Goal: Task Accomplishment & Management: Use online tool/utility

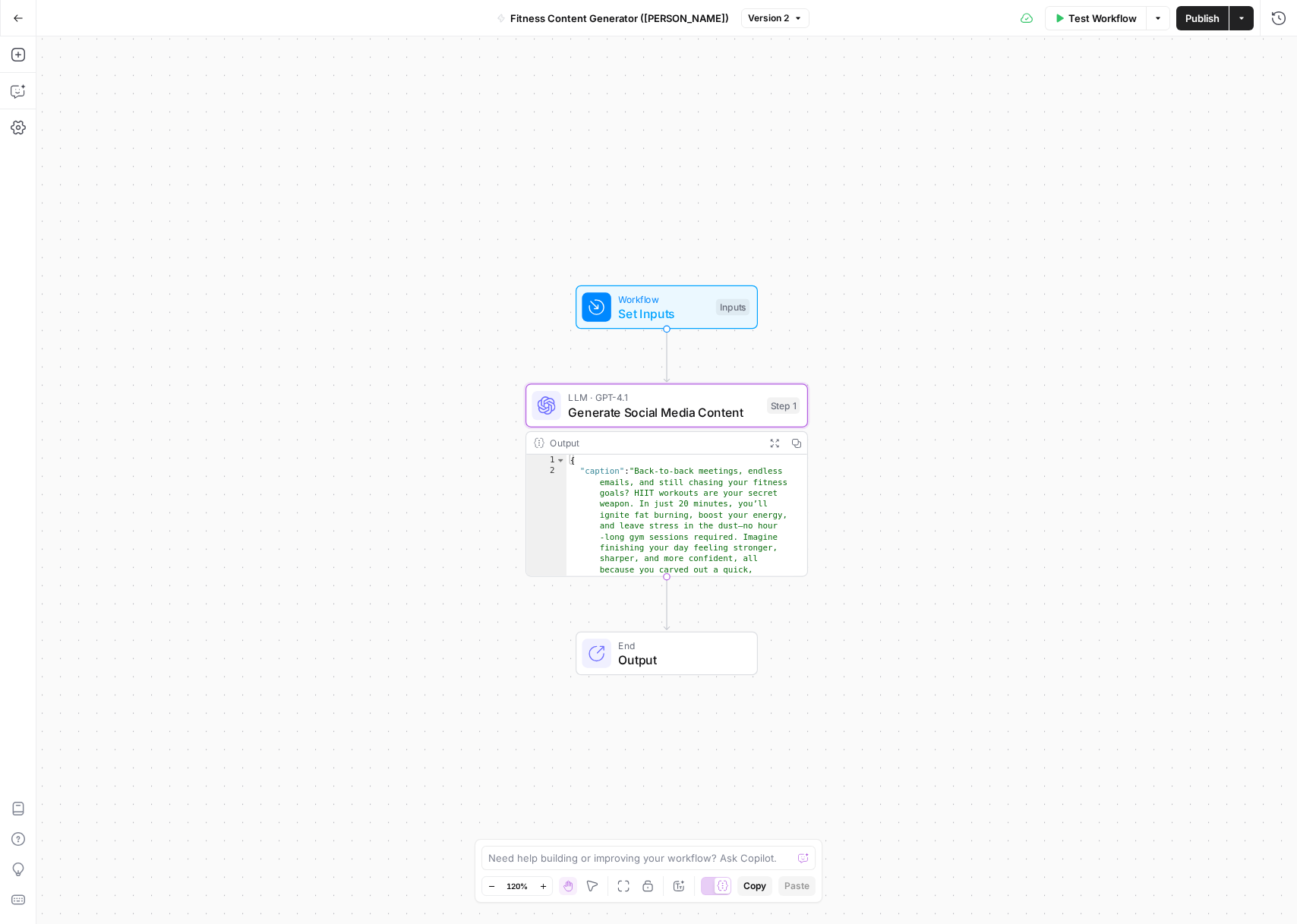
click at [18, 26] on button "Go Back" at bounding box center [19, 19] width 28 height 28
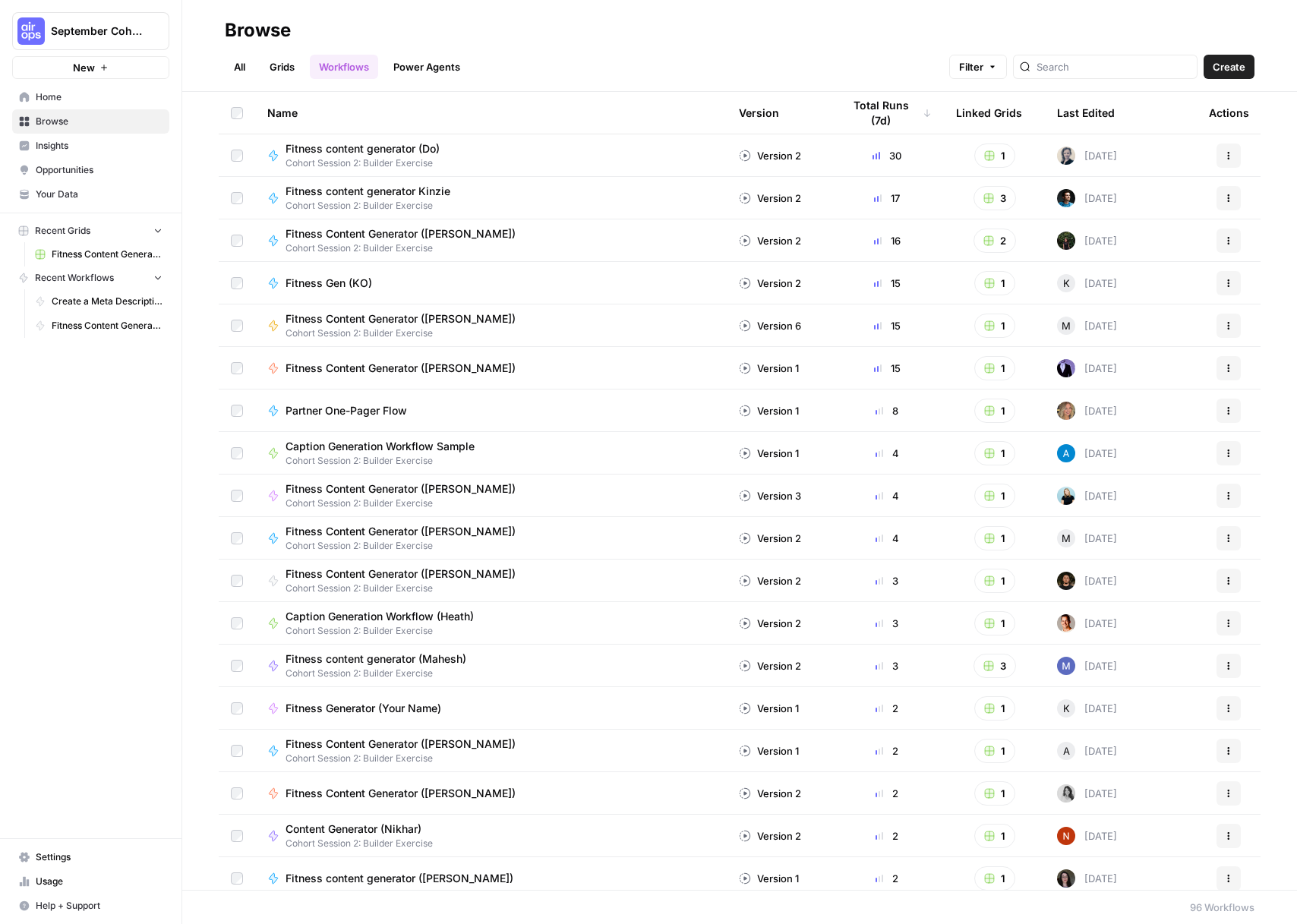
click at [293, 74] on link "Grids" at bounding box center [281, 67] width 44 height 24
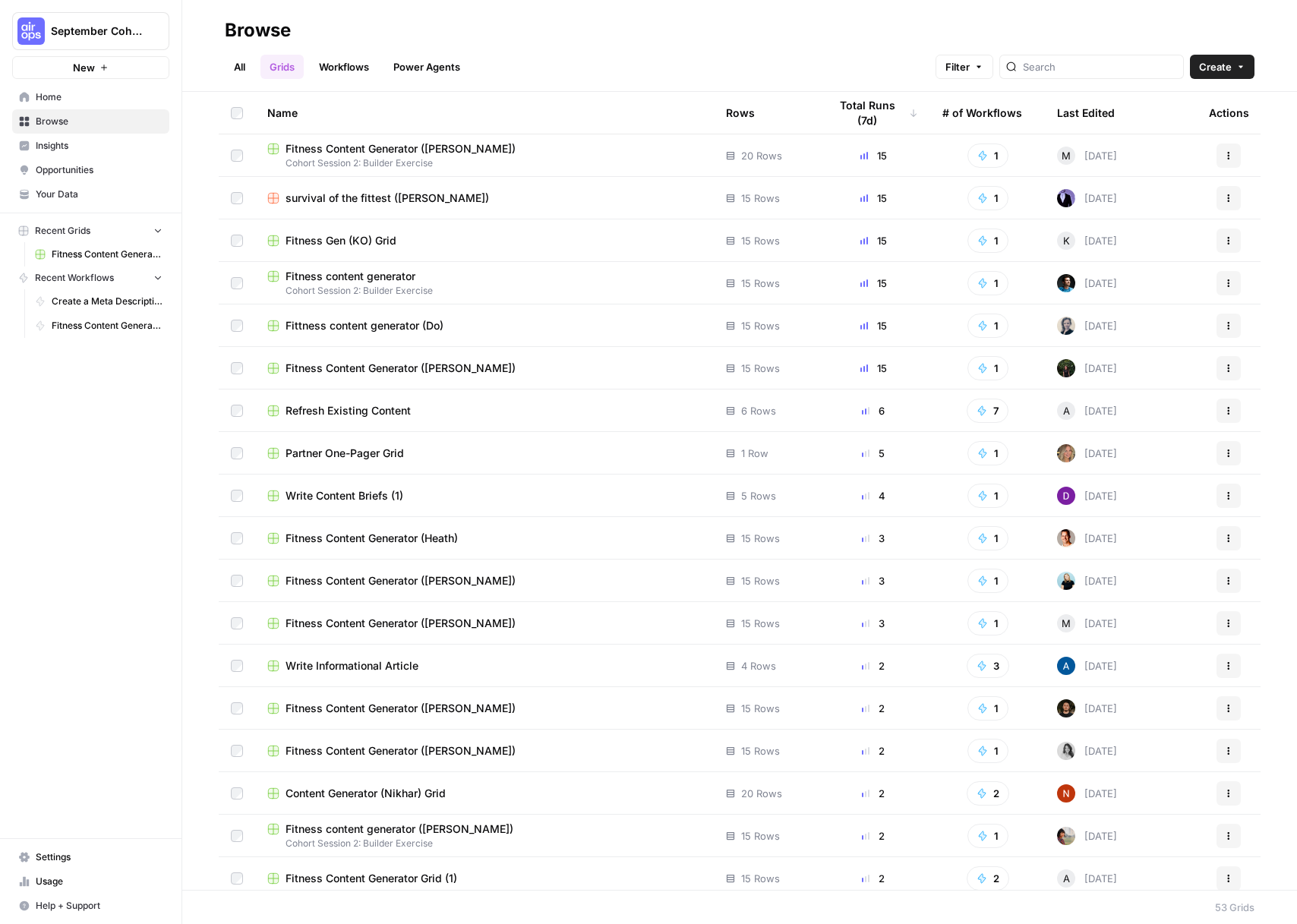
click at [22, 90] on link "Home" at bounding box center [91, 97] width 157 height 24
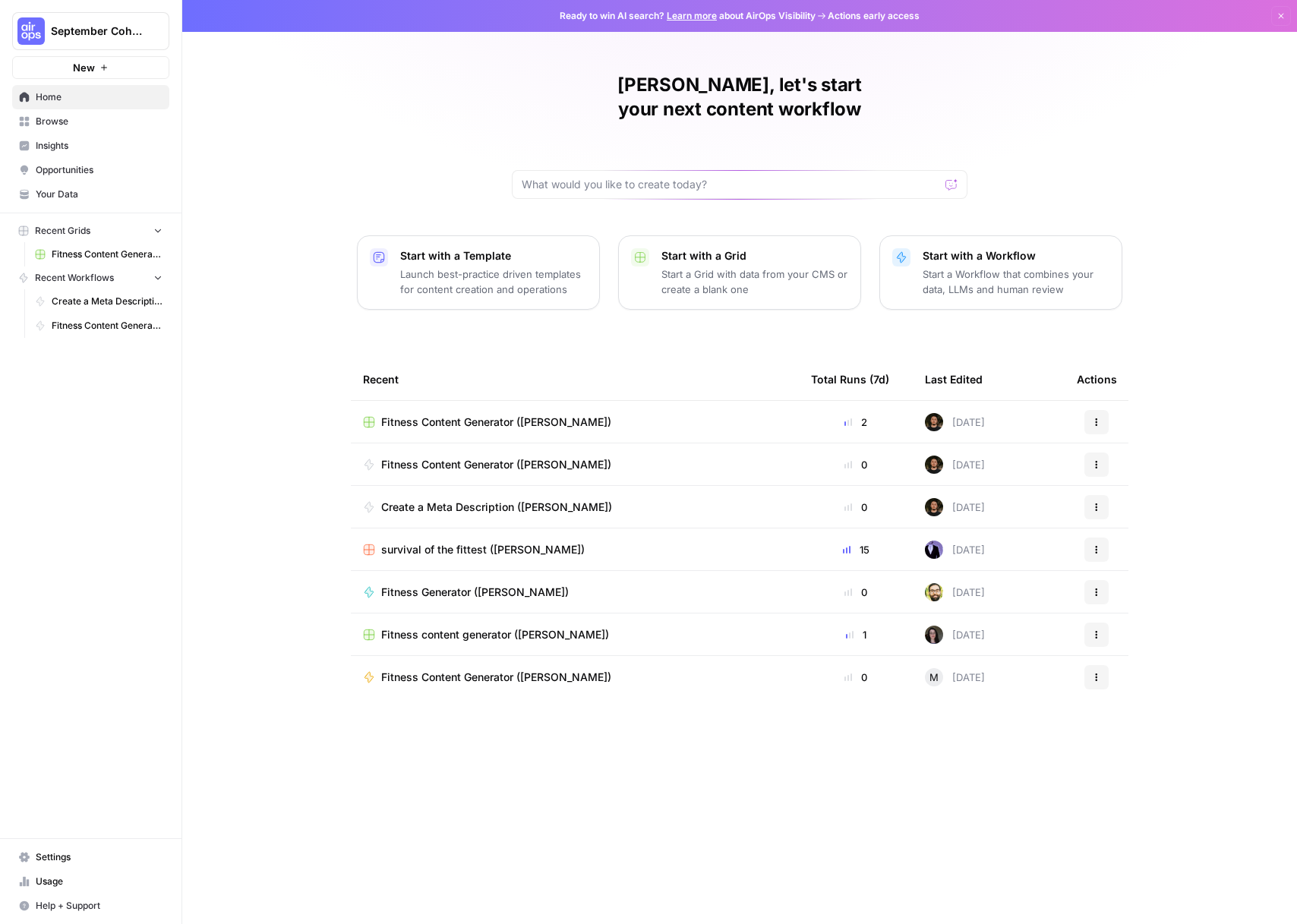
click at [543, 415] on span "Fitness Content Generator ([PERSON_NAME])" at bounding box center [496, 422] width 231 height 15
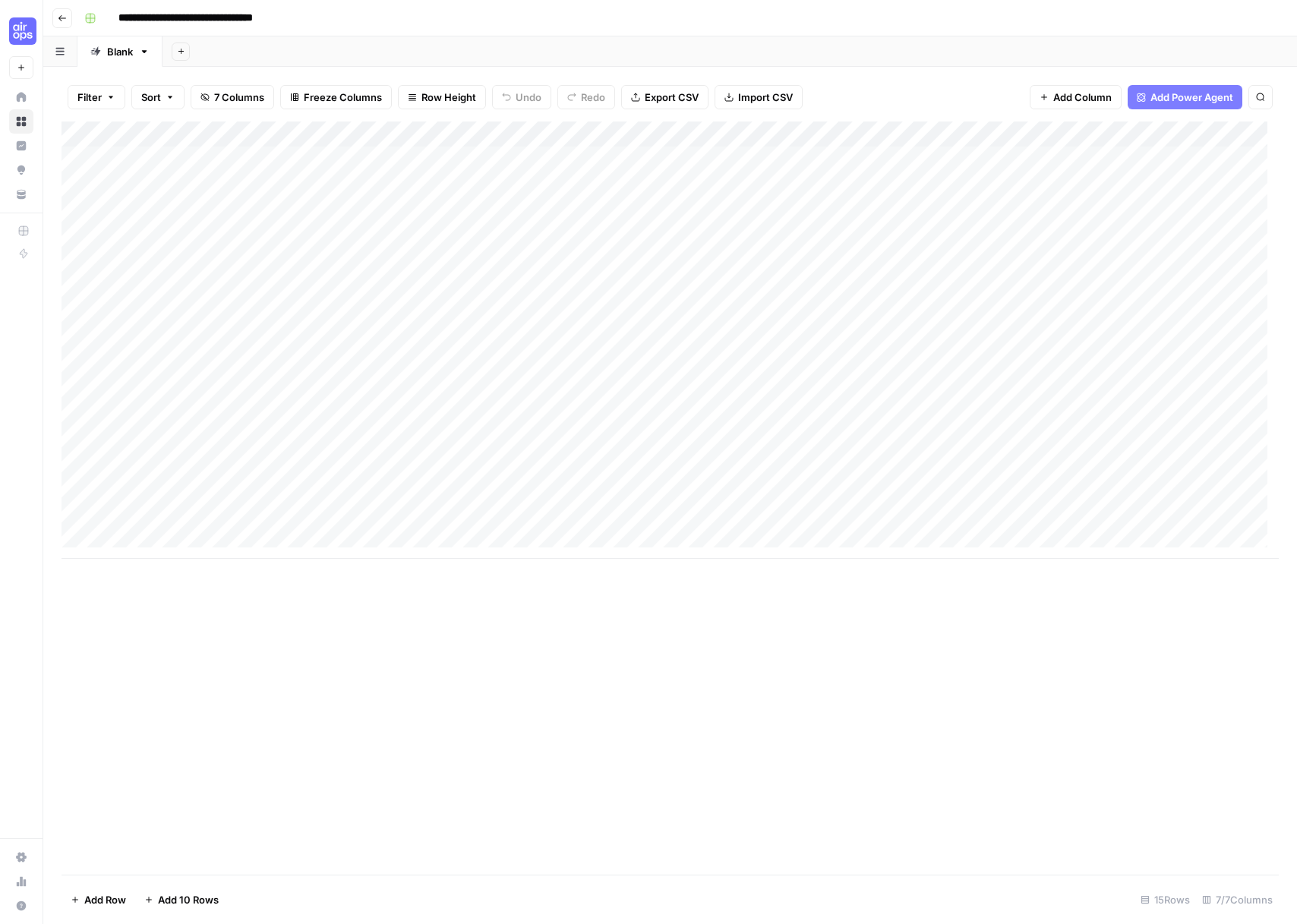
click at [903, 137] on div "Add Column" at bounding box center [669, 340] width 1217 height 438
click at [869, 288] on span "Edit Workflow" at bounding box center [867, 283] width 133 height 15
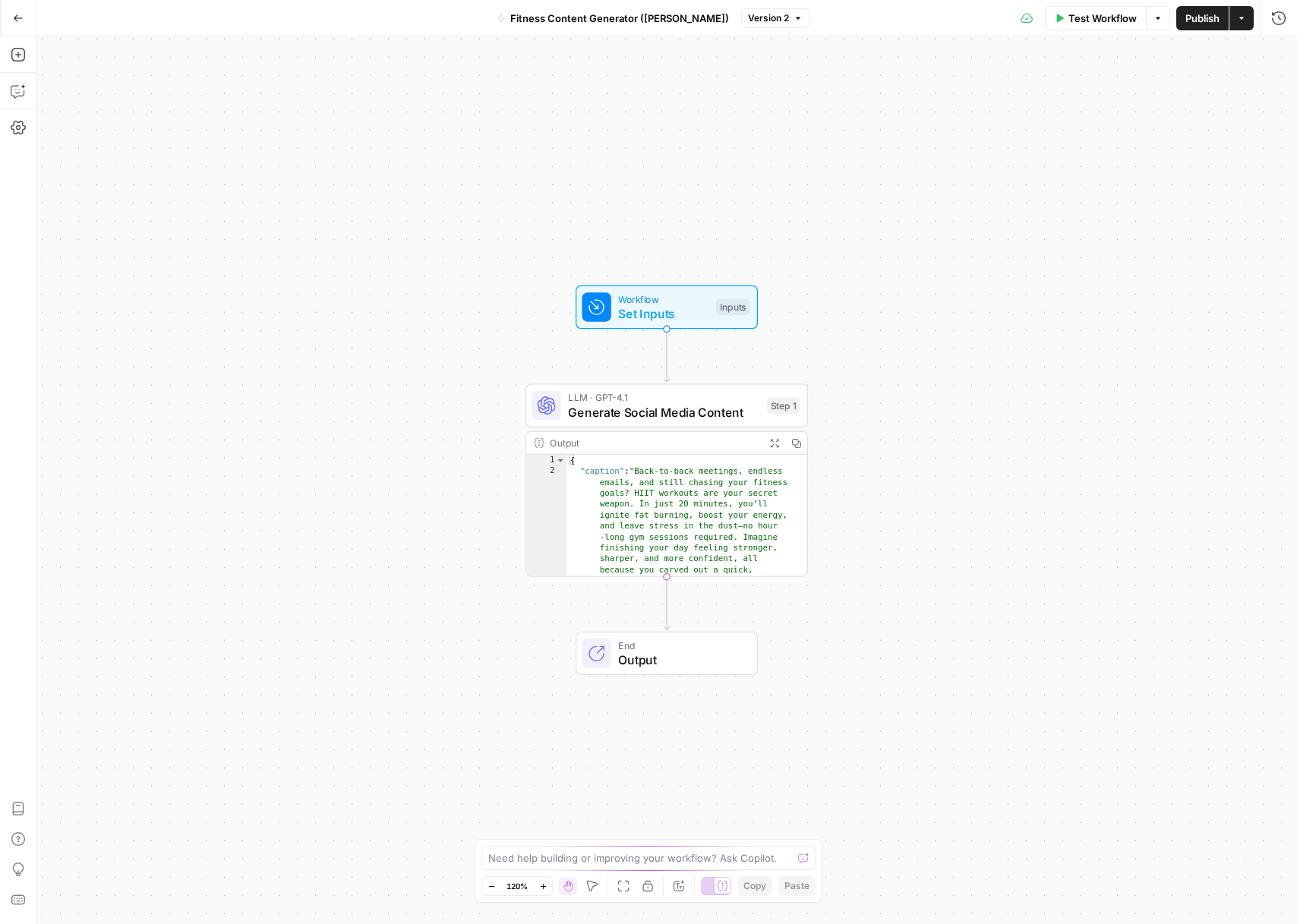
click at [676, 404] on span "Generate Social Media Content" at bounding box center [664, 413] width 192 height 19
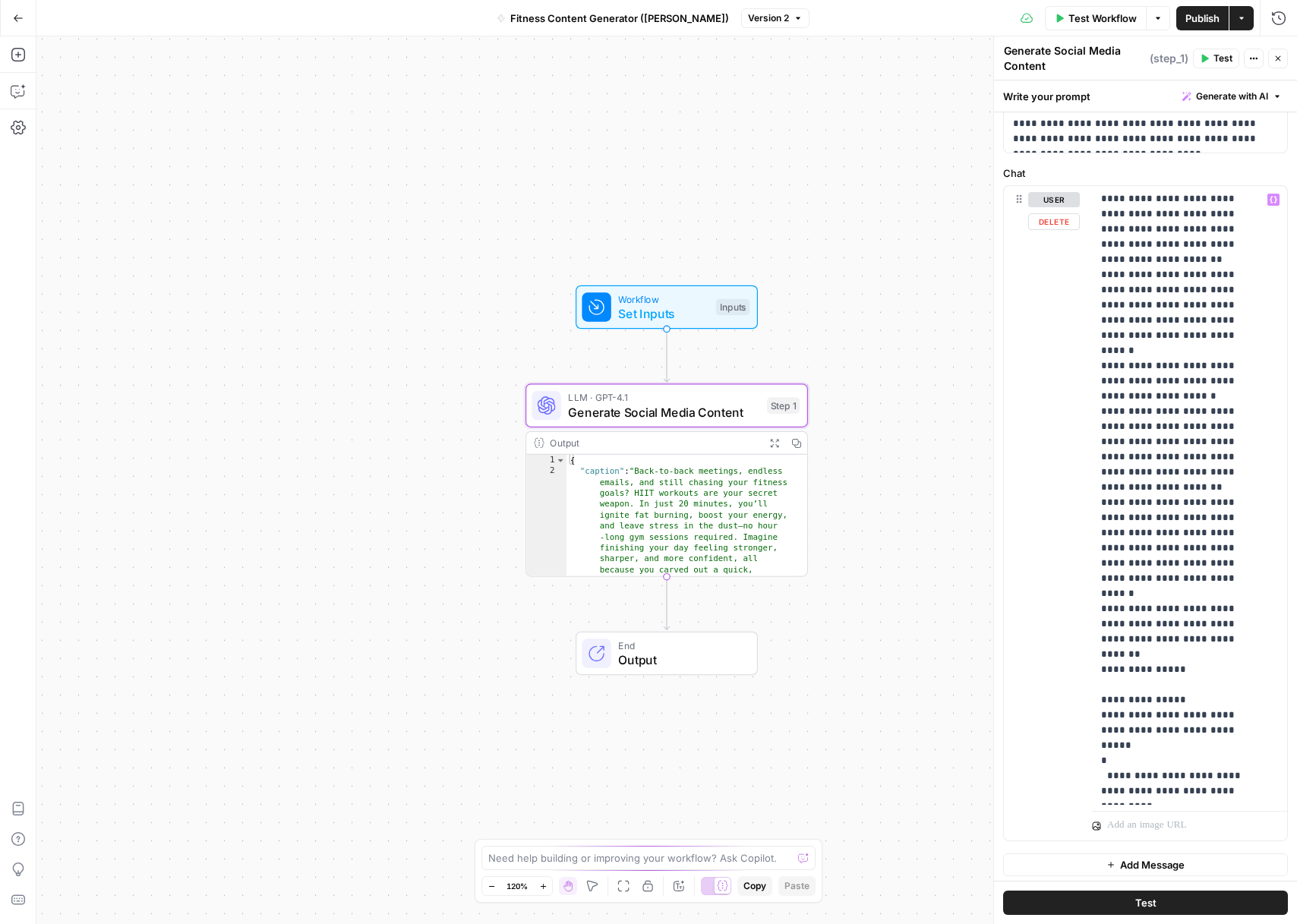
scroll to position [138, 0]
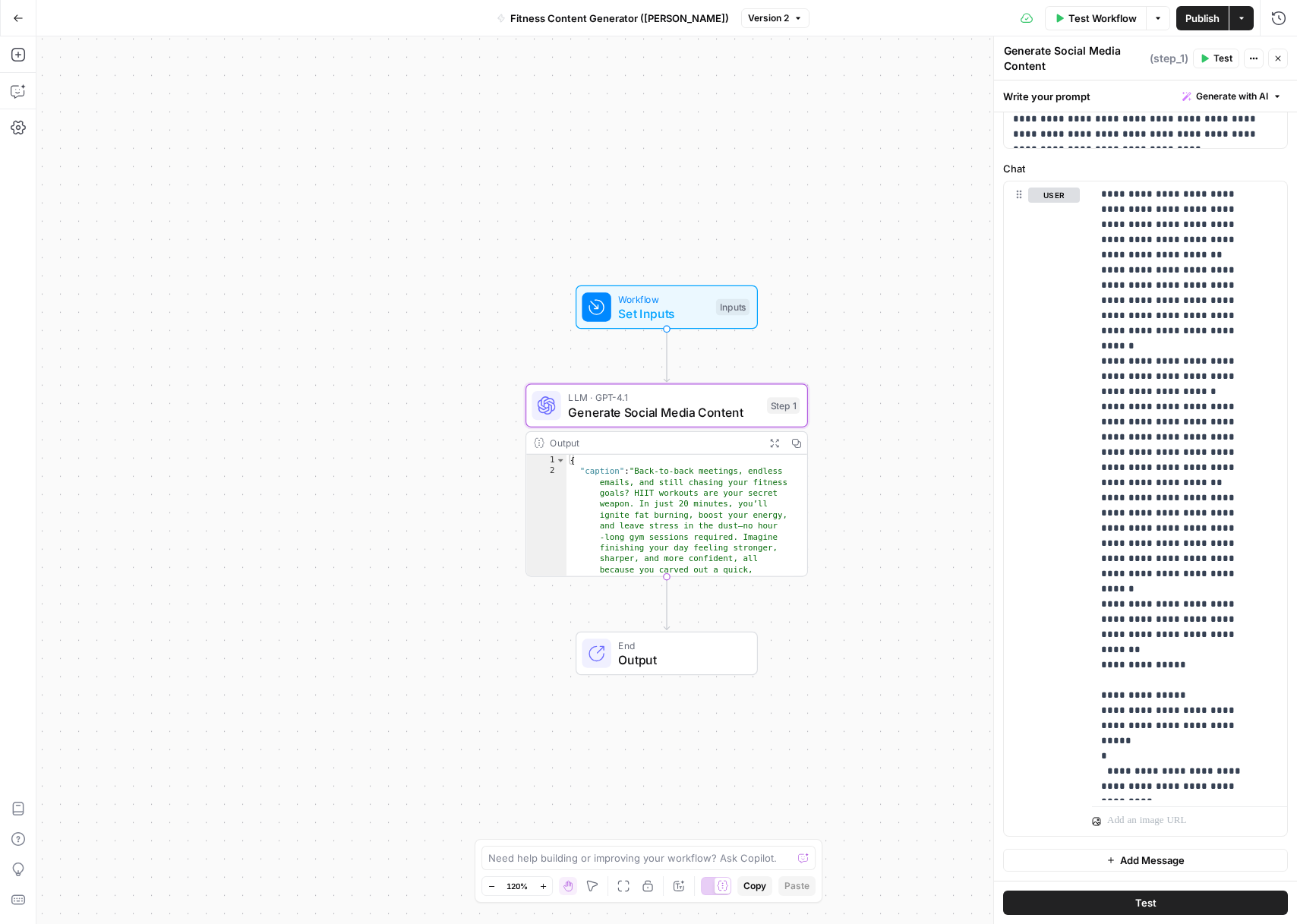
click at [1273, 98] on icon "button" at bounding box center [1278, 96] width 9 height 9
click at [1247, 167] on span "Refine" at bounding box center [1196, 165] width 120 height 15
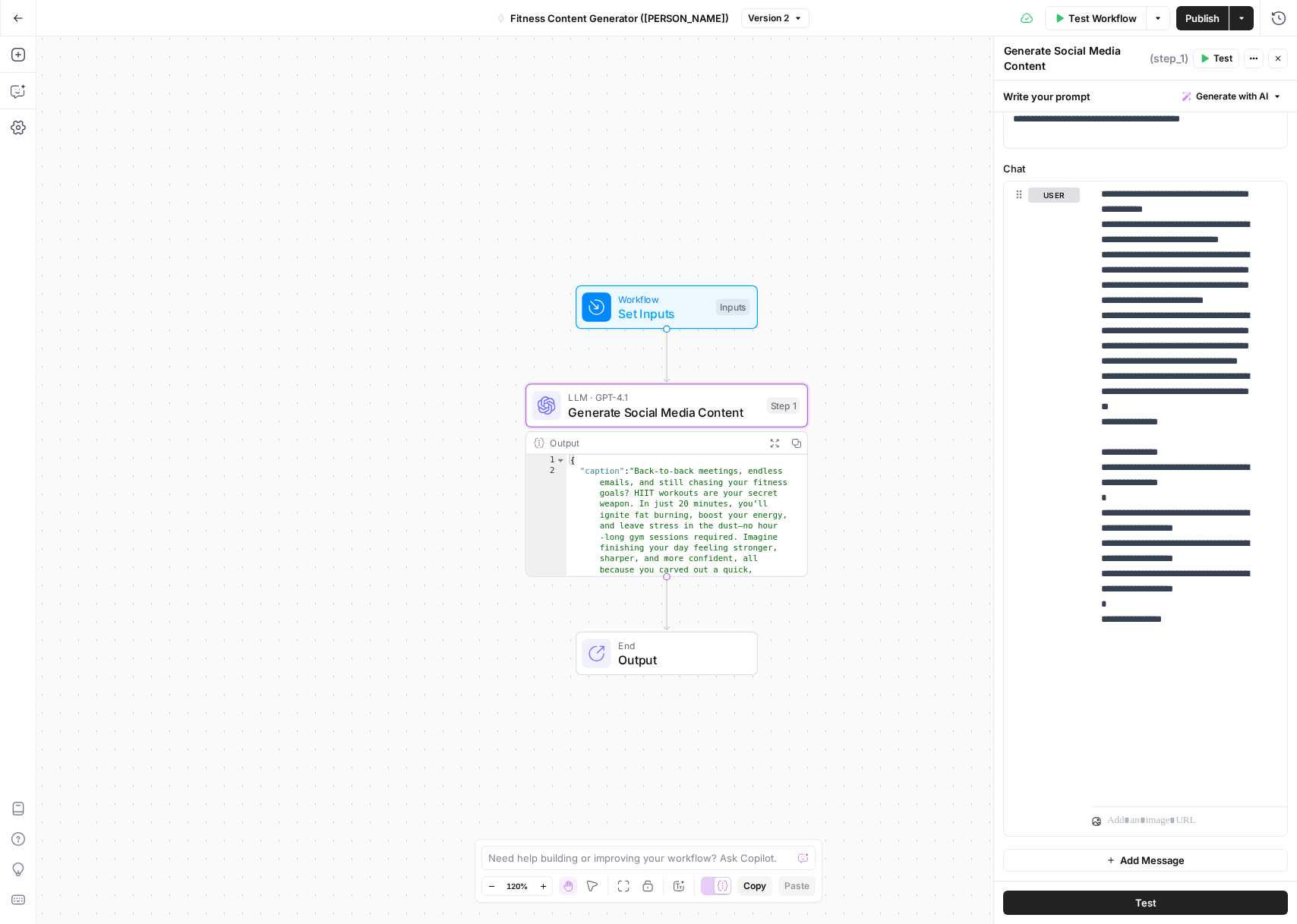
click at [1260, 101] on button "Generate with AI" at bounding box center [1232, 96] width 112 height 19
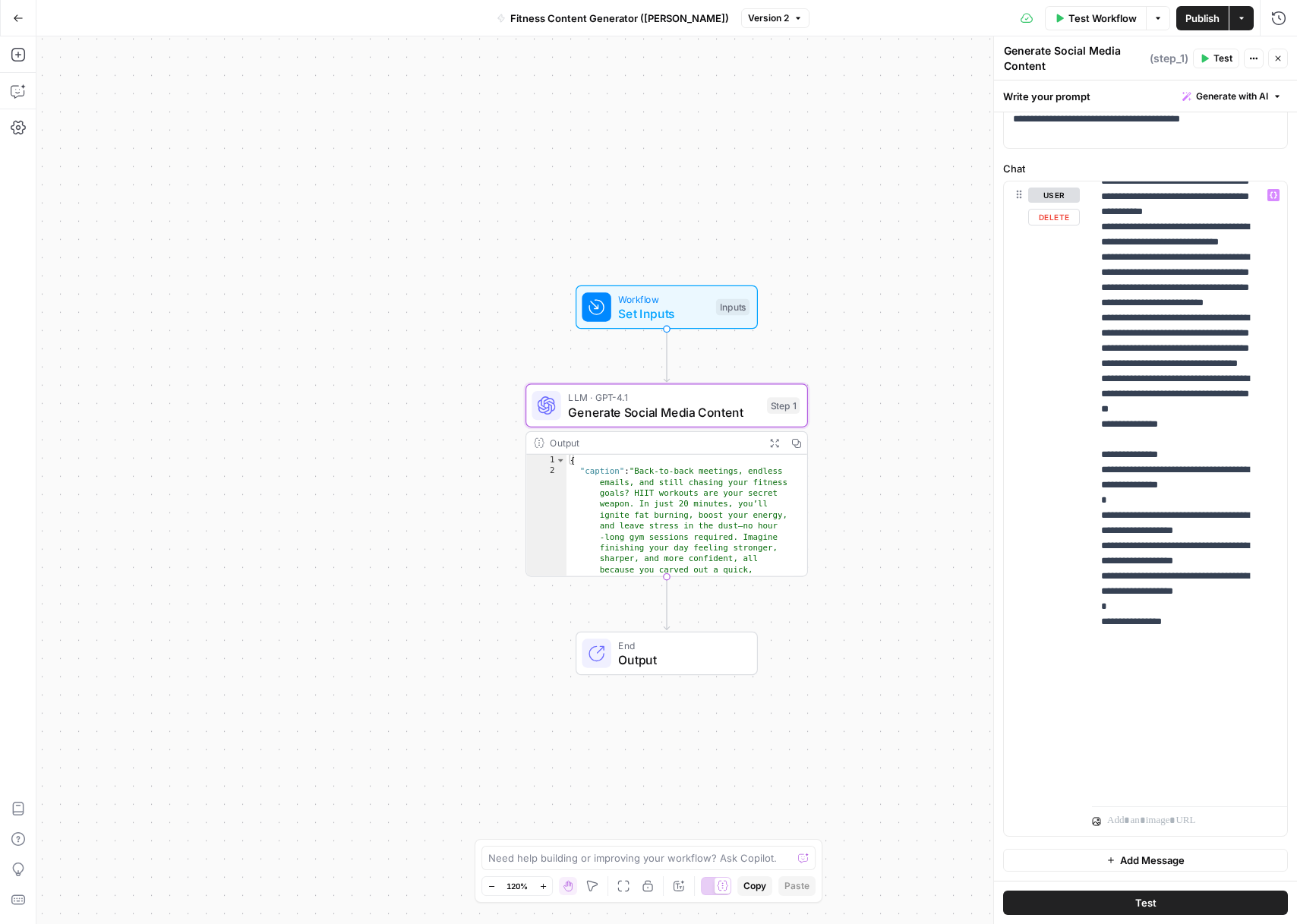
scroll to position [453, 0]
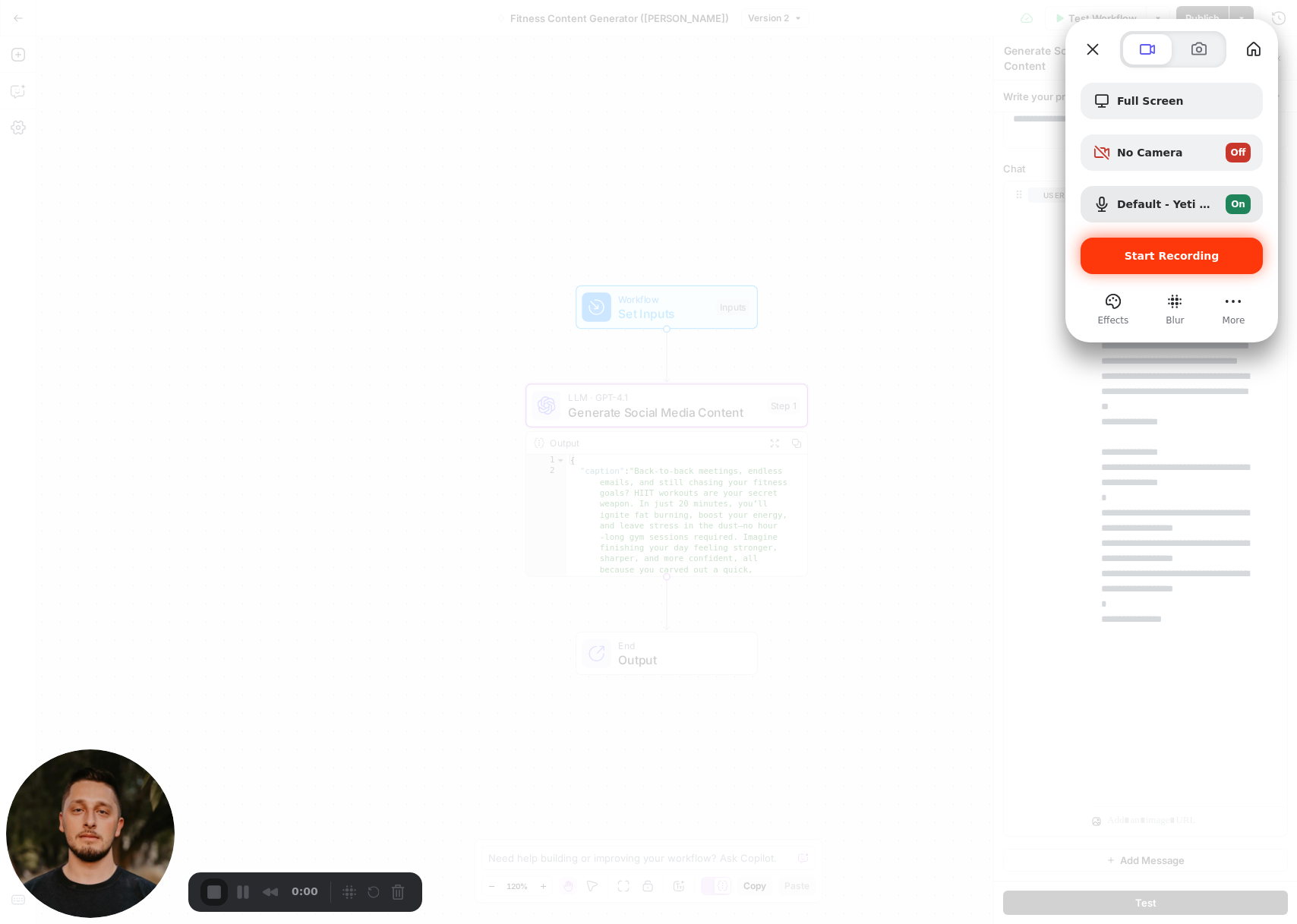
click at [1209, 260] on span "Start Recording" at bounding box center [1172, 256] width 95 height 12
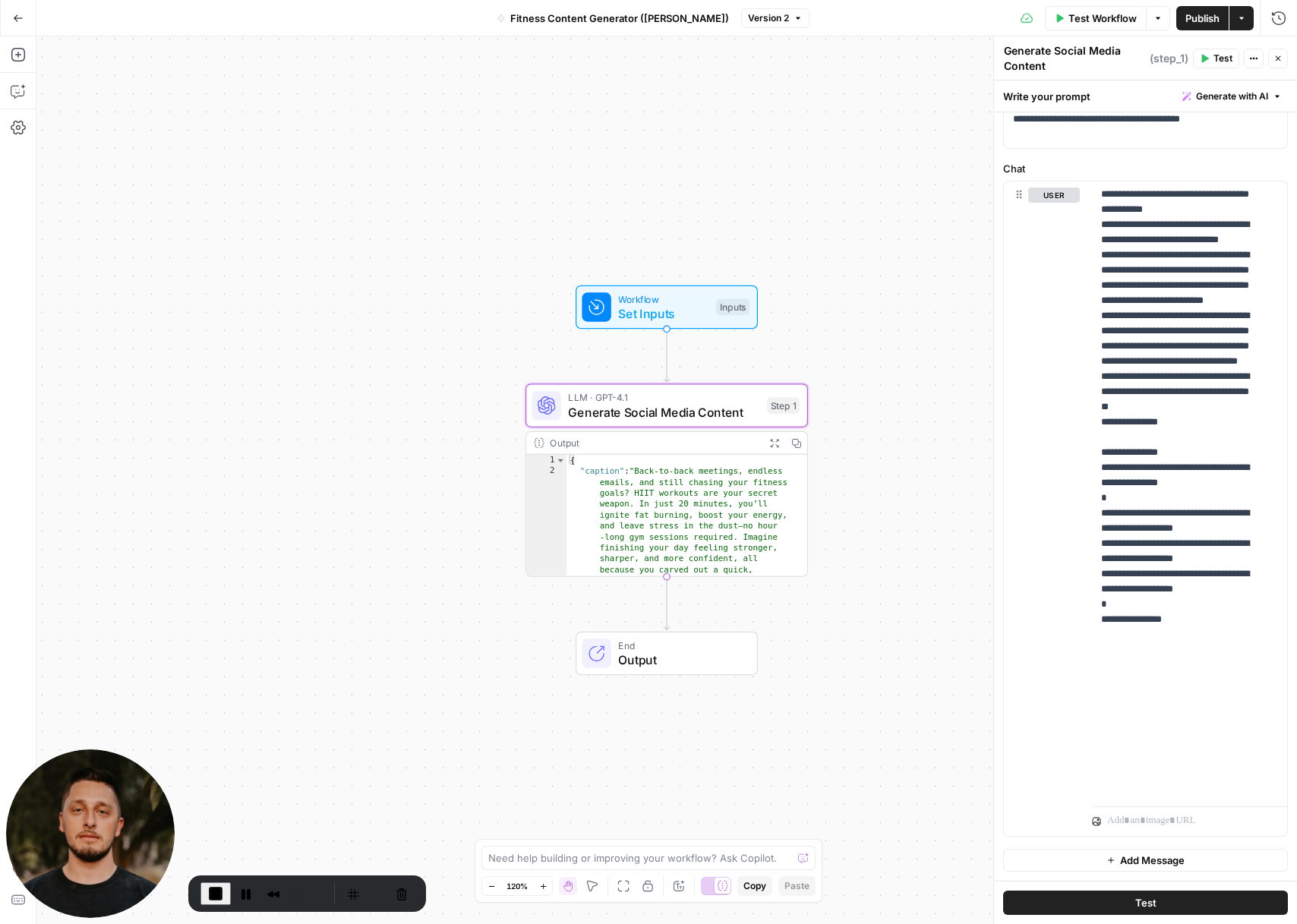
click at [1273, 95] on icon "button" at bounding box center [1278, 96] width 9 height 9
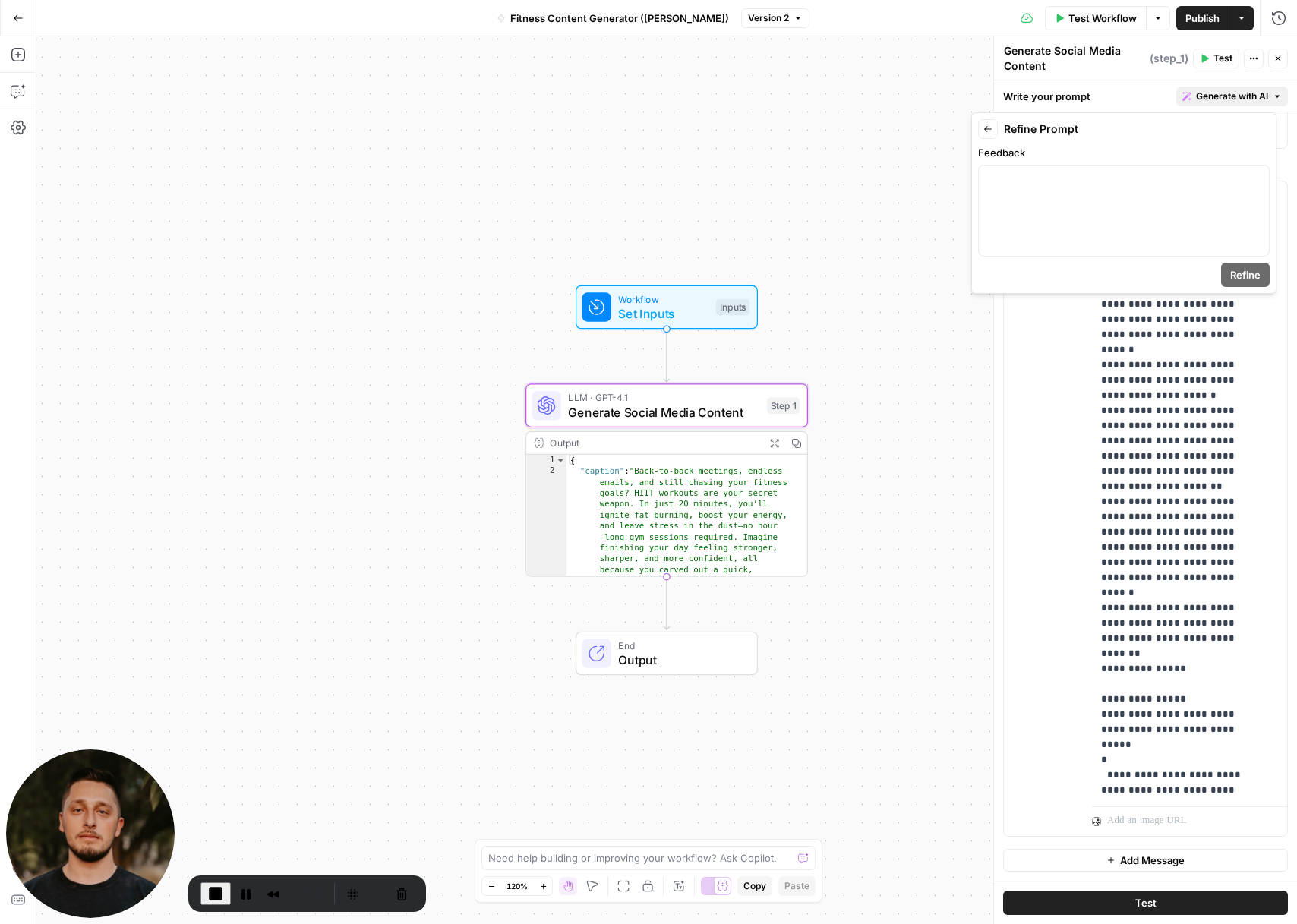
click at [988, 133] on icon "button" at bounding box center [988, 130] width 9 height 9
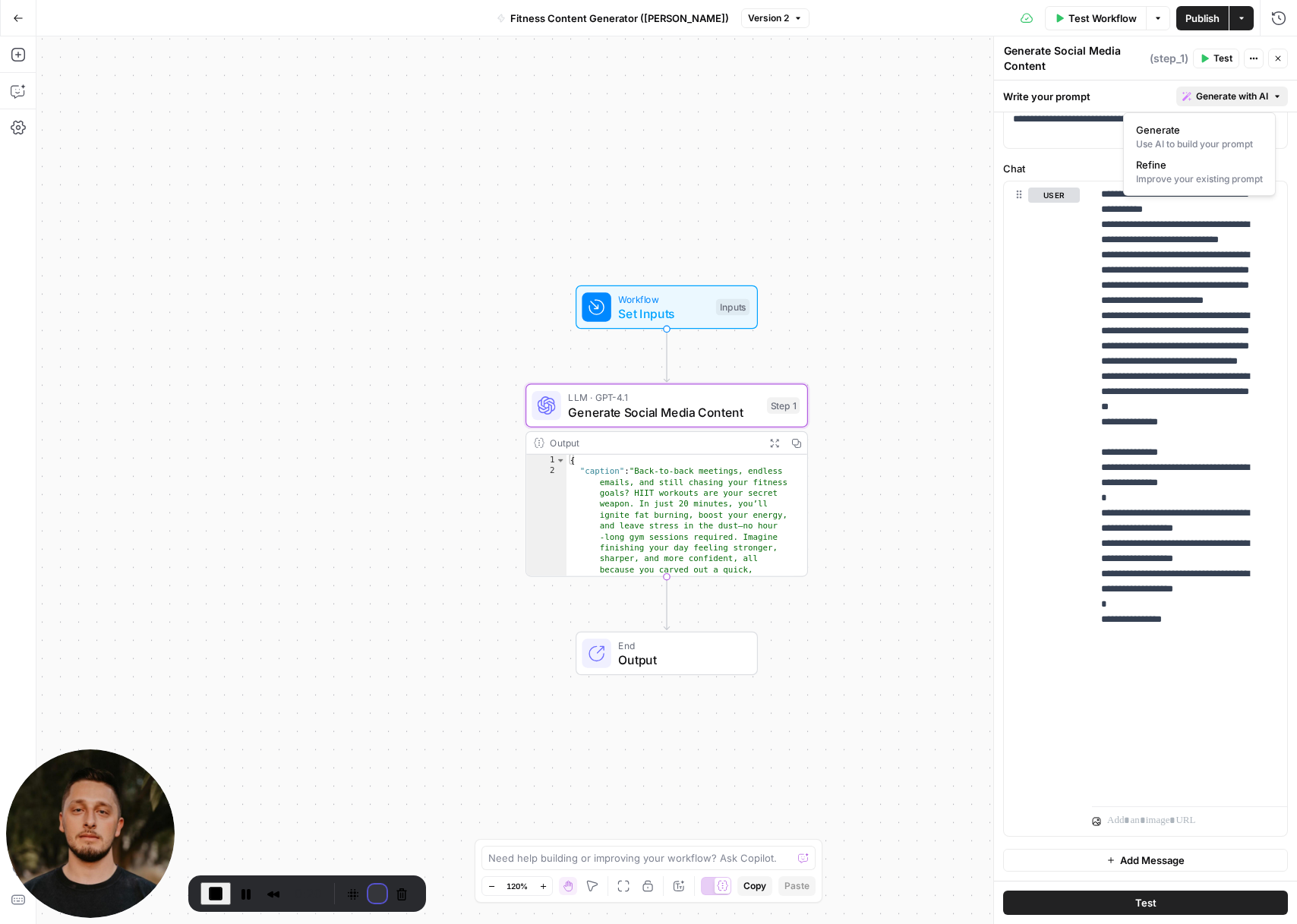
click at [370, 886] on button "Restart Recording" at bounding box center [378, 894] width 19 height 19
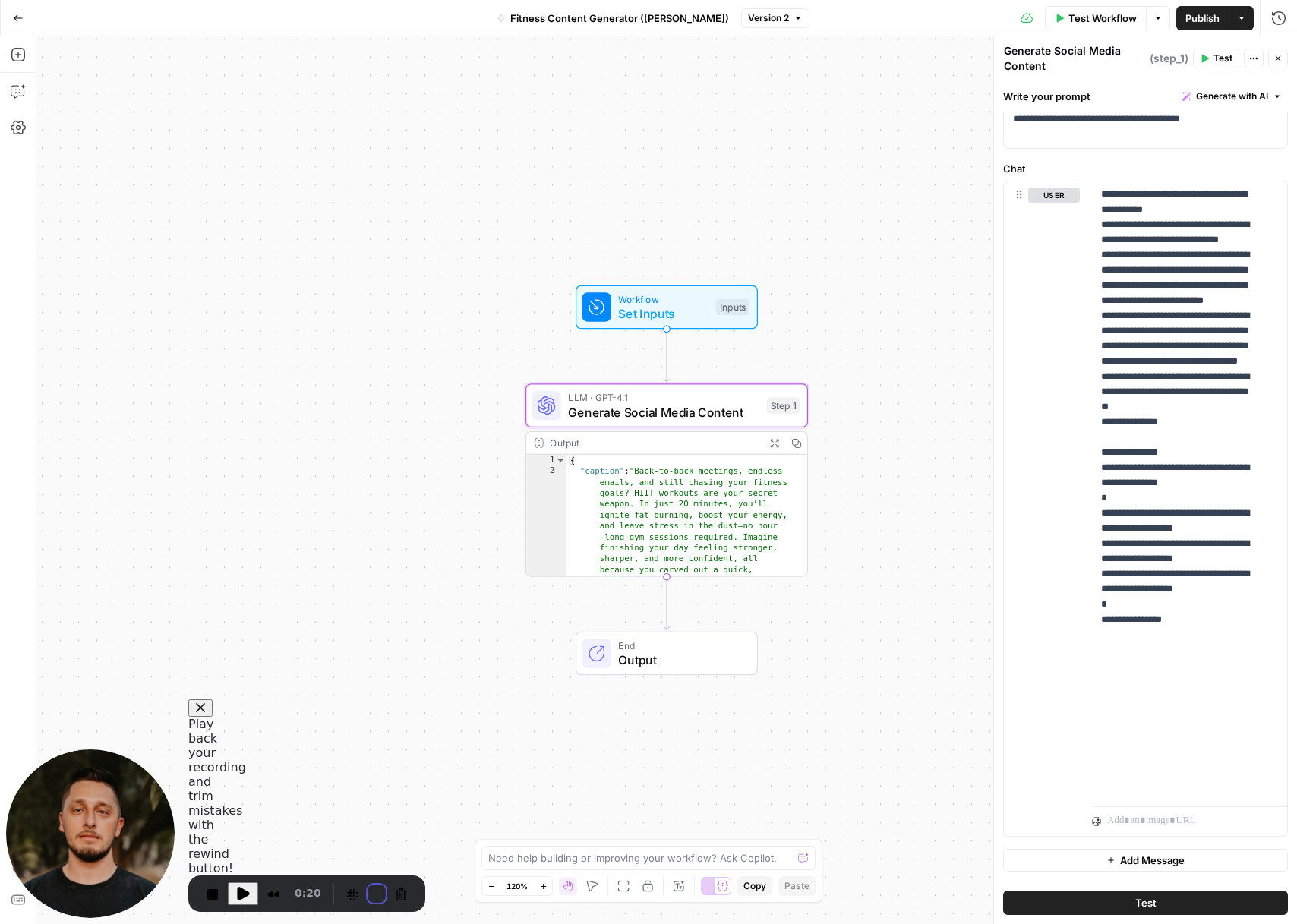
click at [368, 892] on button "Restart Recording" at bounding box center [377, 894] width 19 height 19
click at [679, 408] on span "Generate Social Media Content" at bounding box center [664, 413] width 192 height 19
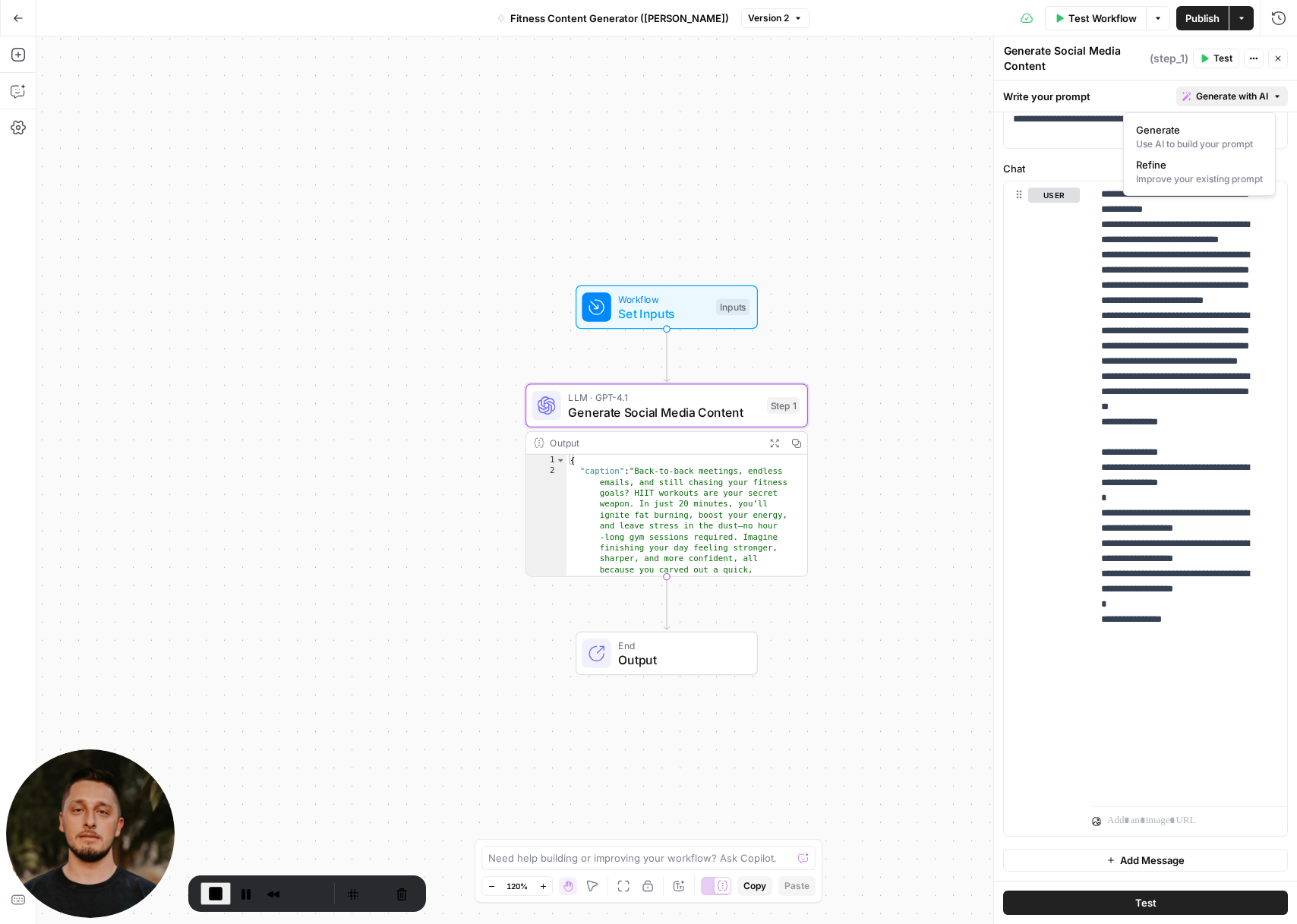
click at [1259, 96] on button "Generate with AI" at bounding box center [1232, 96] width 112 height 19
click at [1201, 169] on span "Refine" at bounding box center [1196, 165] width 120 height 15
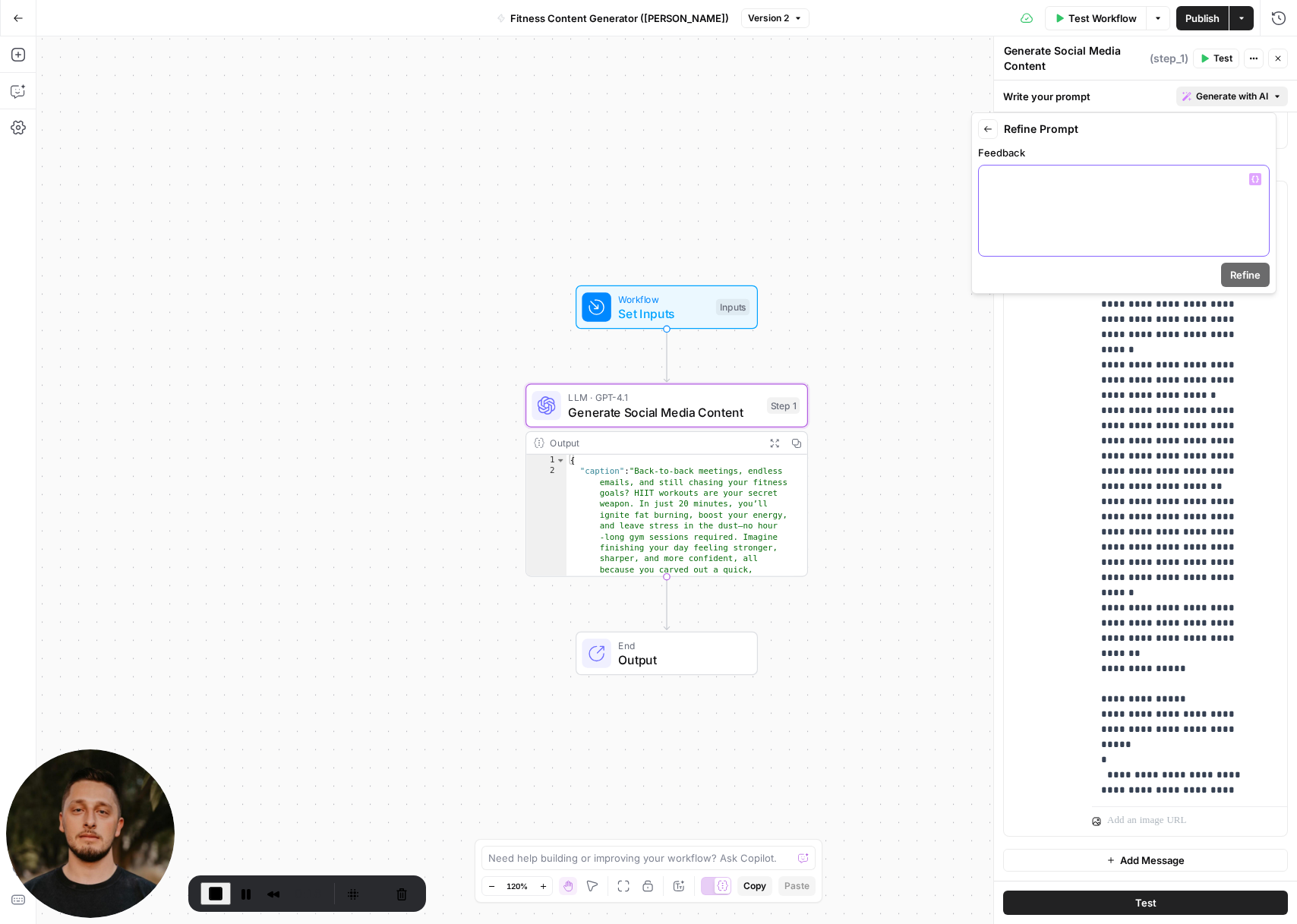
click at [1056, 206] on div at bounding box center [1123, 211] width 290 height 91
click at [1253, 280] on span "Refine" at bounding box center [1245, 275] width 31 height 15
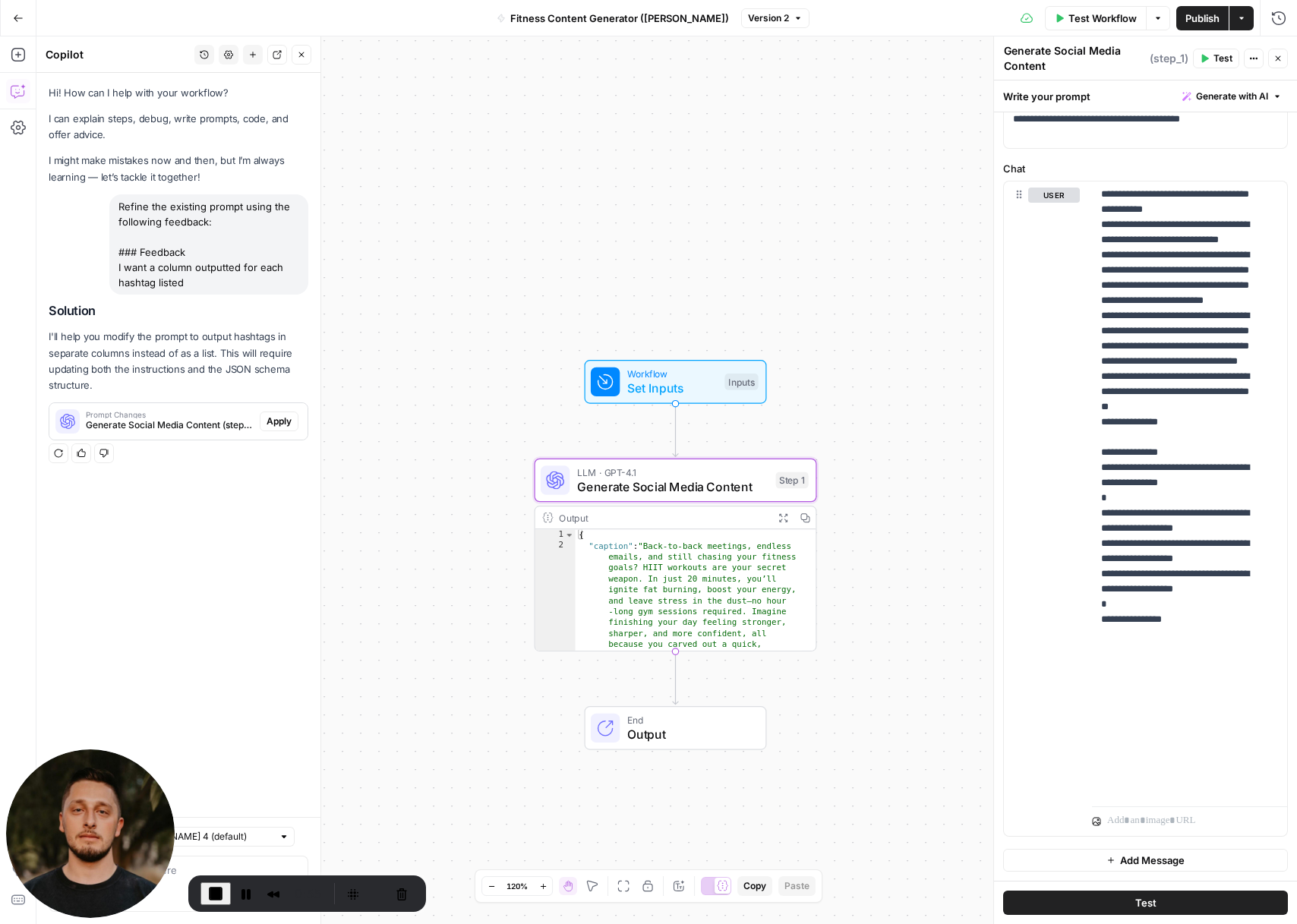
click at [150, 426] on span "Generate Social Media Content (step_1)" at bounding box center [169, 425] width 168 height 14
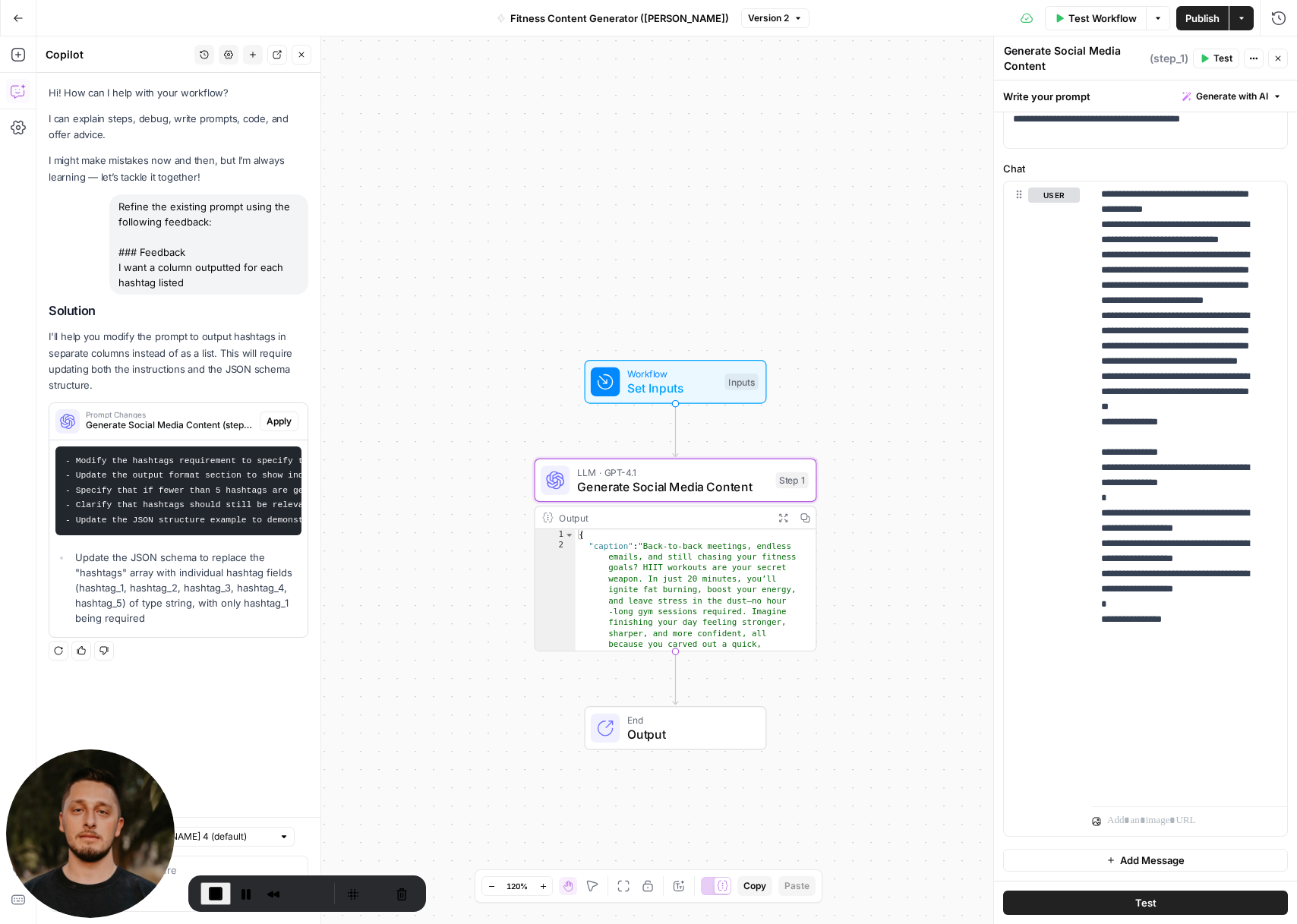
click at [264, 420] on button "Apply" at bounding box center [280, 421] width 39 height 19
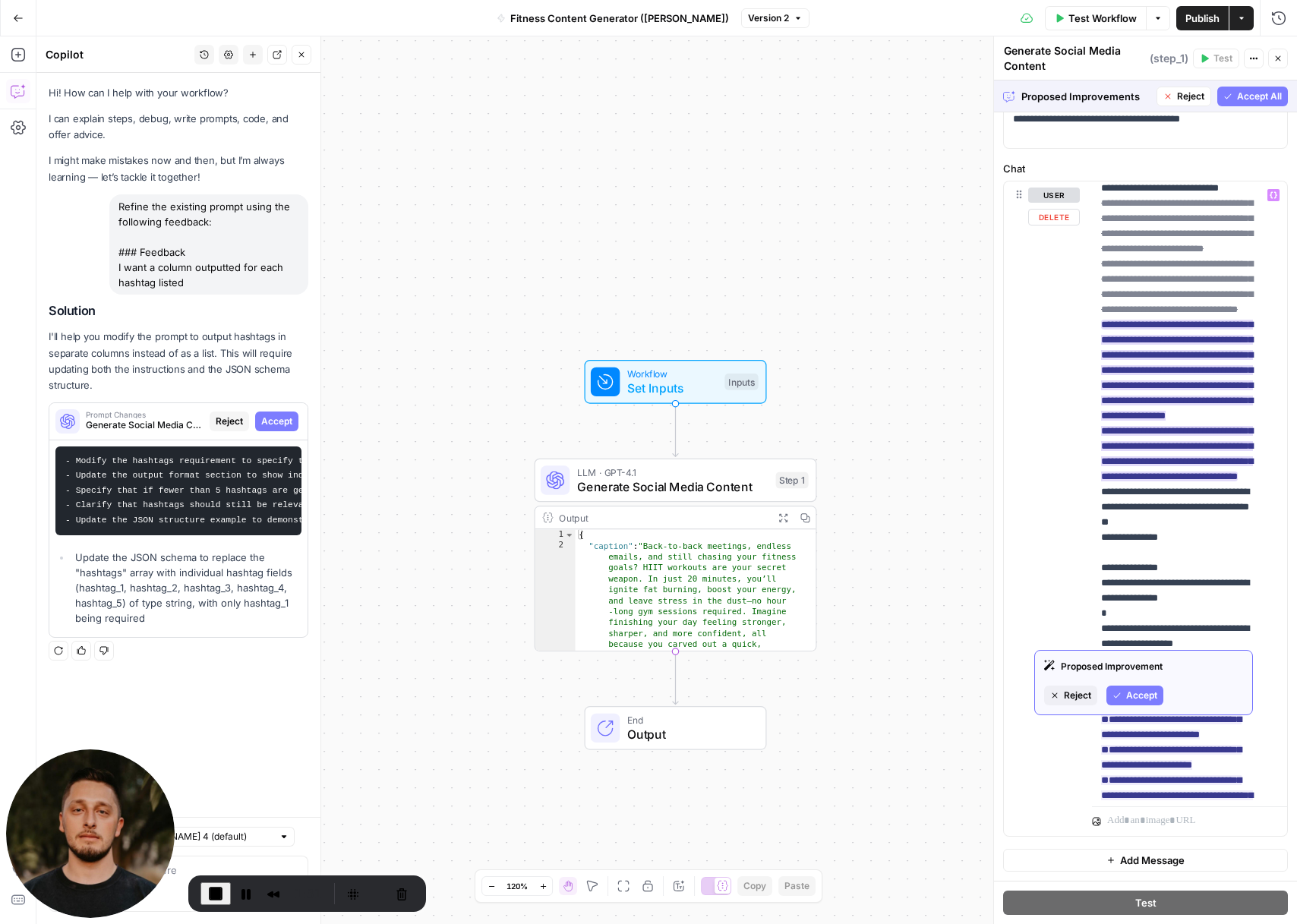
scroll to position [455, 0]
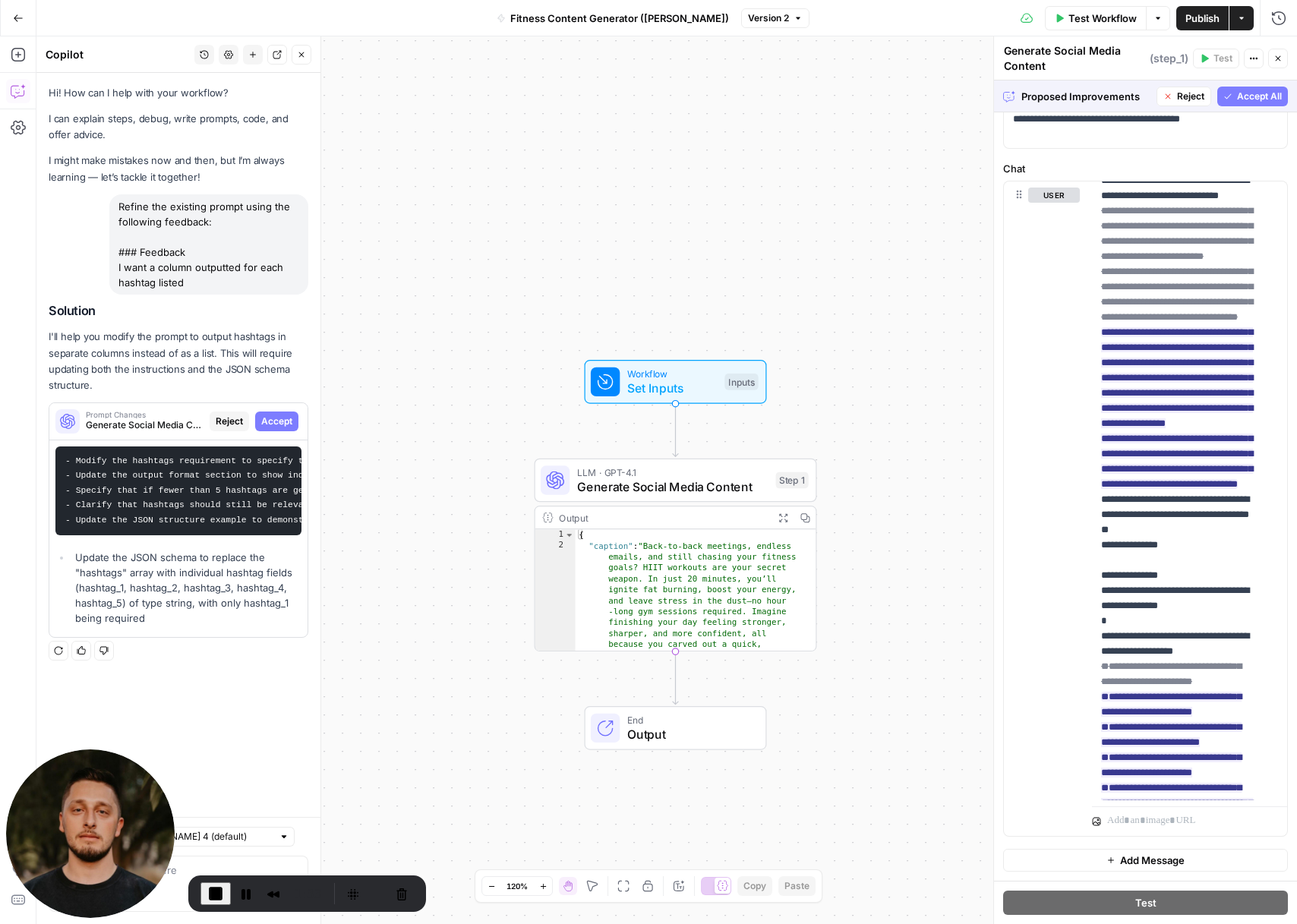
click at [1240, 93] on span "Accept All" at bounding box center [1259, 96] width 44 height 14
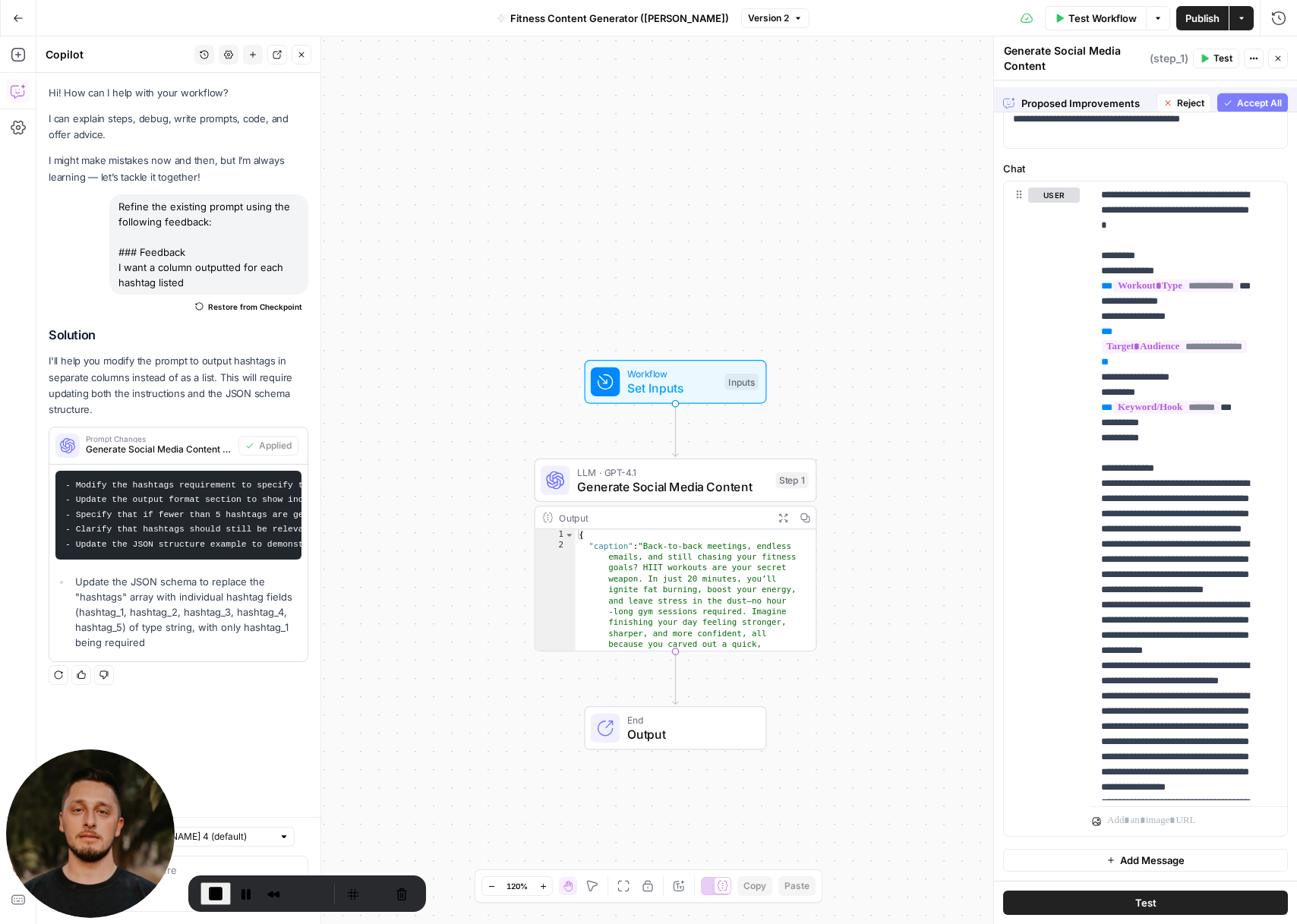
scroll to position [0, 0]
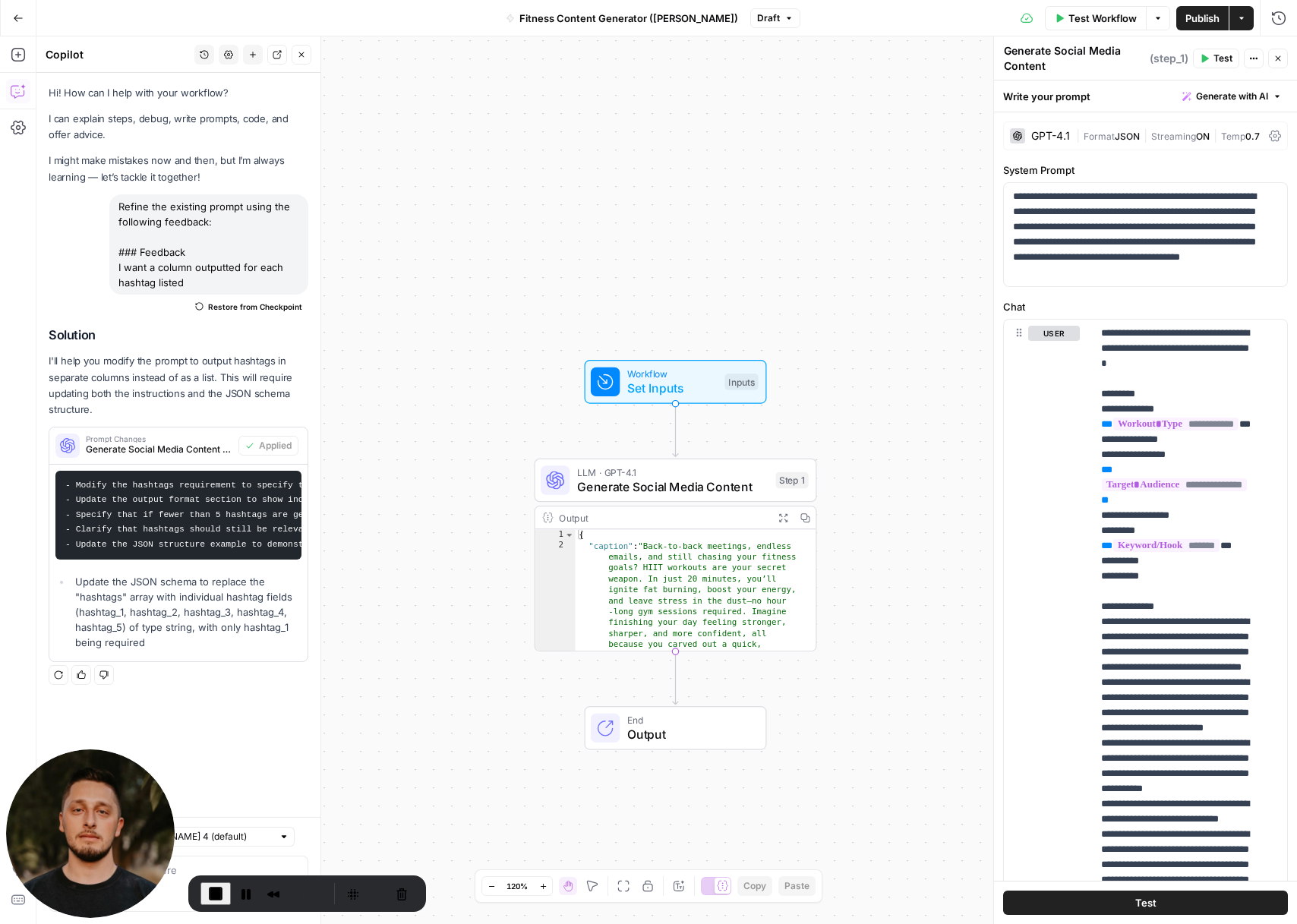
click at [1216, 62] on span "Test" at bounding box center [1223, 58] width 19 height 14
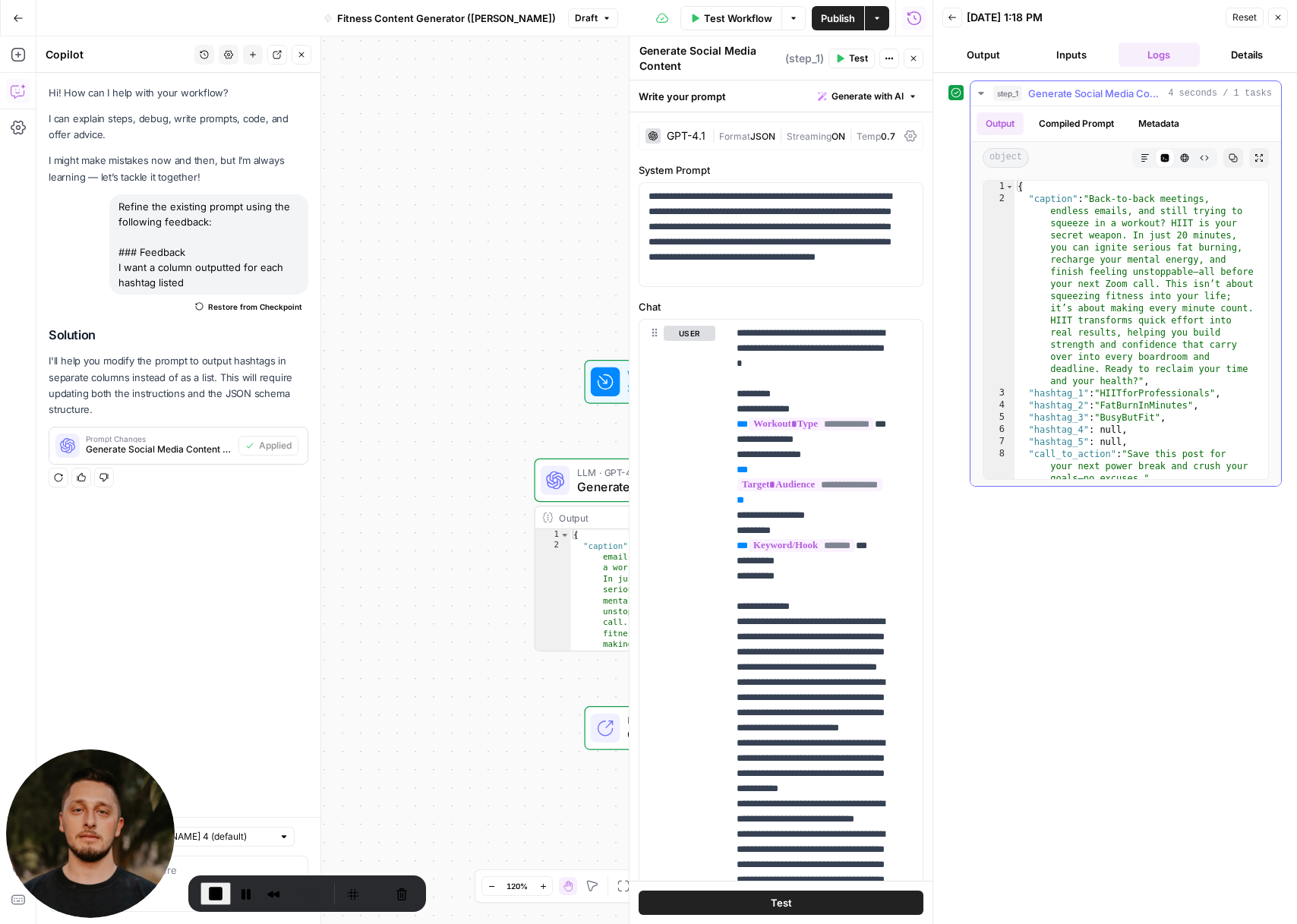
scroll to position [2, 0]
click at [842, 19] on span "Publish" at bounding box center [838, 18] width 34 height 15
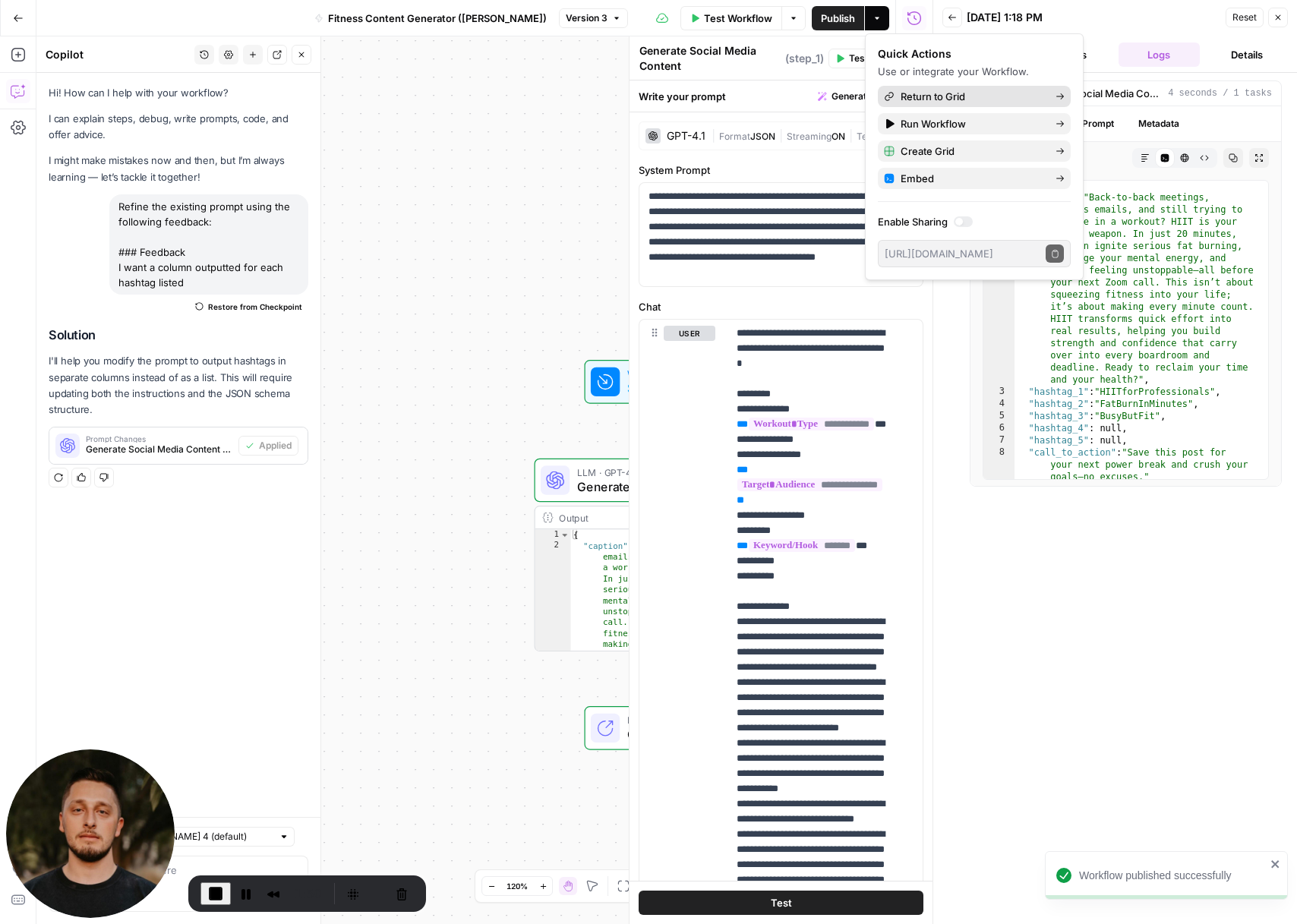
click at [929, 93] on span "Return to Grid" at bounding box center [972, 96] width 143 height 15
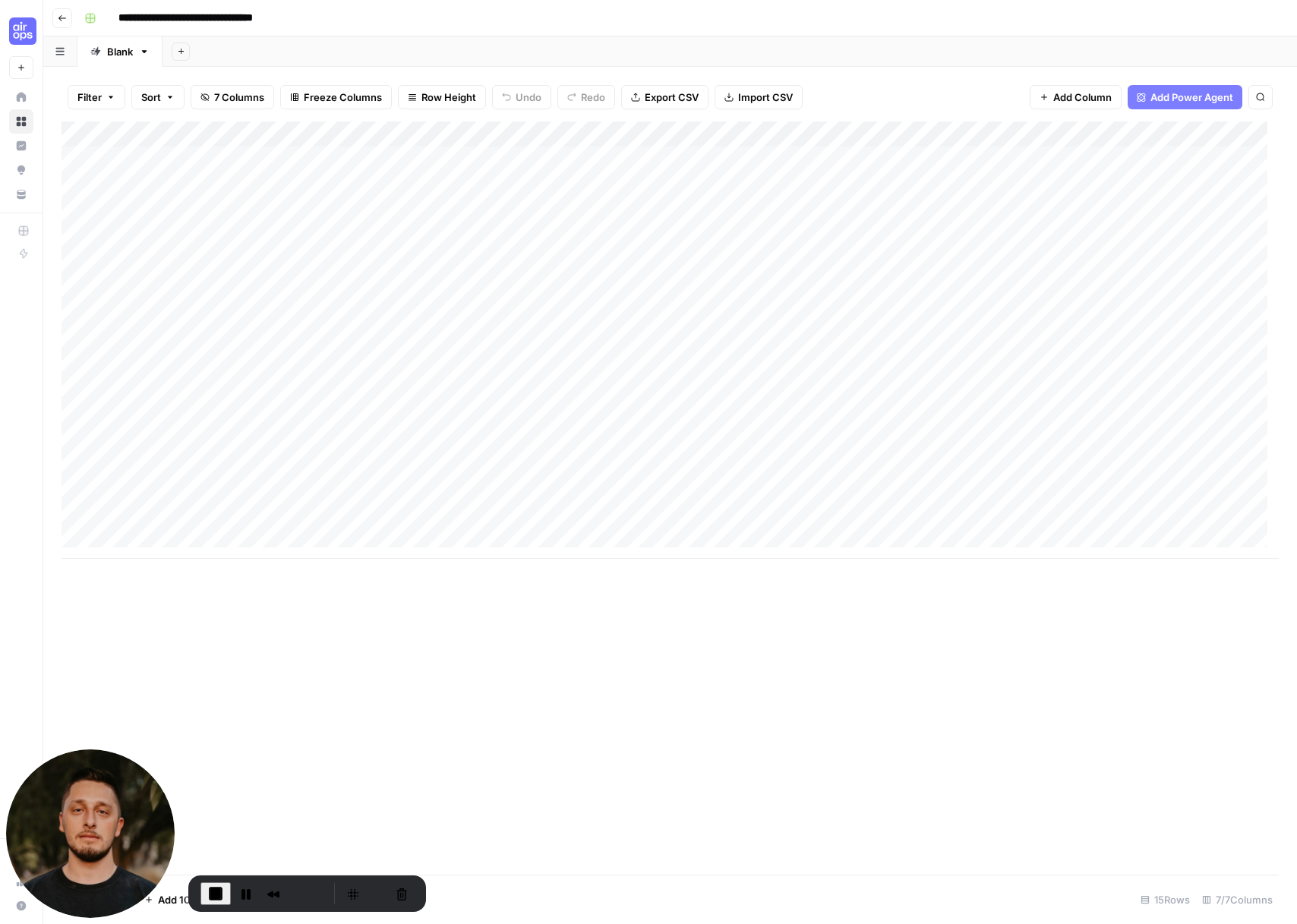
click at [893, 238] on div "Add Column" at bounding box center [669, 340] width 1217 height 438
click at [206, 894] on span "End Recording" at bounding box center [216, 894] width 19 height 19
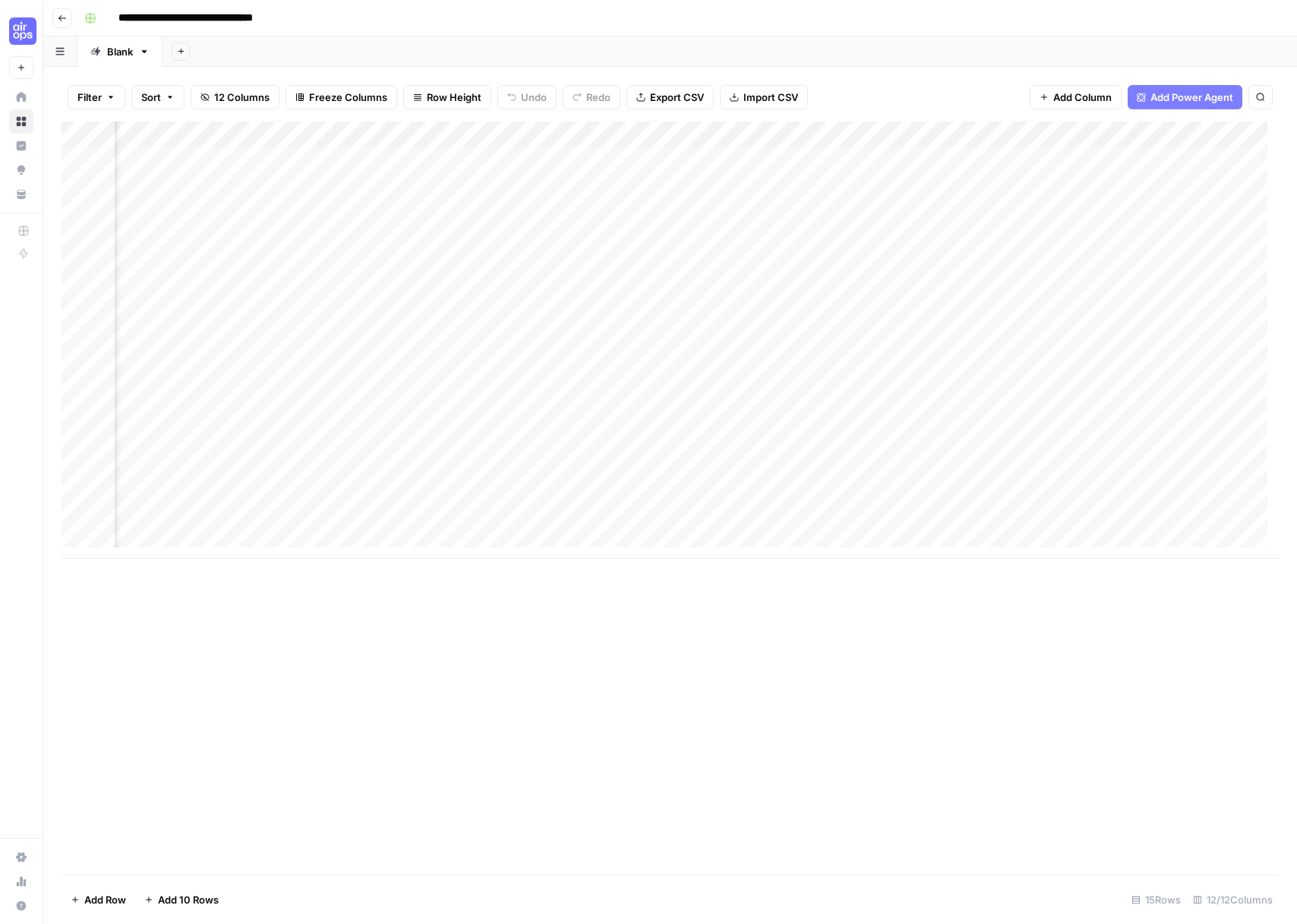
click at [310, 129] on div "Add Column" at bounding box center [669, 340] width 1217 height 438
click at [289, 281] on span "Edit Workflow" at bounding box center [305, 283] width 133 height 15
click at [279, 137] on div "Add Column" at bounding box center [669, 340] width 1217 height 438
click at [263, 279] on span "Edit Workflow" at bounding box center [305, 283] width 133 height 15
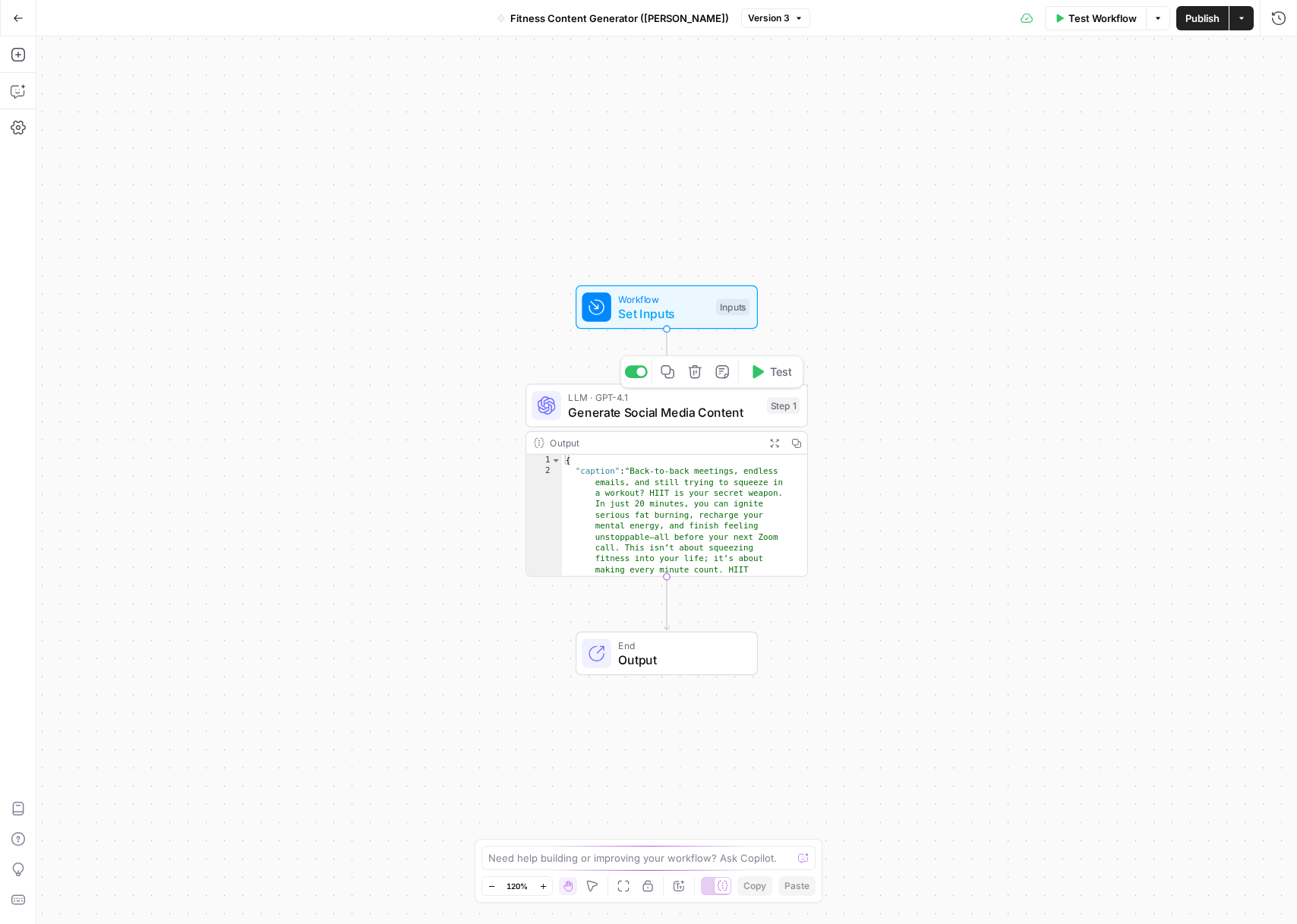
click at [682, 410] on span "Generate Social Media Content" at bounding box center [664, 413] width 192 height 19
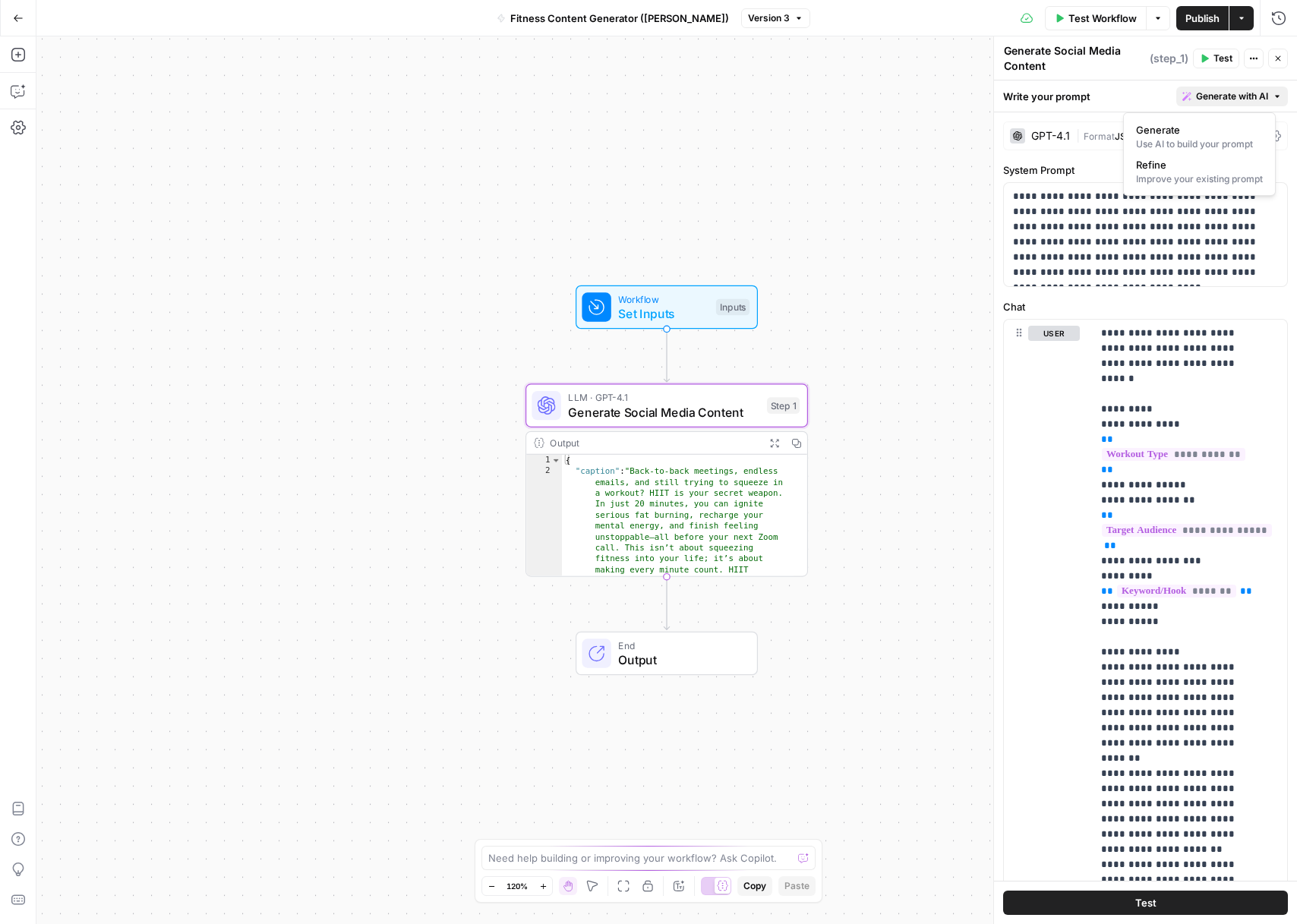
click at [1273, 94] on icon "button" at bounding box center [1278, 96] width 9 height 9
click at [19, 15] on icon "button" at bounding box center [18, 18] width 10 height 10
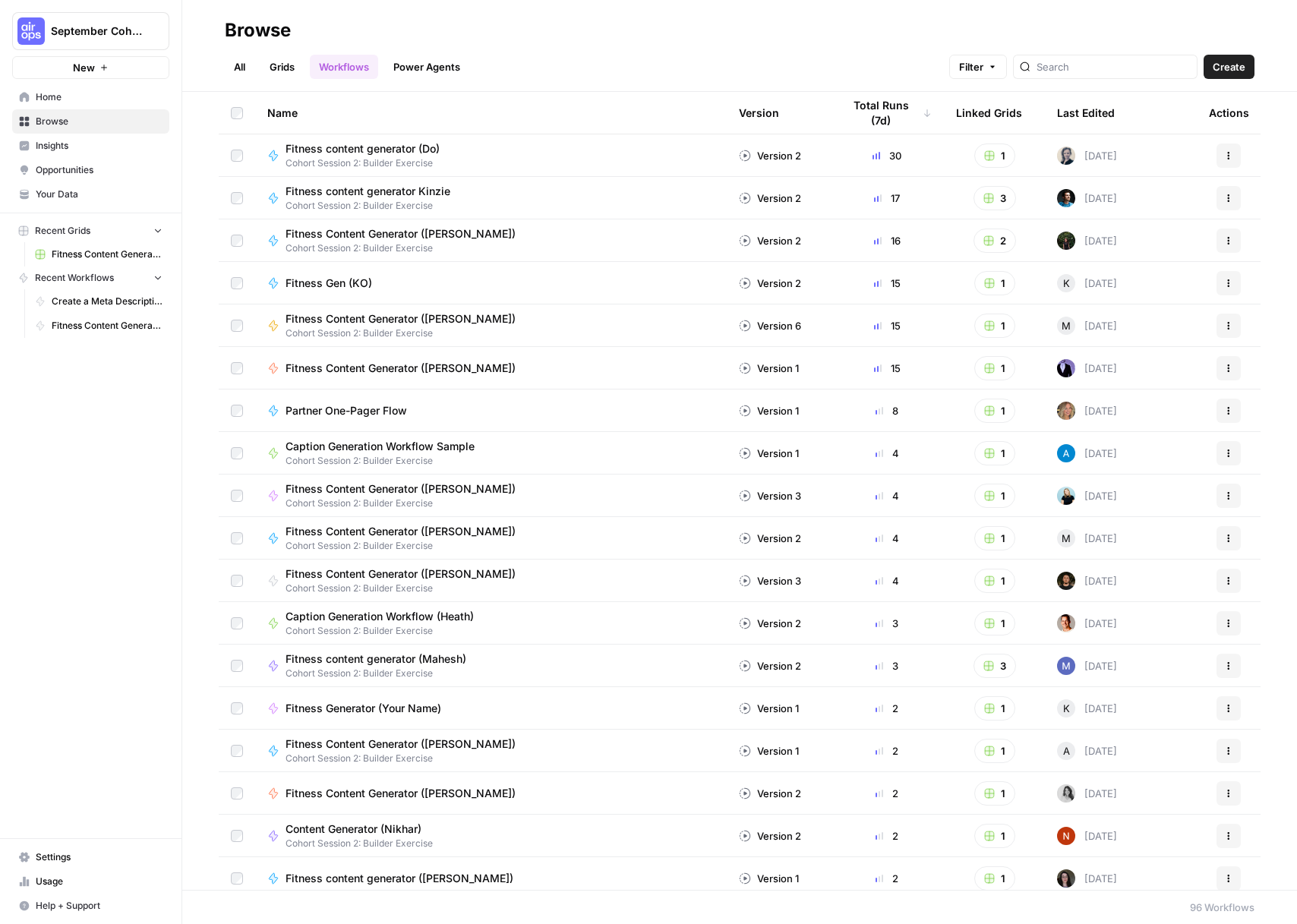
click at [82, 95] on span "Home" at bounding box center [99, 97] width 127 height 14
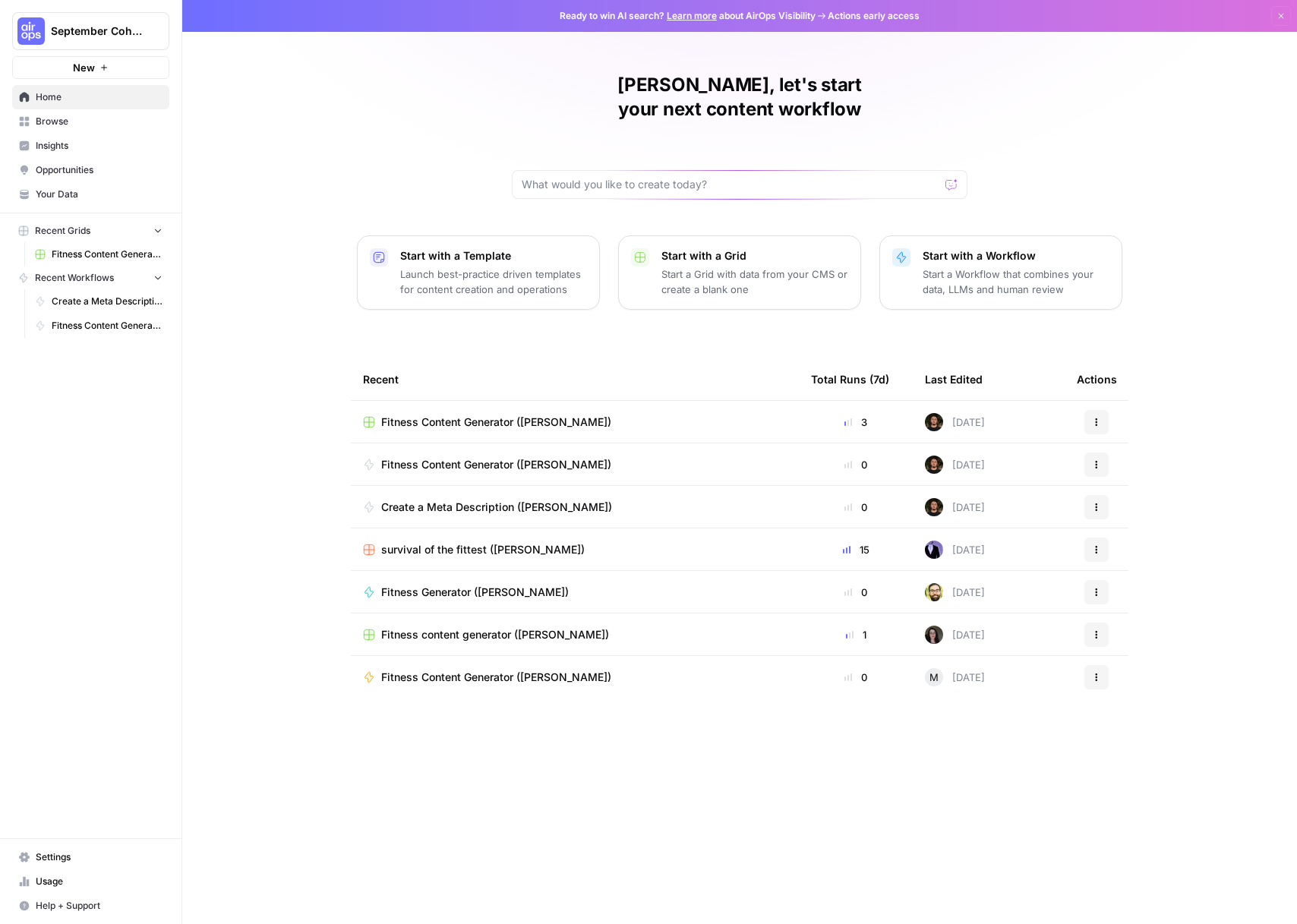
click at [591, 500] on div "Create a Meta Description ([PERSON_NAME])" at bounding box center [575, 507] width 424 height 15
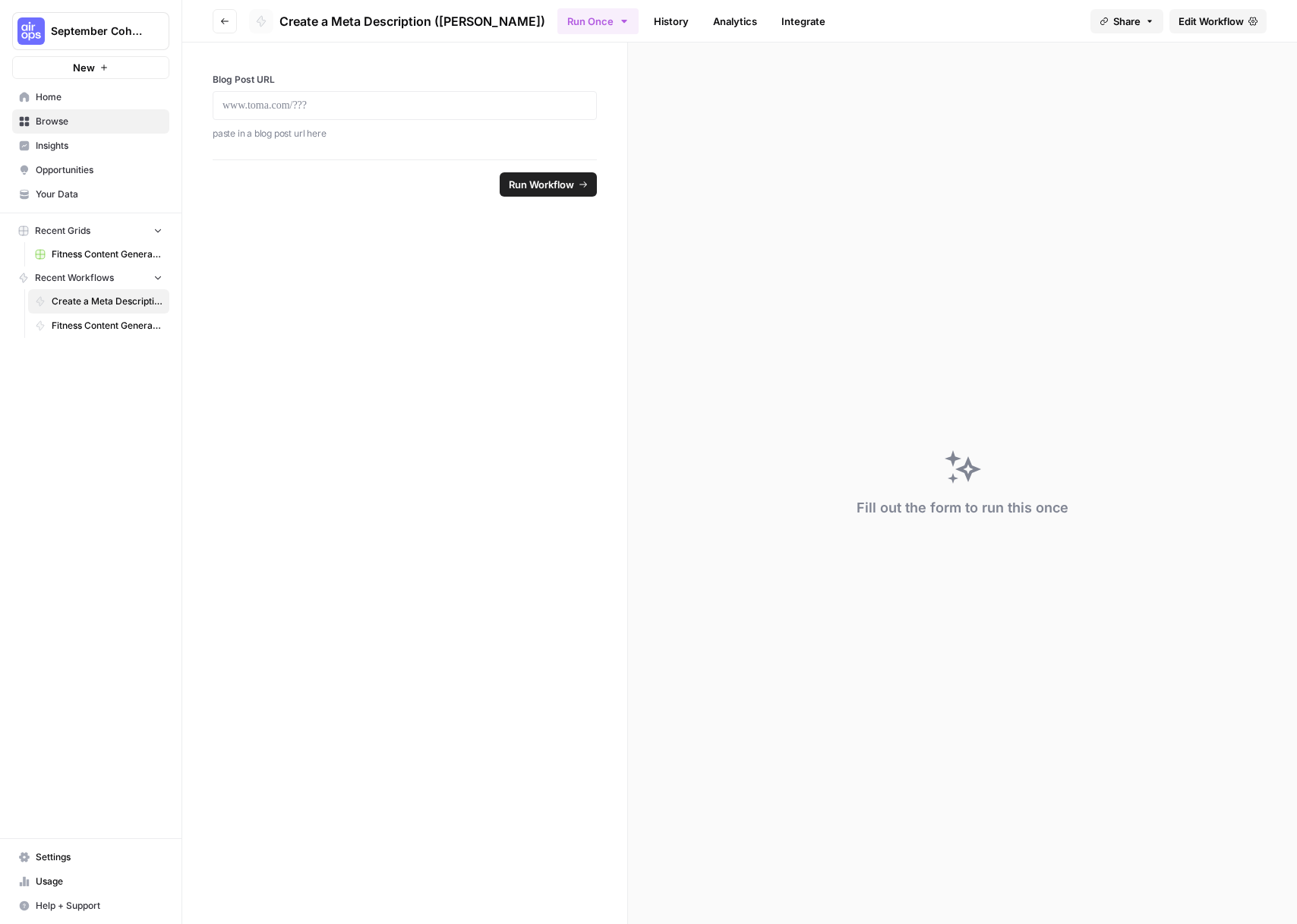
click at [1198, 17] on span "Edit Workflow" at bounding box center [1211, 21] width 66 height 15
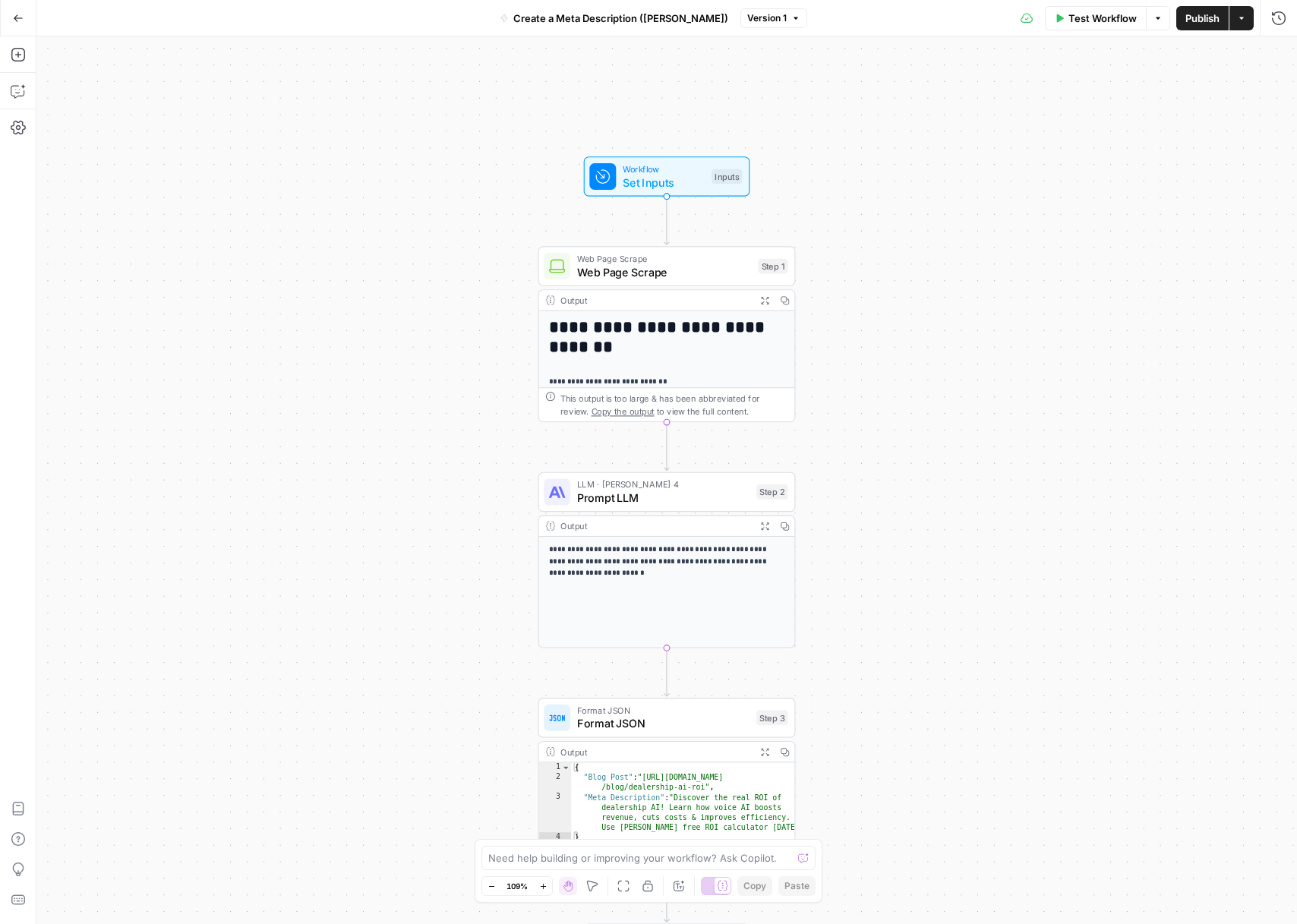
click at [15, 17] on icon "button" at bounding box center [18, 18] width 10 height 10
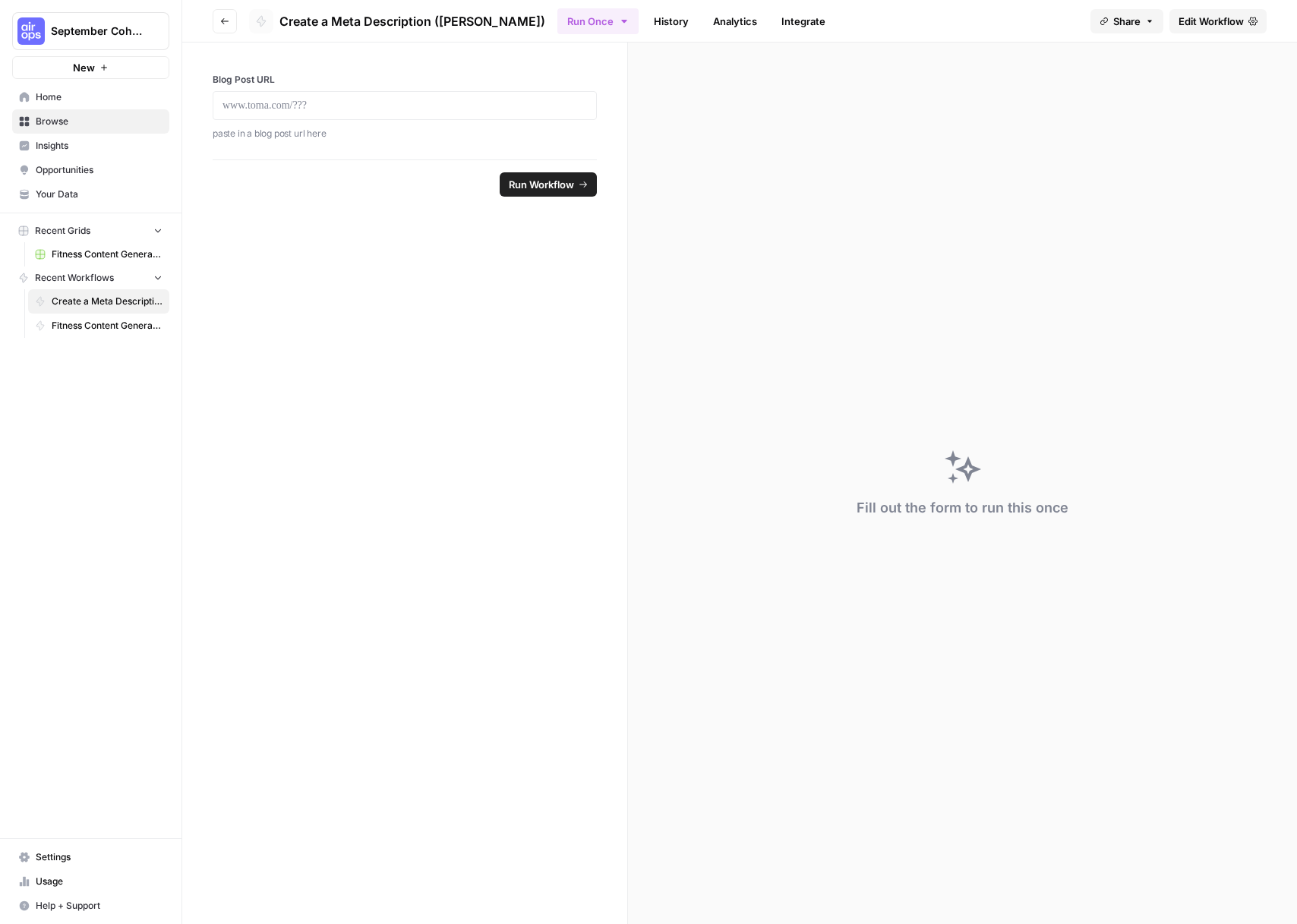
click at [76, 76] on button "New" at bounding box center [91, 68] width 157 height 23
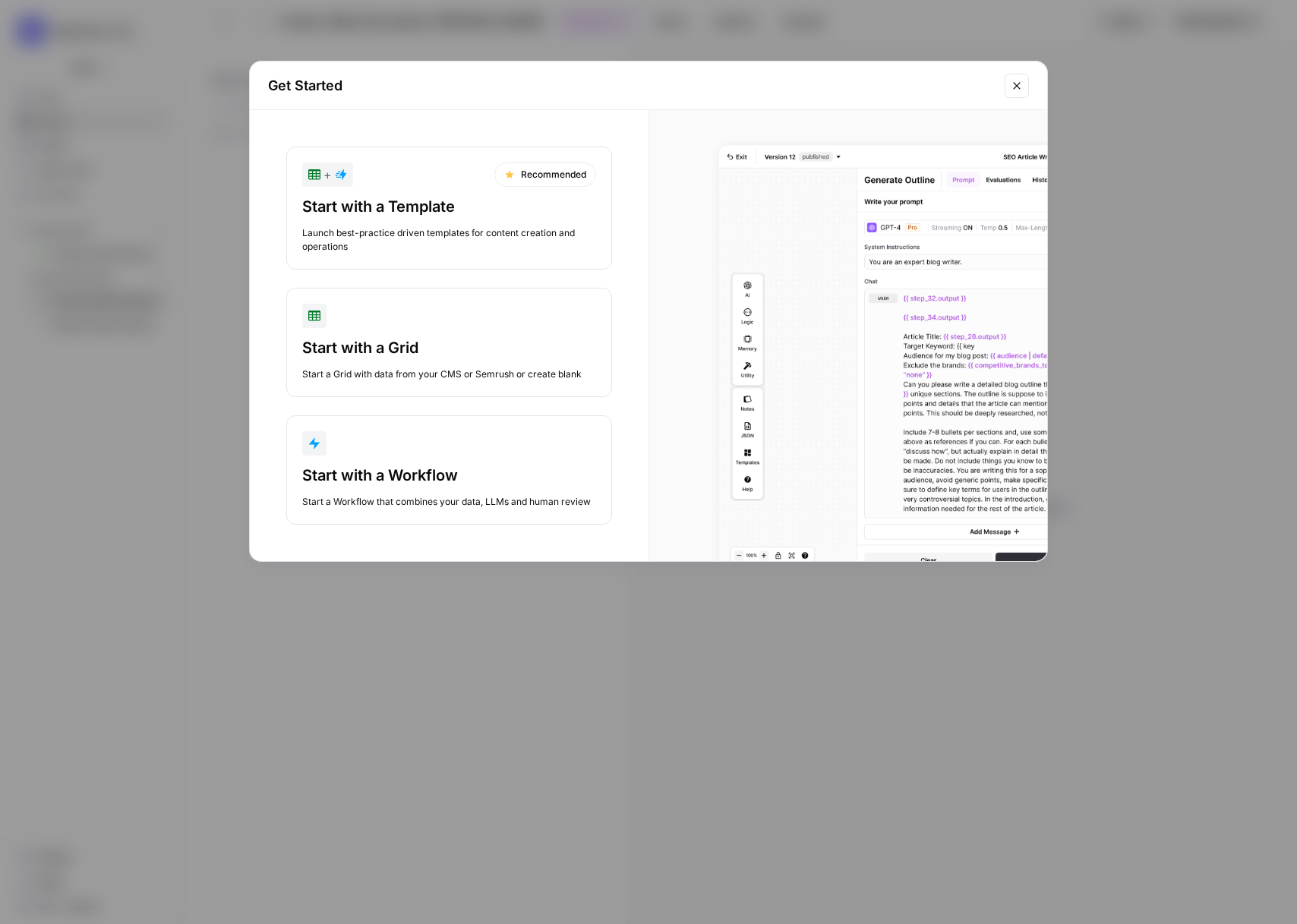
click at [412, 478] on div "Start with a Workflow" at bounding box center [448, 475] width 293 height 21
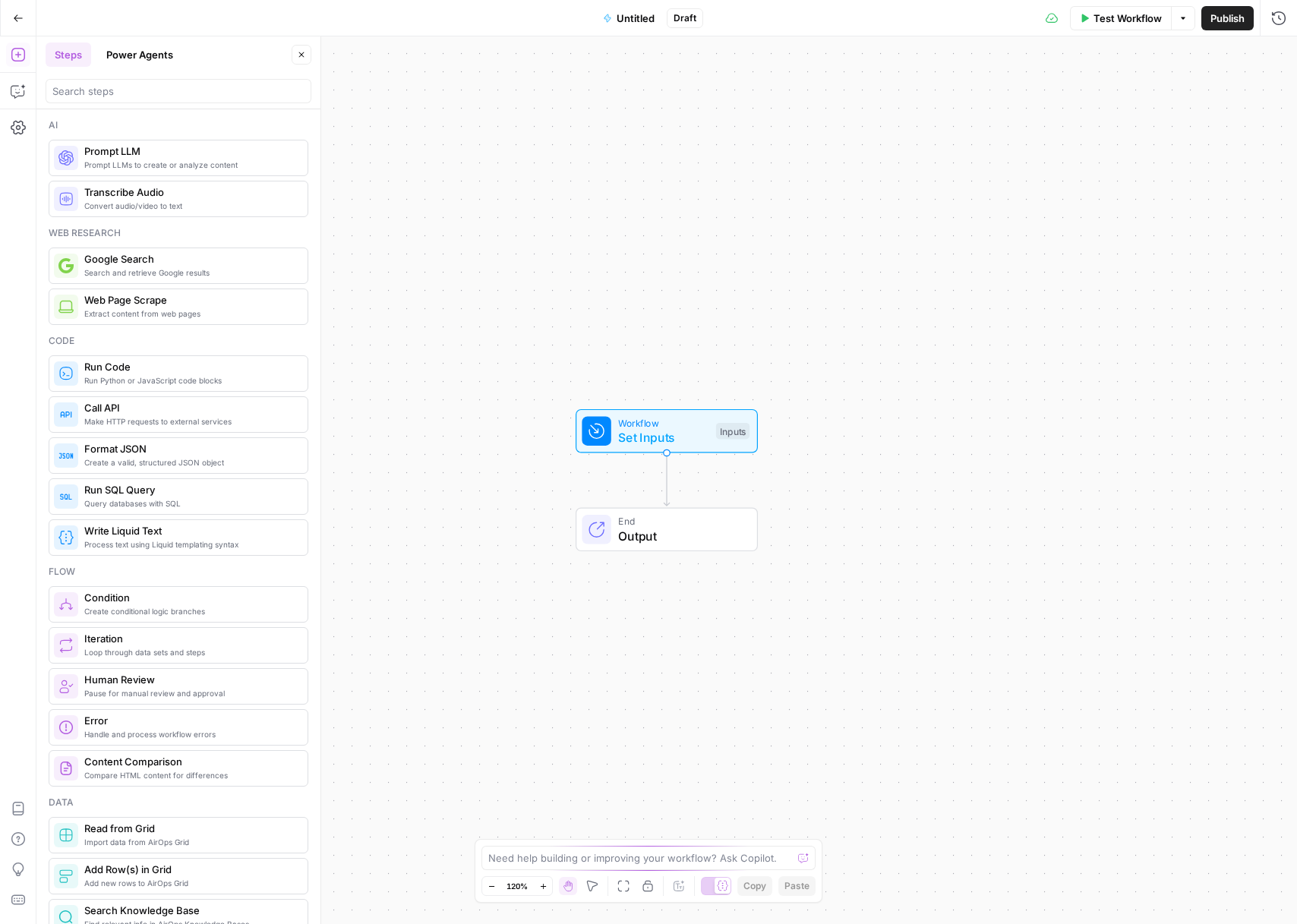
click at [634, 22] on span "Untitled" at bounding box center [635, 18] width 38 height 15
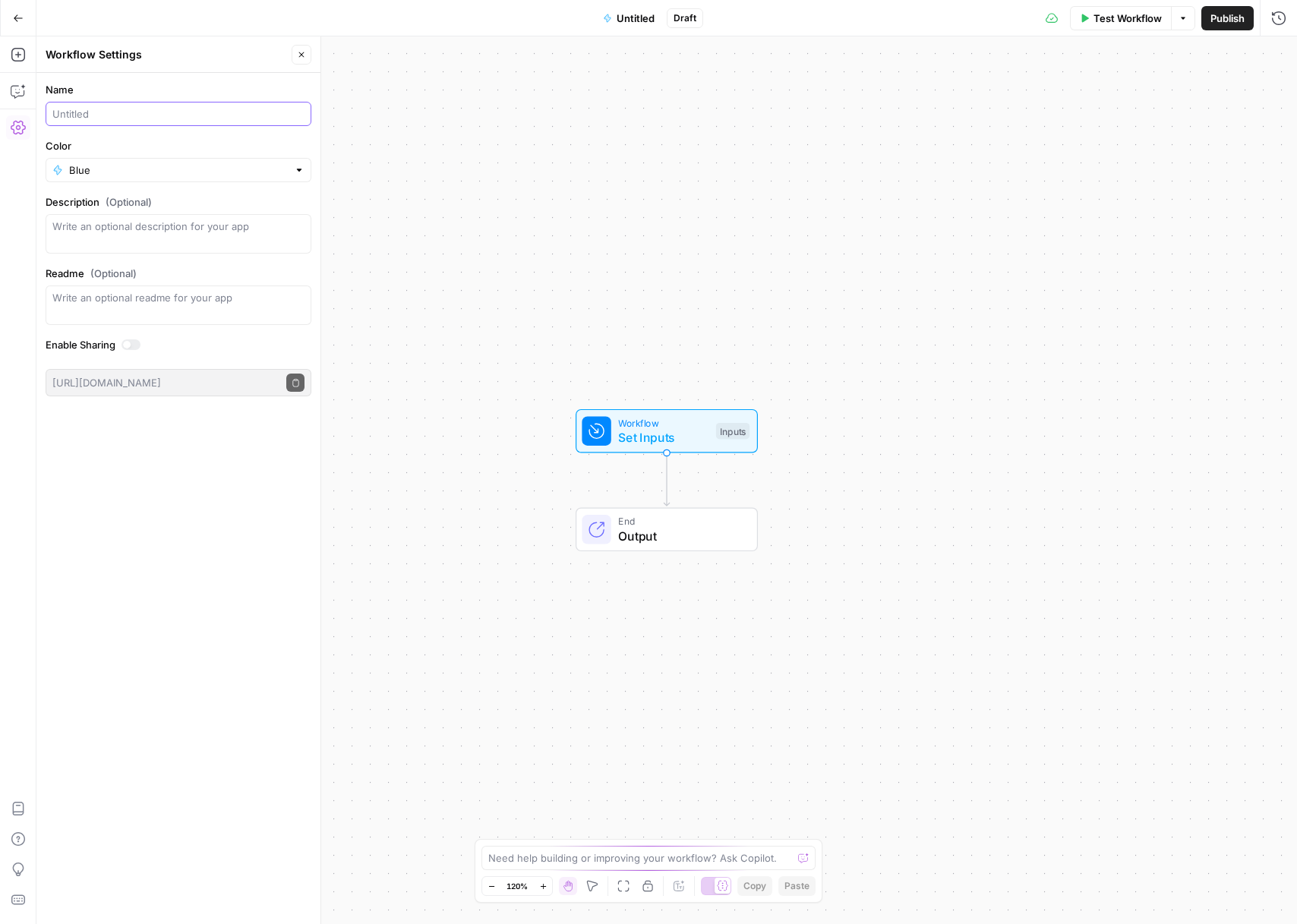
click at [108, 112] on input "Name" at bounding box center [179, 114] width 252 height 15
type input "Generate Blog FAQs Section (Chris V)"
click at [146, 167] on input "Color" at bounding box center [179, 170] width 218 height 15
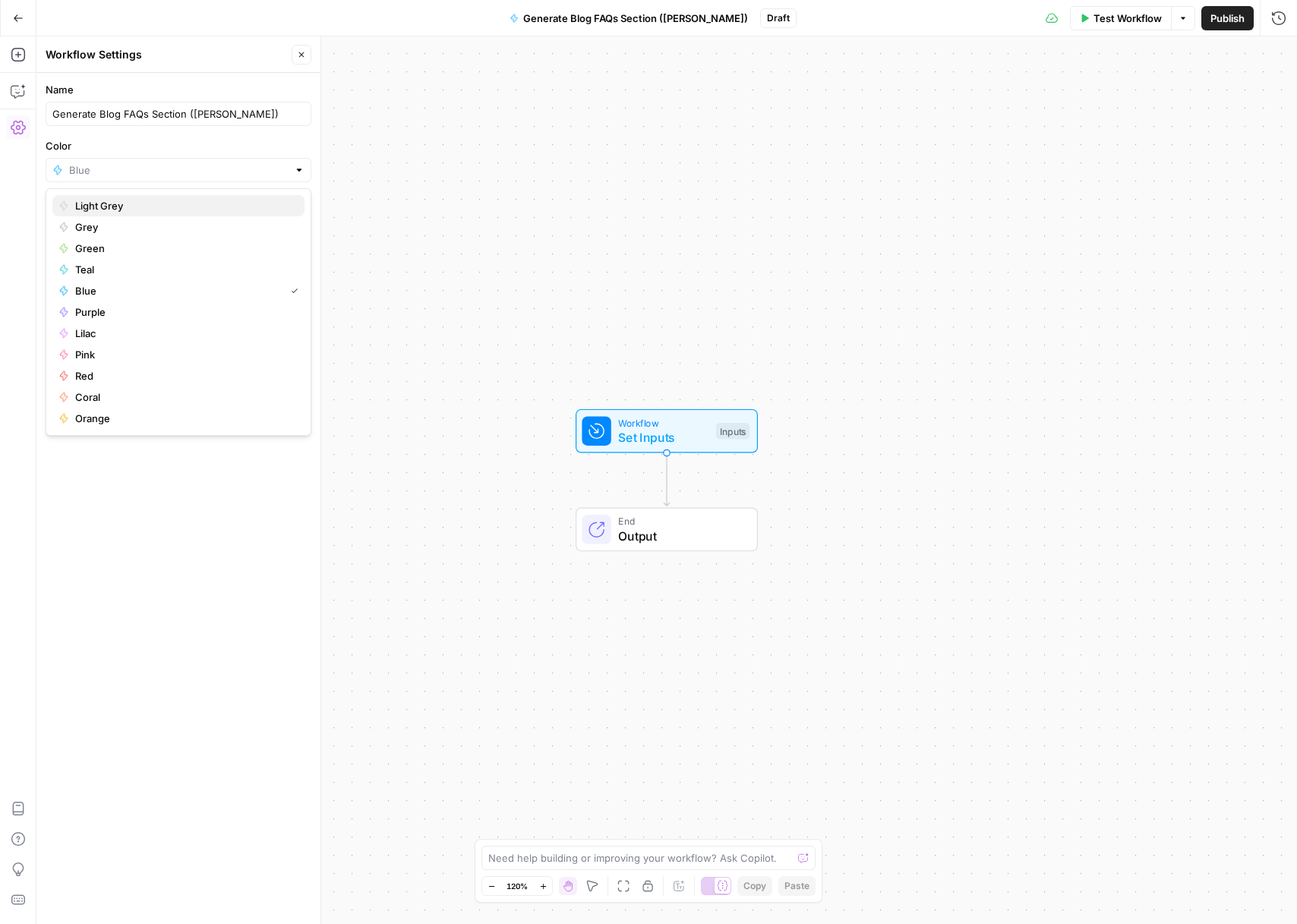
click at [139, 204] on span "Light Grey" at bounding box center [183, 206] width 218 height 15
type input "Light Grey"
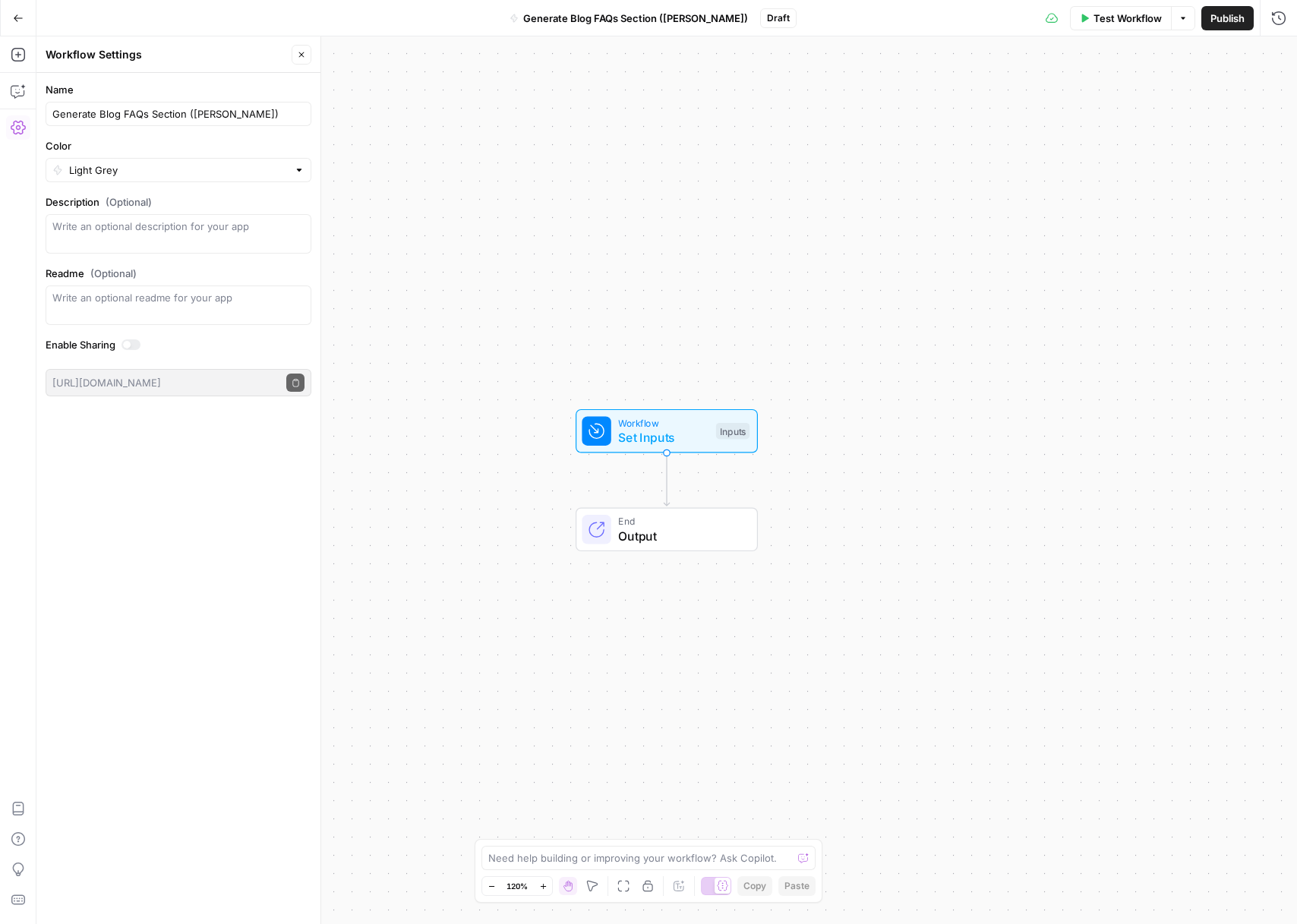
click at [432, 145] on div "Workflow Set Inputs Inputs End Output" at bounding box center [667, 480] width 1261 height 888
click at [1227, 20] on span "Publish" at bounding box center [1228, 18] width 34 height 15
click at [301, 53] on icon "button" at bounding box center [302, 55] width 9 height 9
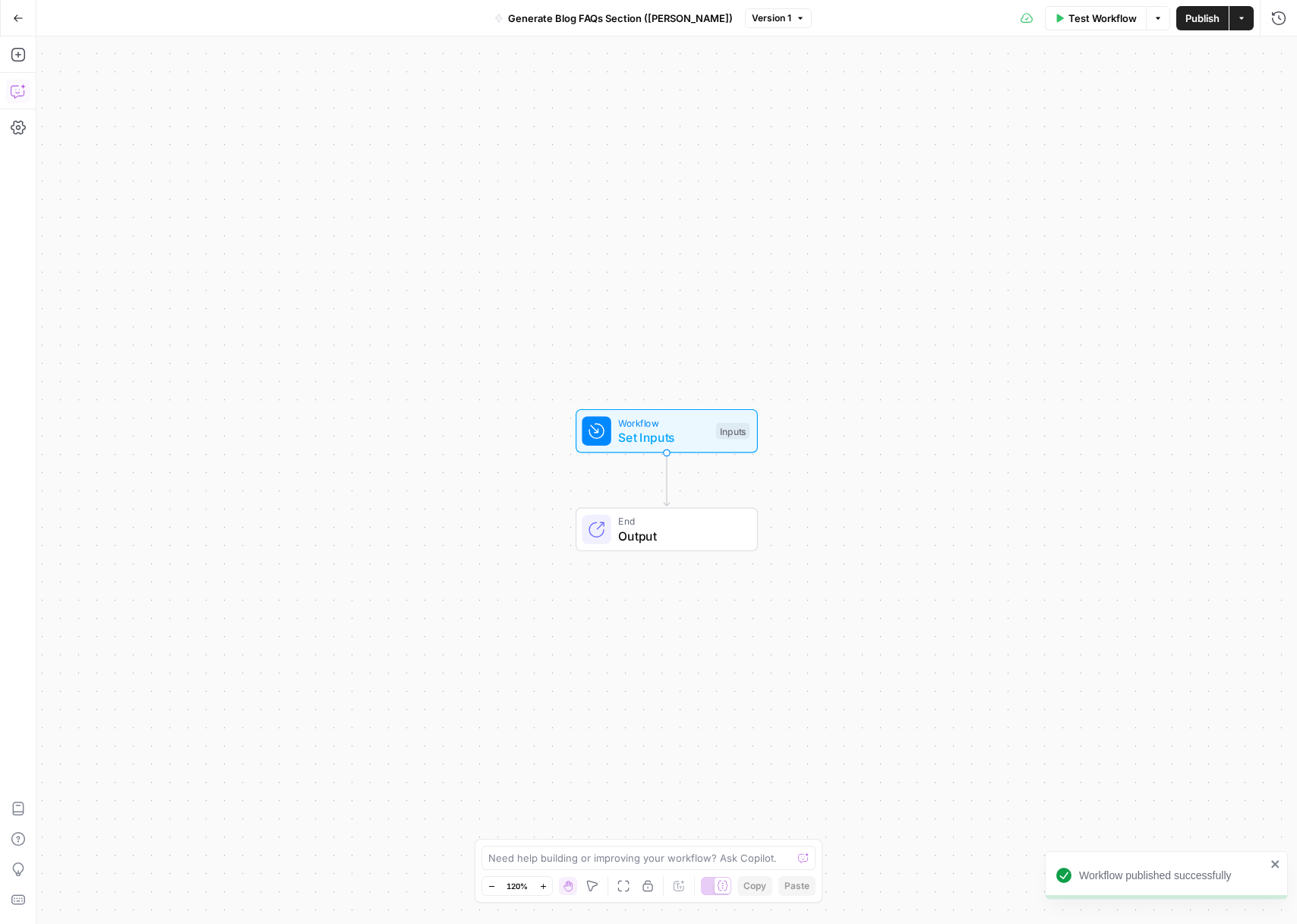
click at [7, 98] on button "Copilot" at bounding box center [19, 91] width 24 height 24
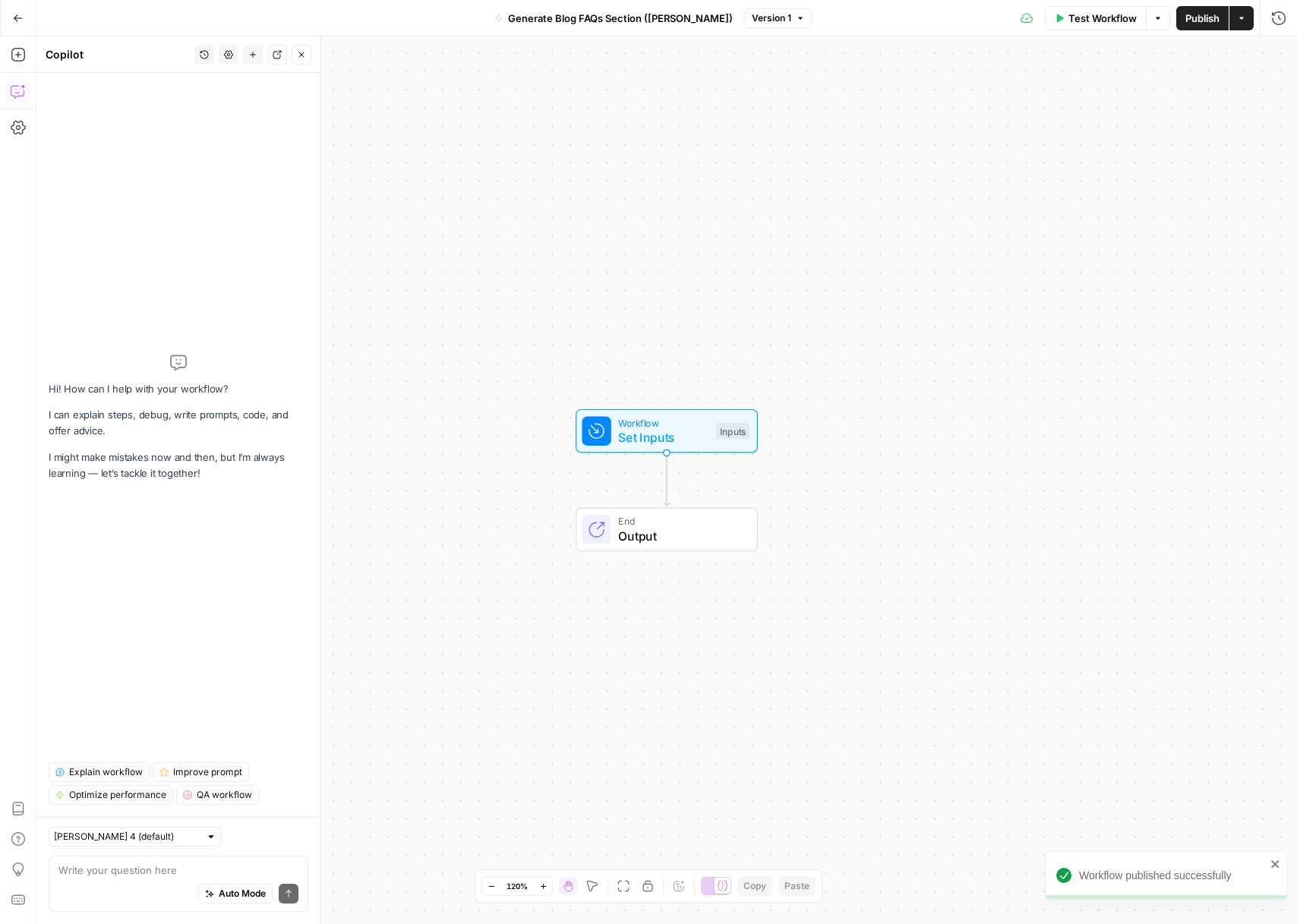
click at [112, 868] on textarea at bounding box center [178, 870] width 240 height 15
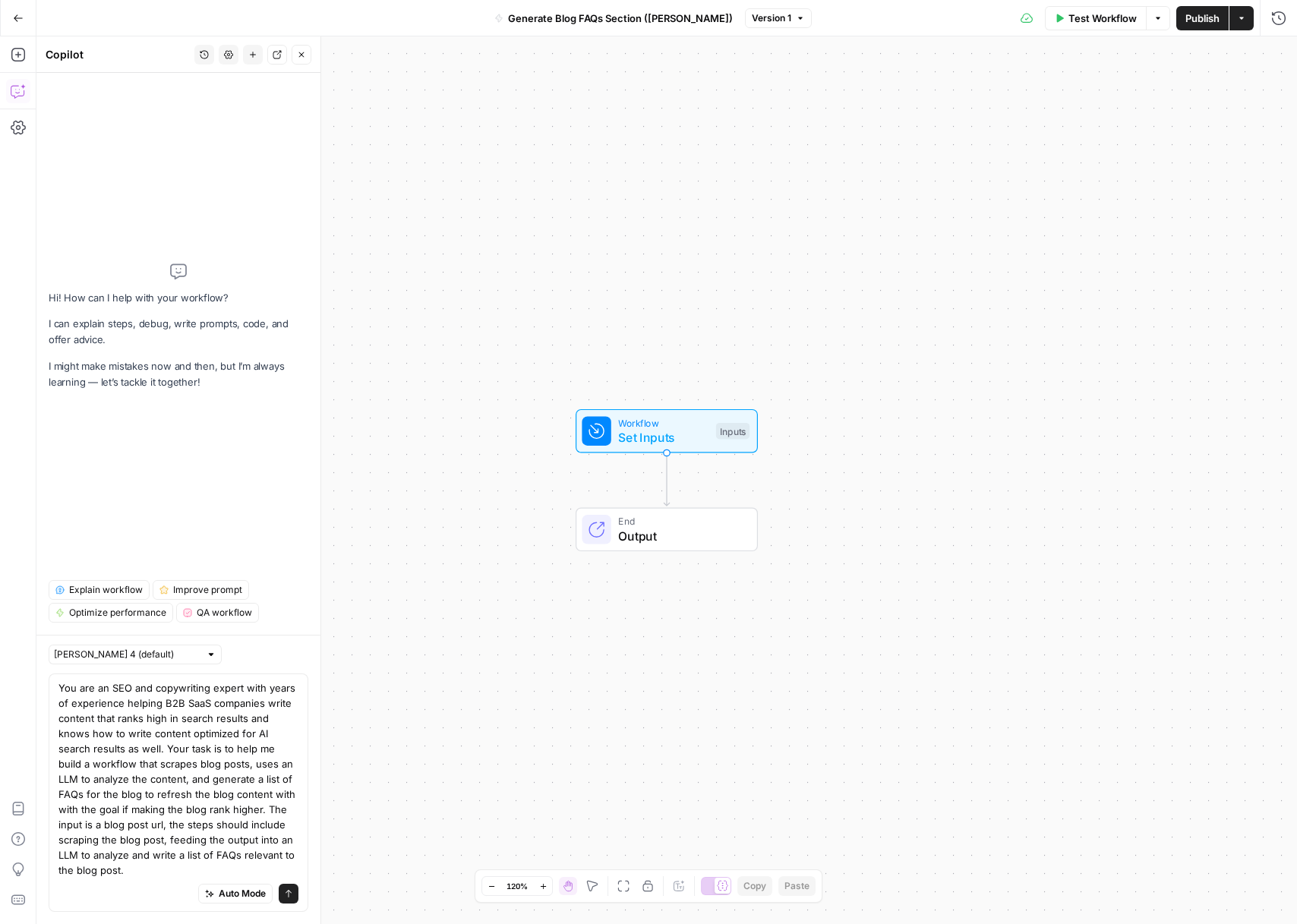
type textarea "You are an SEO and copywriting expert with years of experience helping B2B SaaS…"
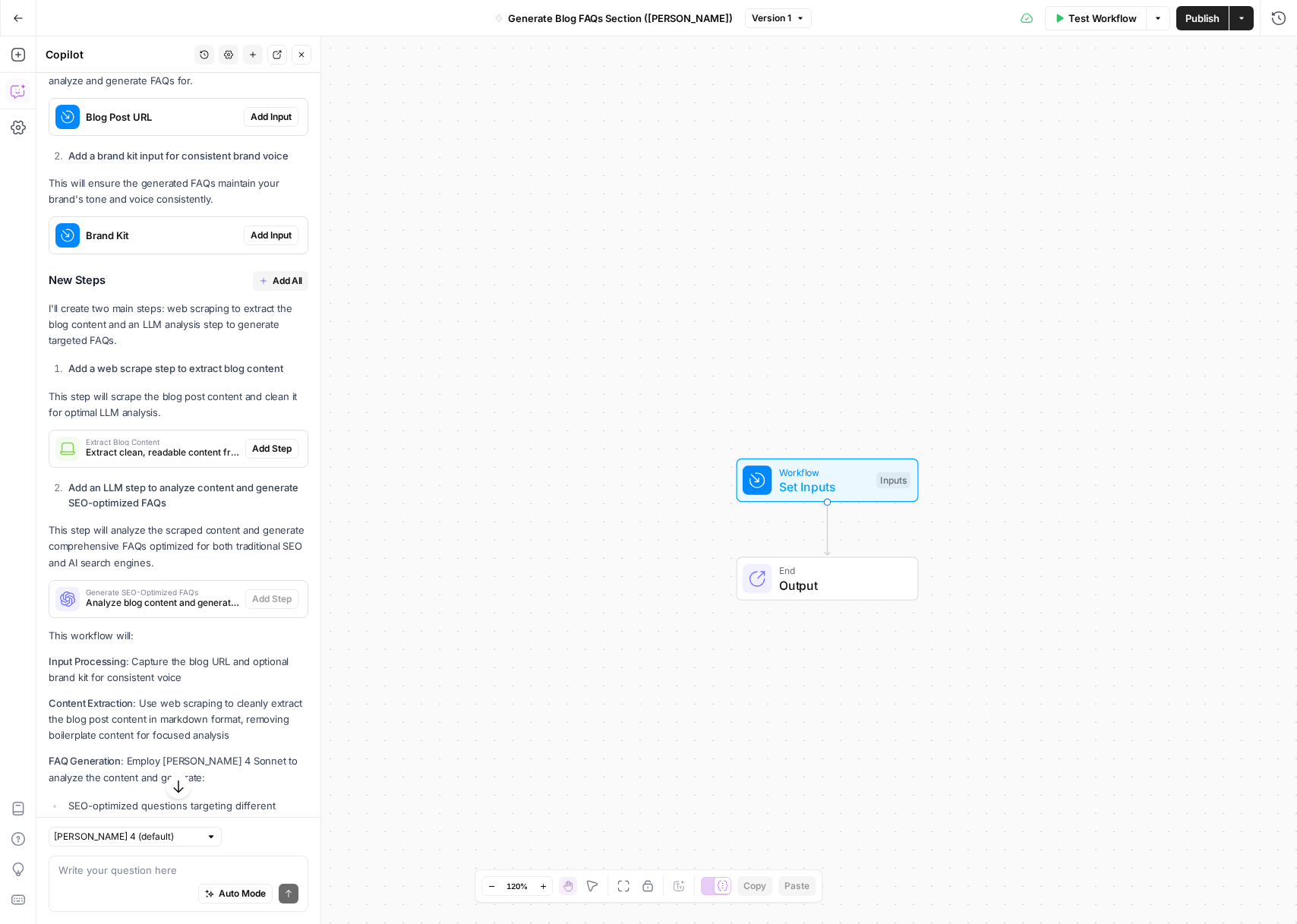
scroll to position [956, 0]
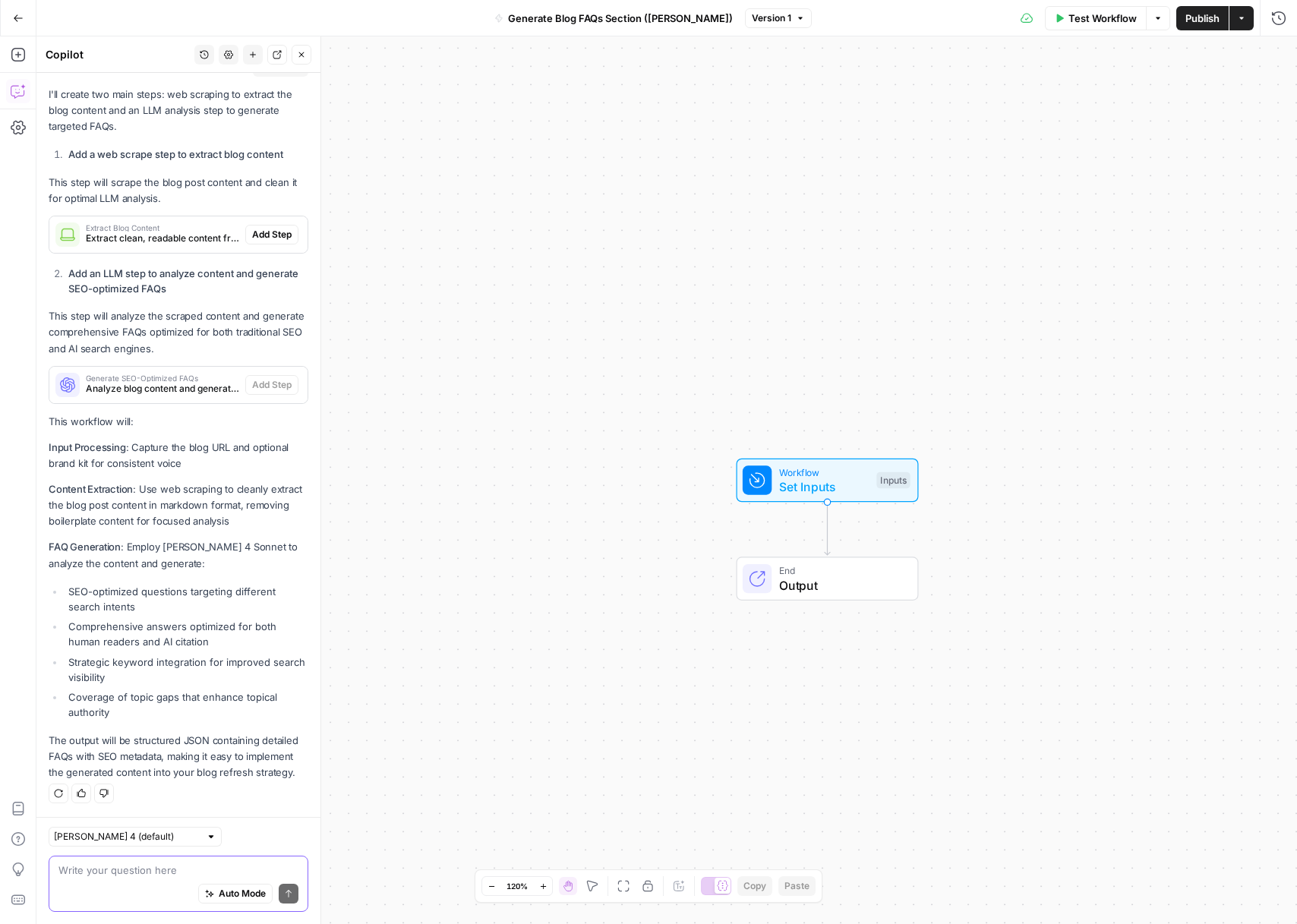
click at [140, 868] on textarea at bounding box center [178, 870] width 240 height 15
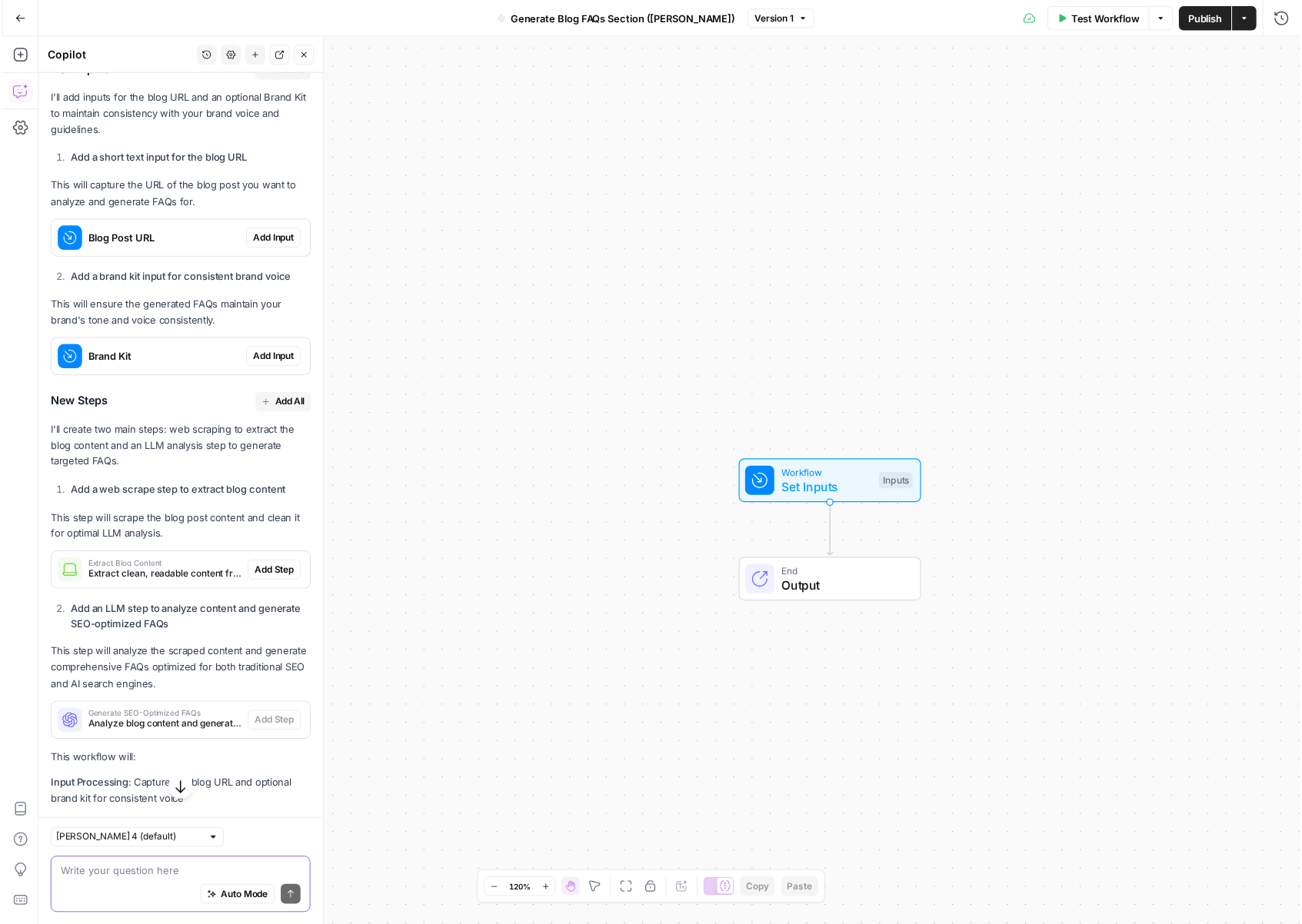
scroll to position [626, 0]
click at [254, 242] on span "Add Input" at bounding box center [275, 244] width 41 height 14
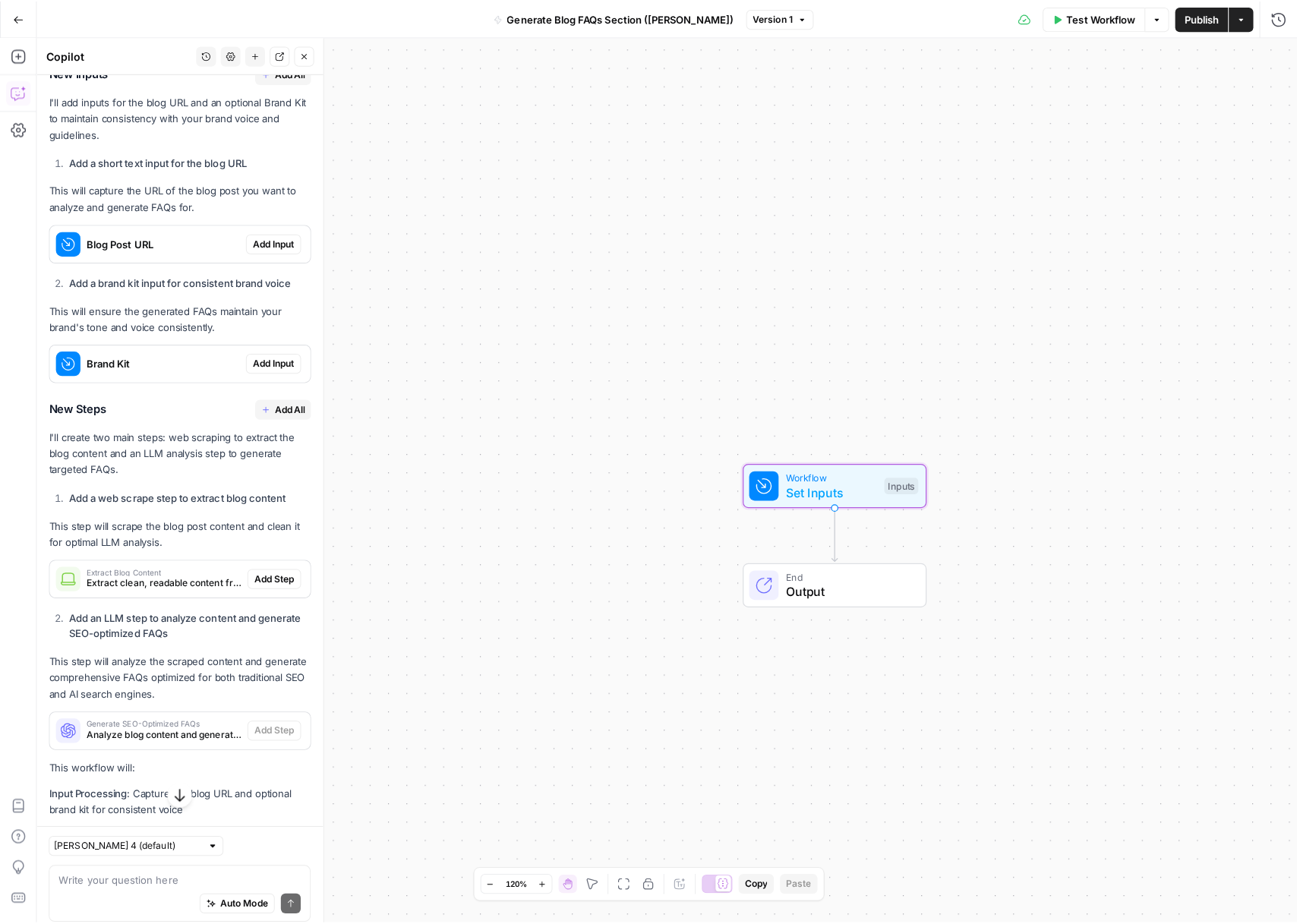
scroll to position [643, 0]
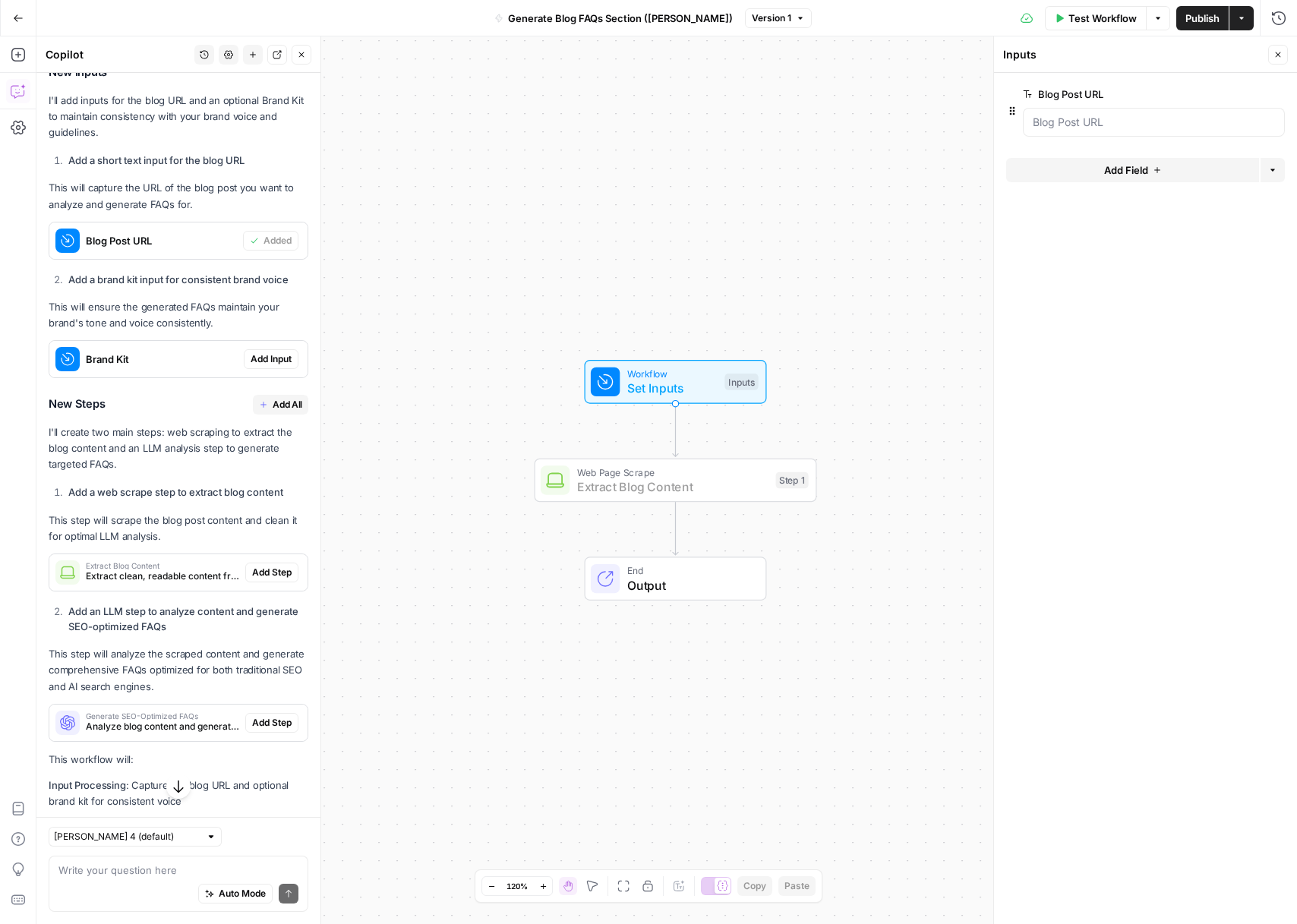
click at [252, 573] on span "Add Step" at bounding box center [271, 572] width 40 height 14
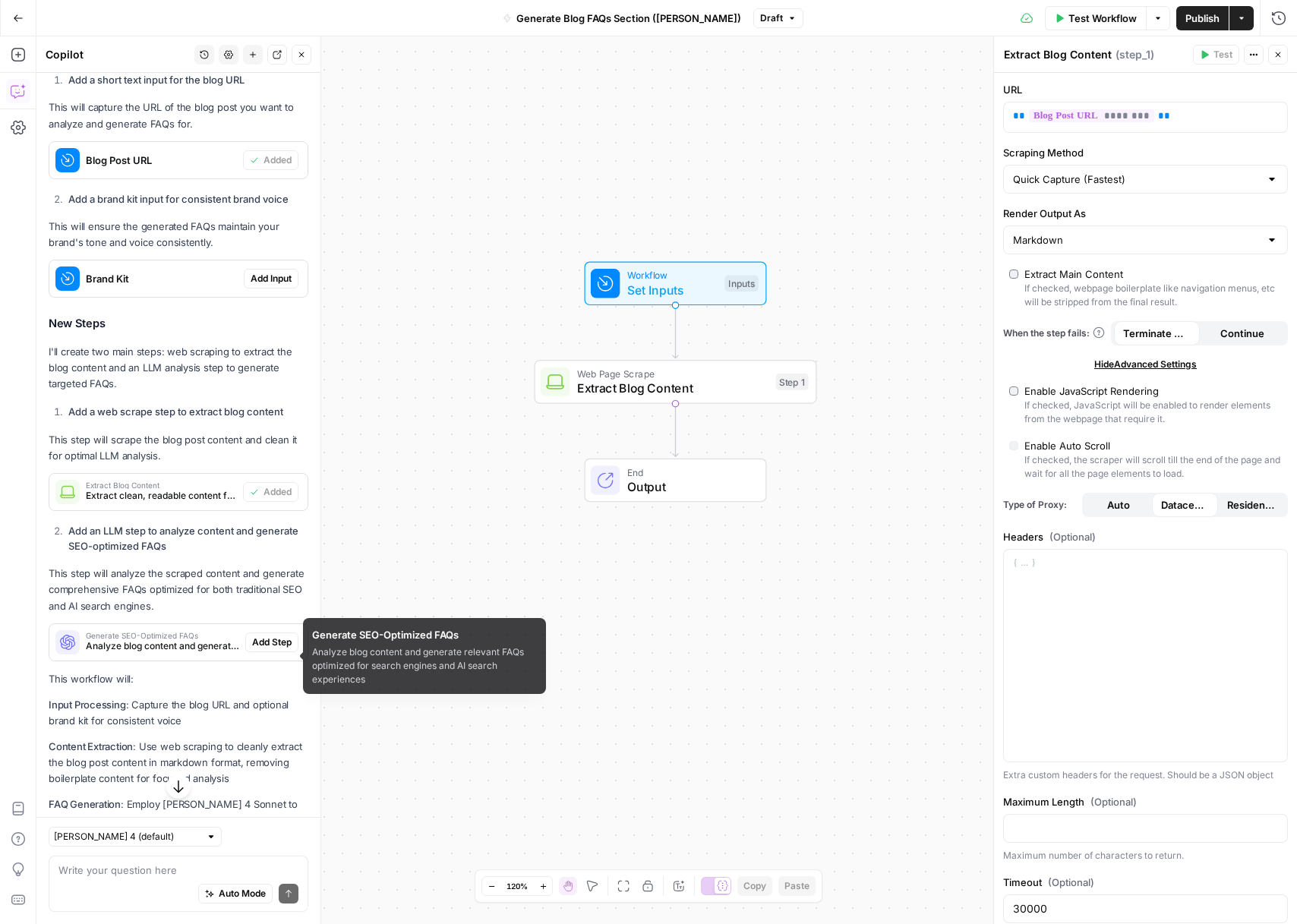
scroll to position [748, 0]
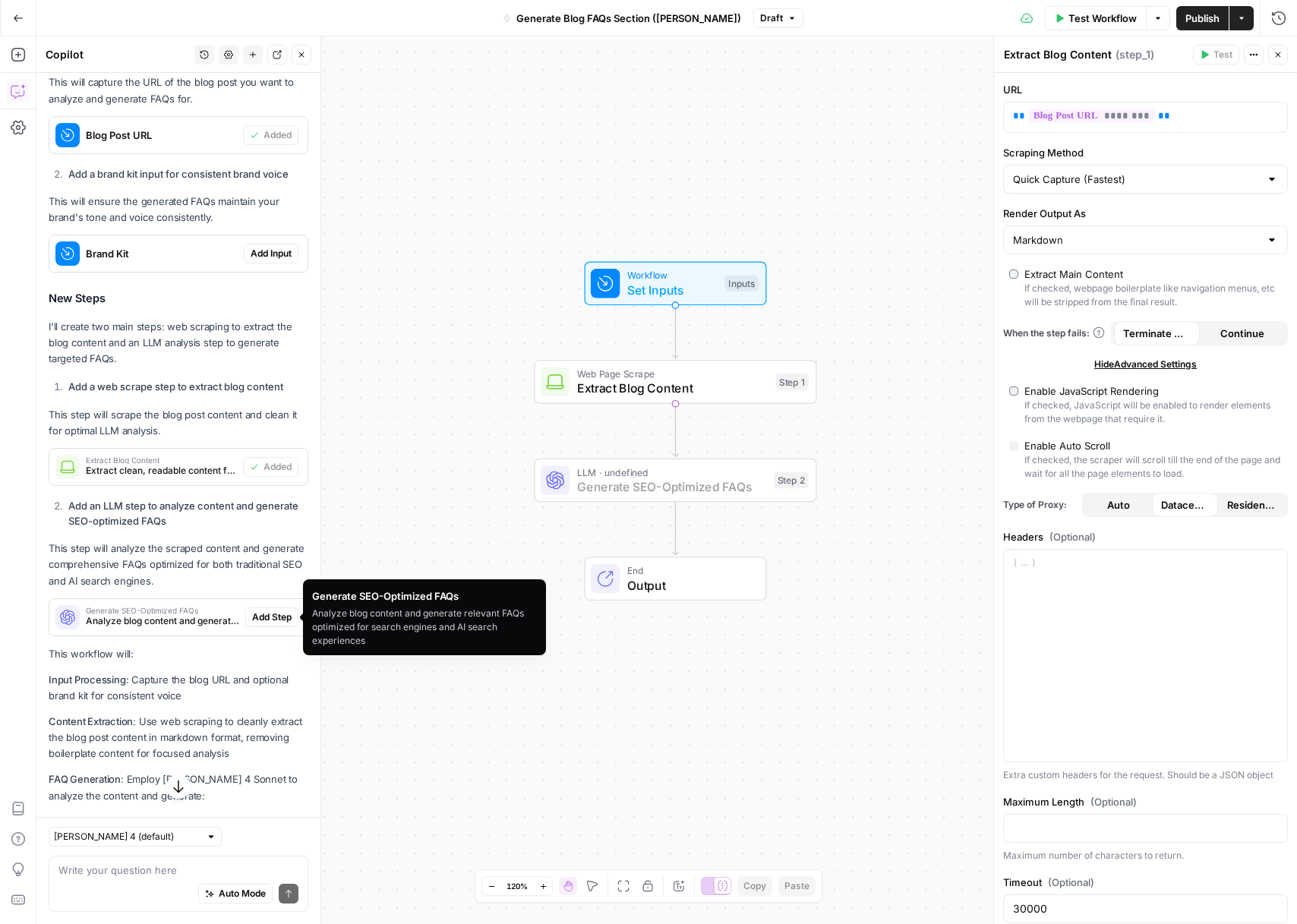
click at [252, 619] on span "Add Step" at bounding box center [271, 618] width 40 height 14
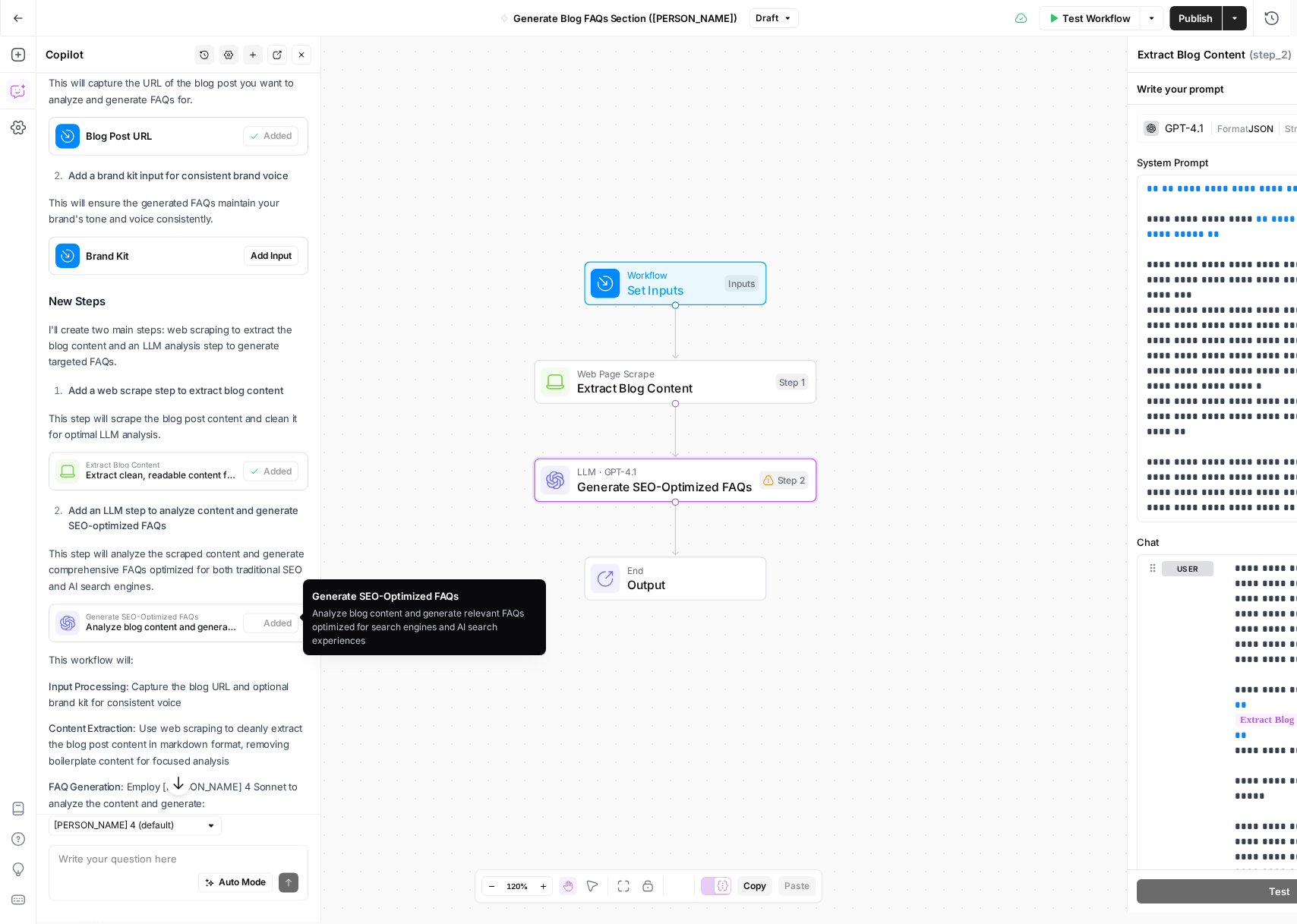
type textarea "Generate SEO-Optimized FAQs"
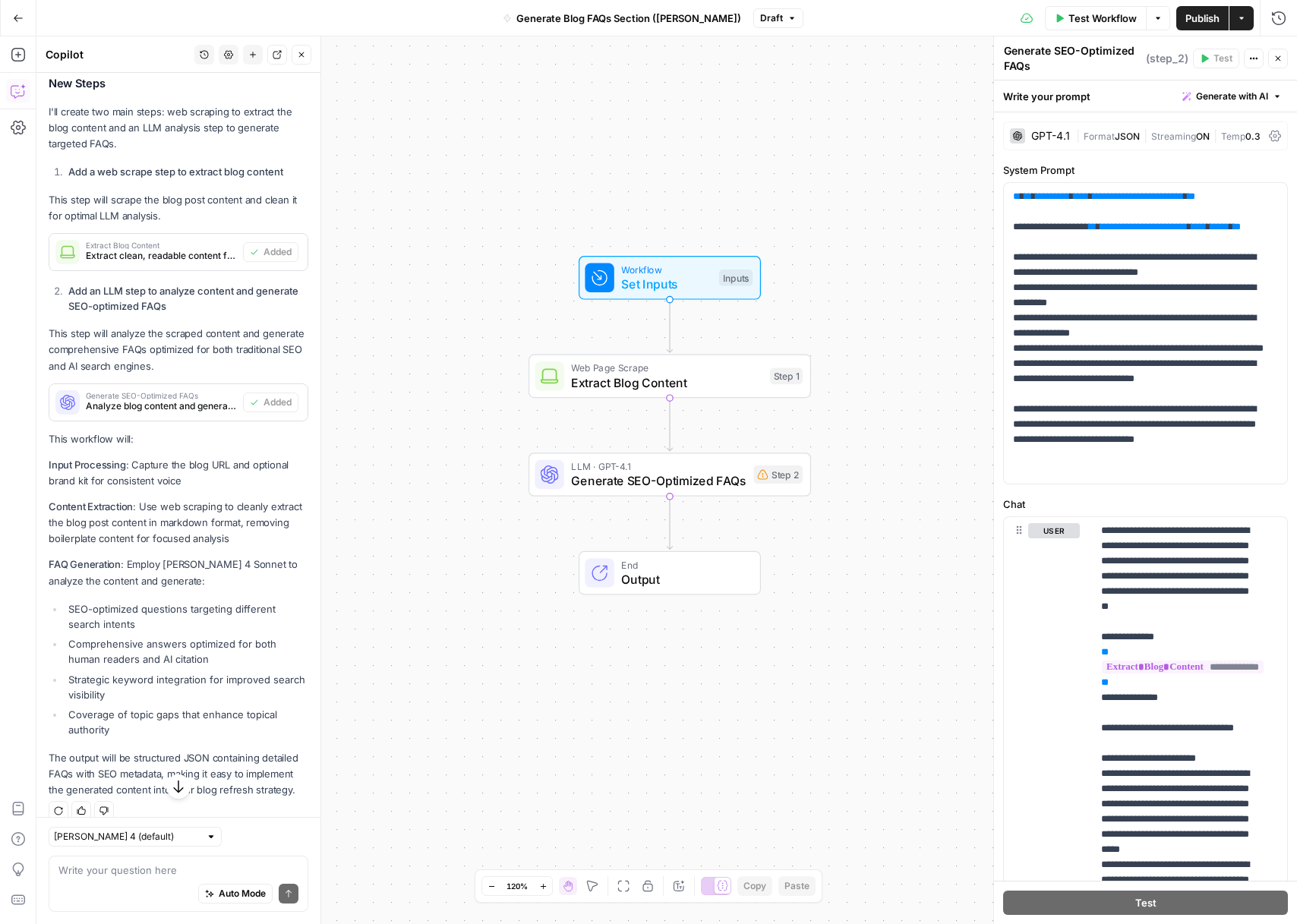
scroll to position [980, 0]
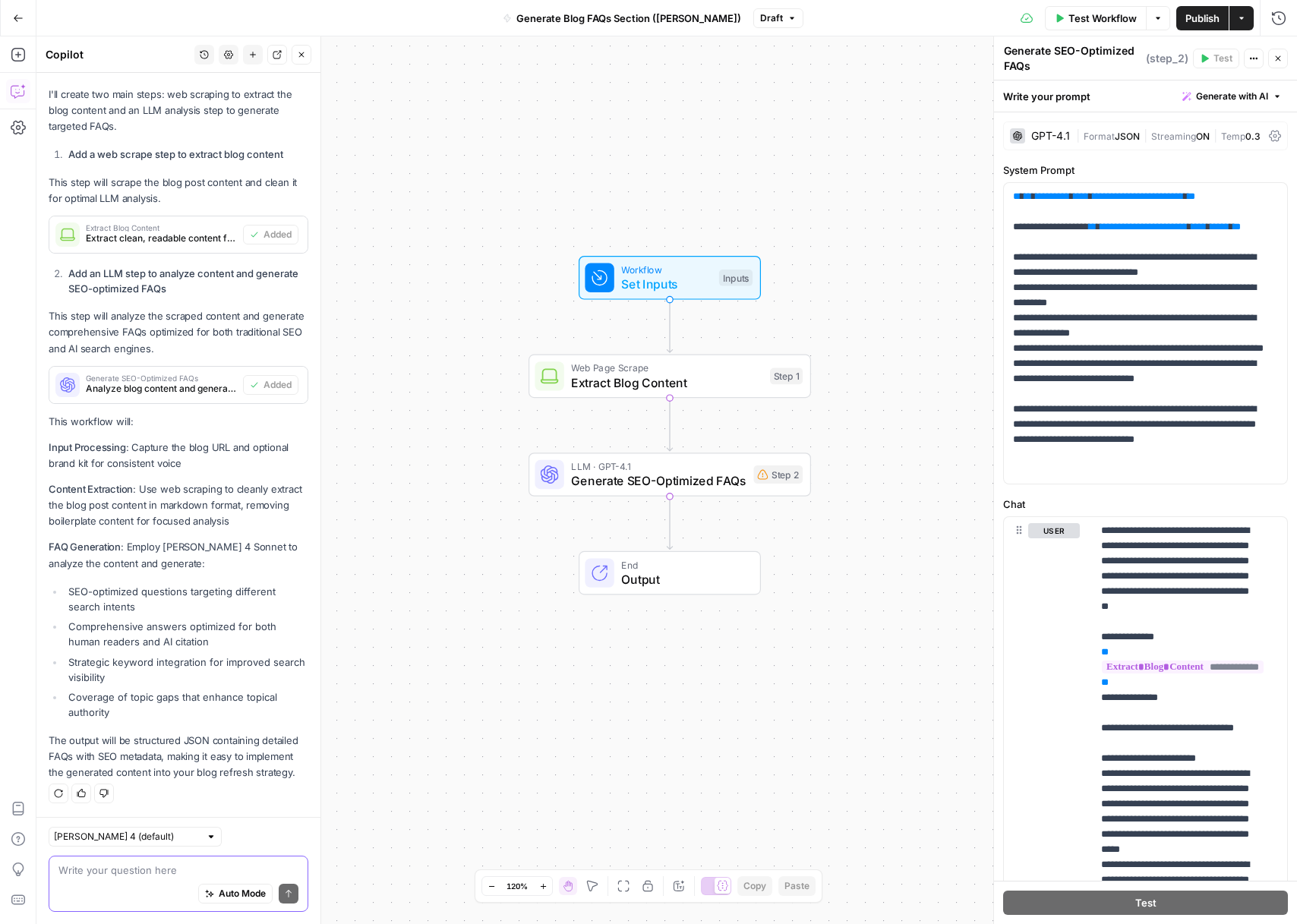
click at [117, 867] on textarea at bounding box center [178, 870] width 240 height 15
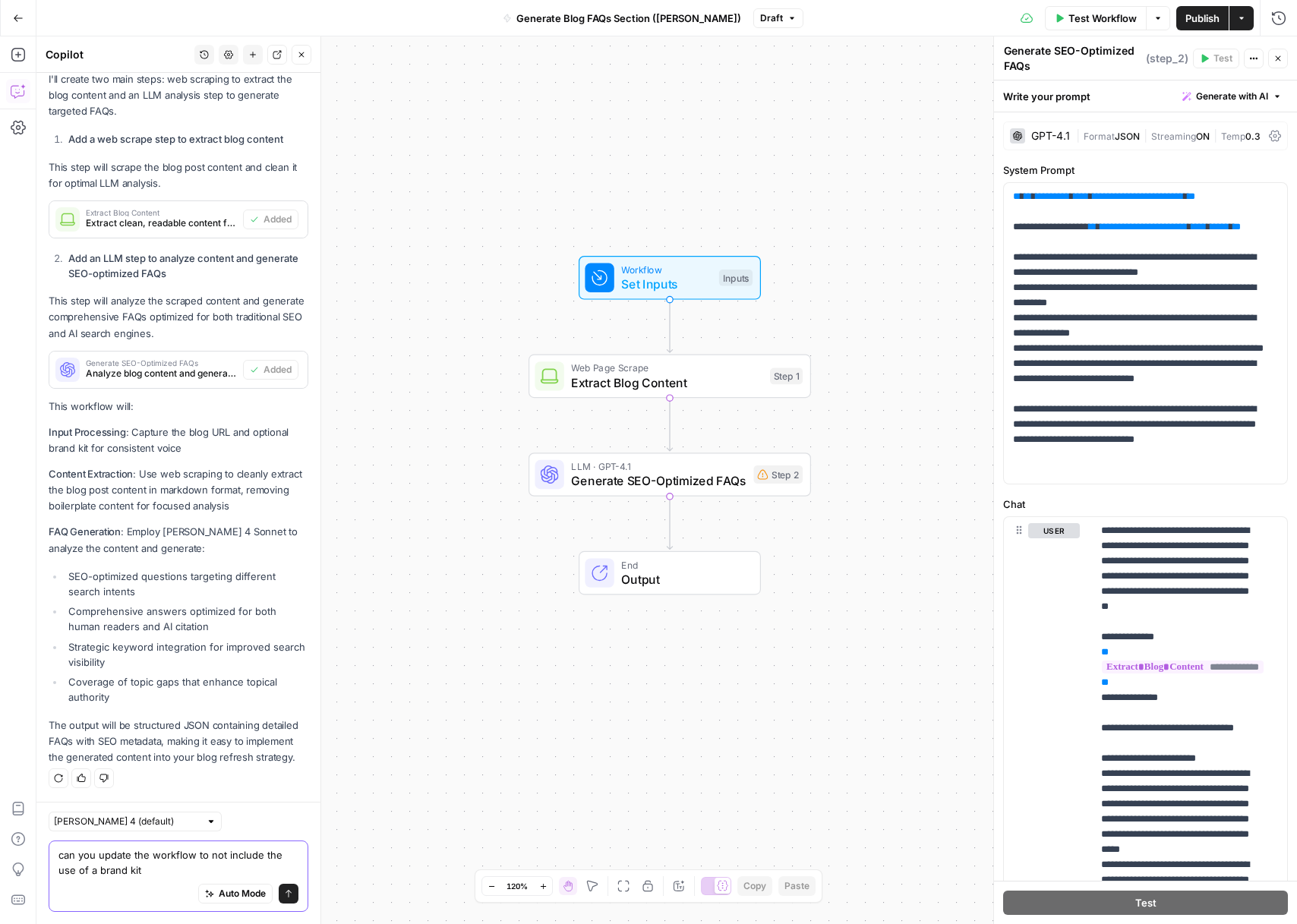
type textarea "can you update the workflow to not include the use of a brand kit?"
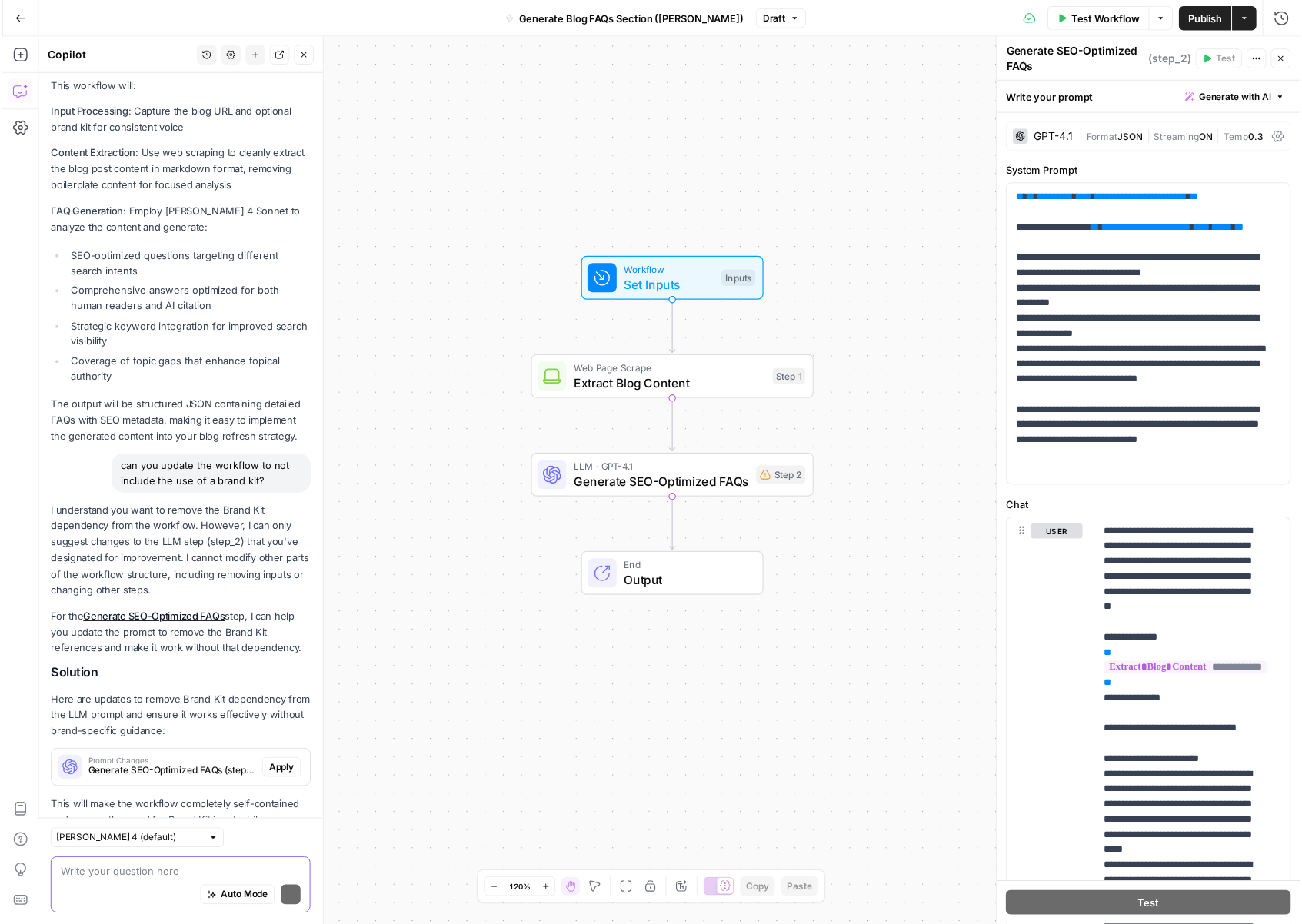
scroll to position [1414, 0]
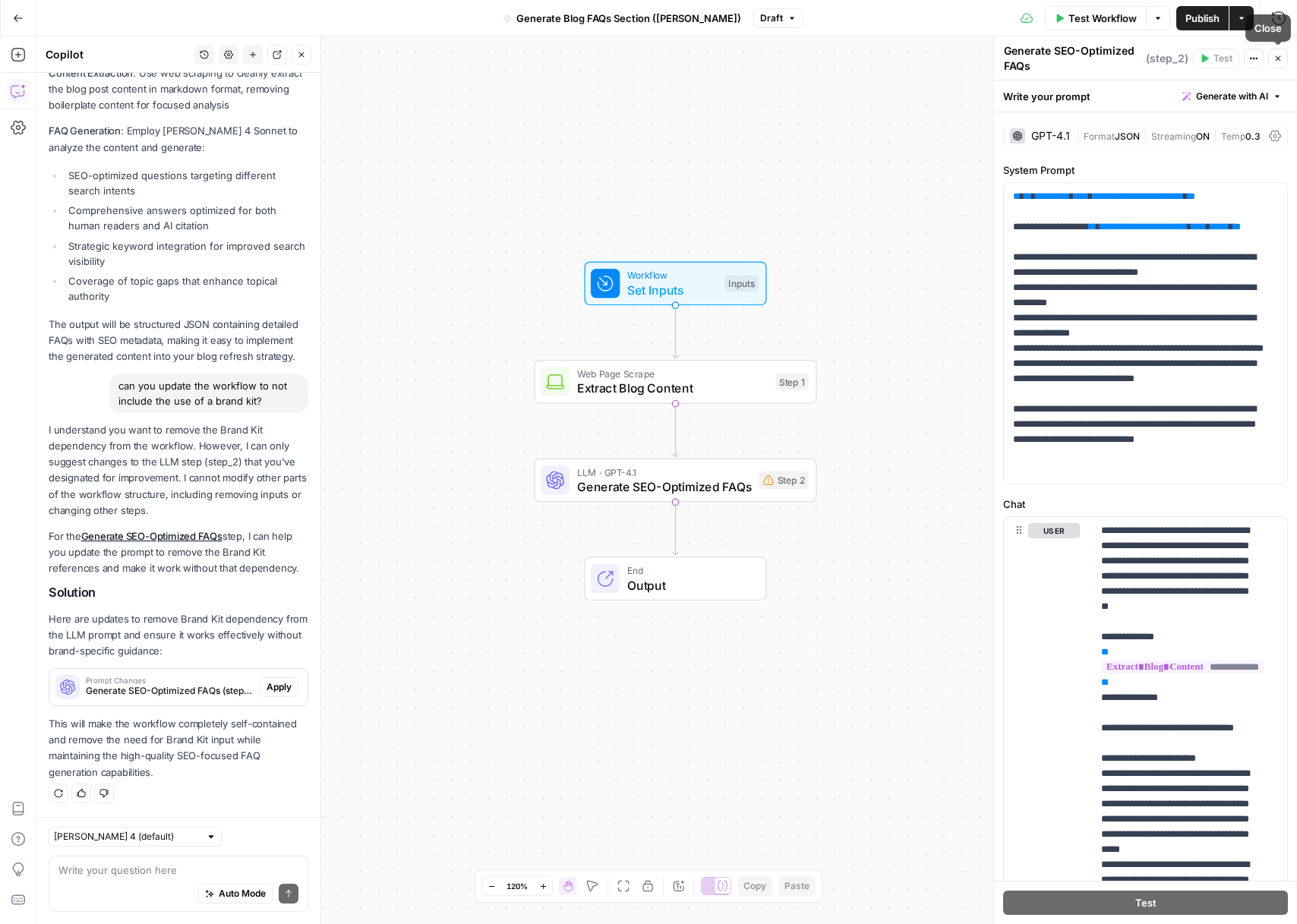
click at [1283, 62] on button "Close" at bounding box center [1278, 58] width 19 height 19
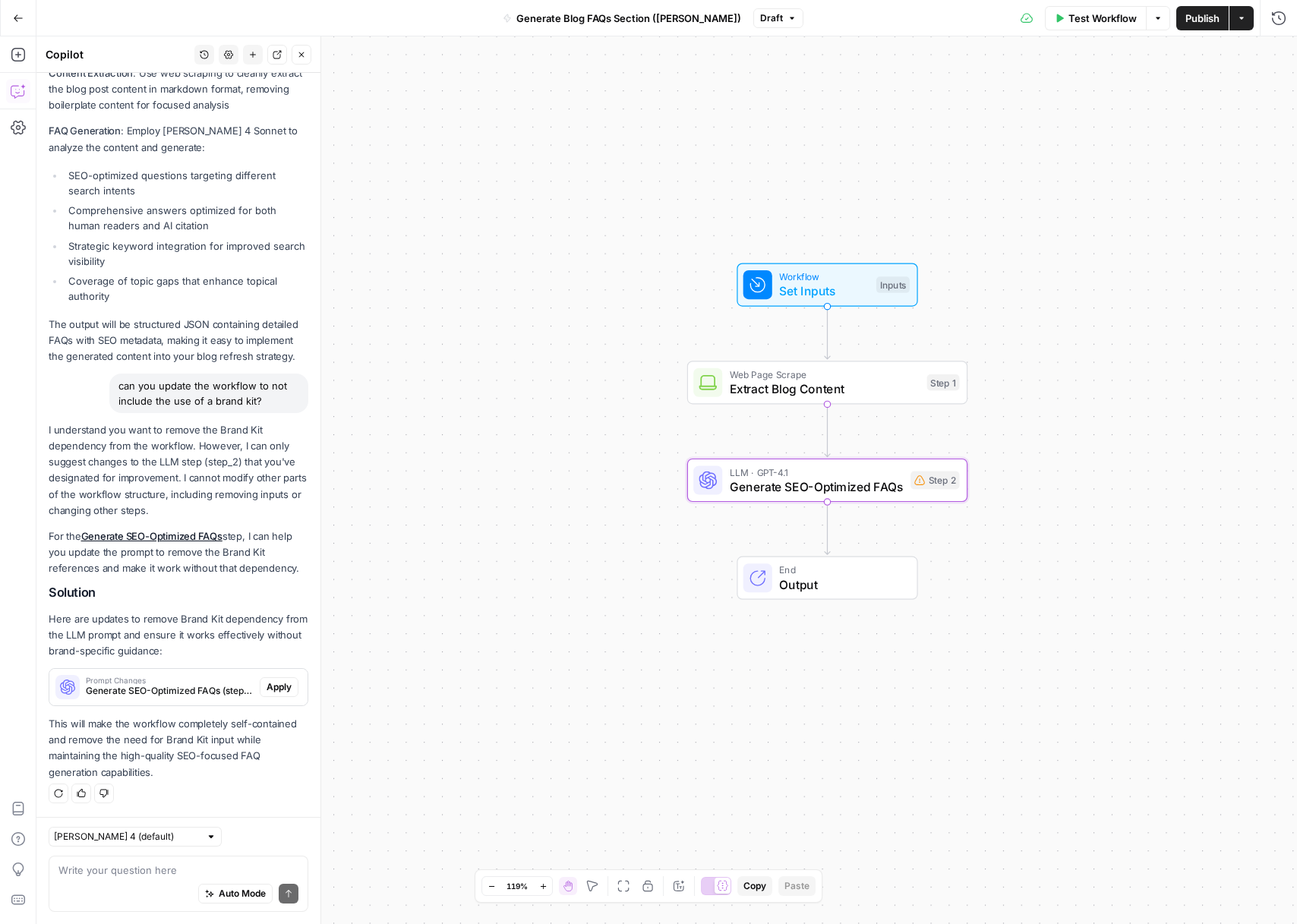
click at [267, 681] on span "Apply" at bounding box center [279, 687] width 25 height 14
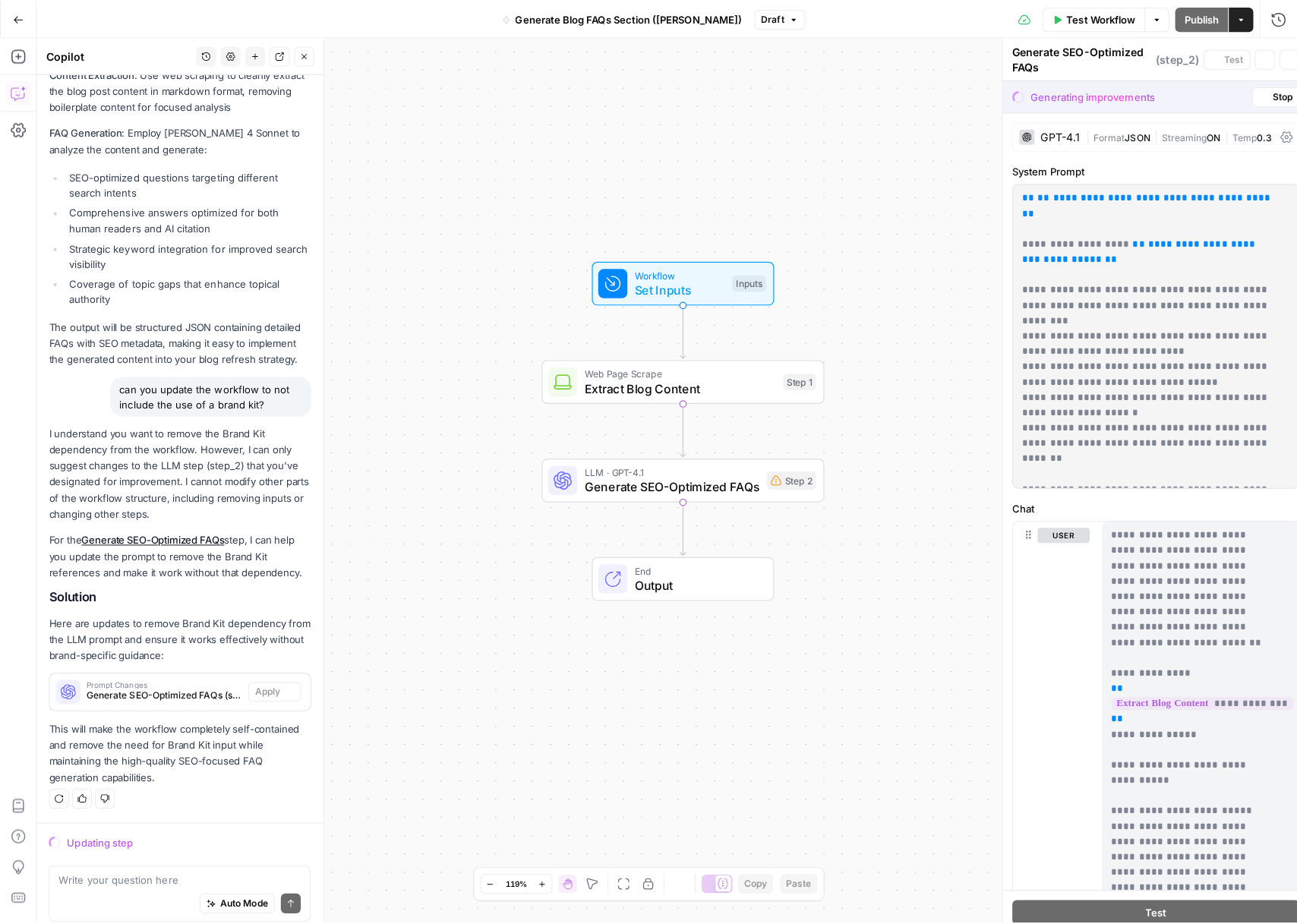
scroll to position [1372, 0]
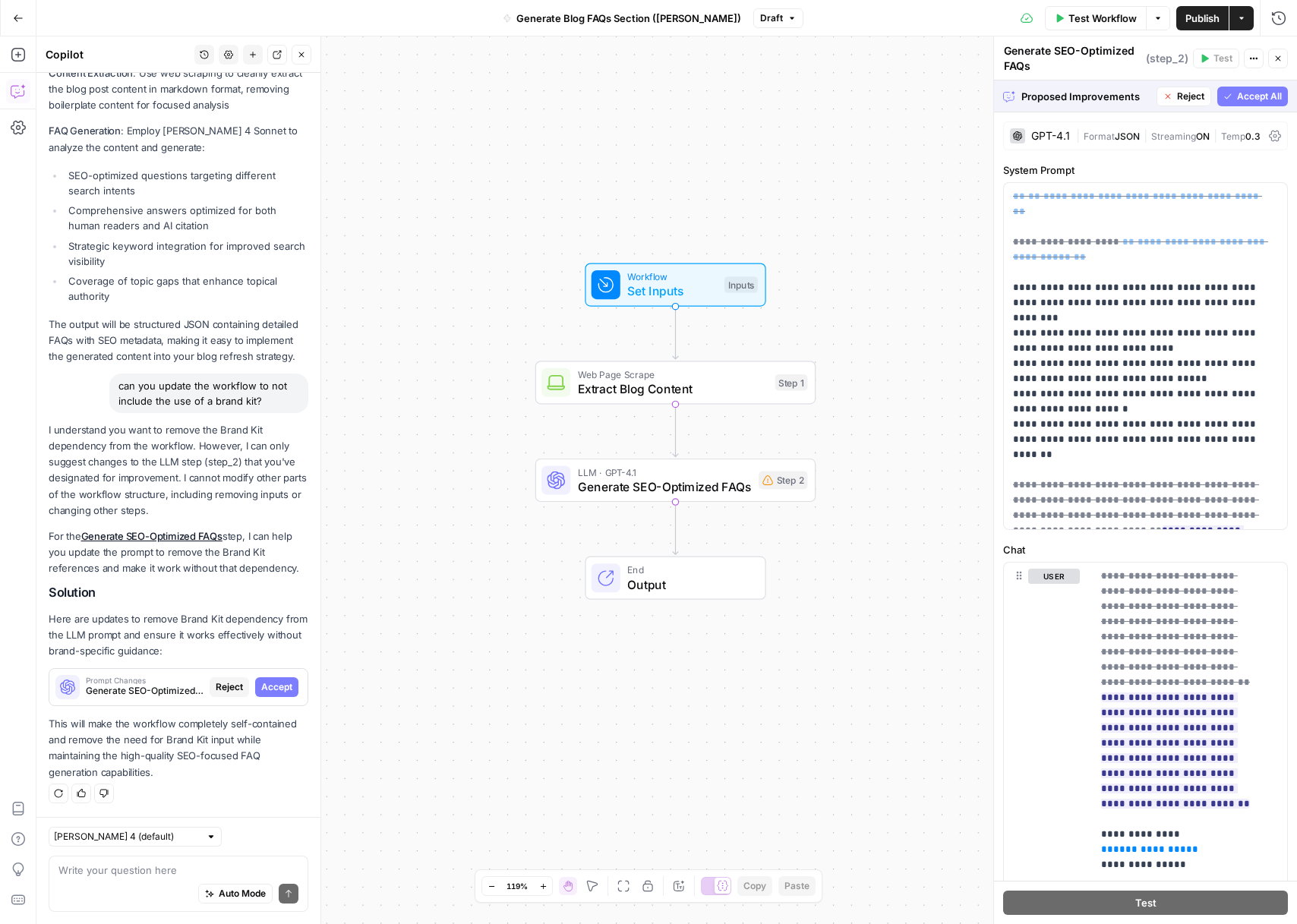
click at [1266, 94] on span "Accept All" at bounding box center [1259, 96] width 44 height 14
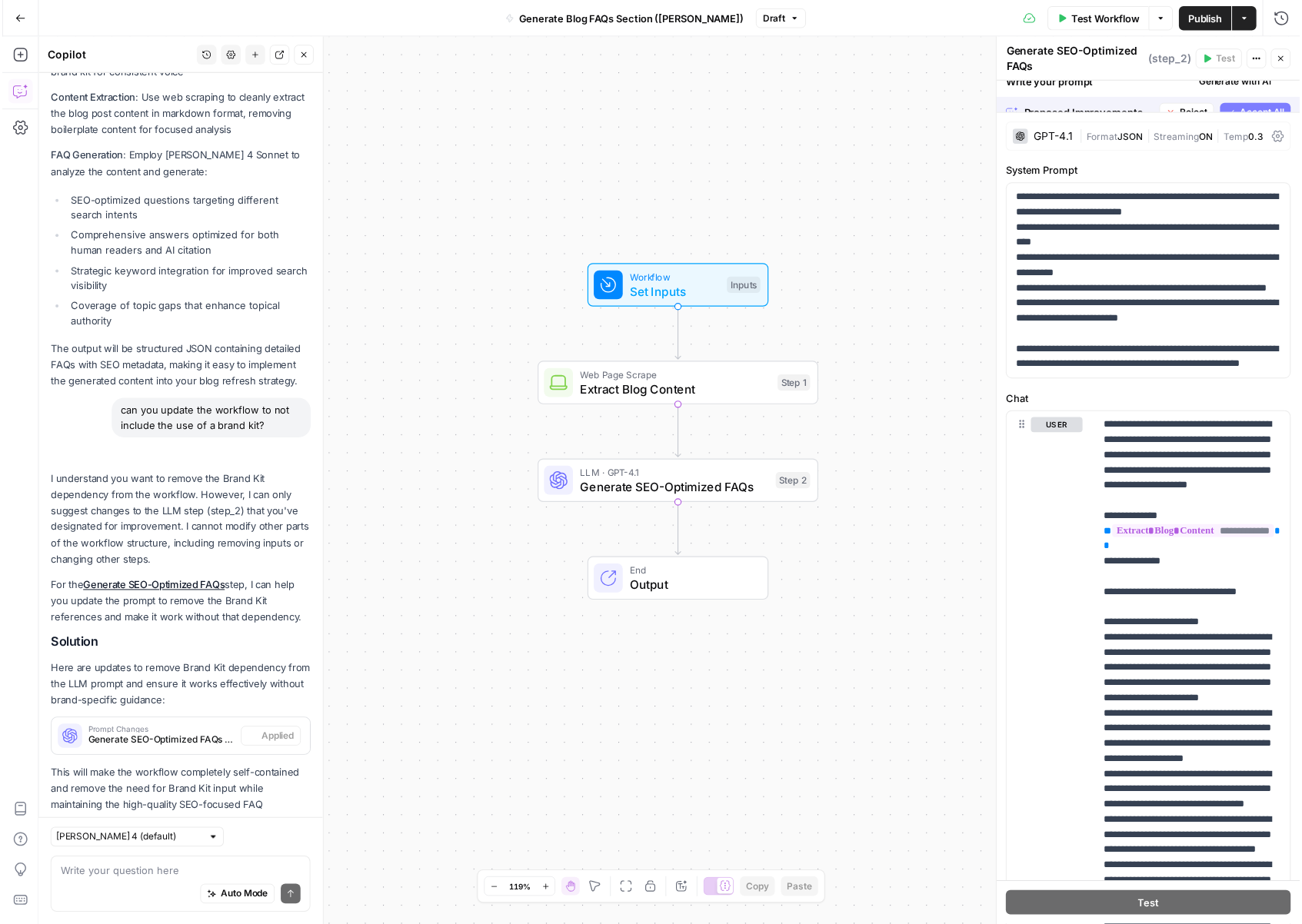
scroll to position [1438, 0]
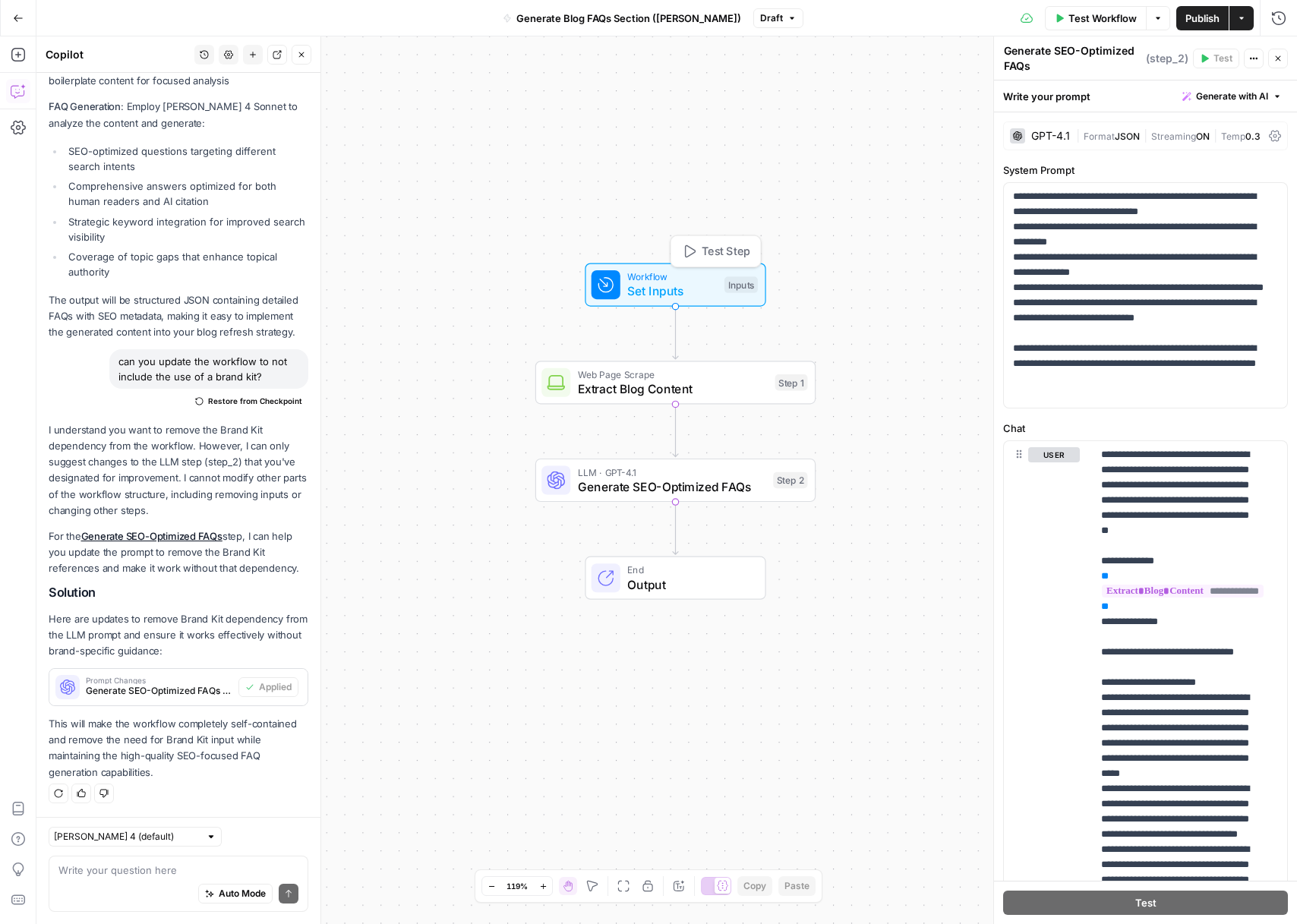
click at [717, 303] on div "Workflow Set Inputs Inputs Test Step" at bounding box center [675, 284] width 181 height 44
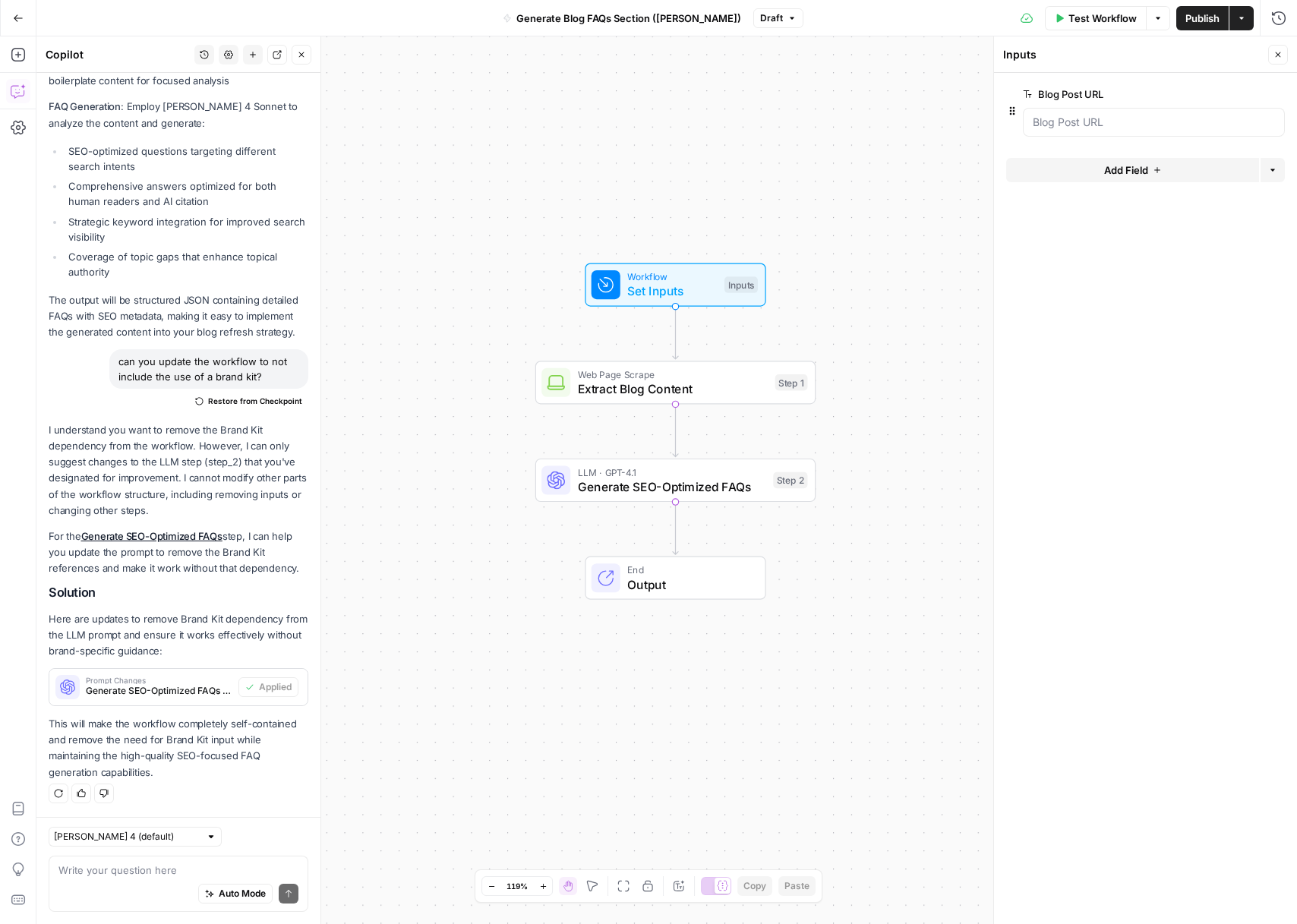
click at [1189, 21] on span "Publish" at bounding box center [1203, 18] width 34 height 15
click at [695, 284] on span "Set Inputs" at bounding box center [672, 292] width 90 height 19
click at [1130, 122] on URL "Blog Post URL" at bounding box center [1154, 122] width 243 height 15
click at [1237, 19] on icon "button" at bounding box center [1241, 19] width 9 height 9
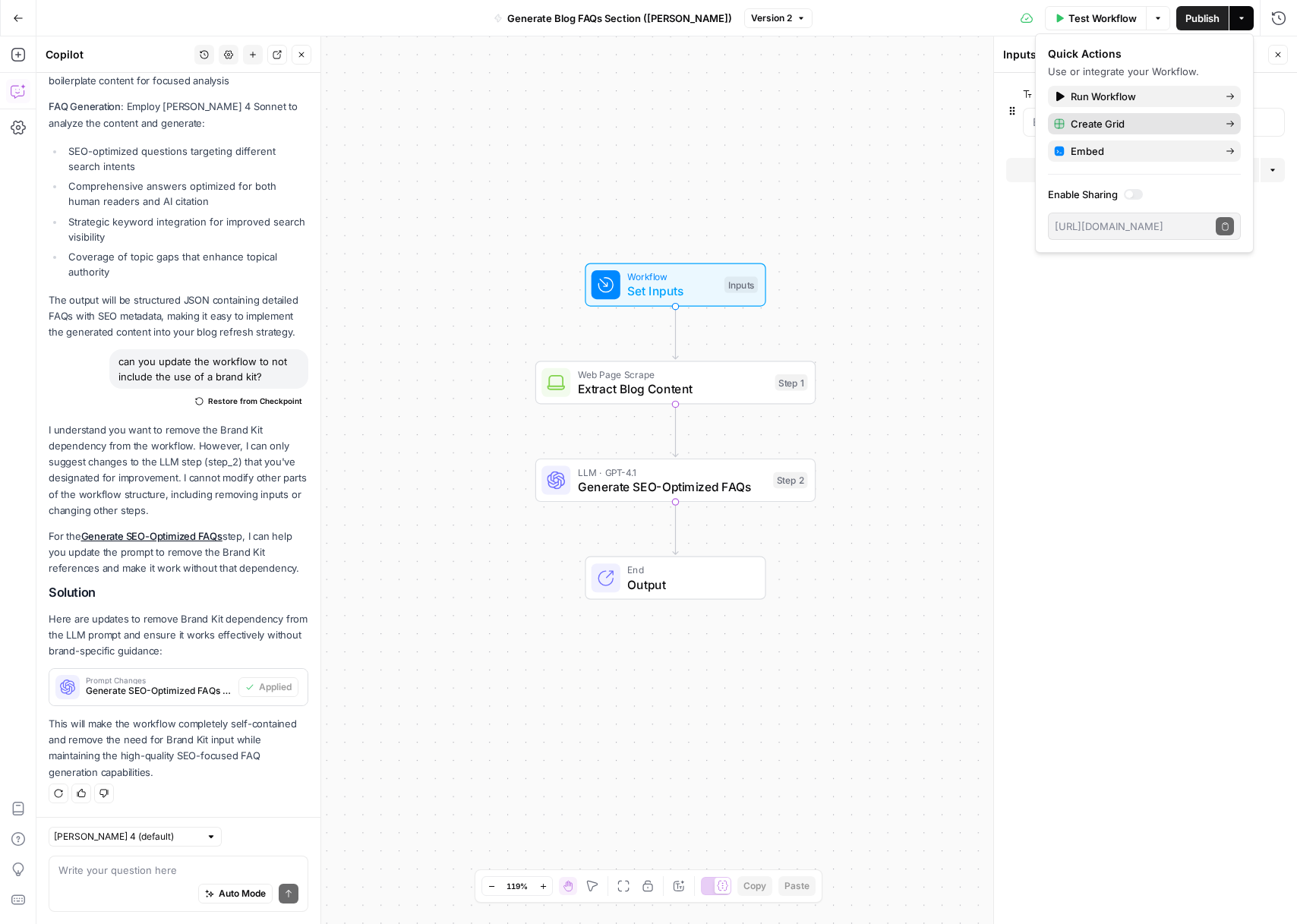
click at [1118, 129] on span "Create Grid" at bounding box center [1142, 124] width 143 height 15
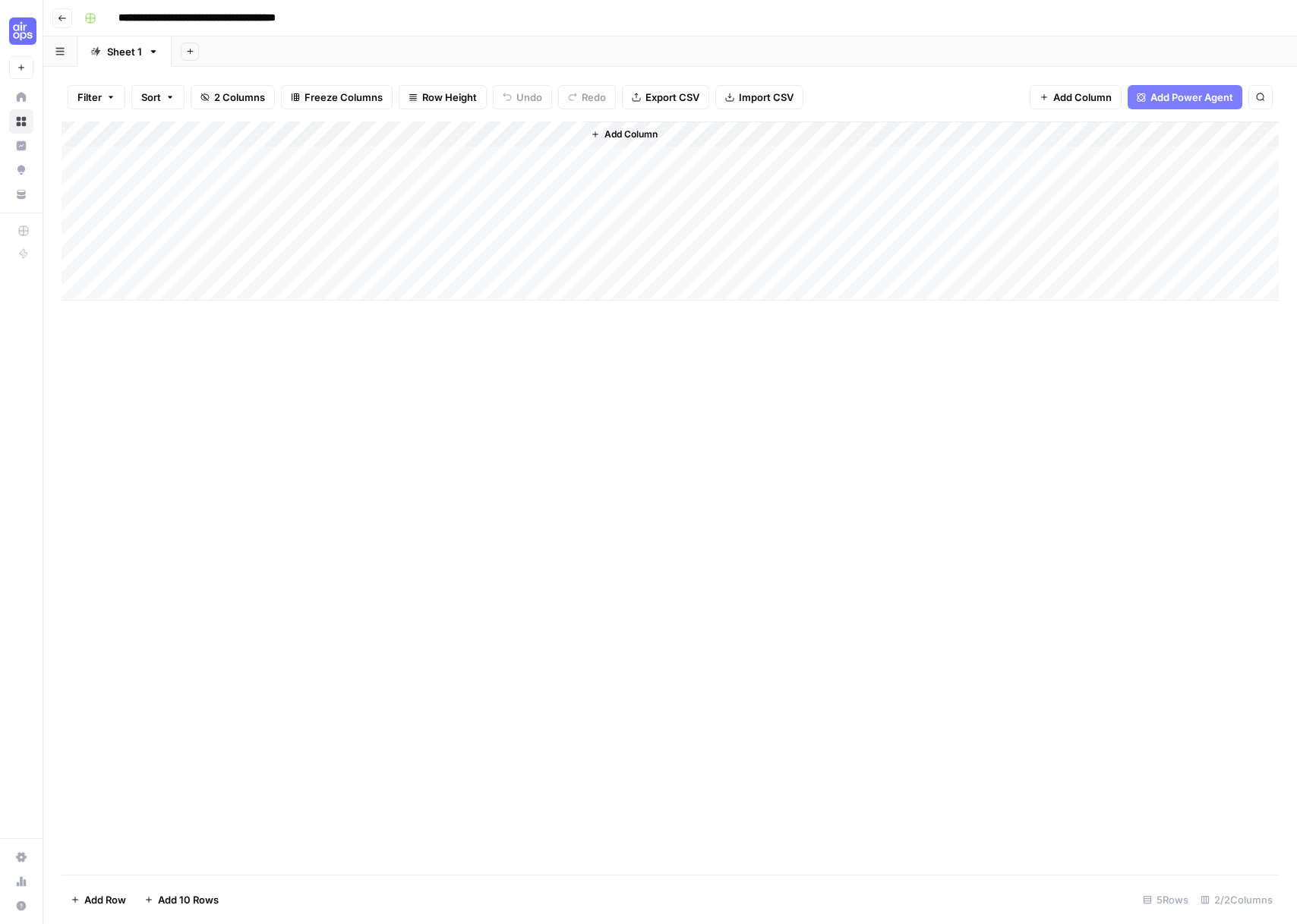
click at [443, 136] on div "Add Column" at bounding box center [669, 211] width 1217 height 180
click at [404, 290] on span "Edit Workflow" at bounding box center [430, 283] width 133 height 15
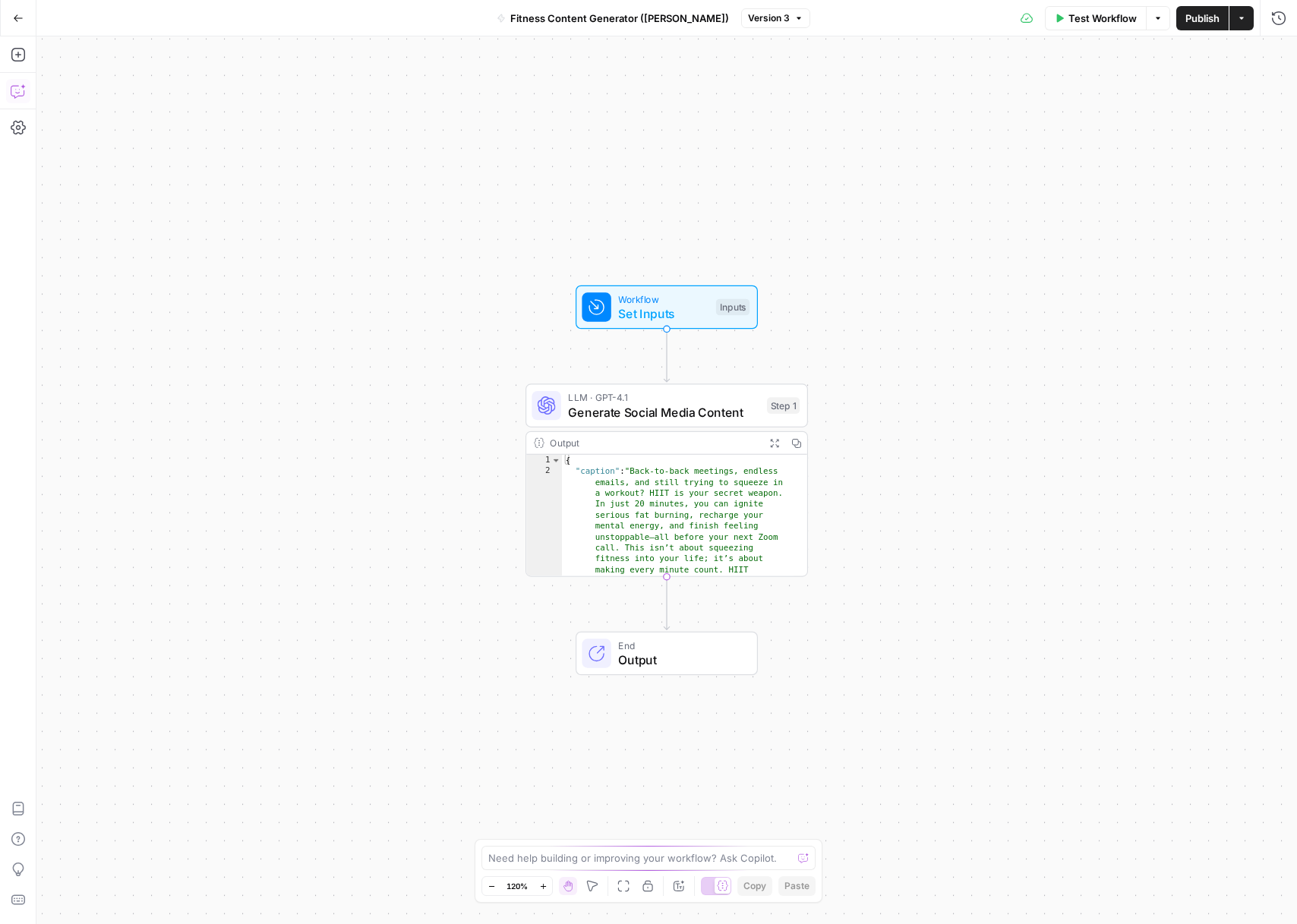
click at [23, 96] on icon "button" at bounding box center [18, 91] width 15 height 15
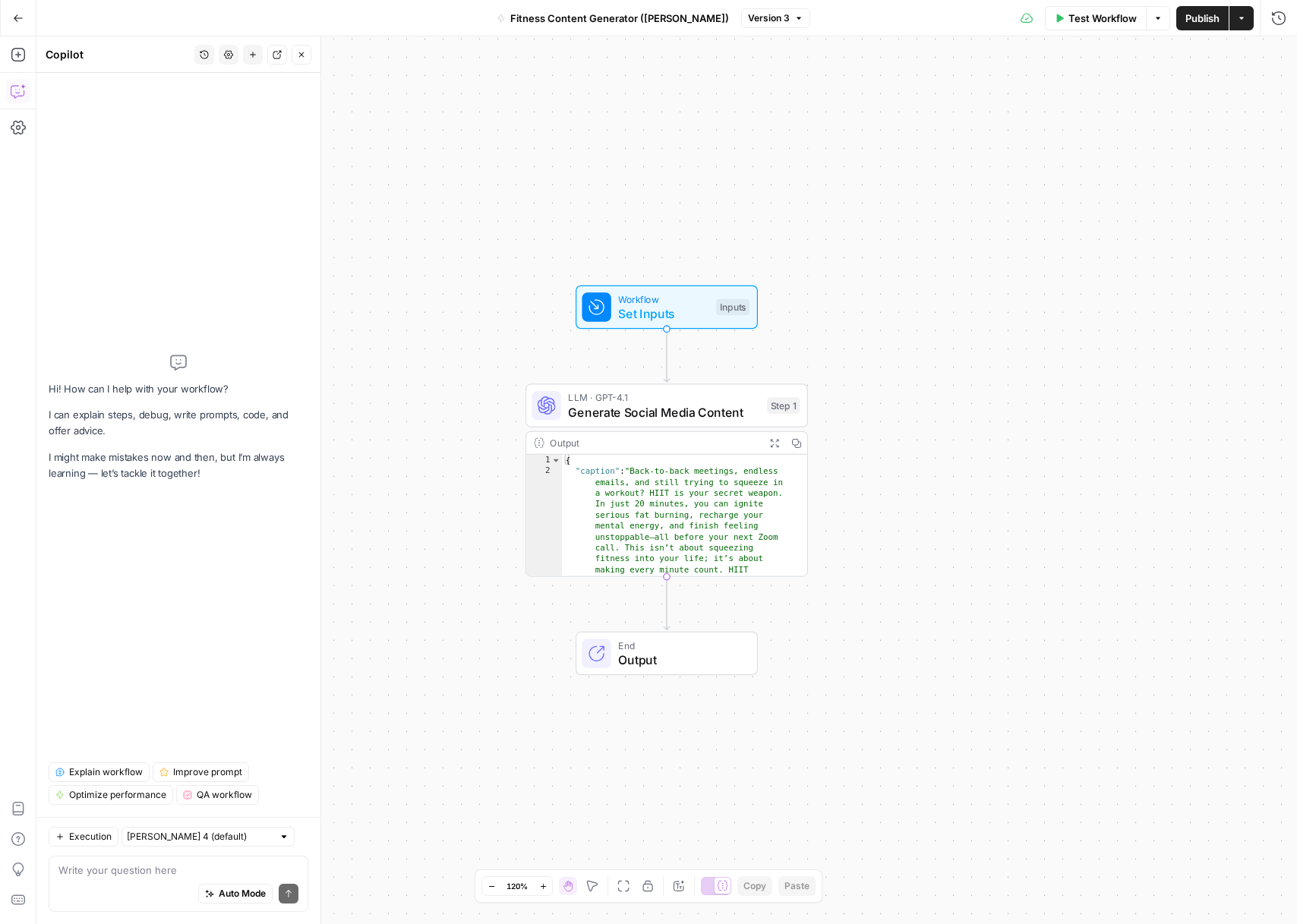
type textarea "**********"
click at [605, 479] on div "{ "caption" : "Back-to-back meetings, endless emails, and still trying to squee…" at bounding box center [678, 603] width 231 height 296
click at [642, 446] on div "Output" at bounding box center [654, 443] width 208 height 15
click at [642, 442] on div "Output" at bounding box center [654, 443] width 208 height 15
click at [662, 405] on span "Generate Social Media Content" at bounding box center [664, 413] width 192 height 19
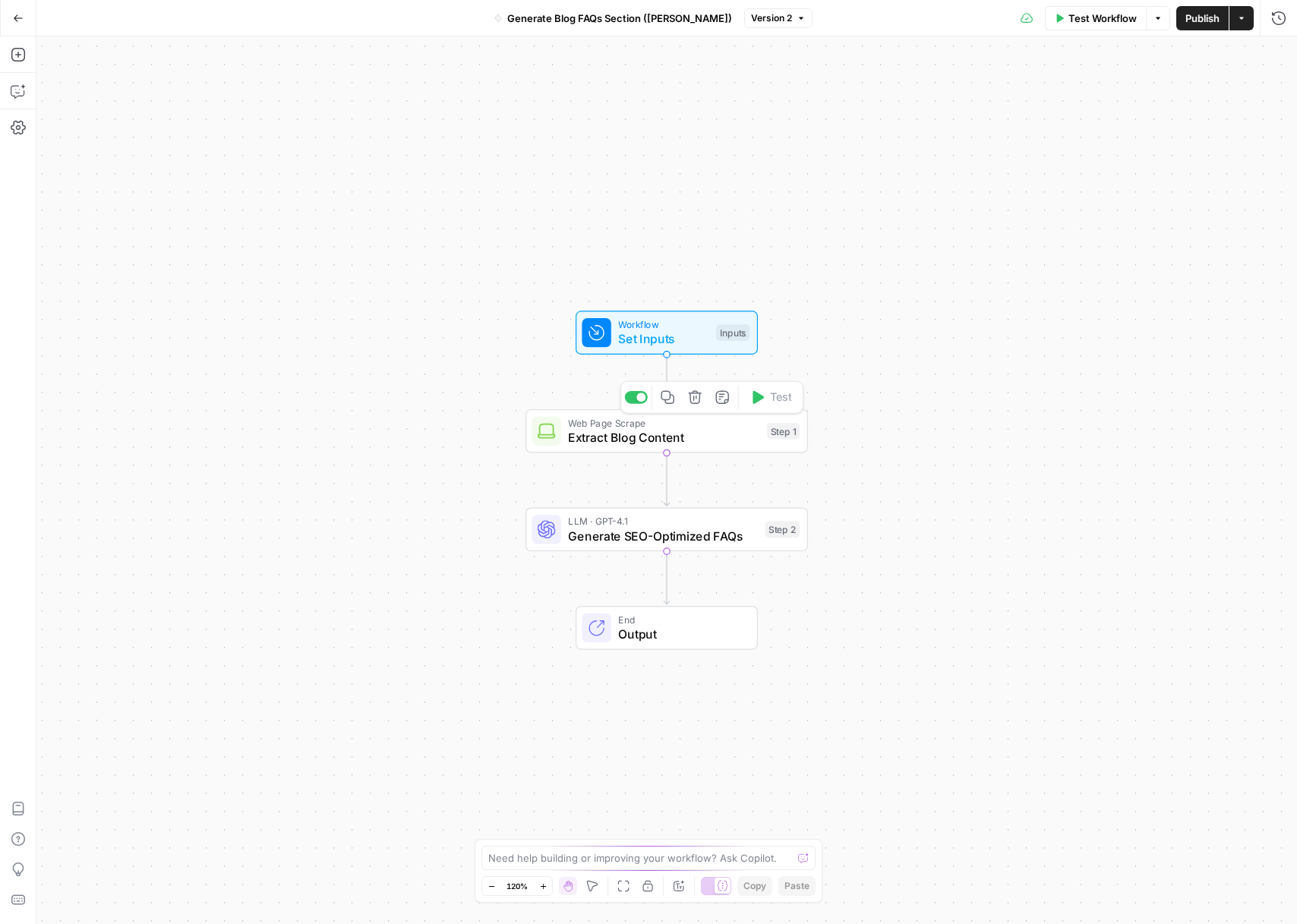
click at [662, 331] on span "Set Inputs" at bounding box center [664, 340] width 91 height 19
click at [650, 420] on span "Web Page Scrape" at bounding box center [664, 423] width 192 height 15
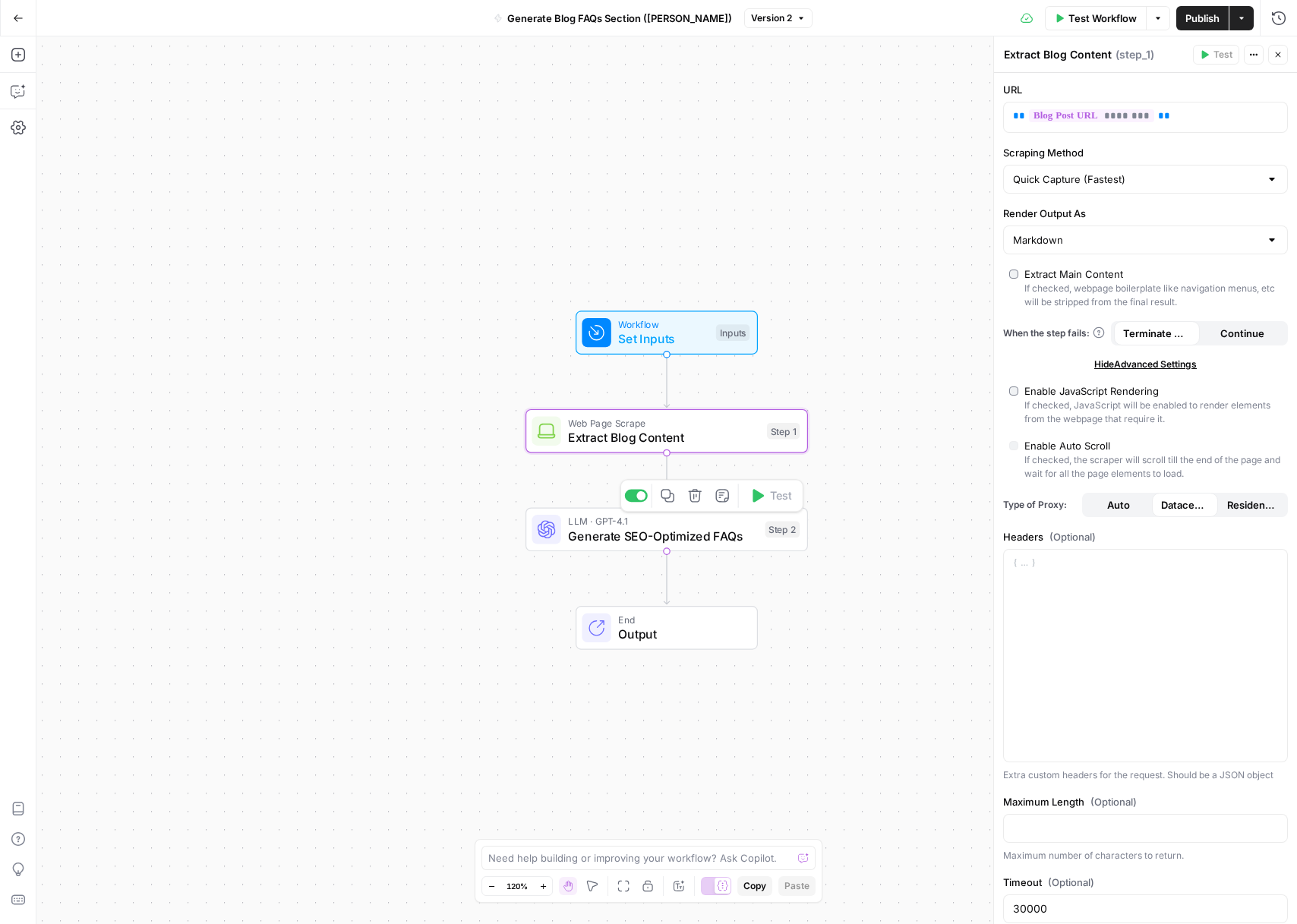
click at [679, 529] on span "Generate SEO-Optimized FAQs" at bounding box center [663, 536] width 190 height 19
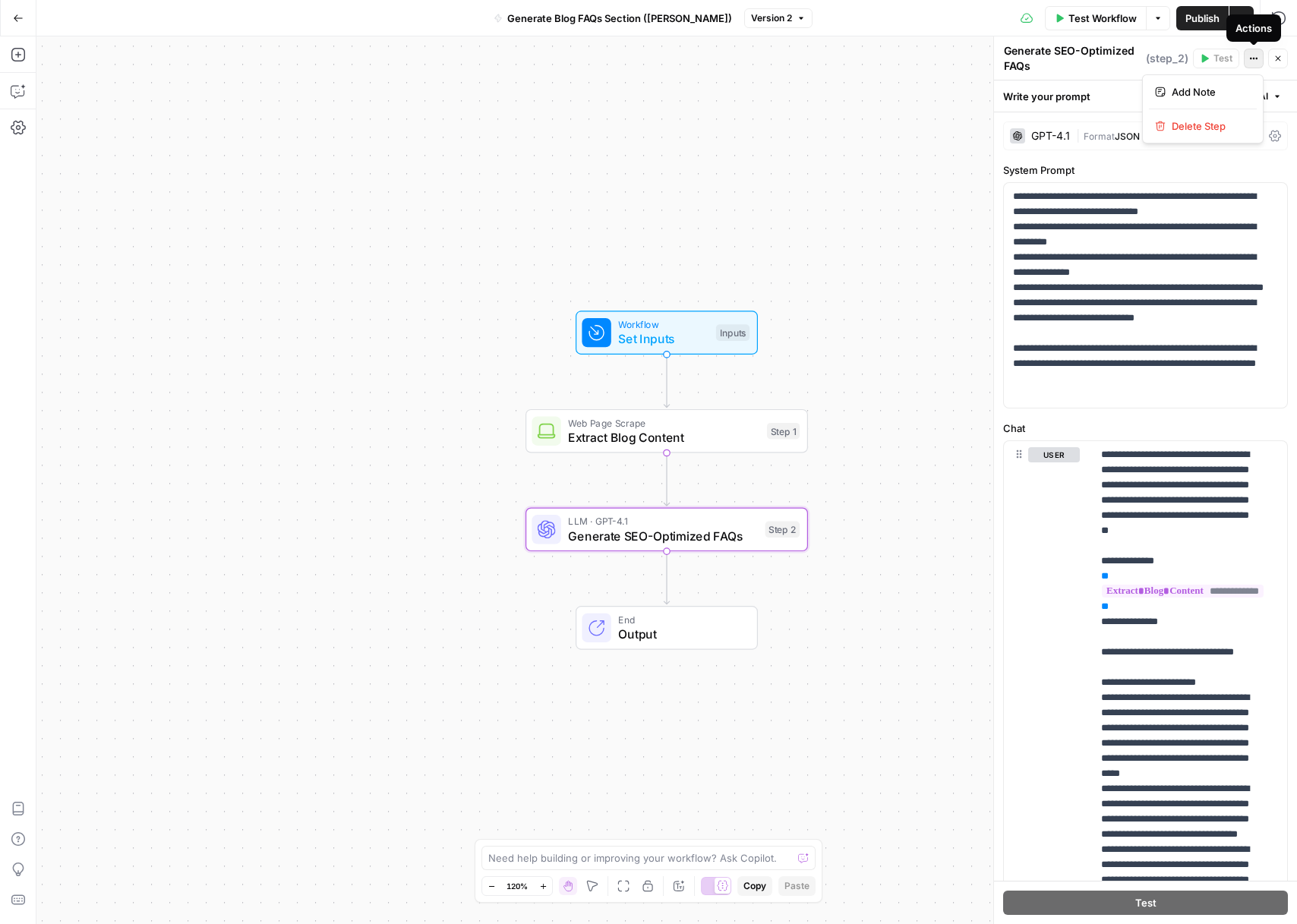
click at [1248, 61] on button "Actions" at bounding box center [1253, 58] width 19 height 19
click at [1250, 61] on icon "button" at bounding box center [1253, 58] width 9 height 9
click at [1157, 14] on icon "button" at bounding box center [1158, 19] width 9 height 9
click at [1094, 22] on span "Test Workflow" at bounding box center [1103, 18] width 69 height 15
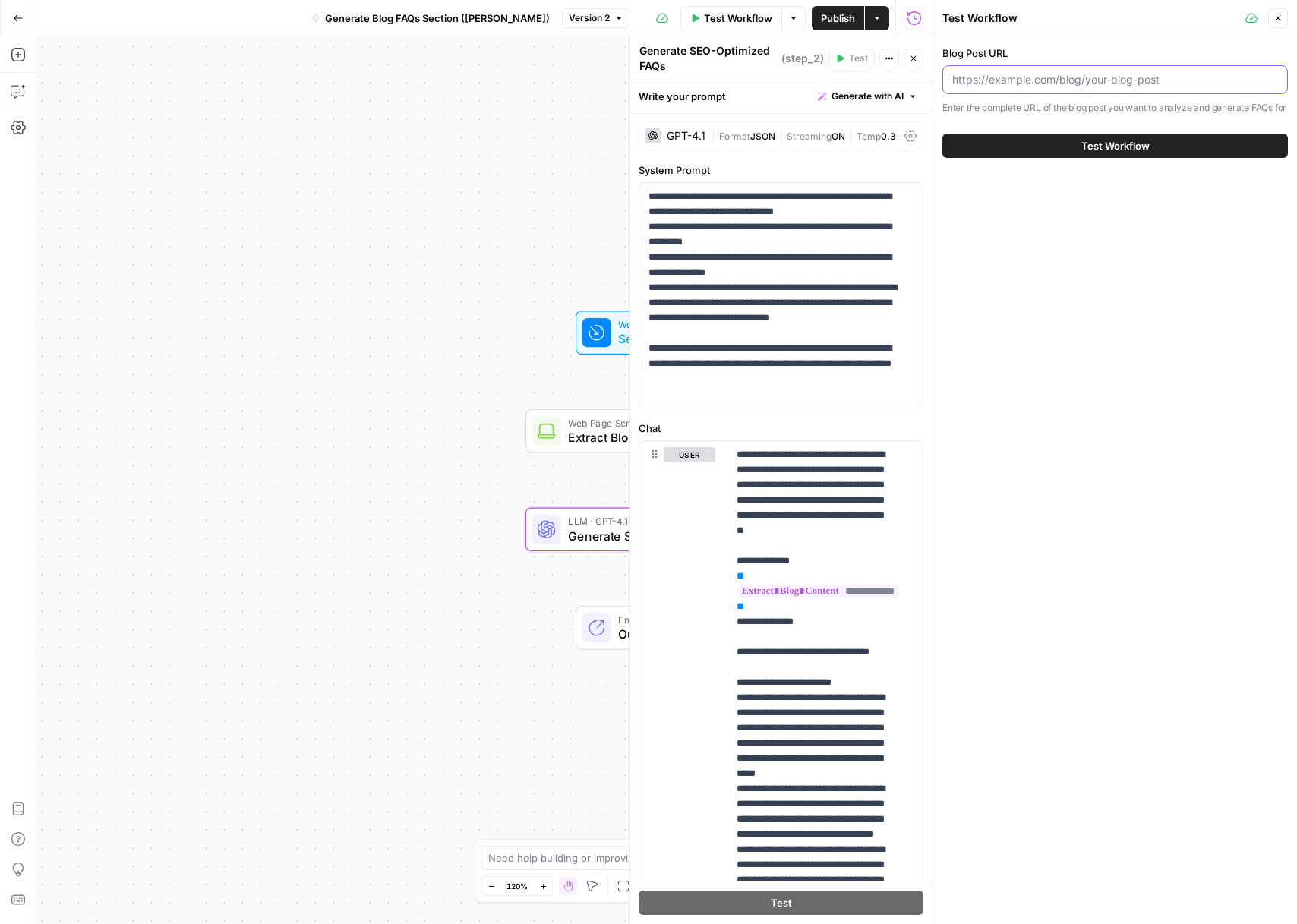
click at [1032, 78] on input "Blog Post URL" at bounding box center [1116, 80] width 326 height 15
paste input "[URL][DOMAIN_NAME]"
type input "[URL][DOMAIN_NAME]"
click at [1025, 155] on button "Test Workflow" at bounding box center [1115, 145] width 345 height 24
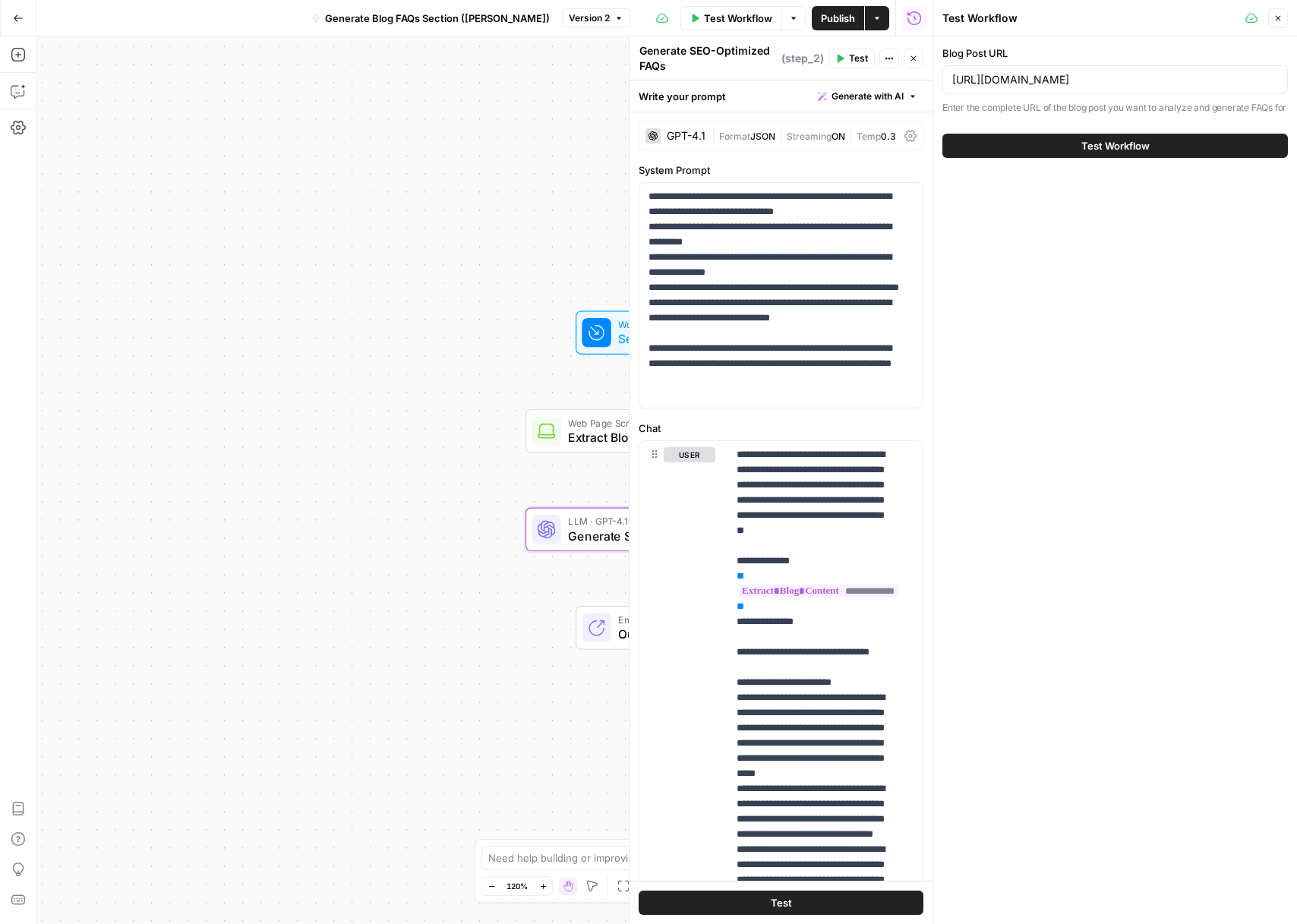
scroll to position [0, 0]
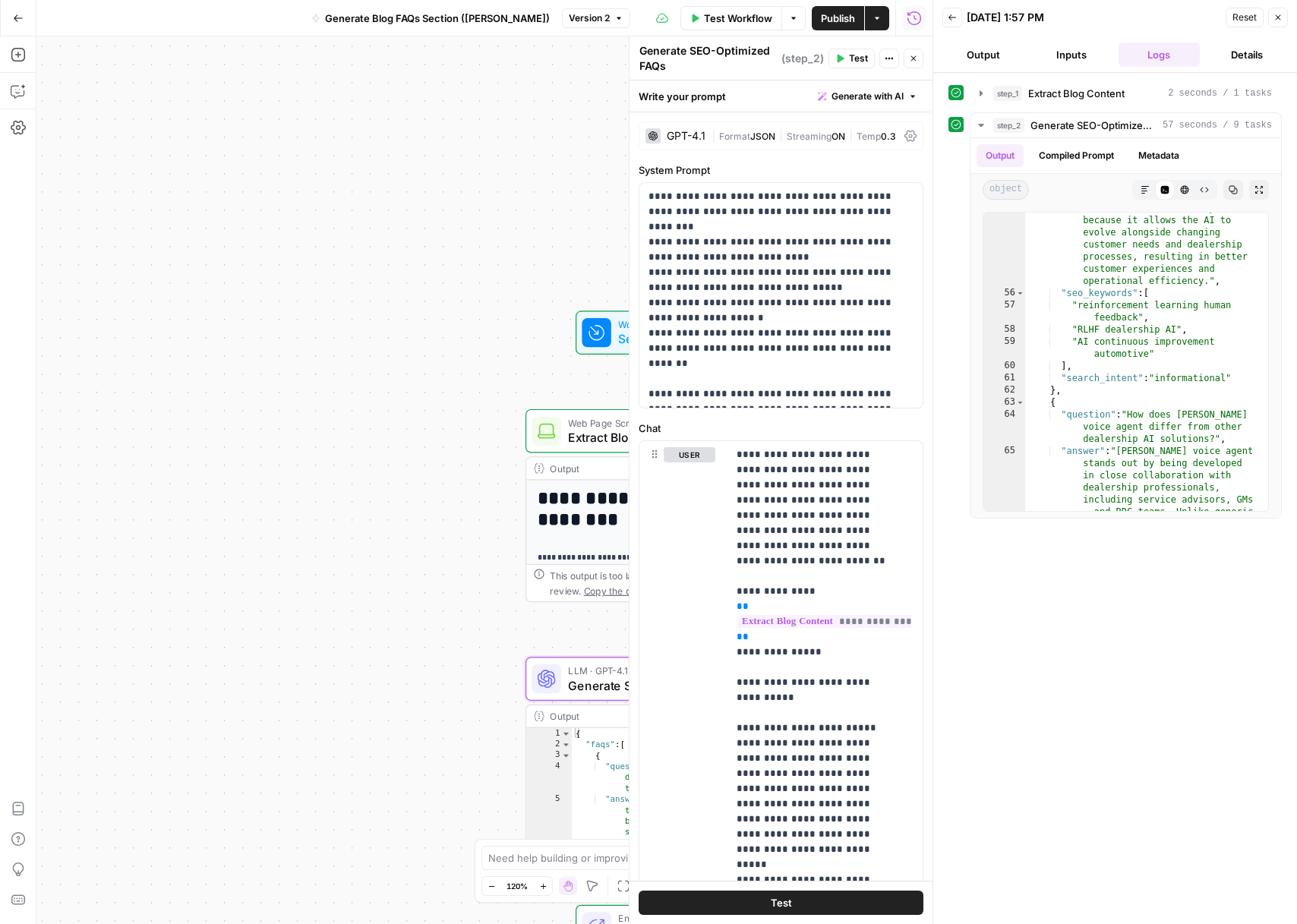
scroll to position [2578, 0]
click at [991, 53] on button "Output" at bounding box center [983, 55] width 82 height 24
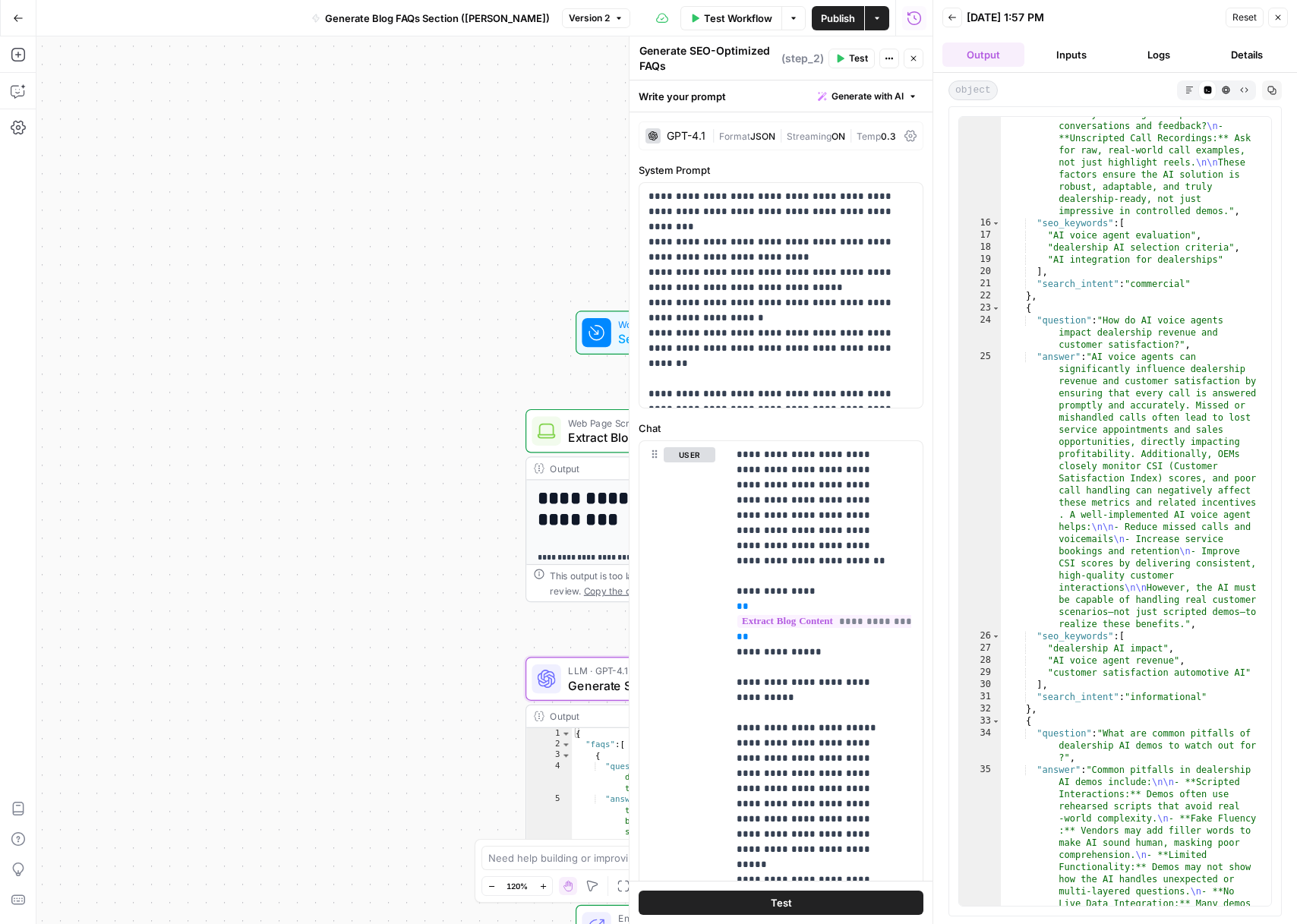
scroll to position [678, 0]
drag, startPoint x: 1276, startPoint y: 14, endPoint x: 1267, endPoint y: 19, distance: 10.3
click at [1275, 14] on icon "button" at bounding box center [1278, 18] width 9 height 9
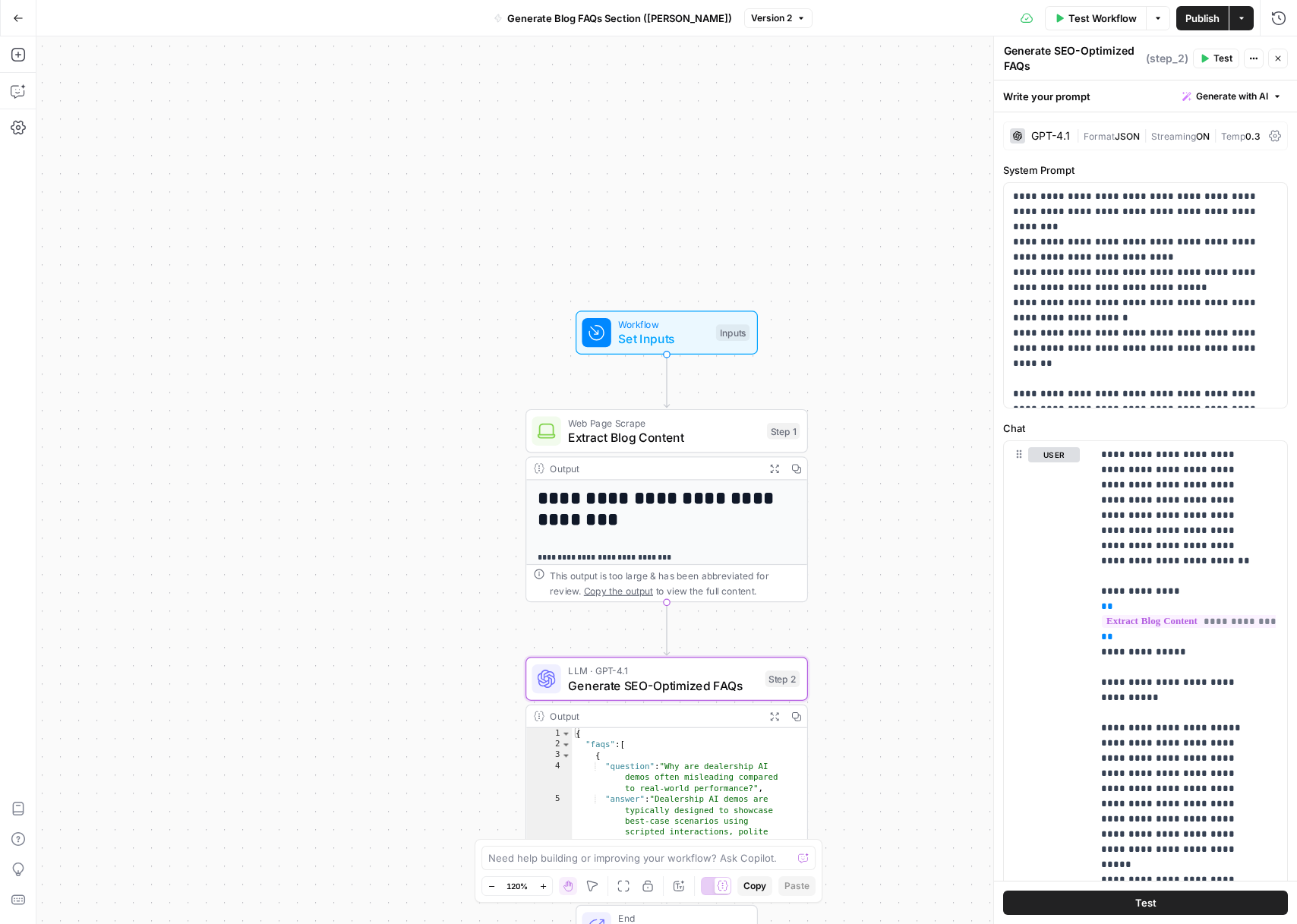
click at [1270, 97] on button "Generate with AI" at bounding box center [1232, 96] width 112 height 19
click at [1196, 168] on span "Refine" at bounding box center [1196, 165] width 120 height 15
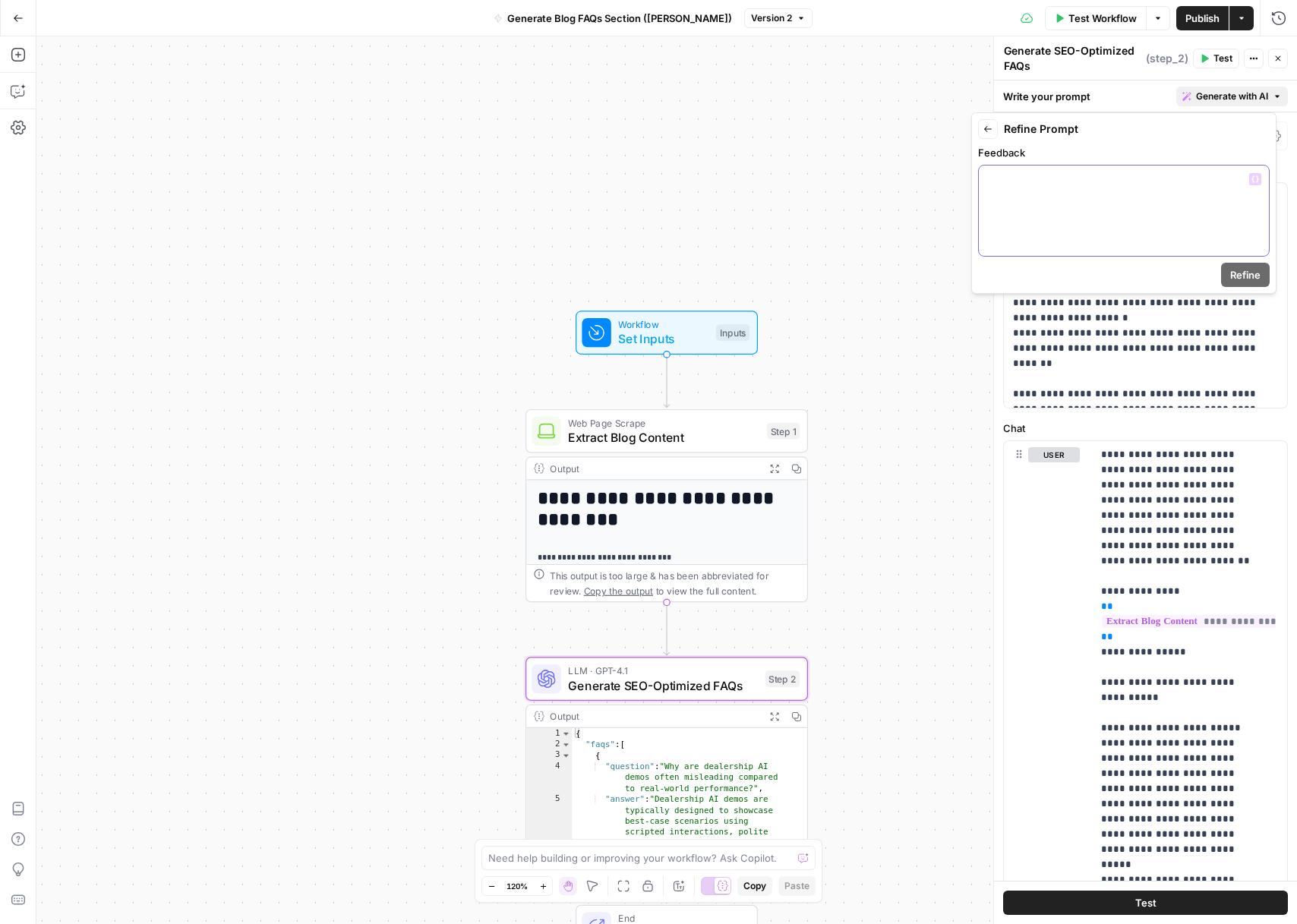
click at [1022, 226] on div at bounding box center [1123, 211] width 290 height 91
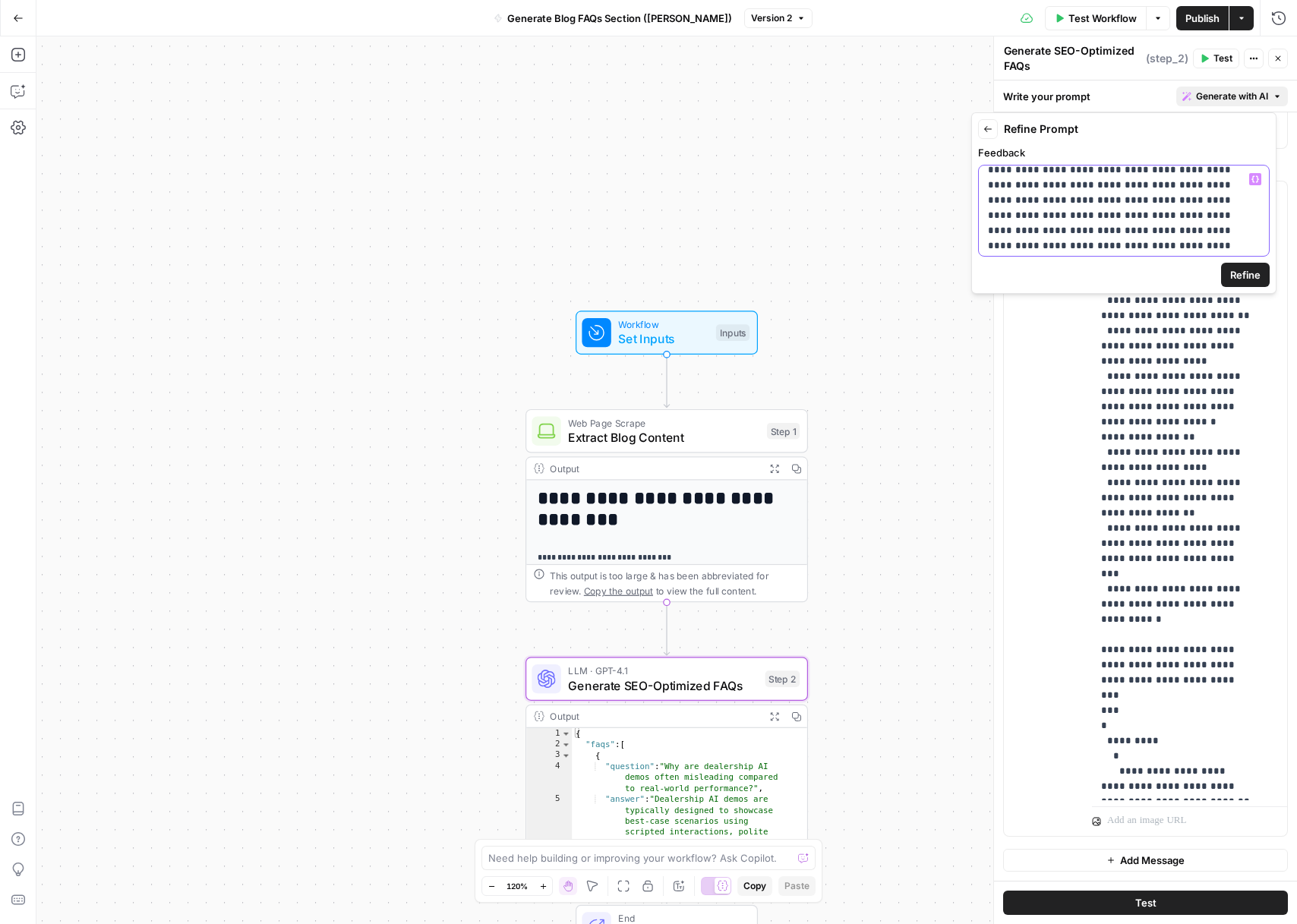
scroll to position [24, 0]
click at [1233, 281] on span "Refine" at bounding box center [1245, 275] width 31 height 15
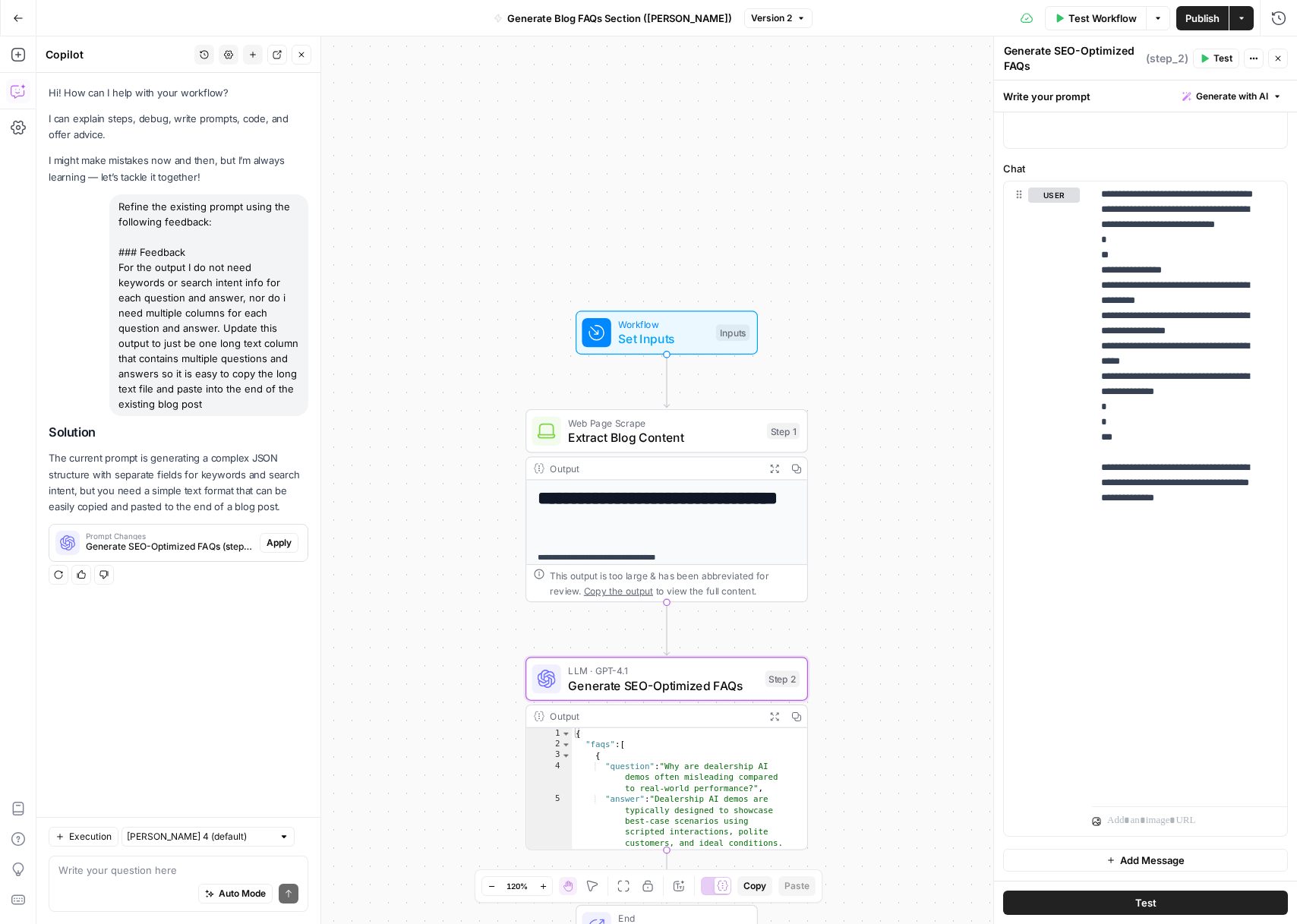
scroll to position [1242, 0]
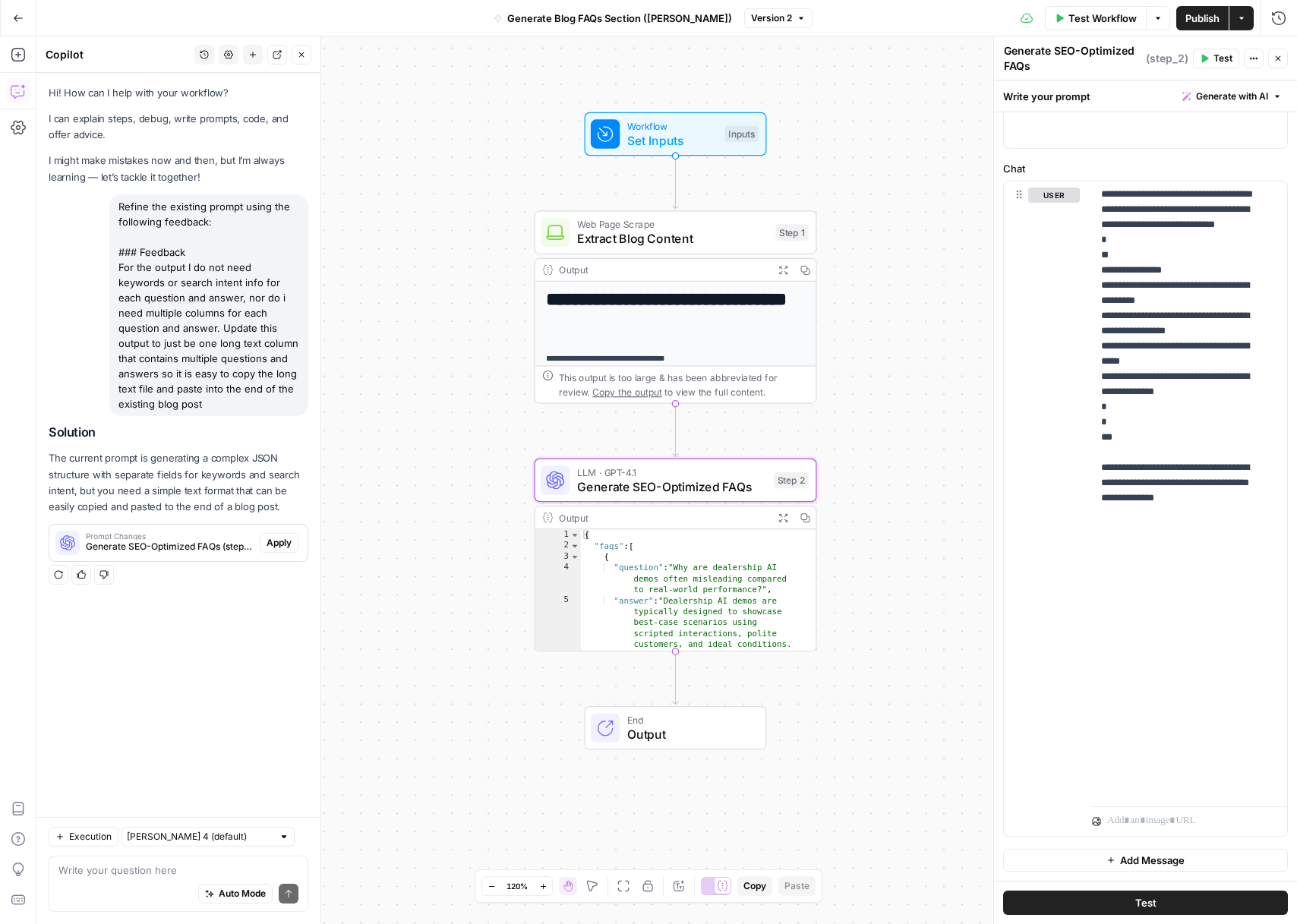
click at [273, 539] on span "Apply" at bounding box center [279, 543] width 25 height 14
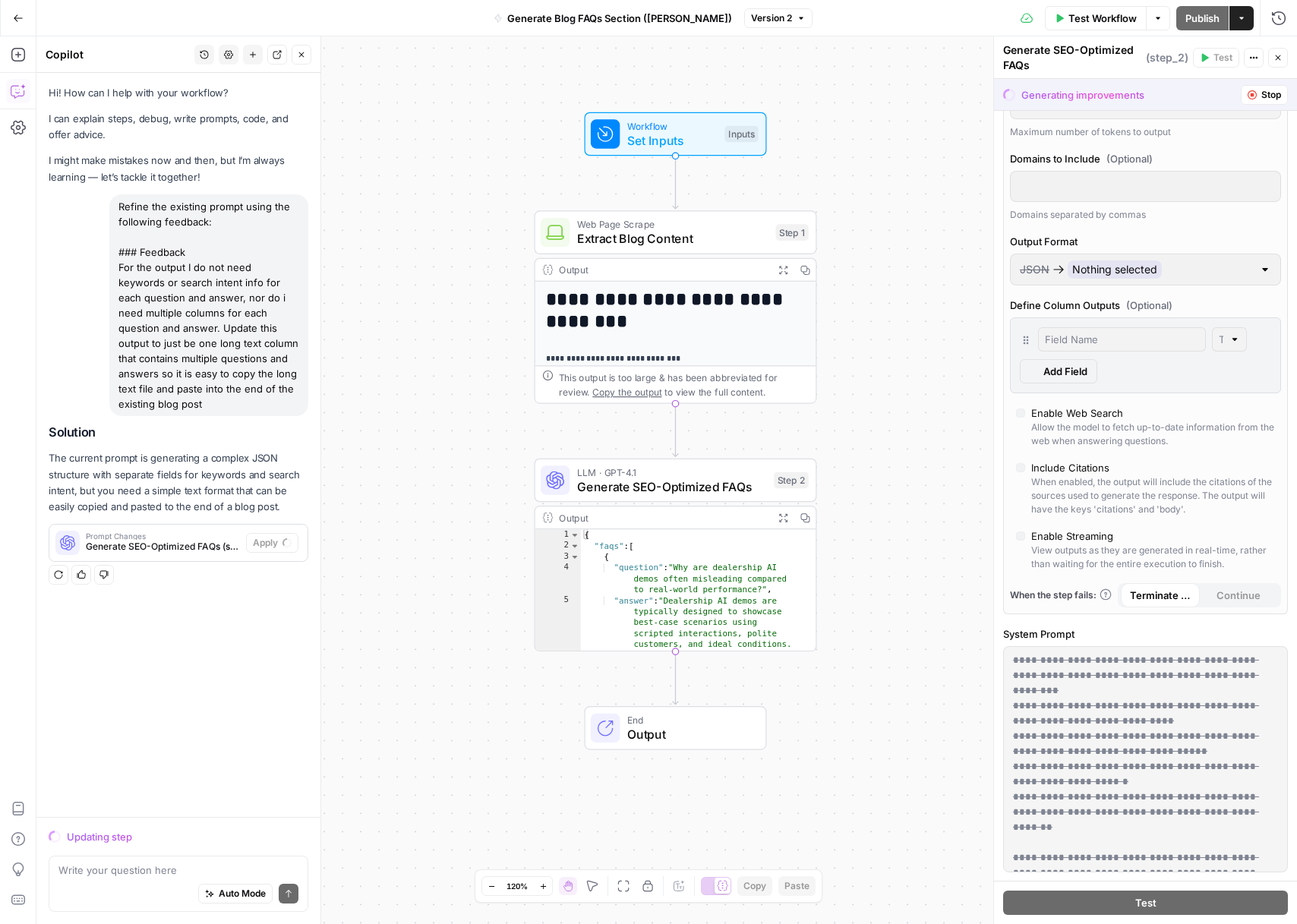
scroll to position [982, 0]
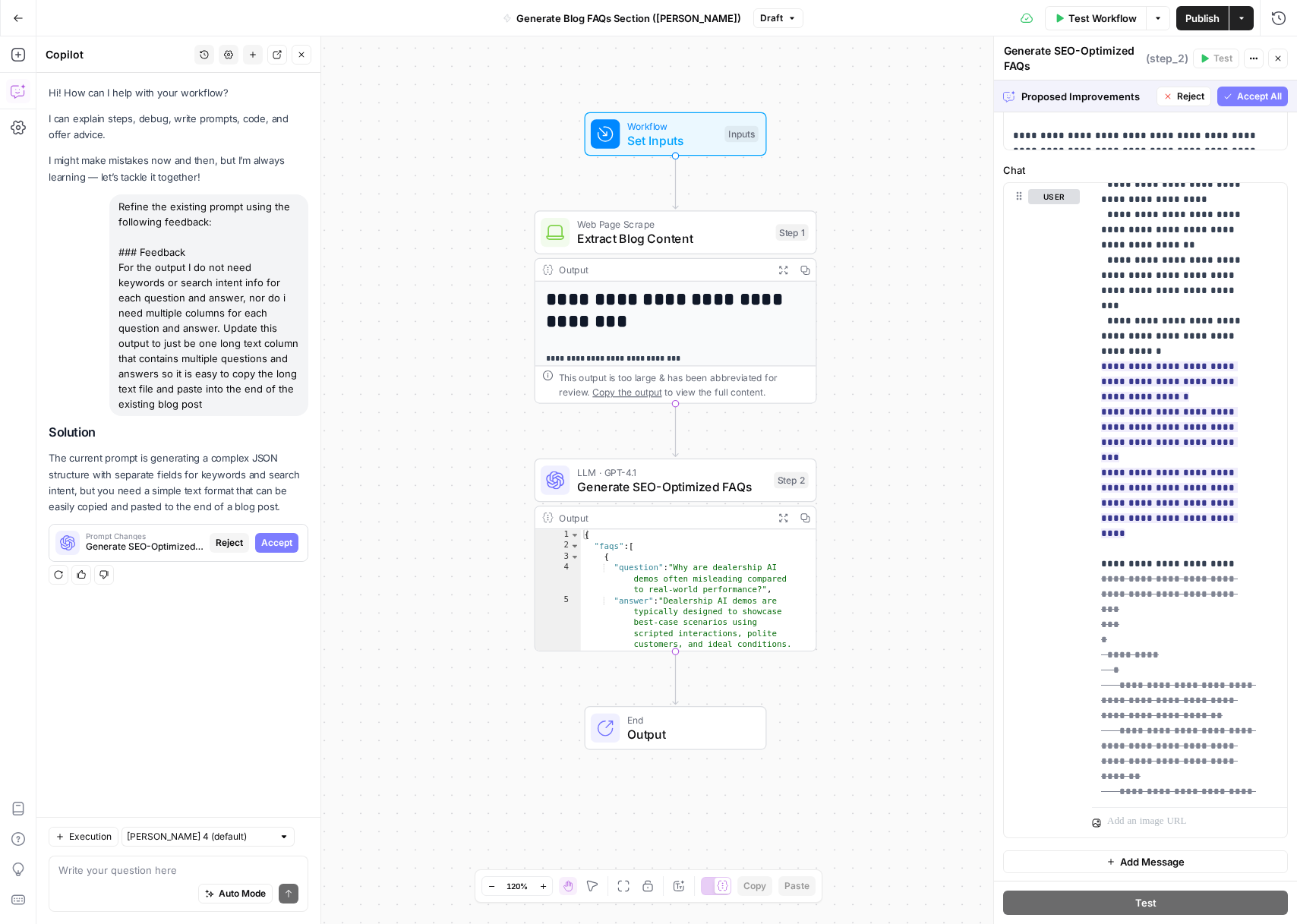
click at [1237, 99] on span "Accept All" at bounding box center [1259, 96] width 44 height 14
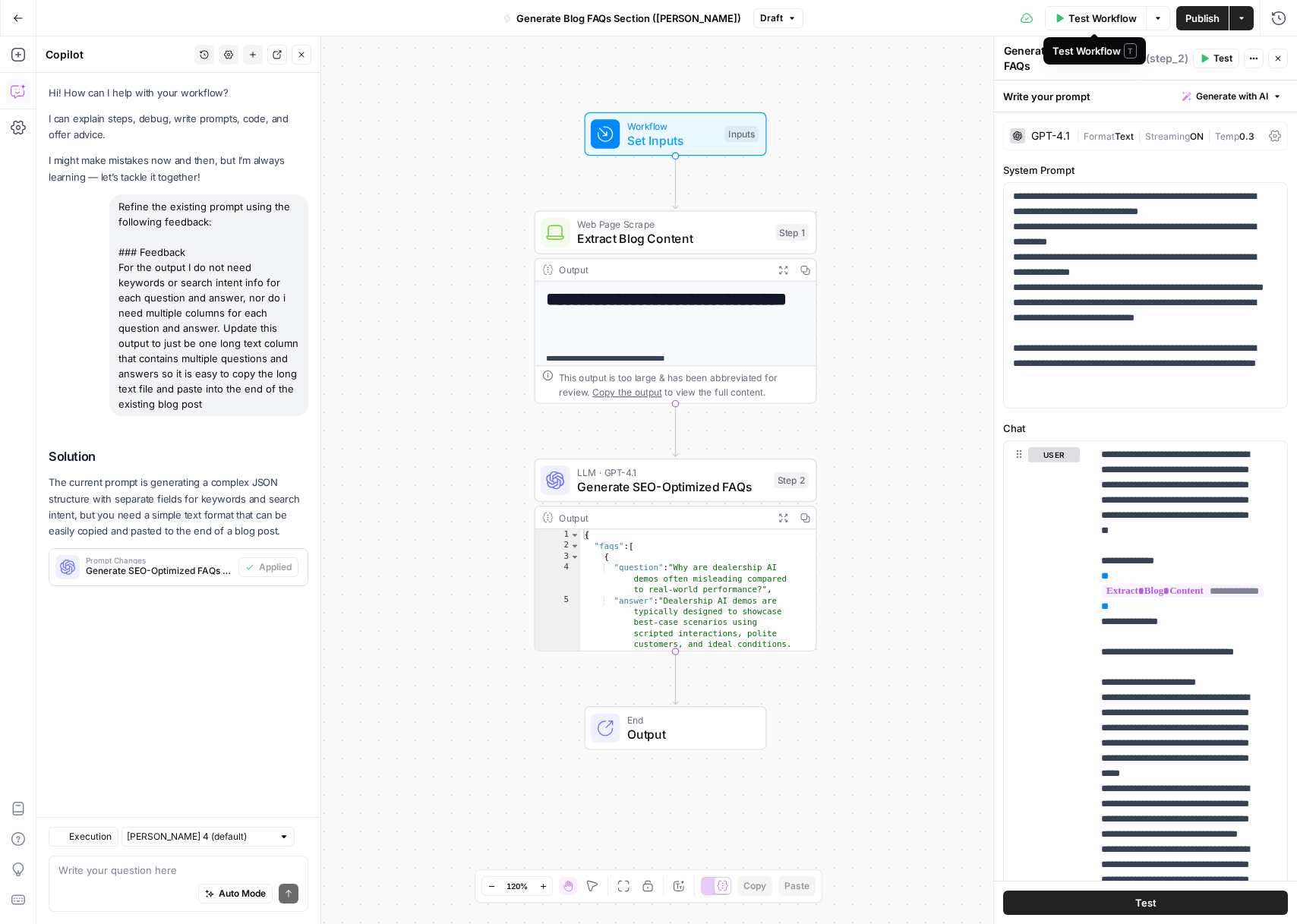
click at [1090, 26] on button "Test Workflow" at bounding box center [1096, 19] width 102 height 24
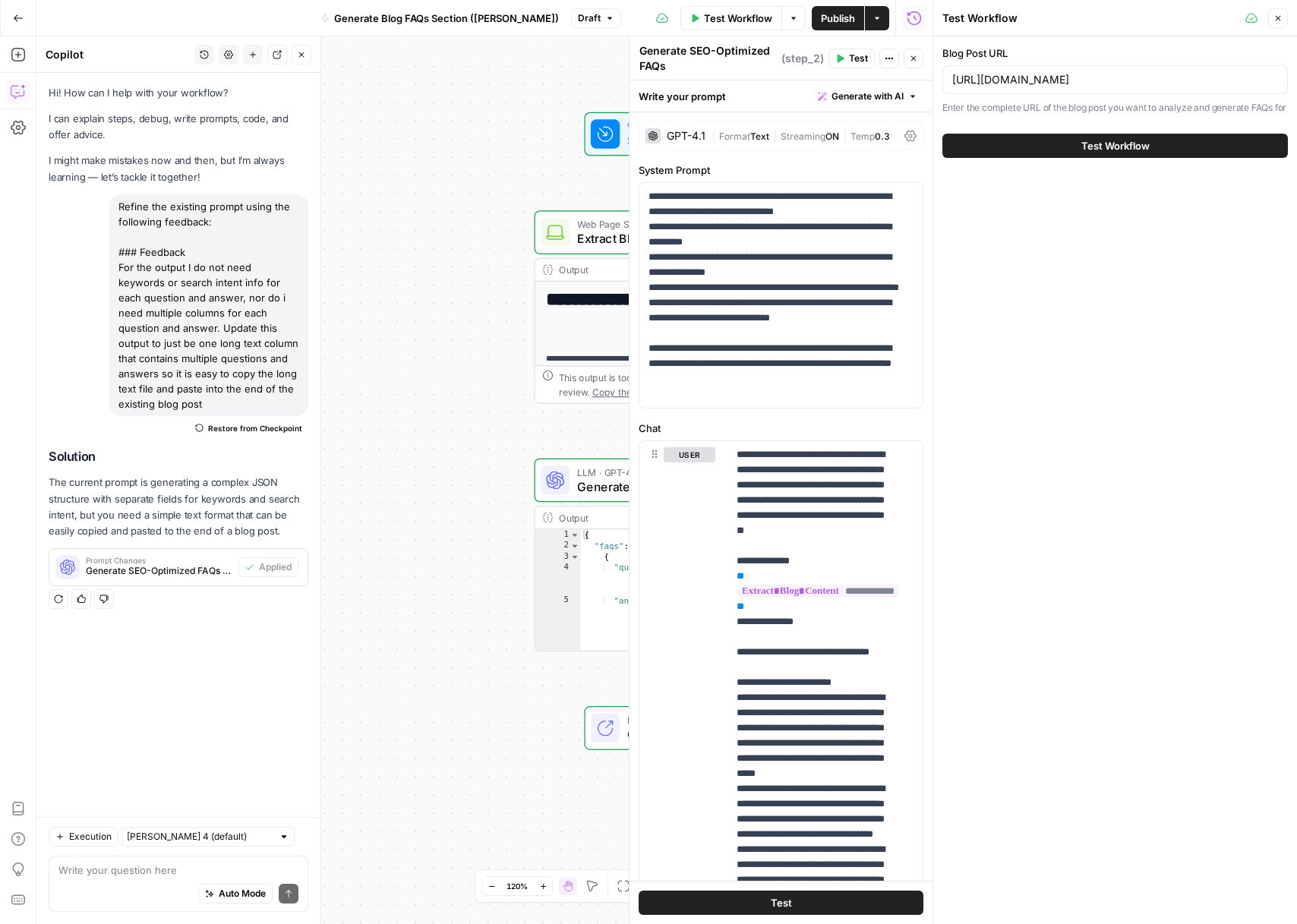
click at [1087, 154] on span "Test Workflow" at bounding box center [1116, 145] width 69 height 15
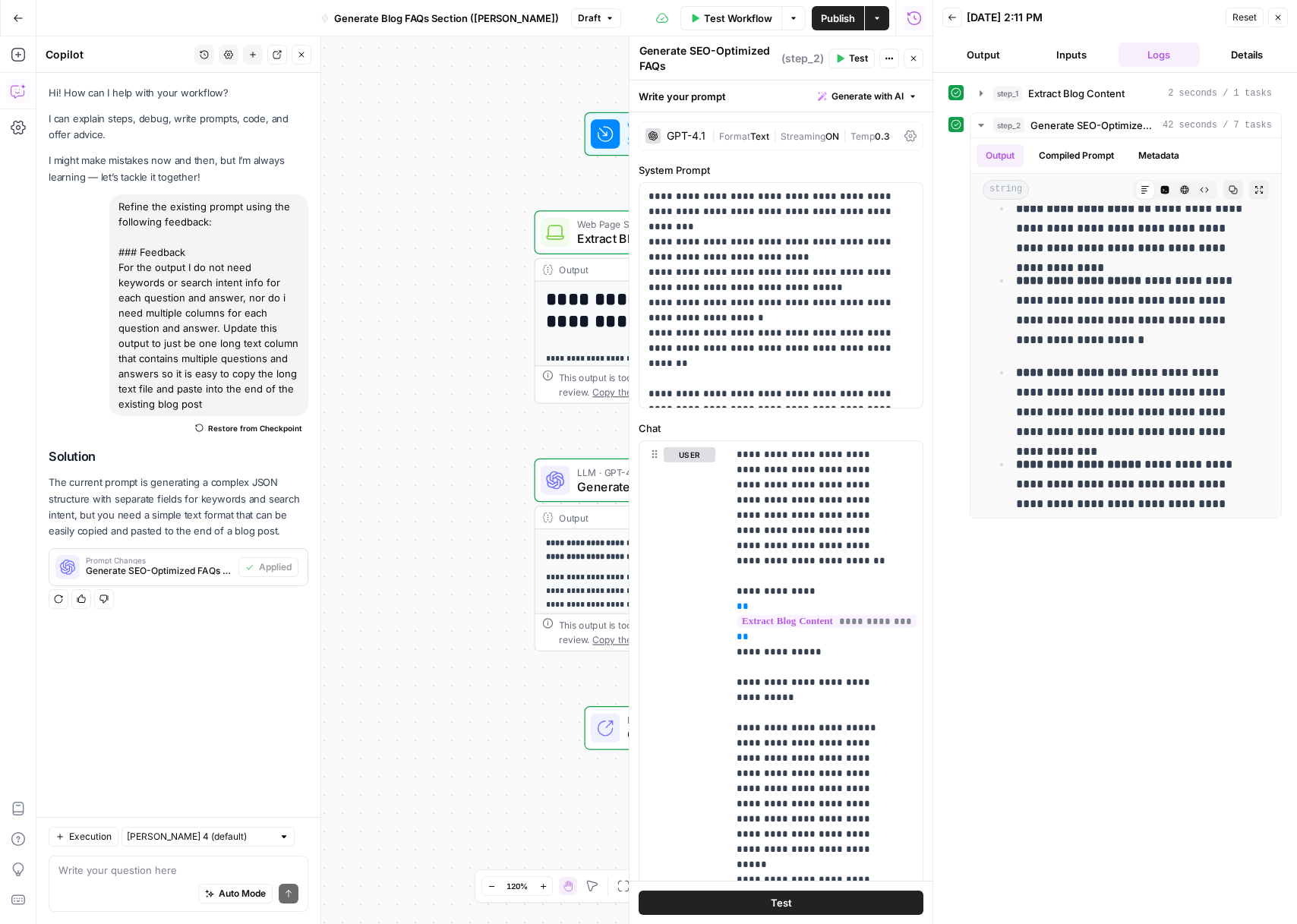
scroll to position [1060, 0]
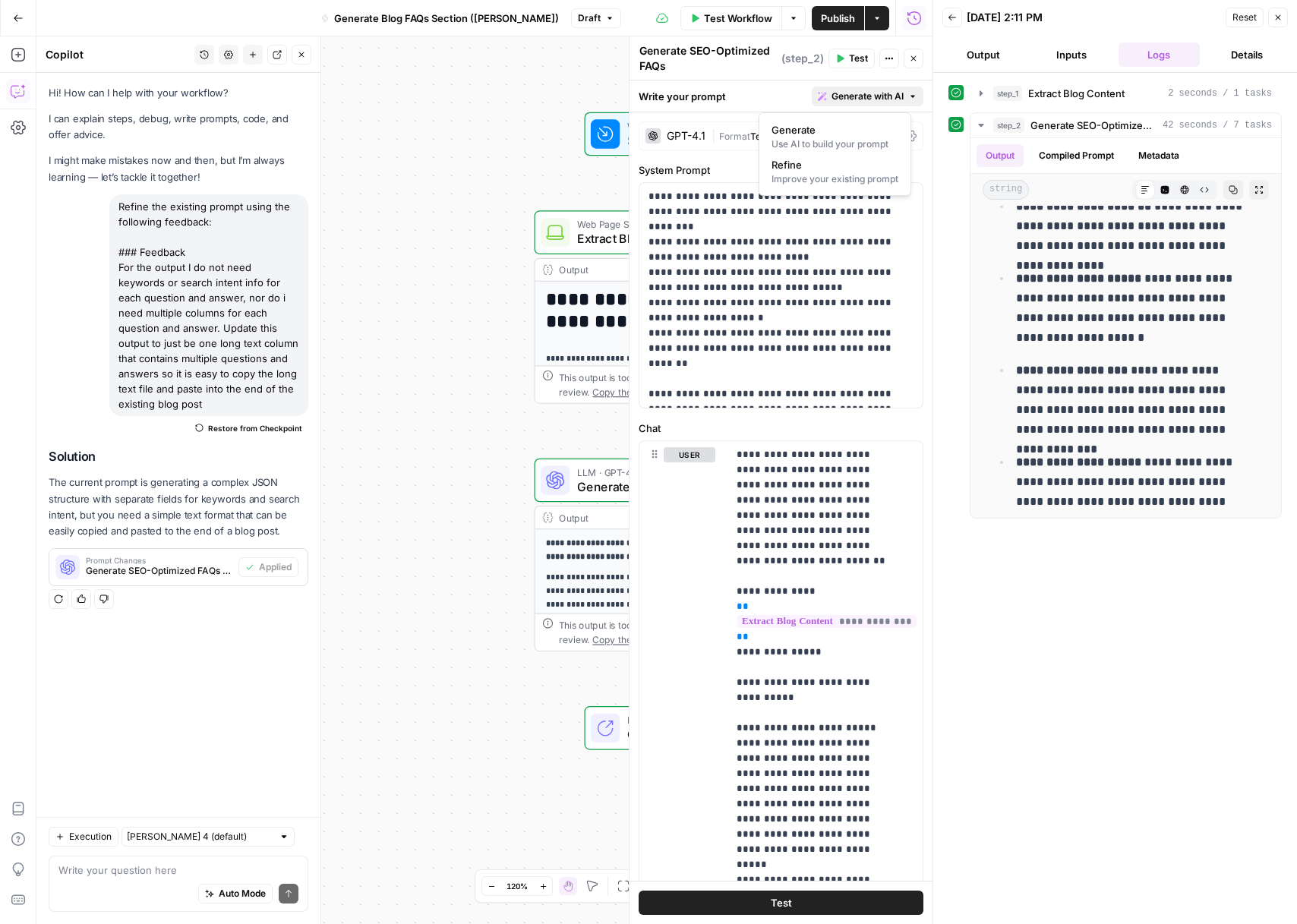
click at [908, 98] on icon "button" at bounding box center [913, 96] width 9 height 9
click at [828, 180] on div "Improve your existing prompt" at bounding box center [834, 179] width 127 height 14
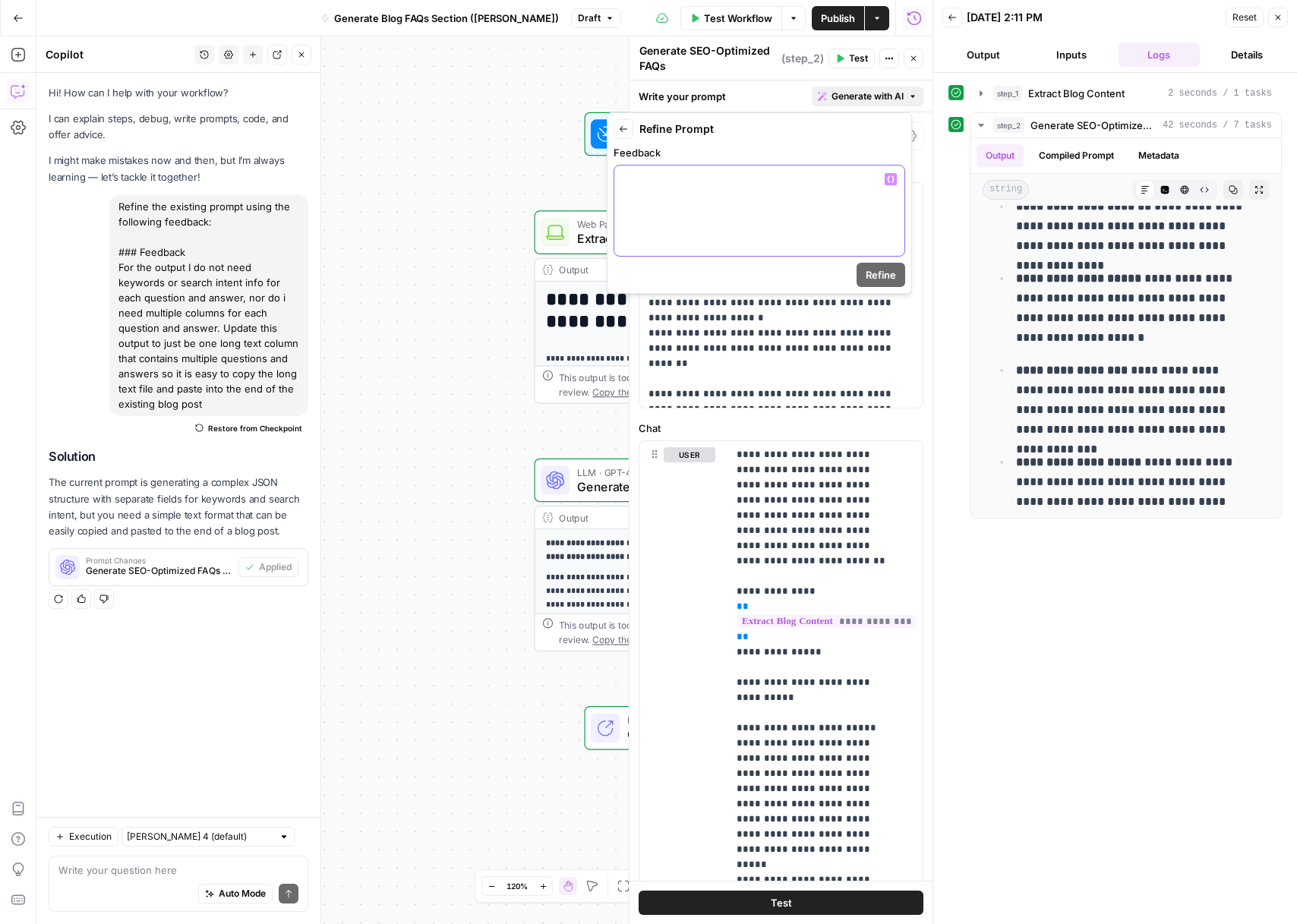
click at [793, 193] on div at bounding box center [759, 211] width 290 height 91
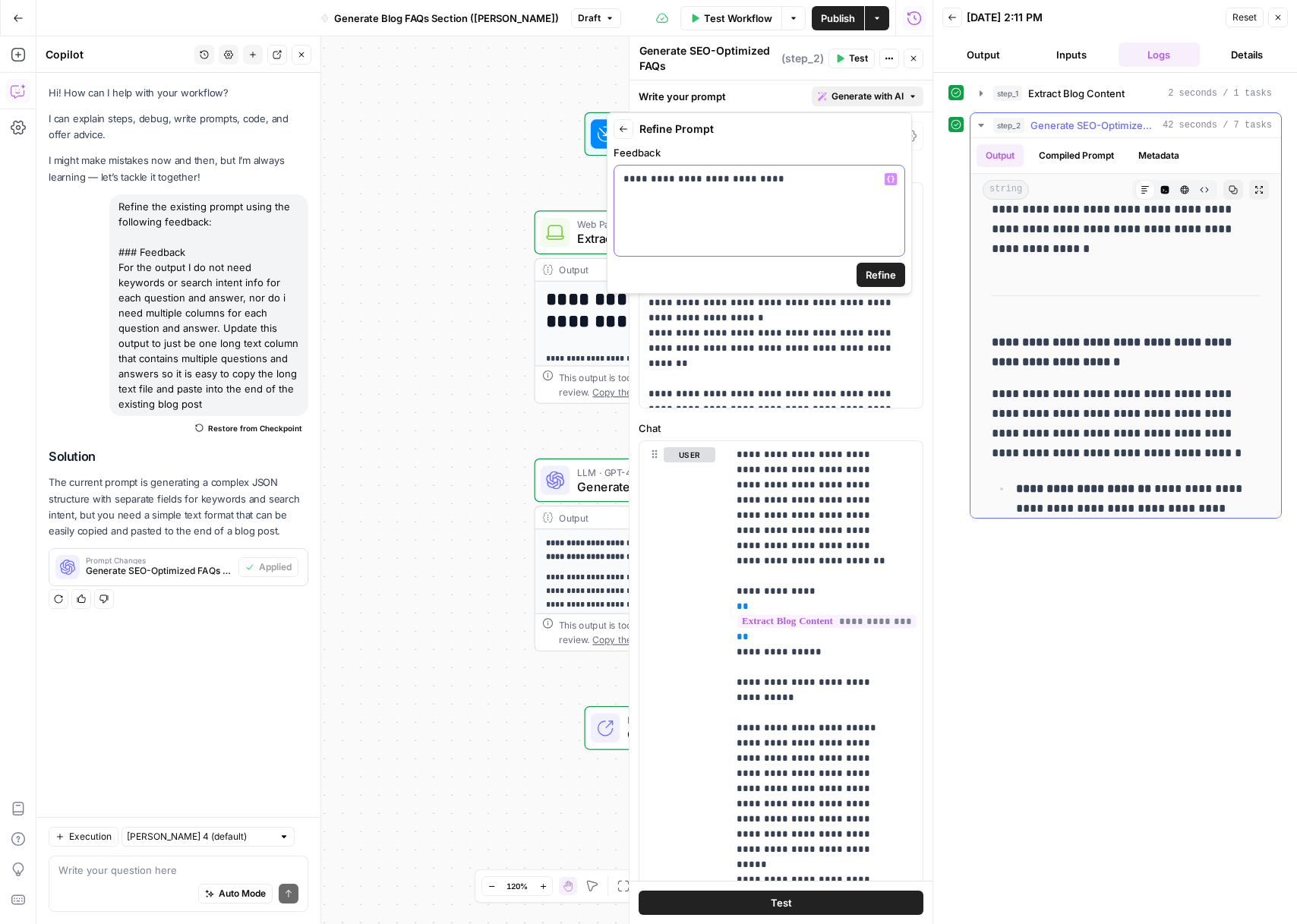
scroll to position [788, 0]
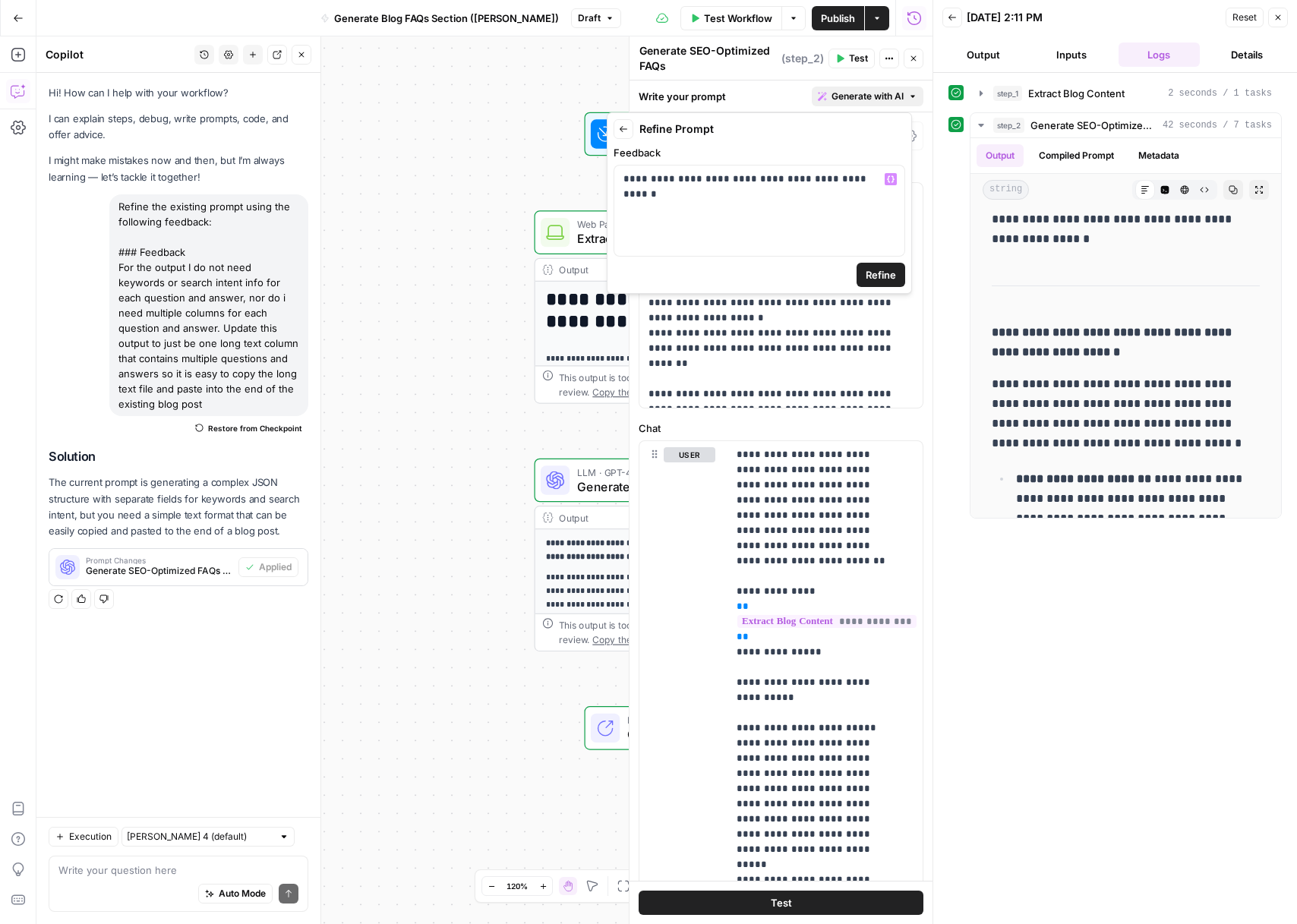
click at [867, 277] on span "Refine" at bounding box center [880, 275] width 31 height 15
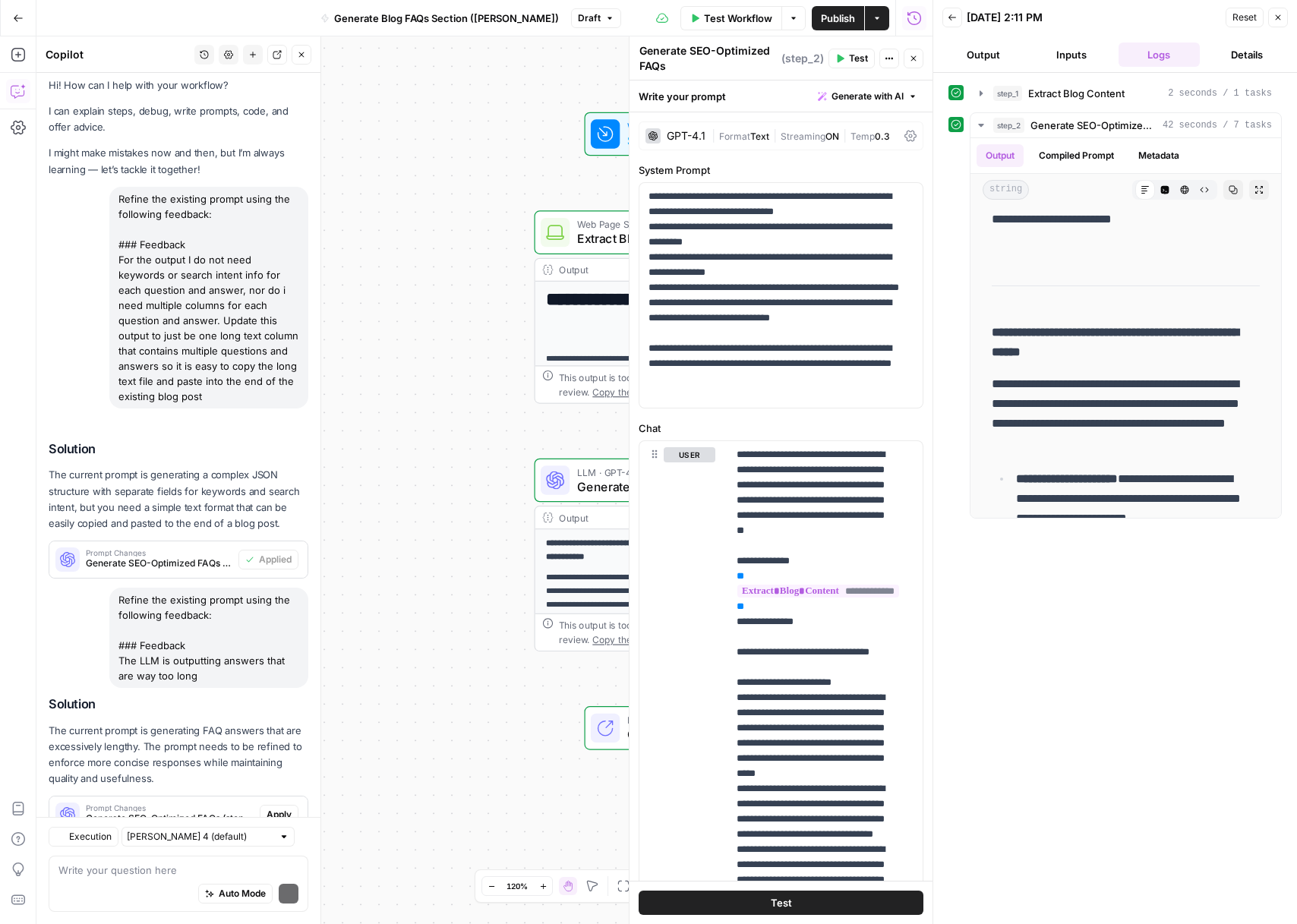
scroll to position [76, 0]
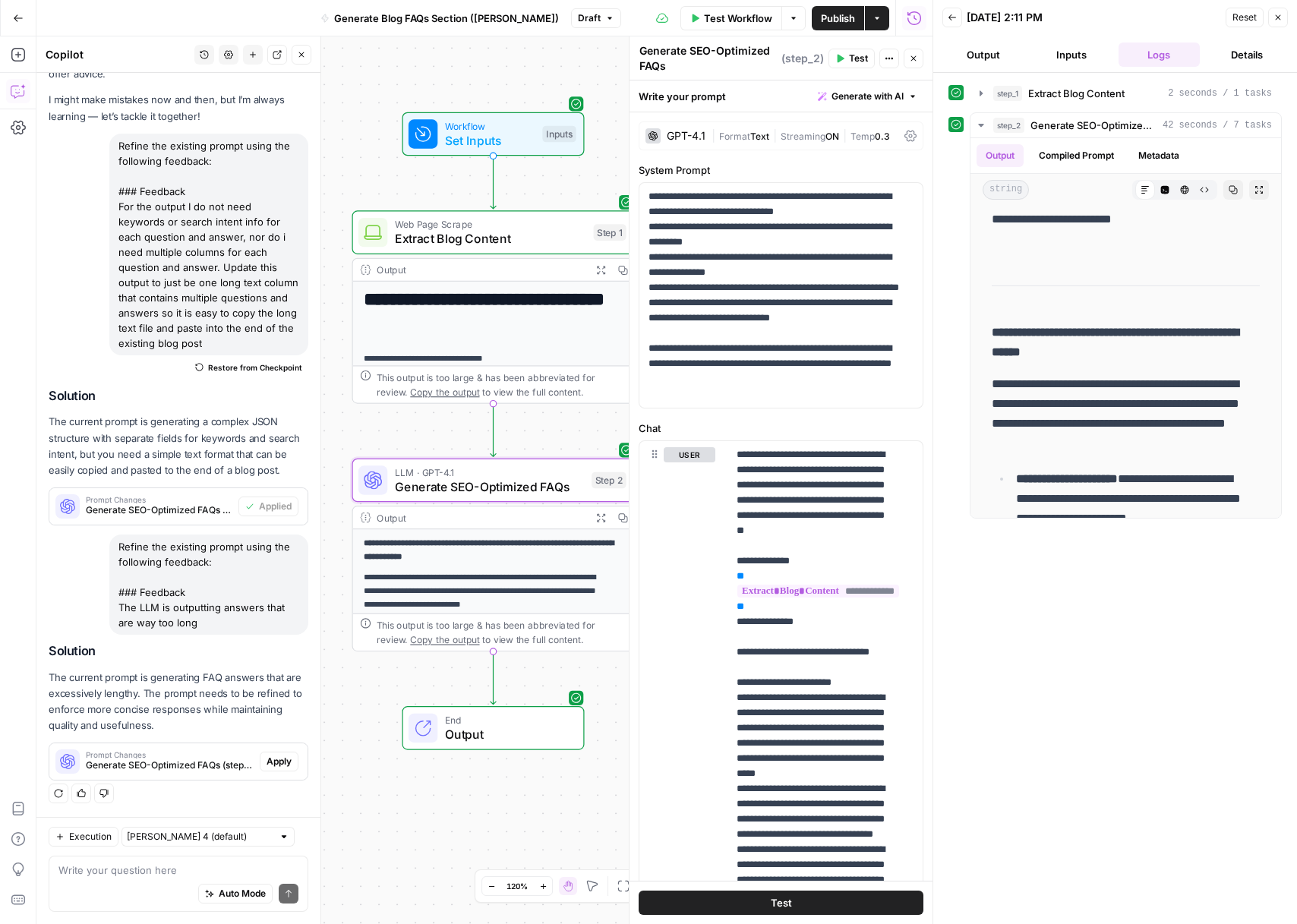
click at [267, 766] on span "Apply" at bounding box center [279, 761] width 25 height 14
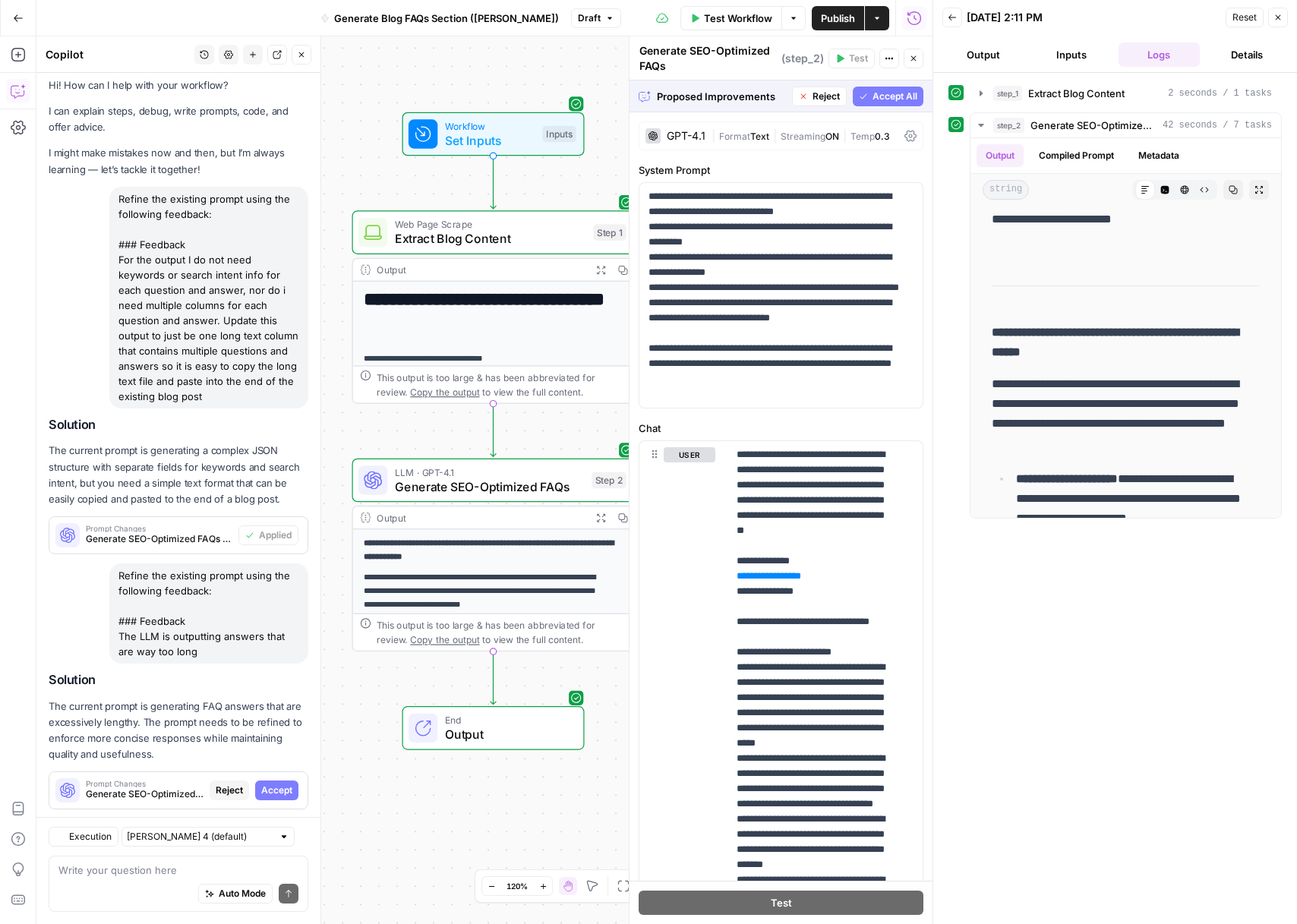
scroll to position [52, 0]
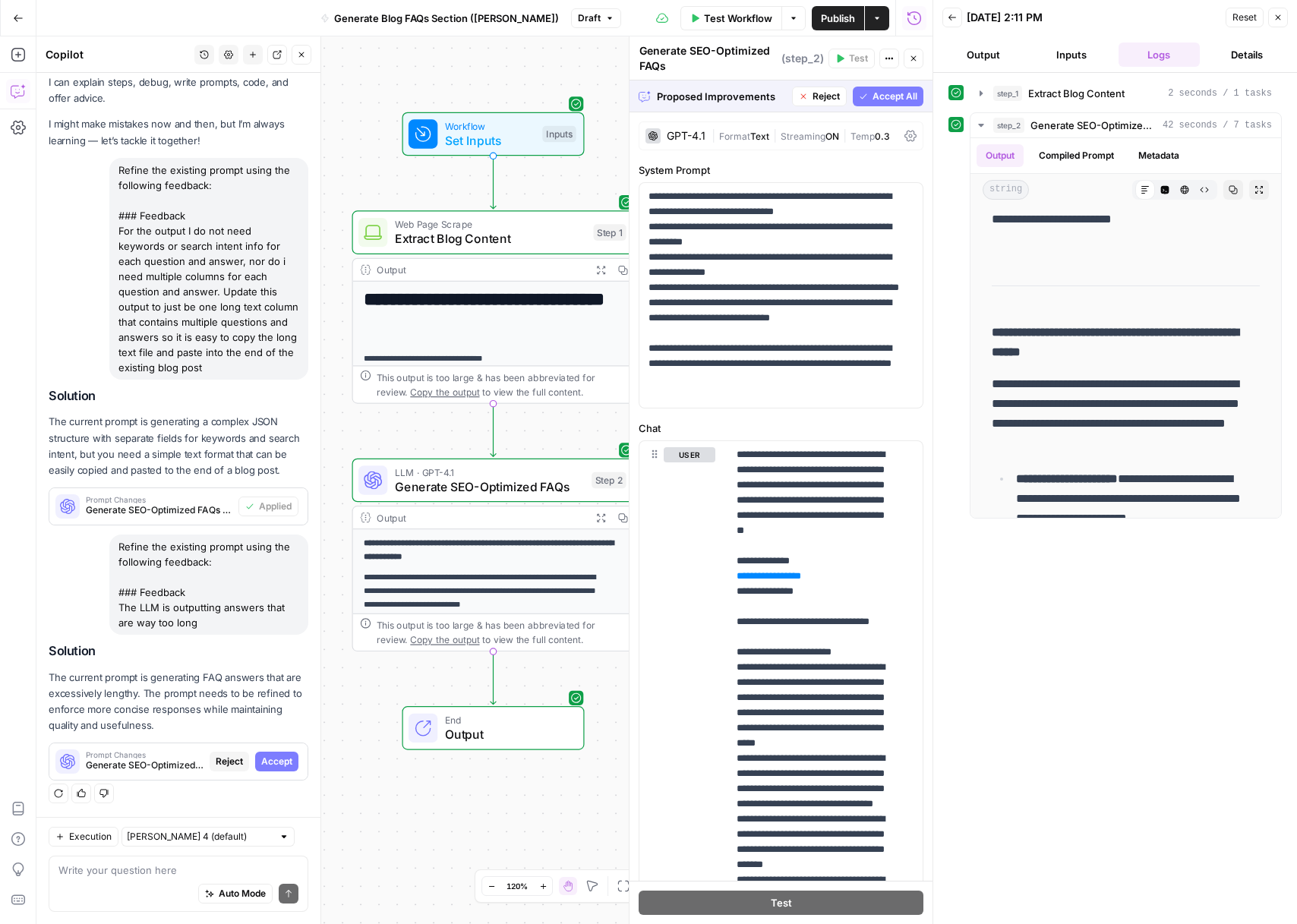
click at [878, 95] on span "Accept All" at bounding box center [895, 96] width 44 height 14
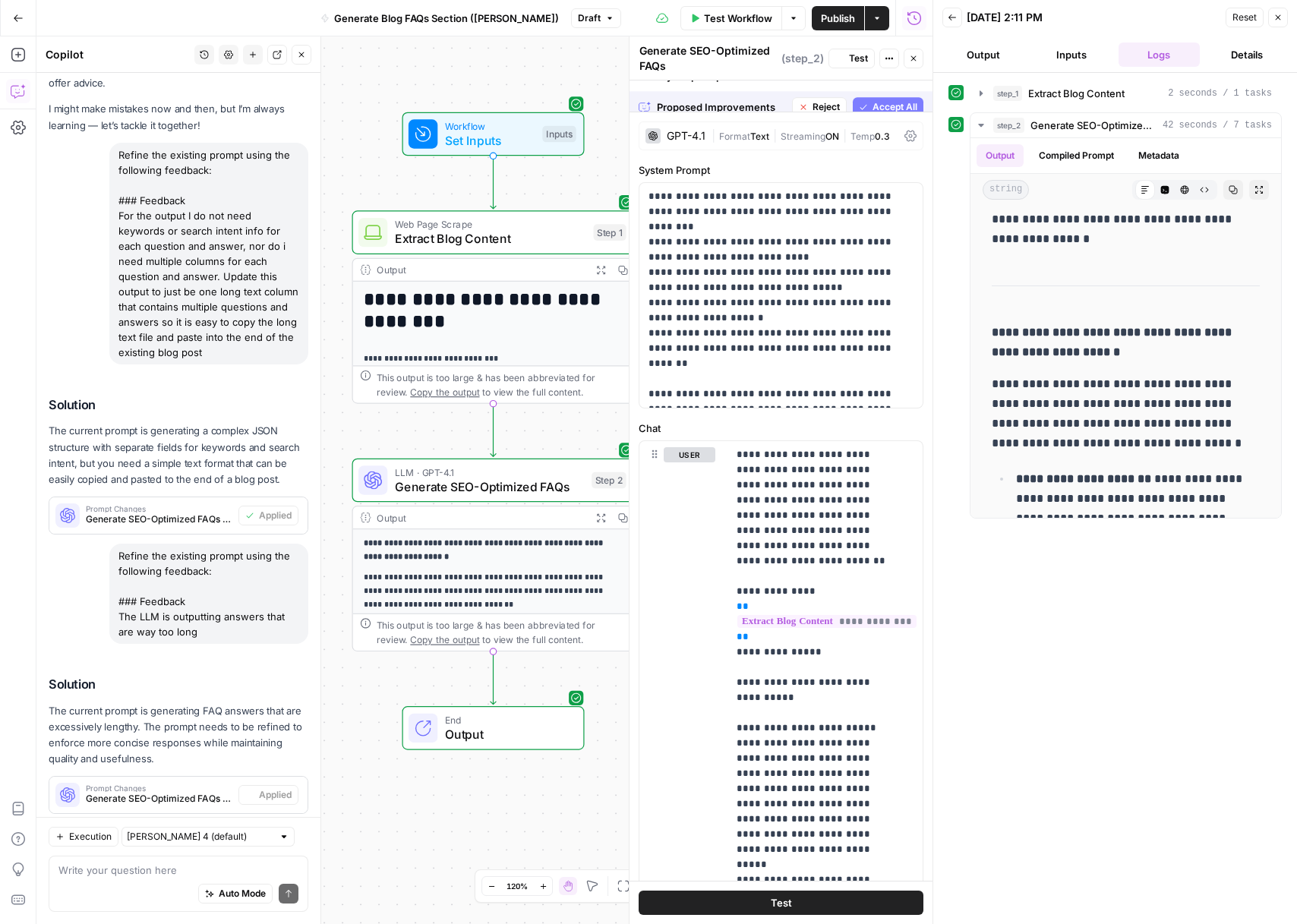
scroll to position [0, 0]
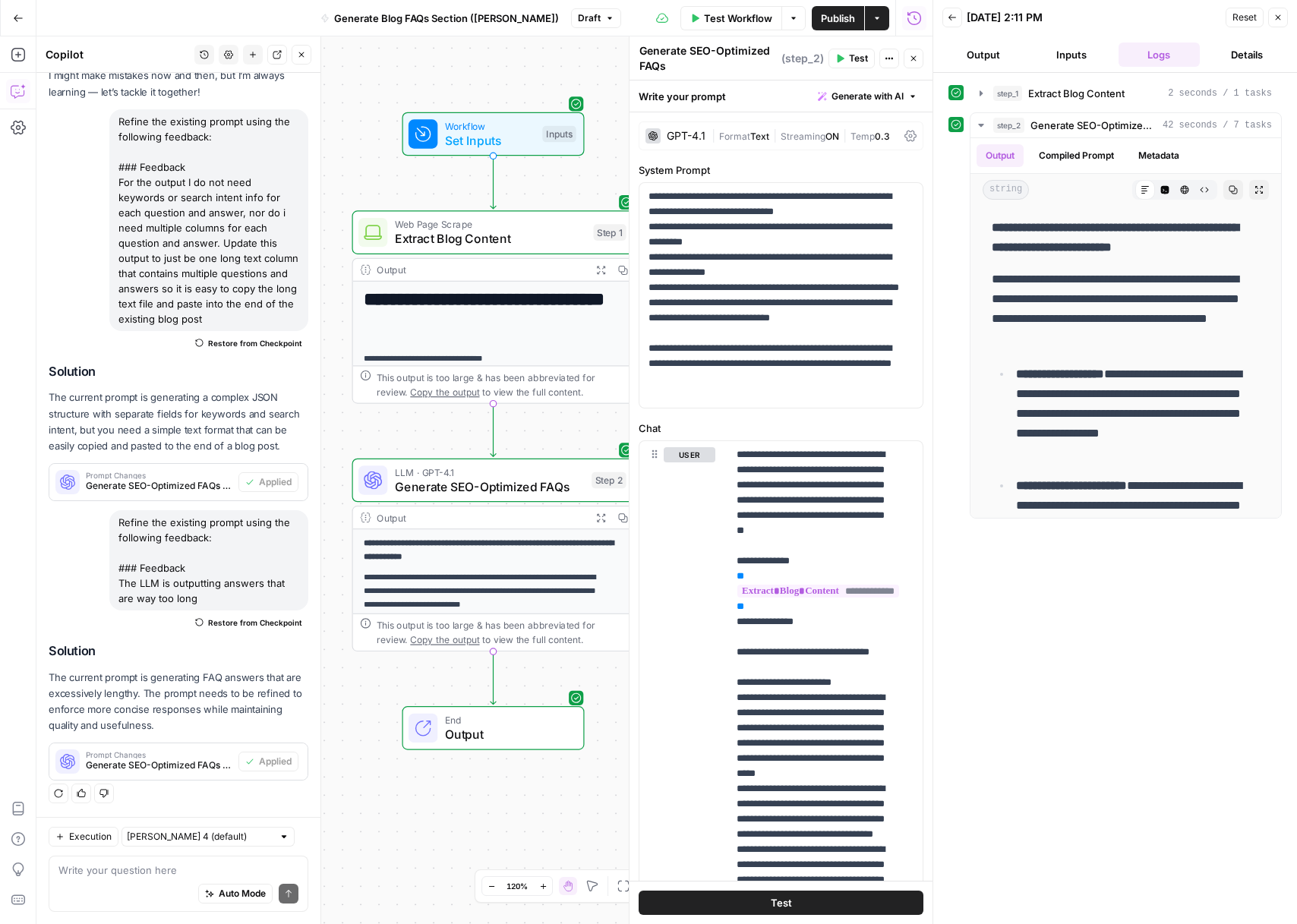
click at [1278, 22] on button "Close" at bounding box center [1278, 17] width 19 height 19
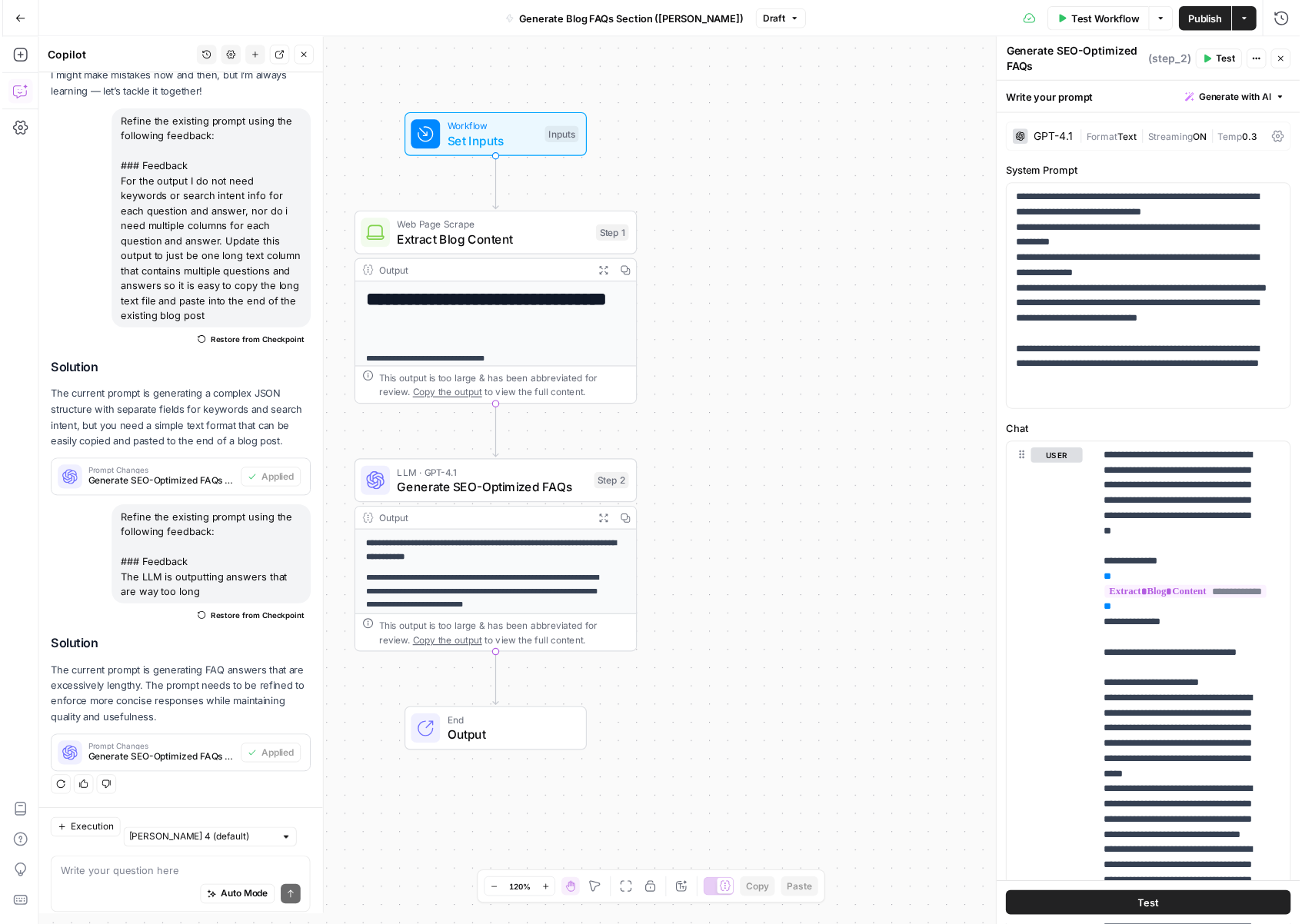
scroll to position [101, 0]
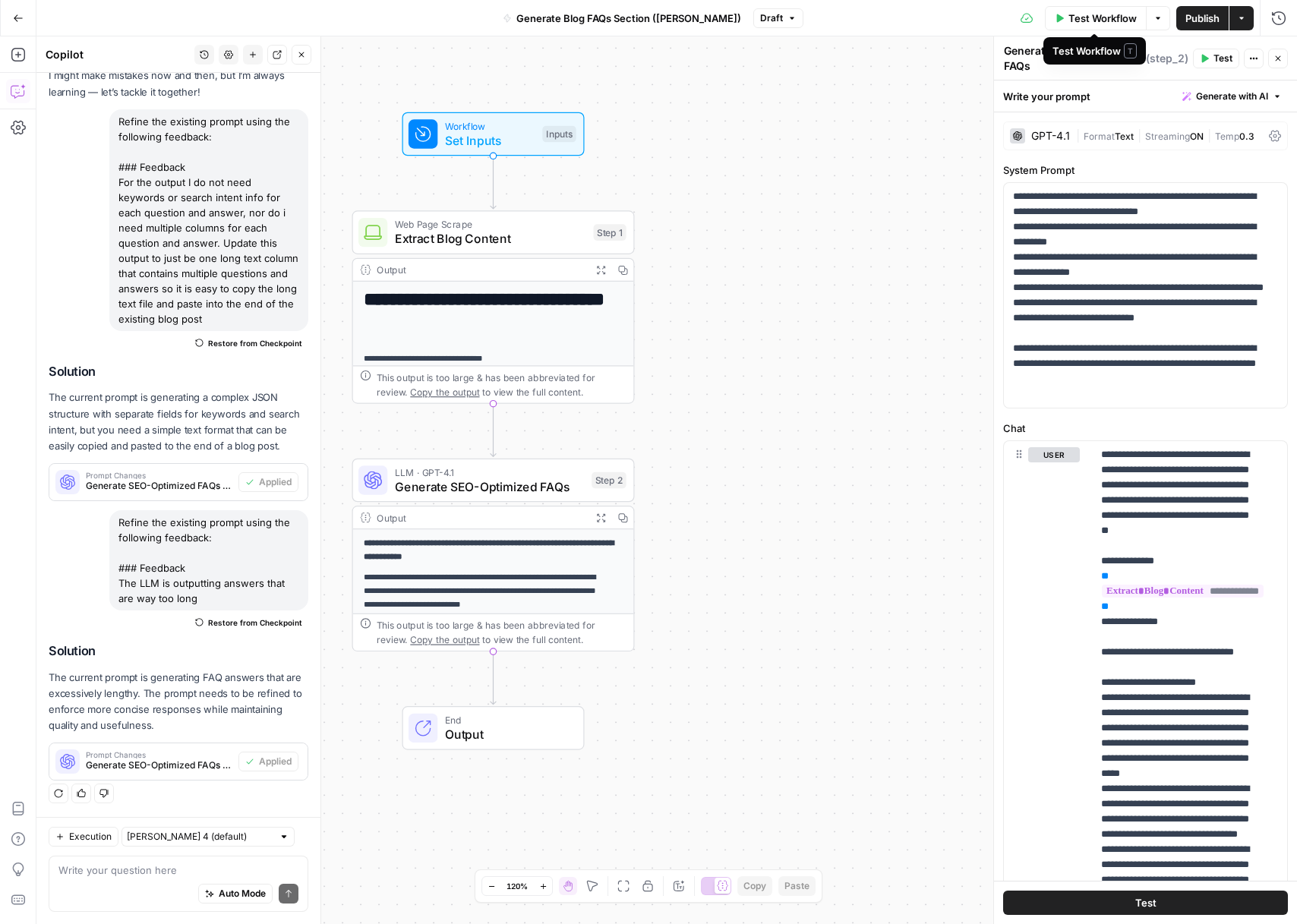
click at [1105, 19] on span "Test Workflow" at bounding box center [1103, 18] width 69 height 15
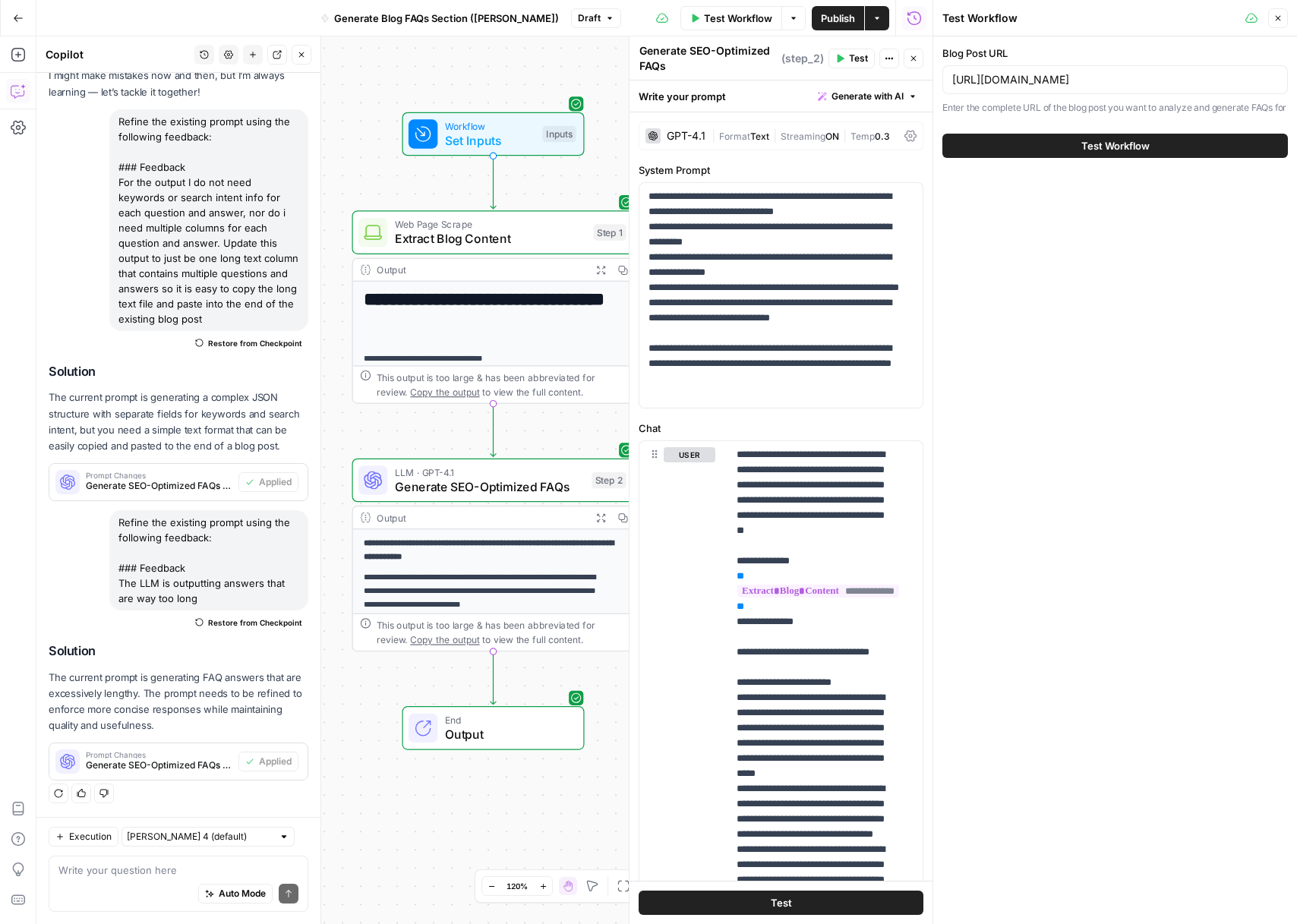
click at [1062, 158] on button "Test Workflow" at bounding box center [1115, 145] width 345 height 24
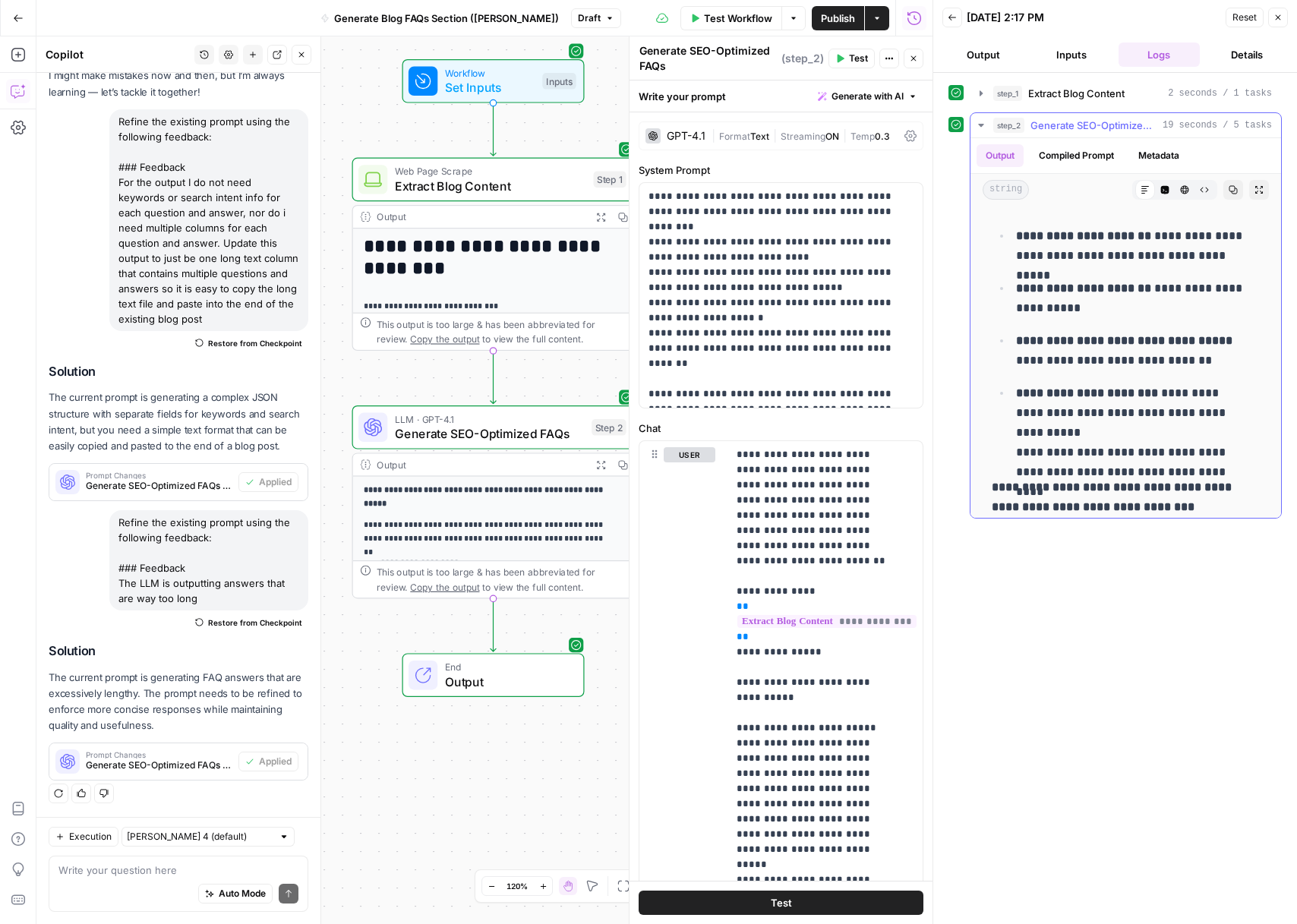
scroll to position [2213, 0]
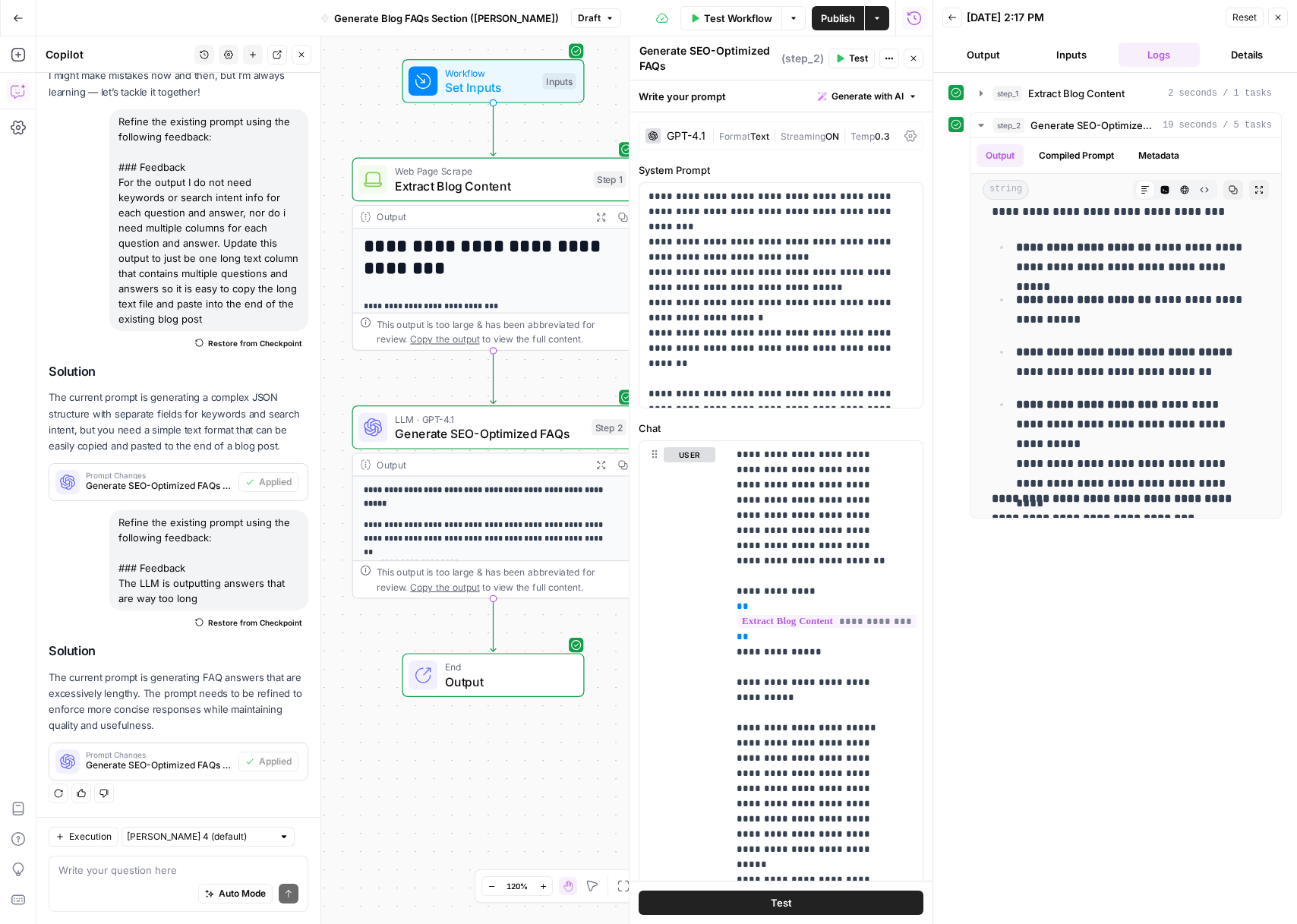
click at [980, 53] on button "Output" at bounding box center [983, 55] width 82 height 24
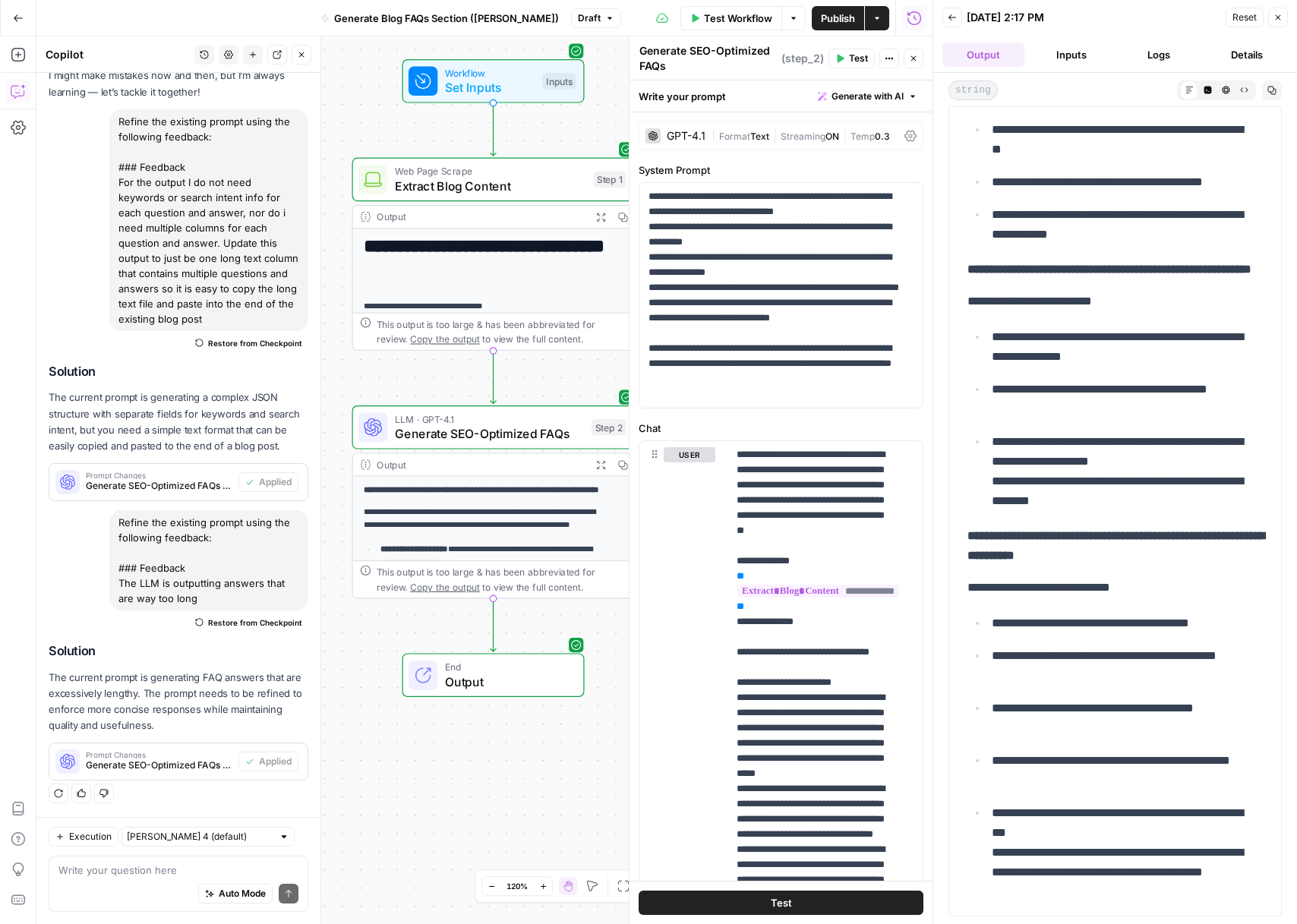
scroll to position [2725, 0]
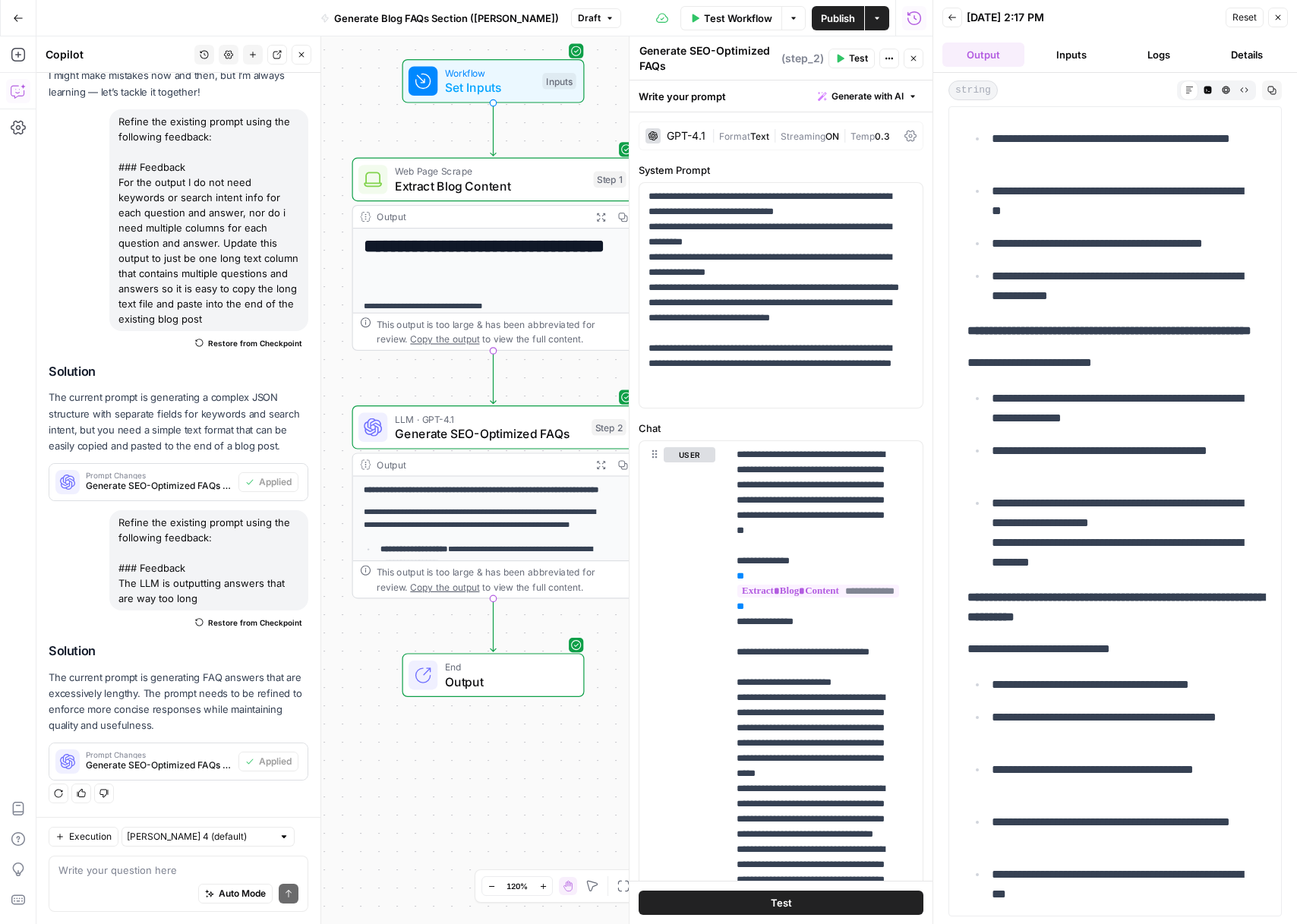
click at [1283, 19] on button "Close" at bounding box center [1278, 17] width 19 height 19
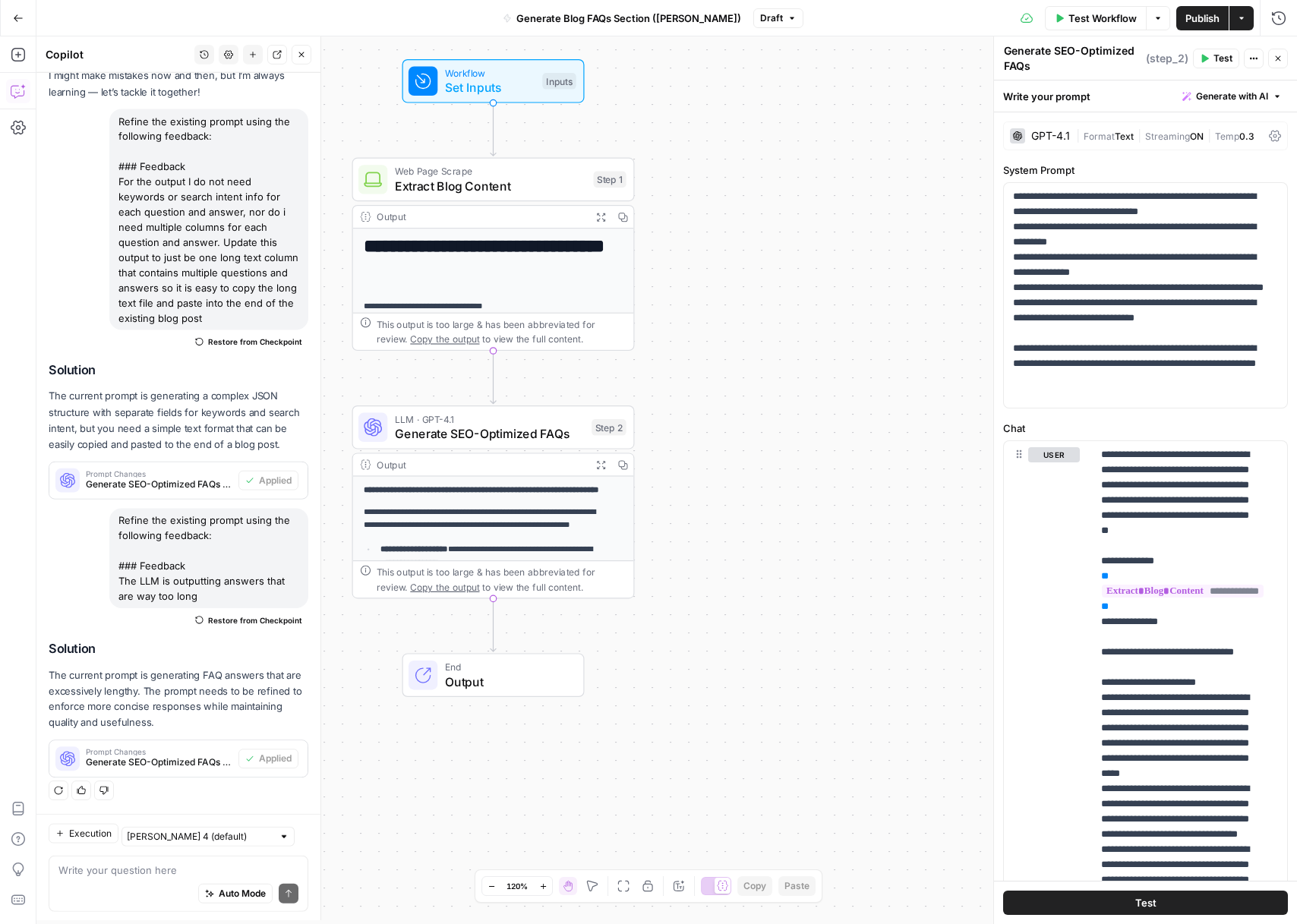
scroll to position [100, 0]
click at [1219, 20] on button "Publish" at bounding box center [1203, 19] width 53 height 24
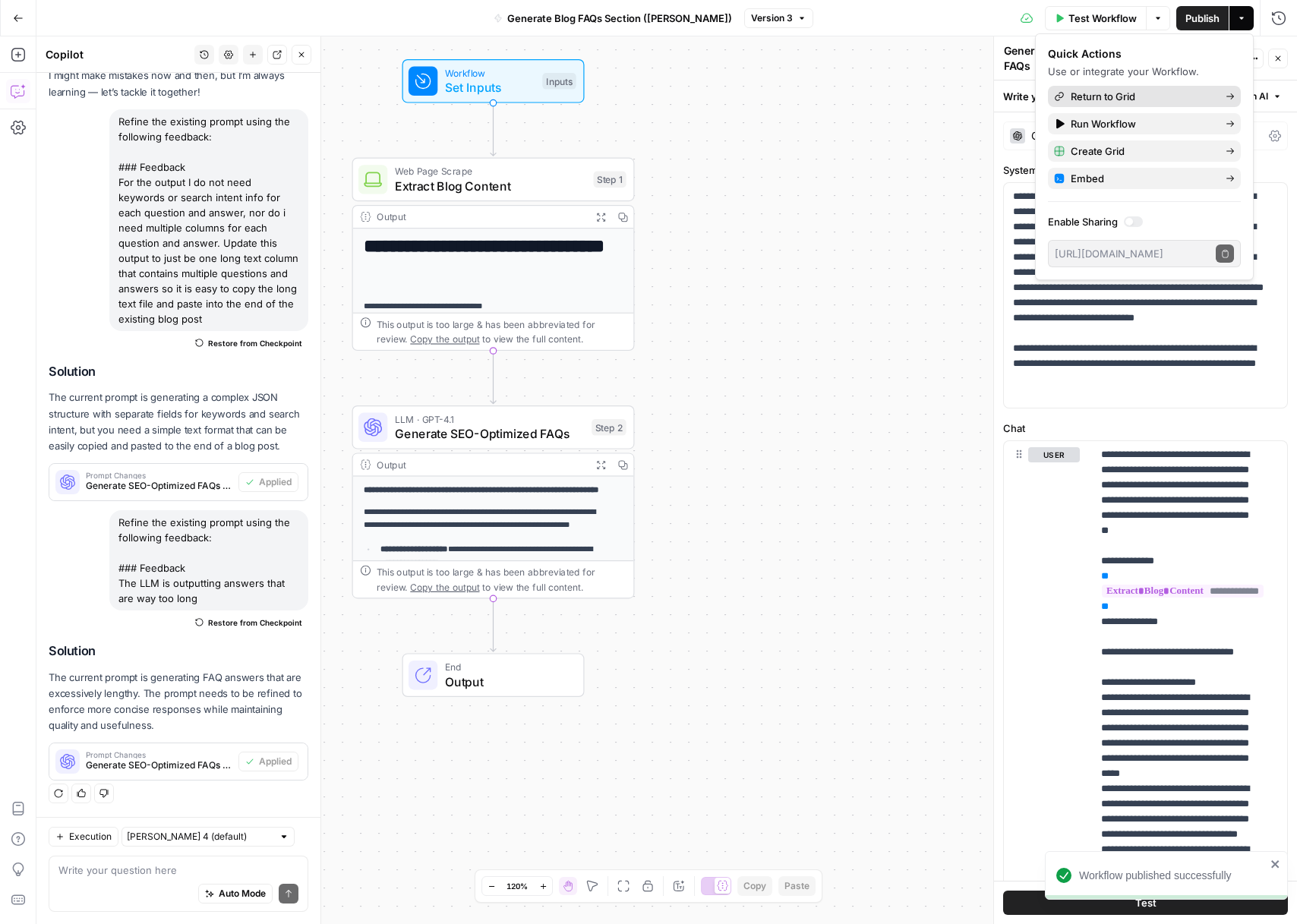
click at [1135, 92] on span "Return to Grid" at bounding box center [1142, 96] width 143 height 15
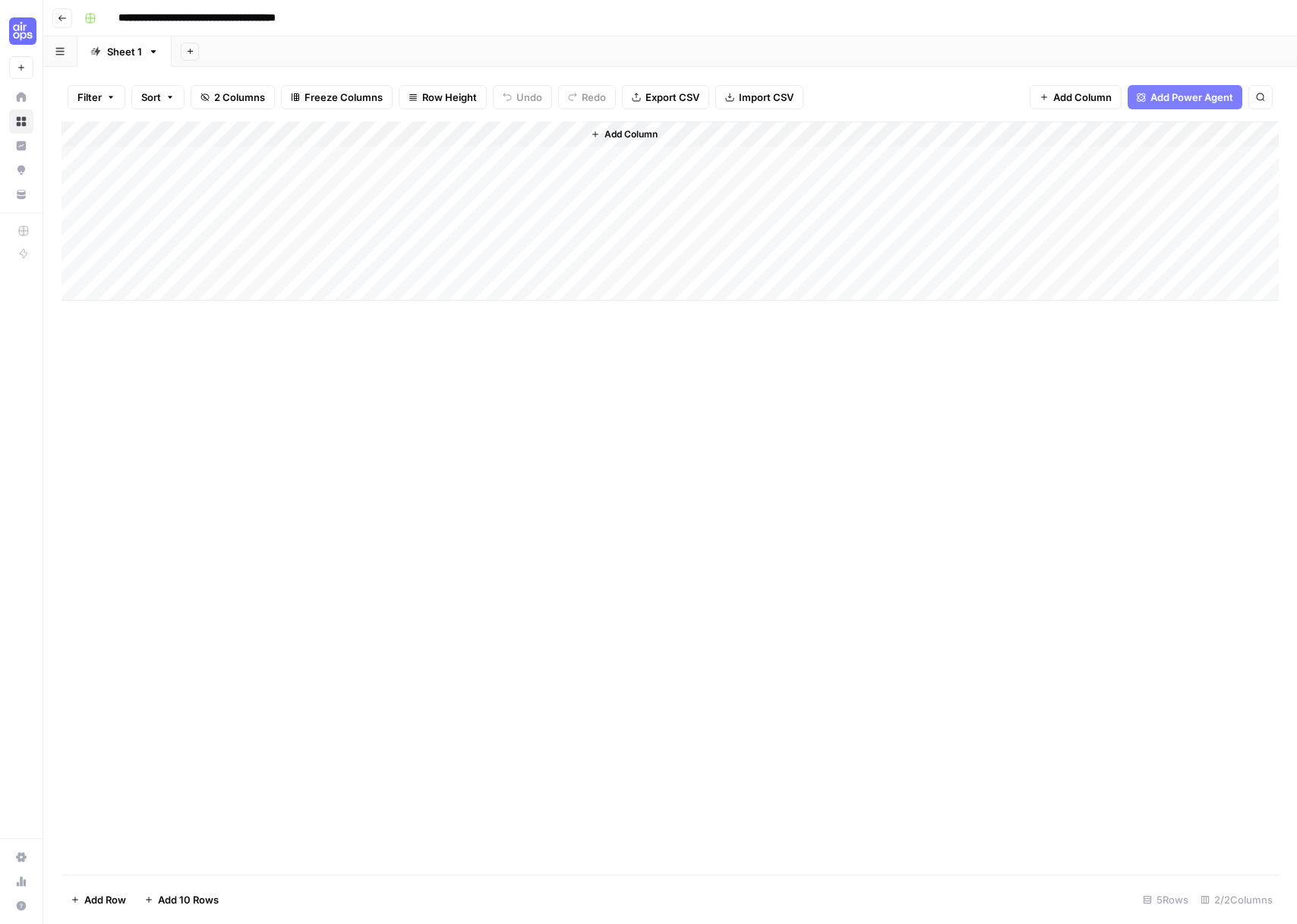
click at [209, 161] on div "Add Column" at bounding box center [669, 211] width 1217 height 180
click at [254, 180] on div "Add Column" at bounding box center [669, 211] width 1217 height 180
click at [222, 203] on div "Add Column" at bounding box center [669, 211] width 1217 height 180
click at [247, 242] on div "Add Column" at bounding box center [669, 211] width 1217 height 180
click at [197, 267] on div "Add Column" at bounding box center [669, 211] width 1217 height 180
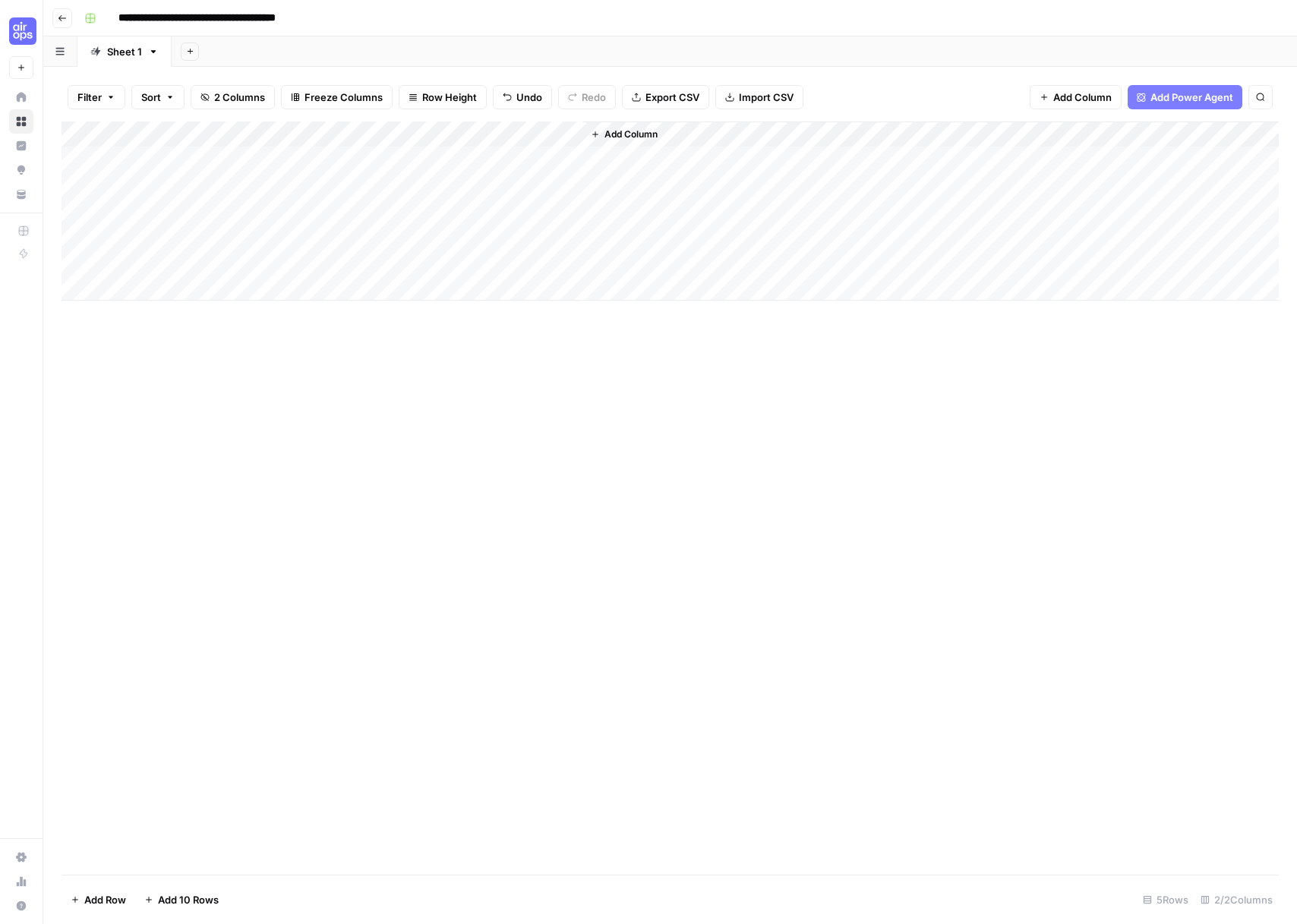
click at [569, 134] on div "Add Column" at bounding box center [669, 211] width 1217 height 180
click at [587, 167] on span "All Rows" at bounding box center [622, 169] width 95 height 15
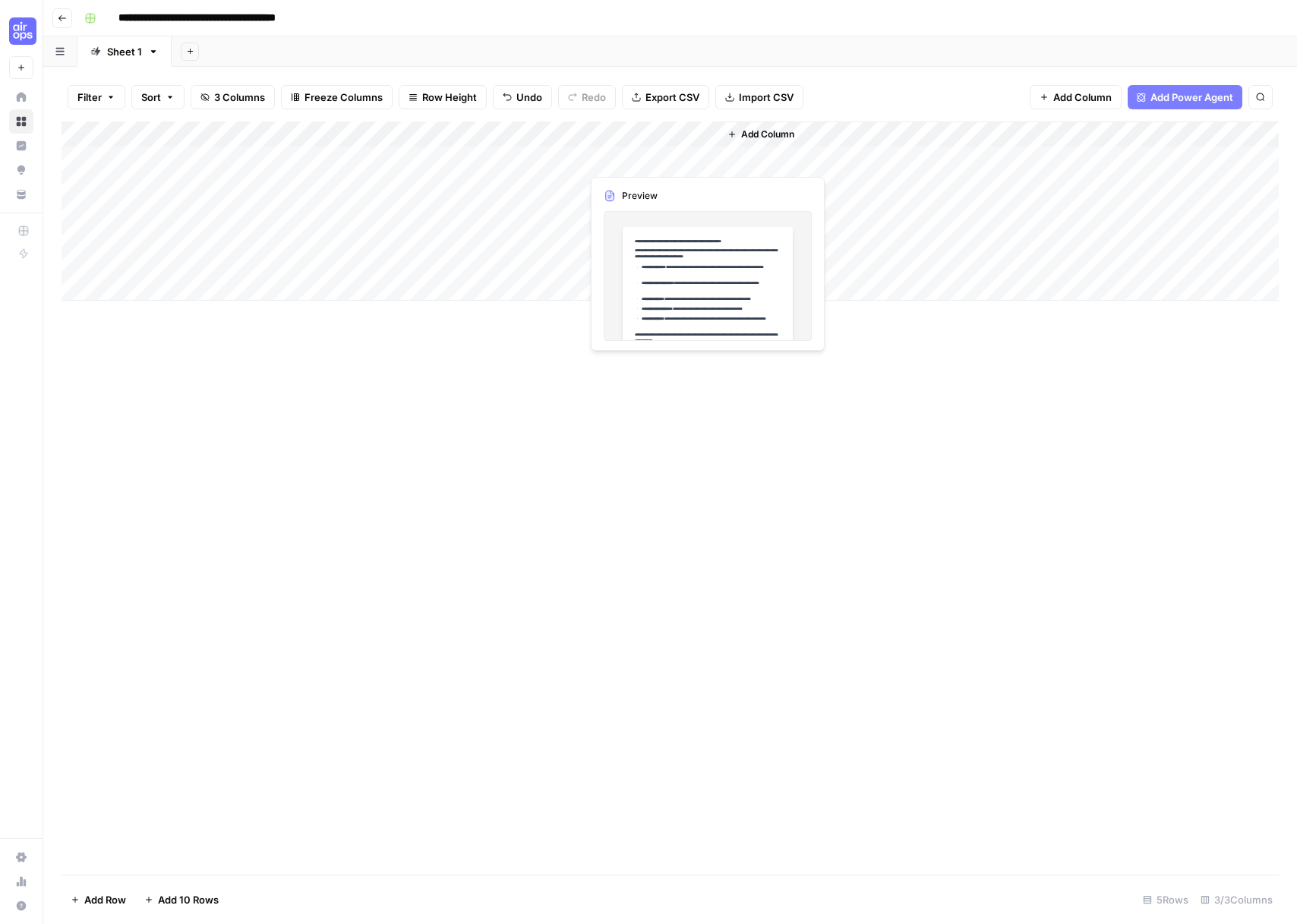
click at [636, 157] on div "Add Column" at bounding box center [669, 211] width 1217 height 180
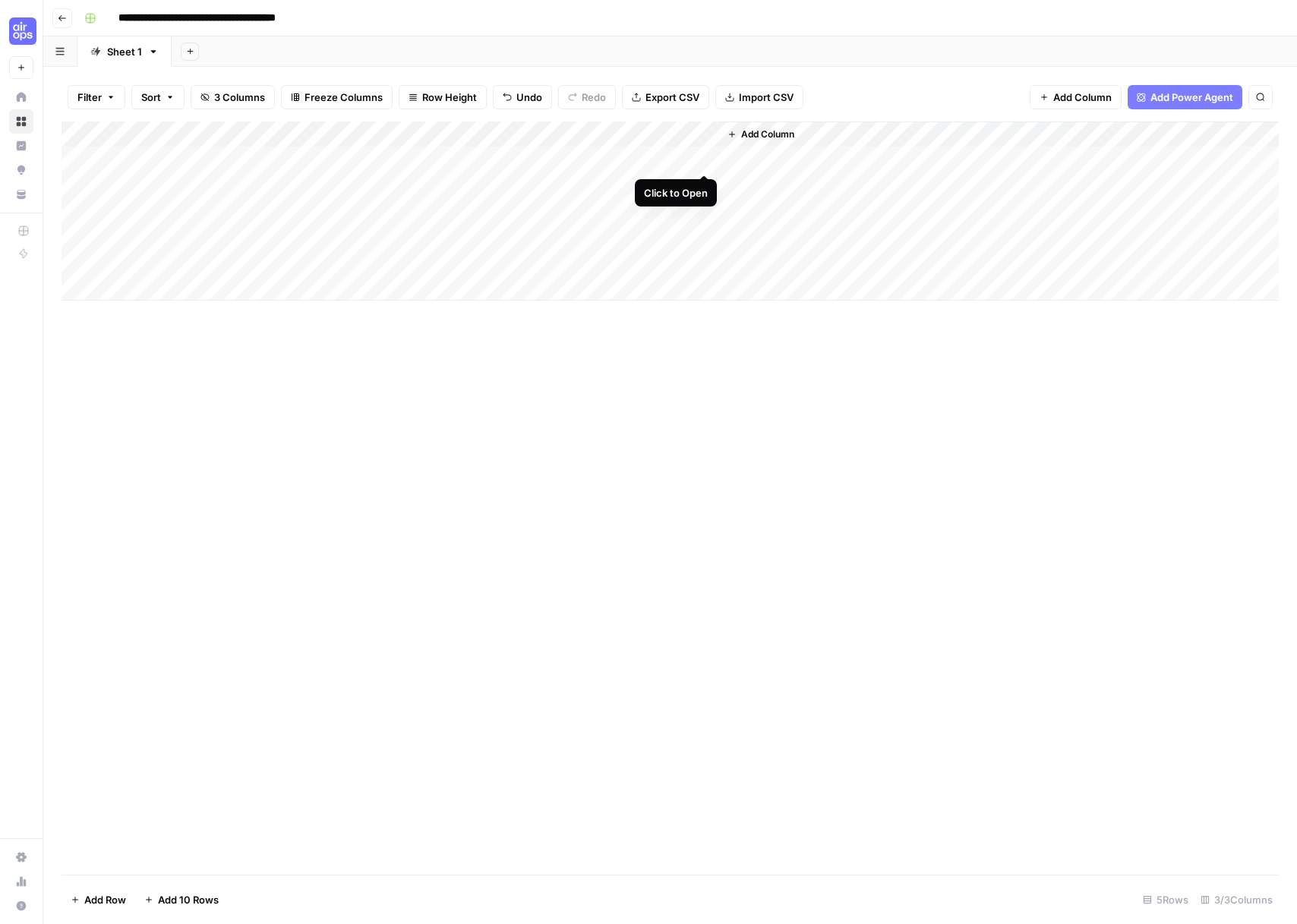
click at [699, 159] on div "Add Column" at bounding box center [669, 211] width 1217 height 180
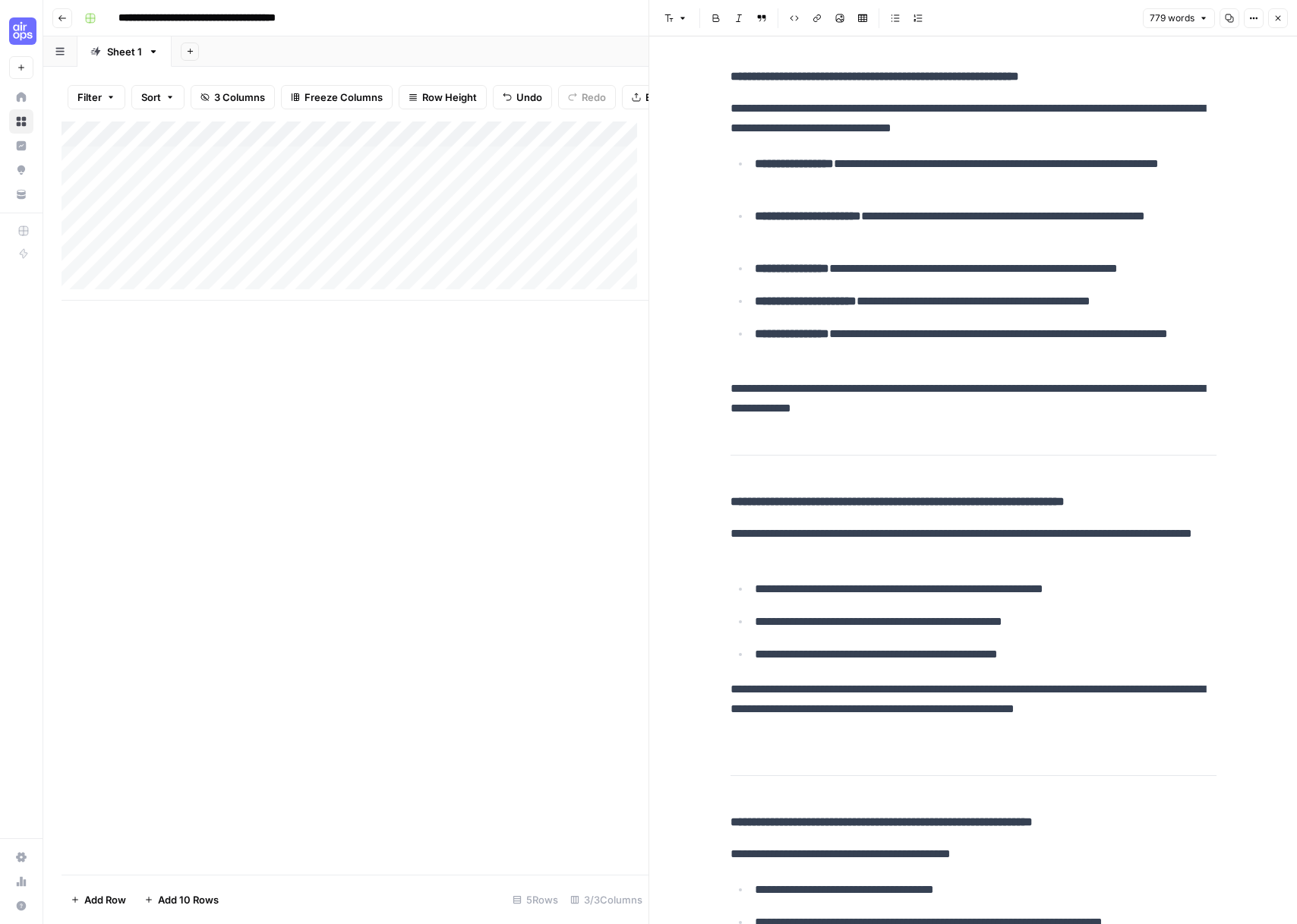
click at [1282, 24] on button "Close" at bounding box center [1278, 18] width 19 height 19
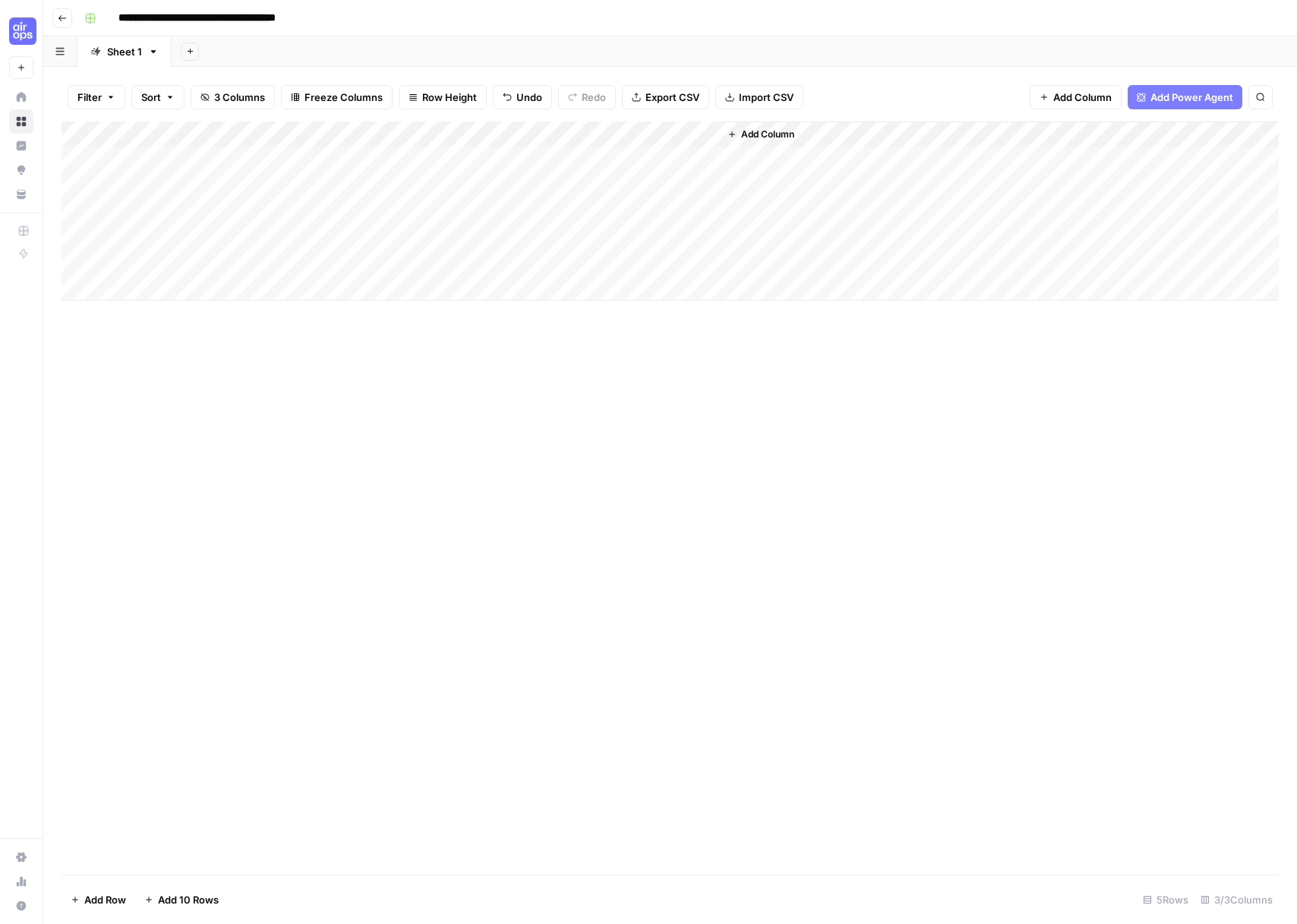
click at [1152, 100] on span "Add Power Agent" at bounding box center [1191, 97] width 82 height 15
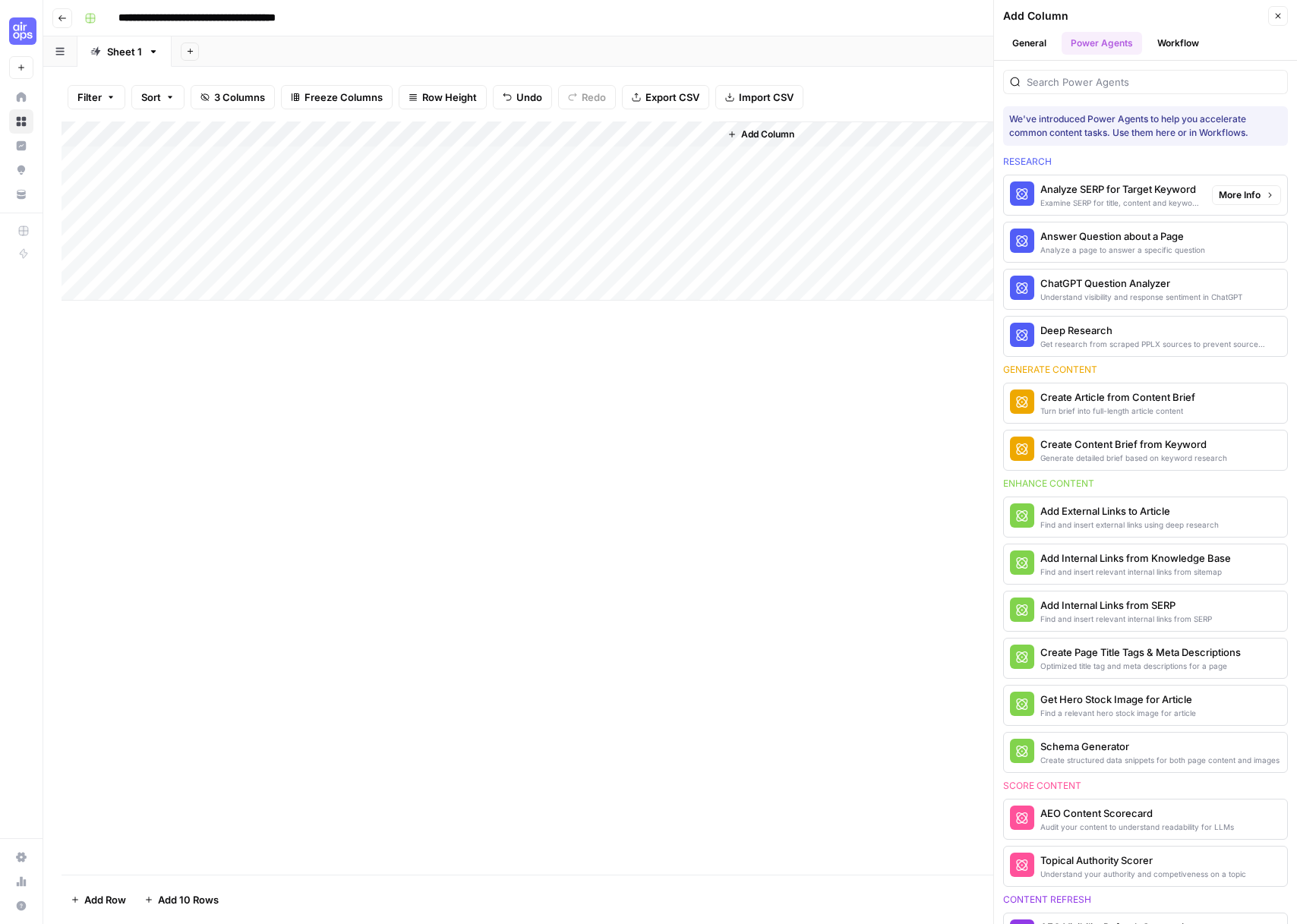
click at [1250, 195] on button "More Info" at bounding box center [1246, 194] width 69 height 19
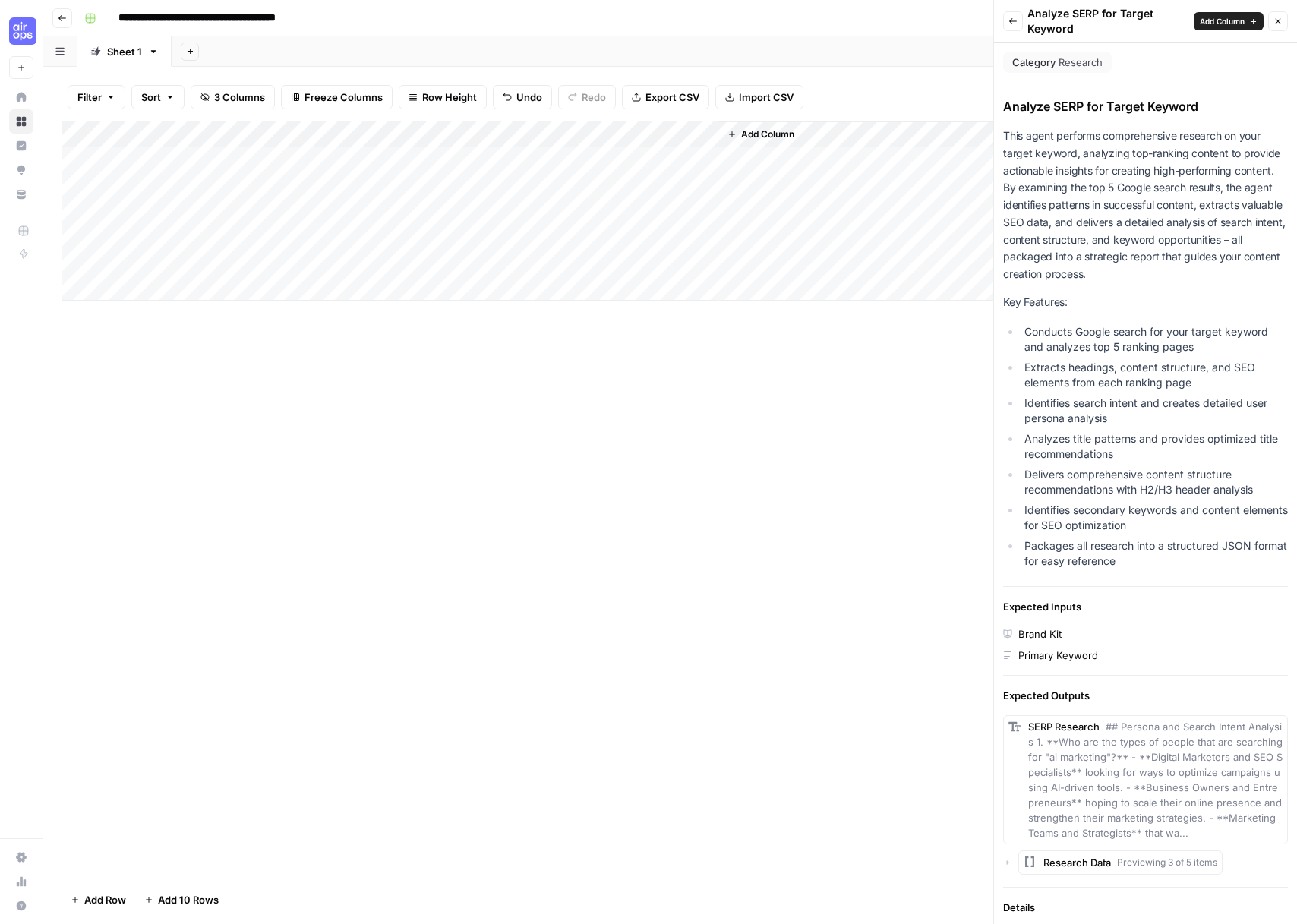
click at [1007, 21] on button "Back" at bounding box center [1013, 20] width 19 height 19
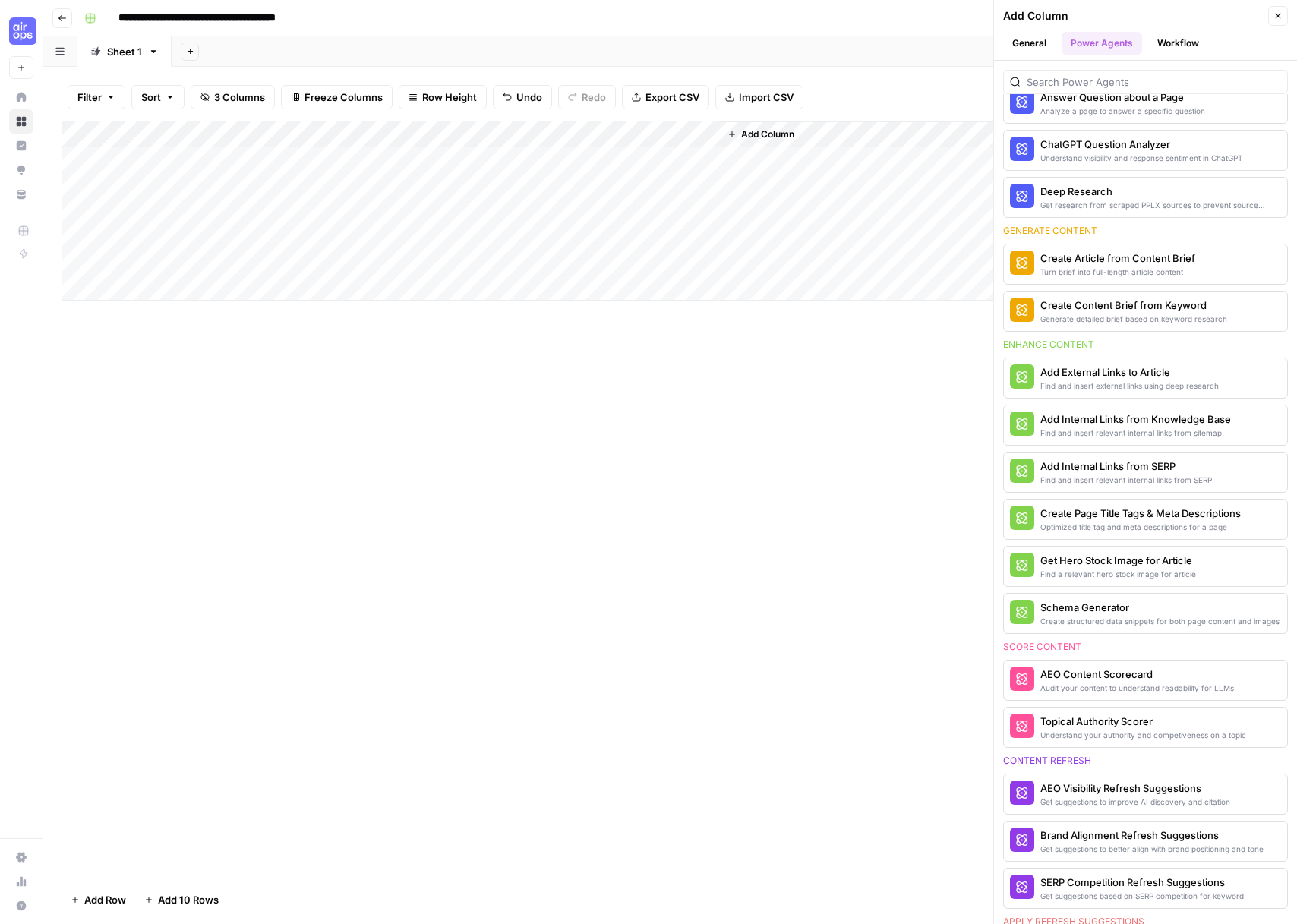
scroll to position [176, 0]
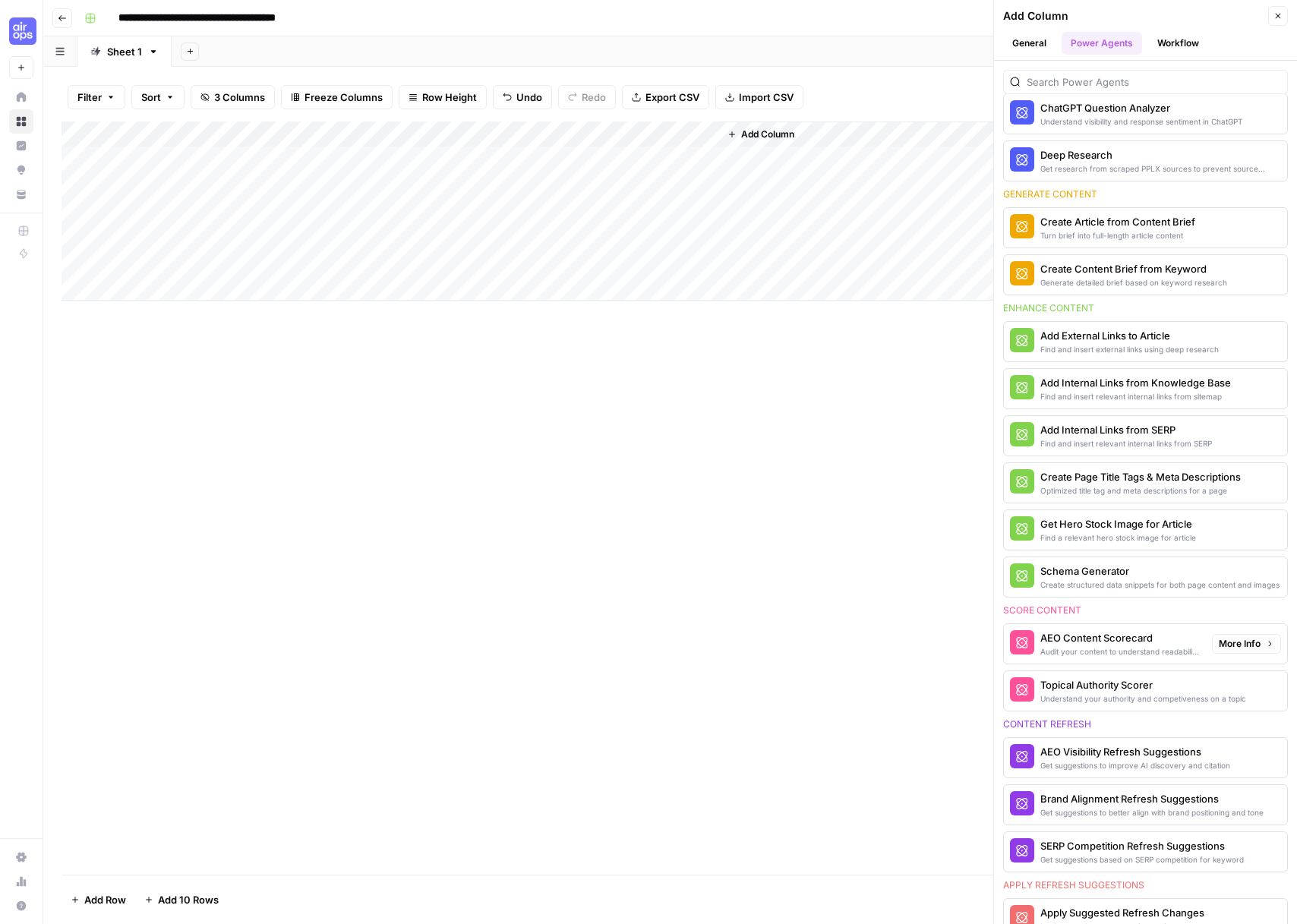
click at [1124, 643] on div "AEO Content Scorecard" at bounding box center [1120, 638] width 159 height 15
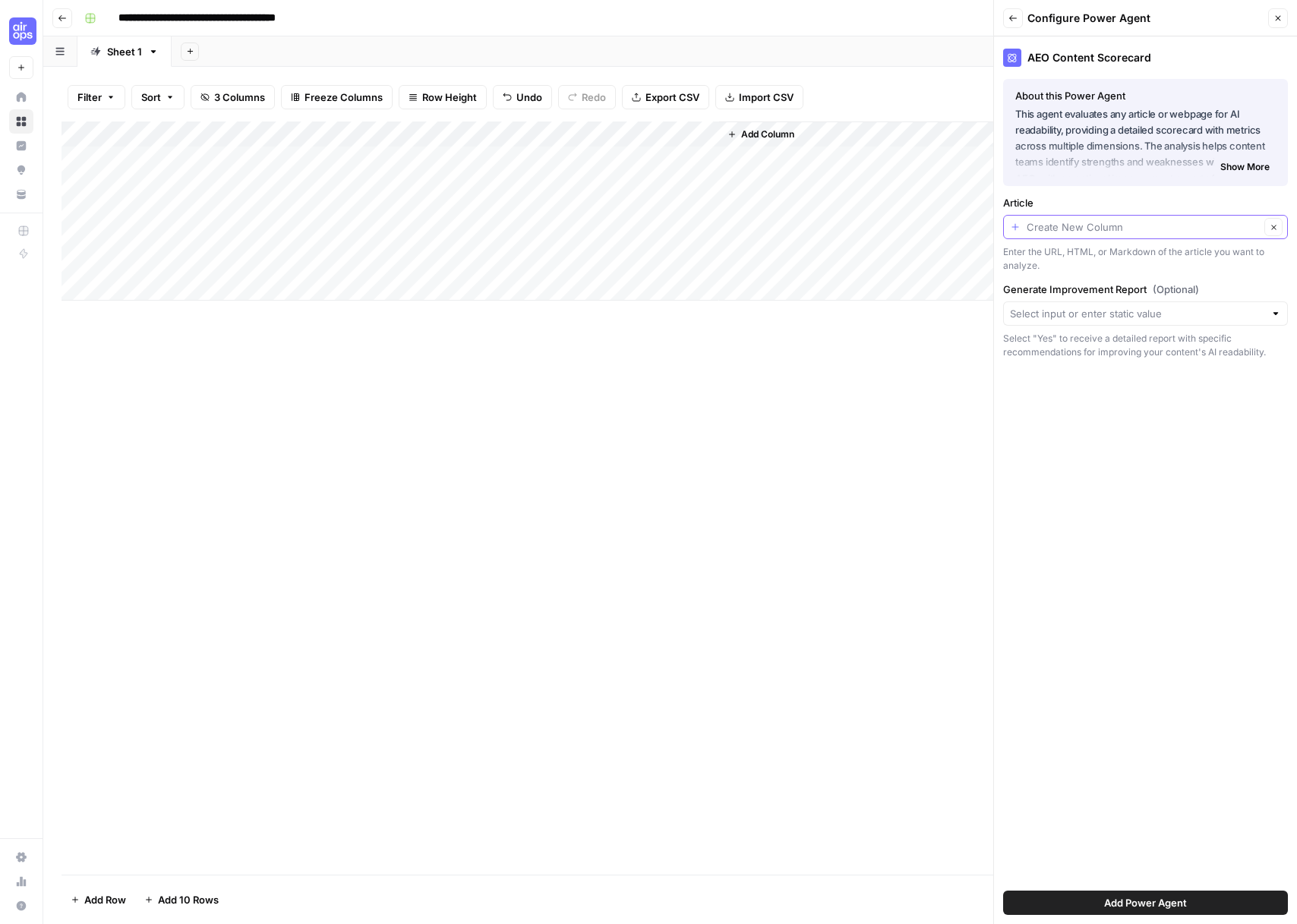
click at [1135, 231] on input "Article" at bounding box center [1143, 227] width 233 height 15
type input "Create New Column"
click at [1148, 195] on label "Article" at bounding box center [1146, 203] width 285 height 15
click at [1148, 219] on input "Create New Column" at bounding box center [1143, 227] width 233 height 15
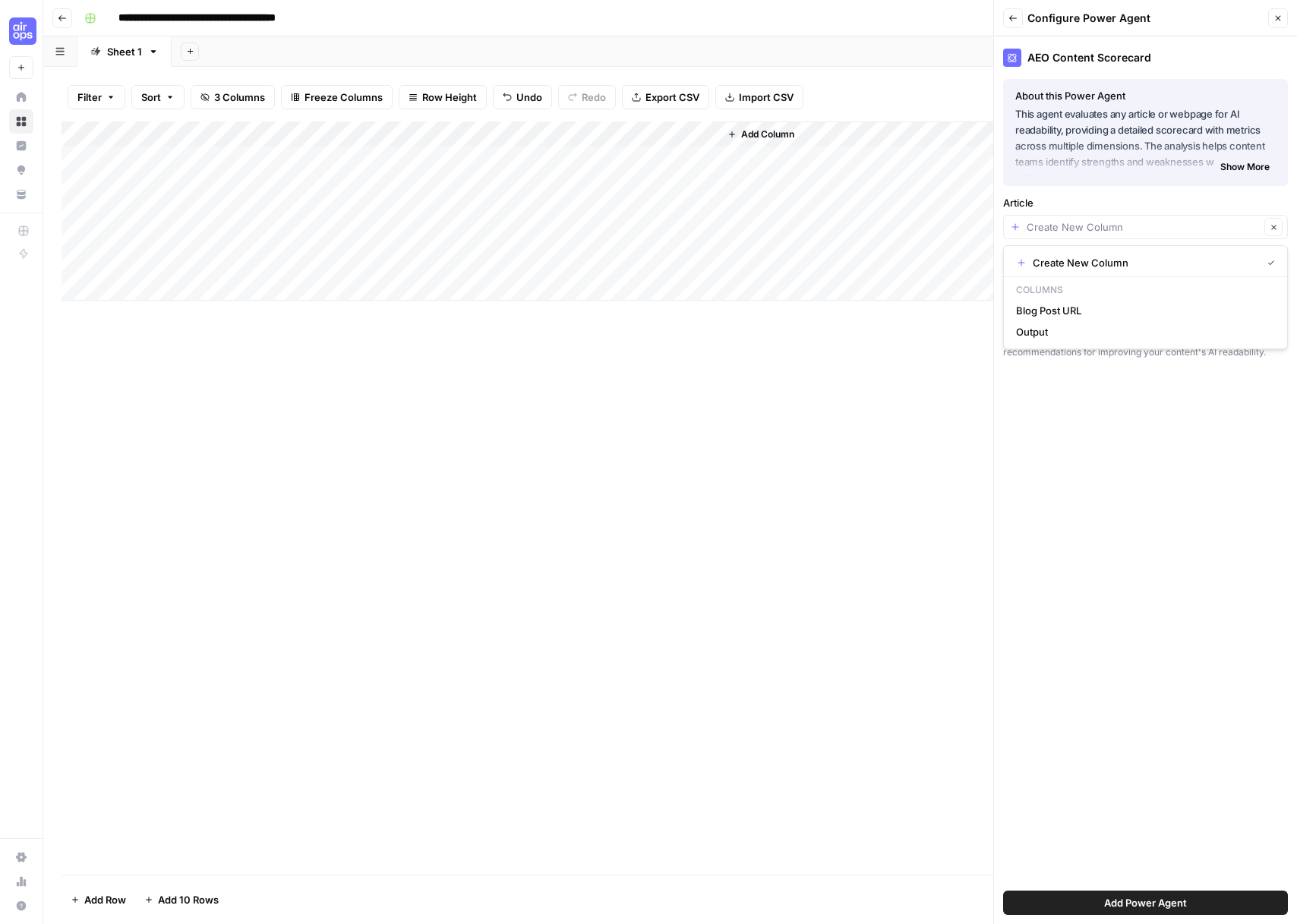
type input "Create New Column"
click at [1140, 199] on label "Article" at bounding box center [1146, 203] width 285 height 15
click at [1140, 219] on input "Create New Column" at bounding box center [1143, 227] width 233 height 15
type input "Create New Column"
click at [1135, 543] on div "AEO Content Scorecard About this Power Agent This agent evaluates any article o…" at bounding box center [1145, 480] width 303 height 888
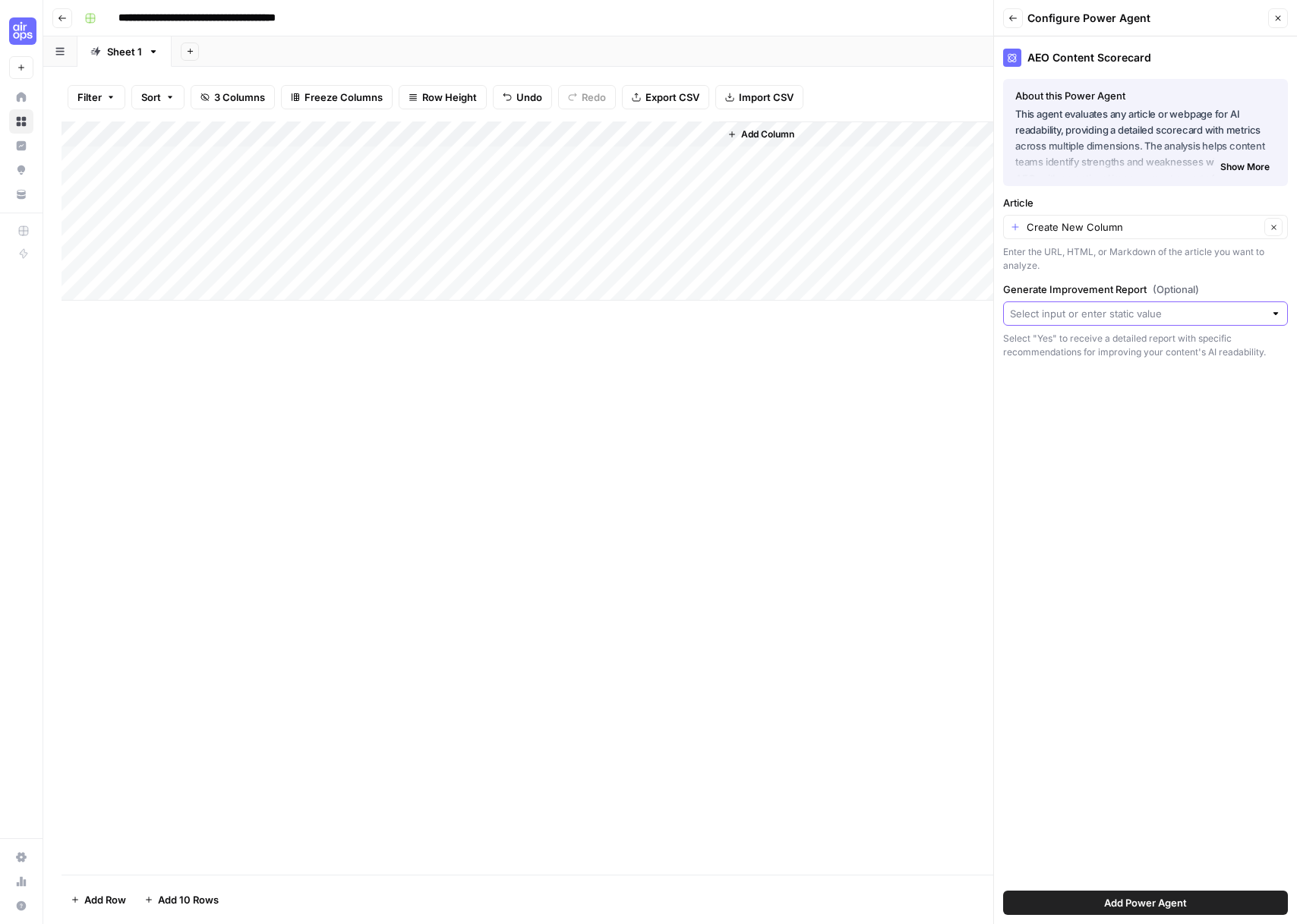
click at [1105, 318] on input "Generate Improvement Report (Optional)" at bounding box center [1137, 314] width 255 height 15
click at [1038, 391] on span "Yes" at bounding box center [1142, 397] width 253 height 15
type input "Yes"
click at [1109, 903] on span "Add Power Agent" at bounding box center [1145, 903] width 82 height 15
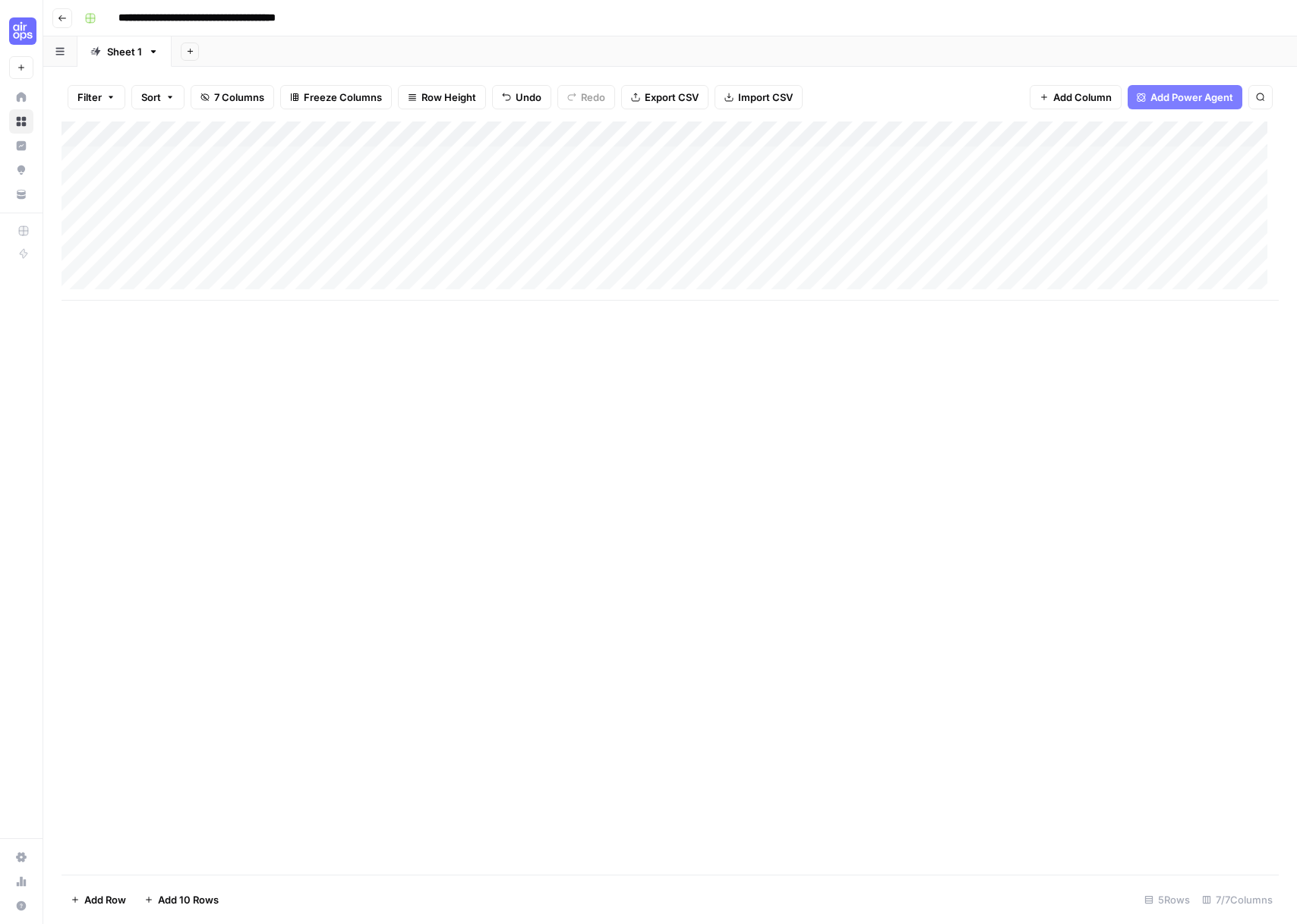
click at [995, 129] on div "Add Column" at bounding box center [669, 211] width 1217 height 180
click at [989, 258] on span "Configure Inputs" at bounding box center [1033, 262] width 133 height 15
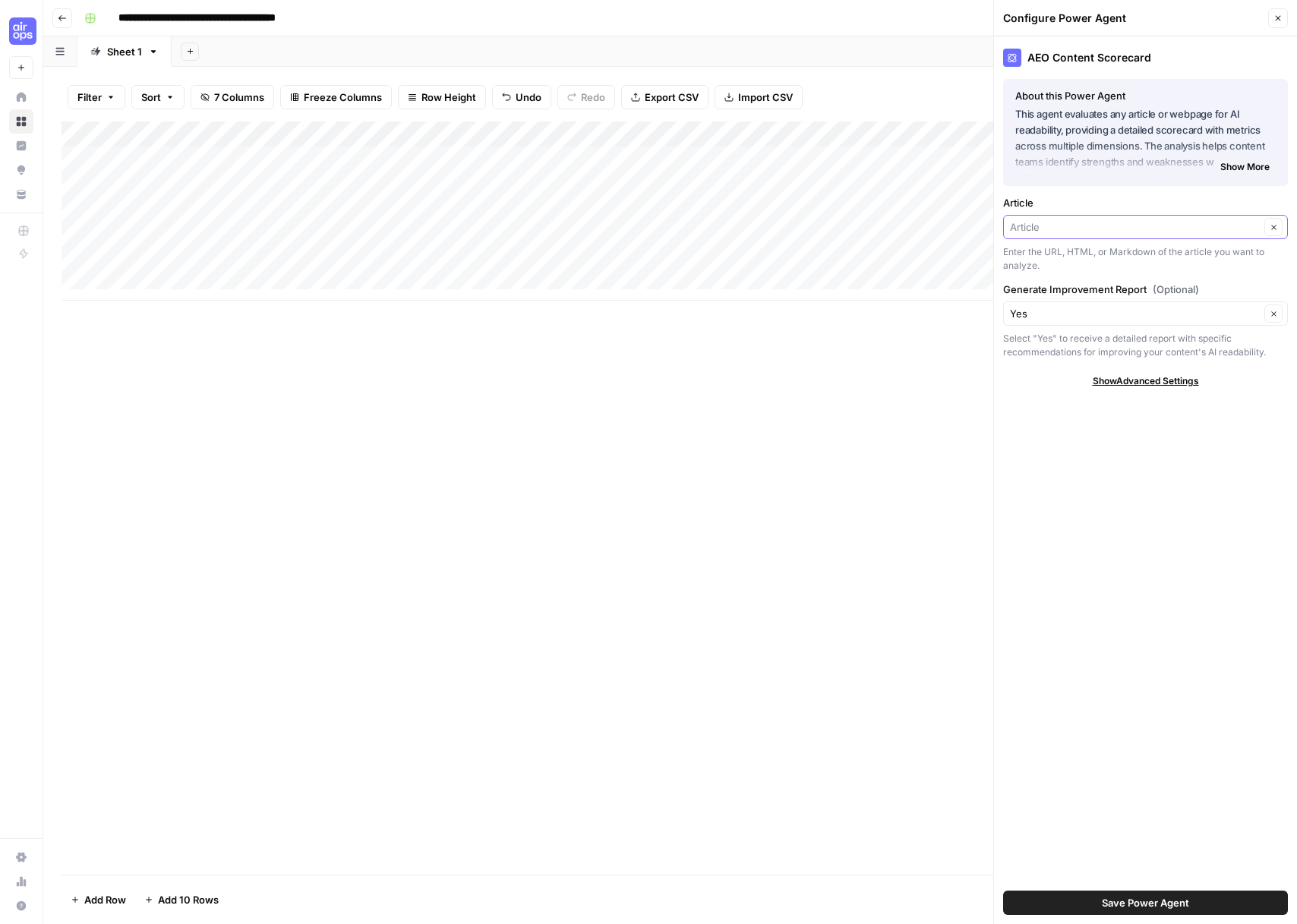
click at [1091, 231] on input "Article" at bounding box center [1135, 227] width 250 height 15
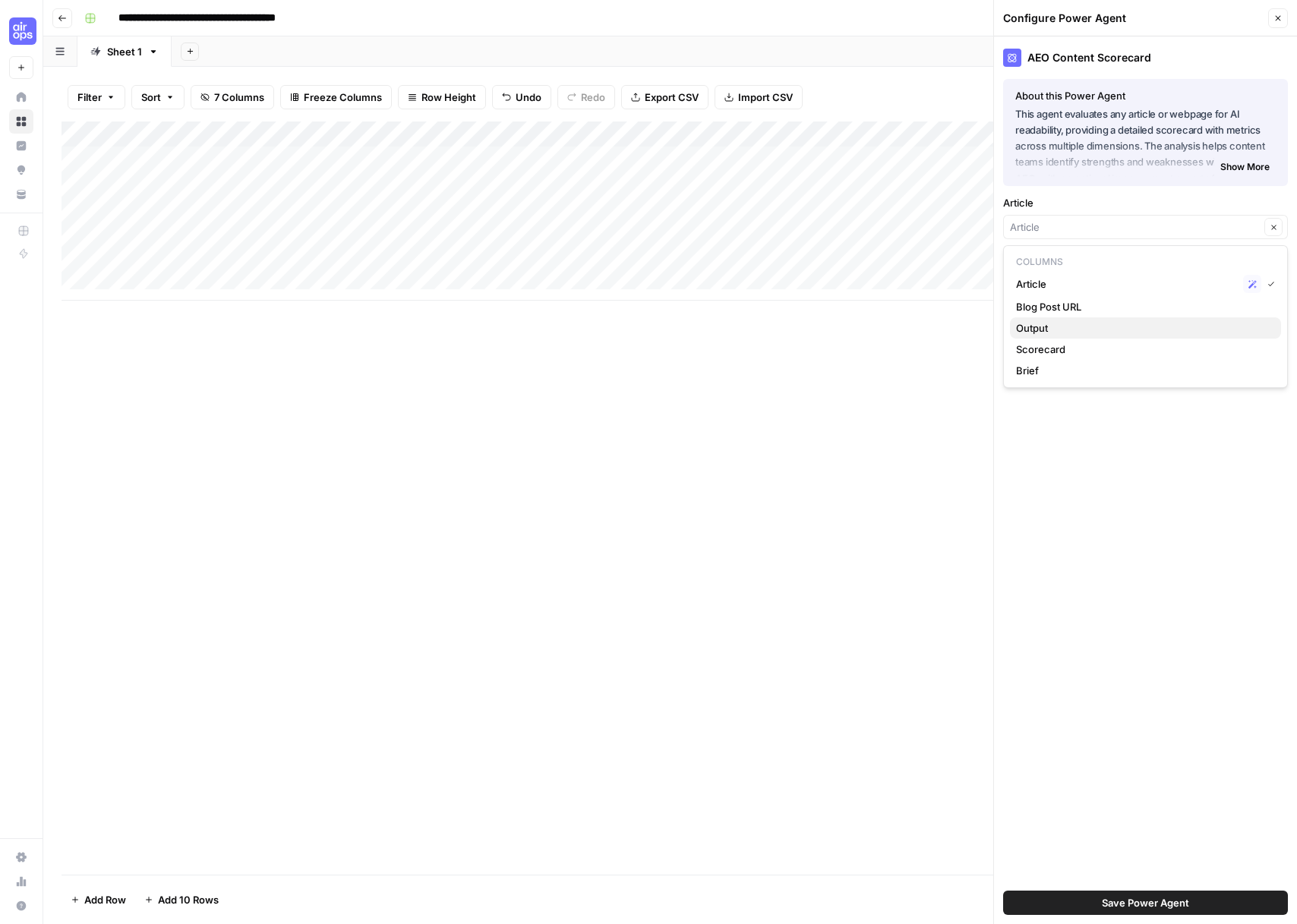
click at [1056, 333] on span "Output" at bounding box center [1142, 328] width 253 height 15
type input "Output"
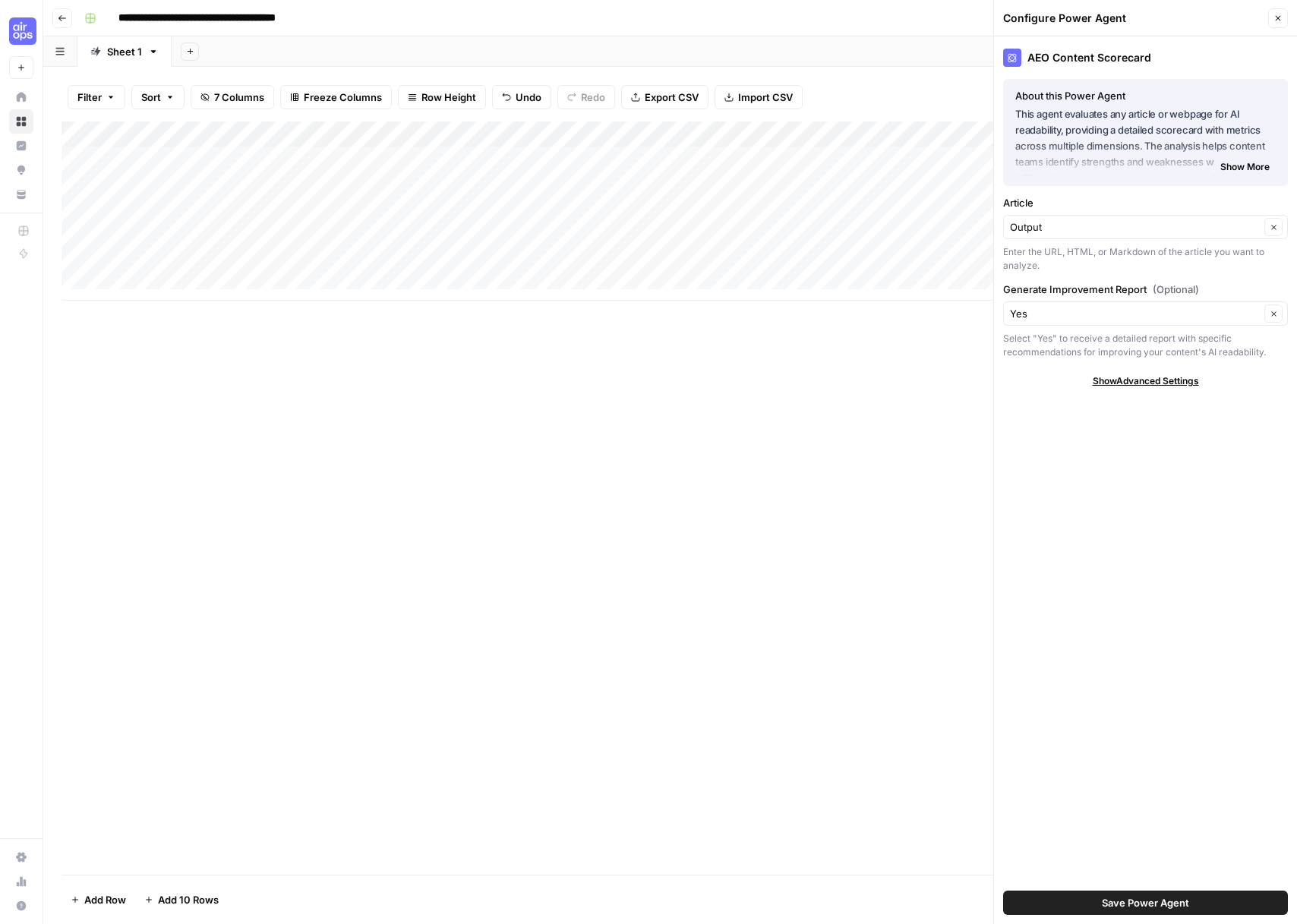
click at [1107, 903] on span "Save Power Agent" at bounding box center [1145, 903] width 87 height 15
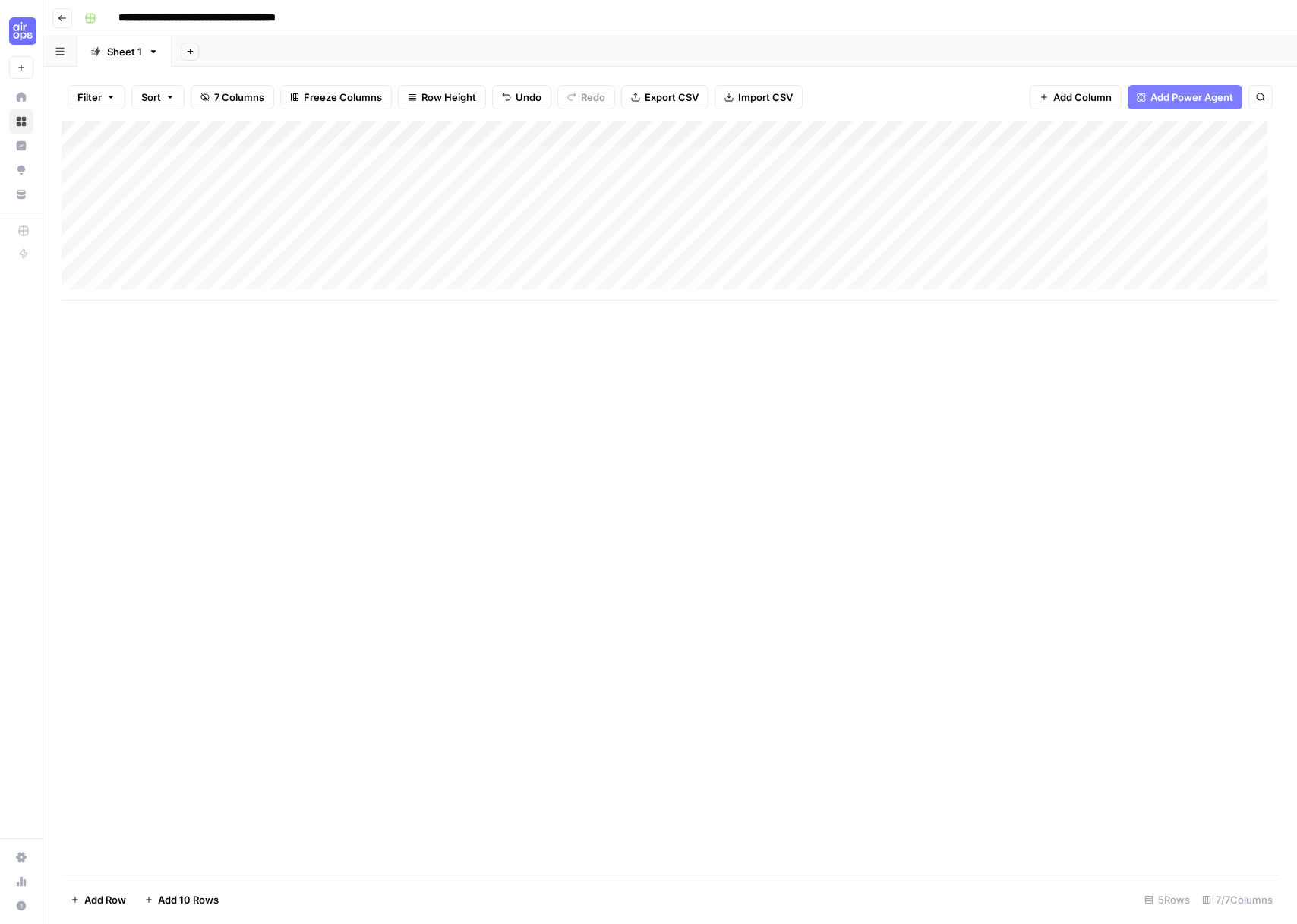
click at [1020, 157] on div "Add Column" at bounding box center [669, 211] width 1217 height 180
